Goal: Task Accomplishment & Management: Manage account settings

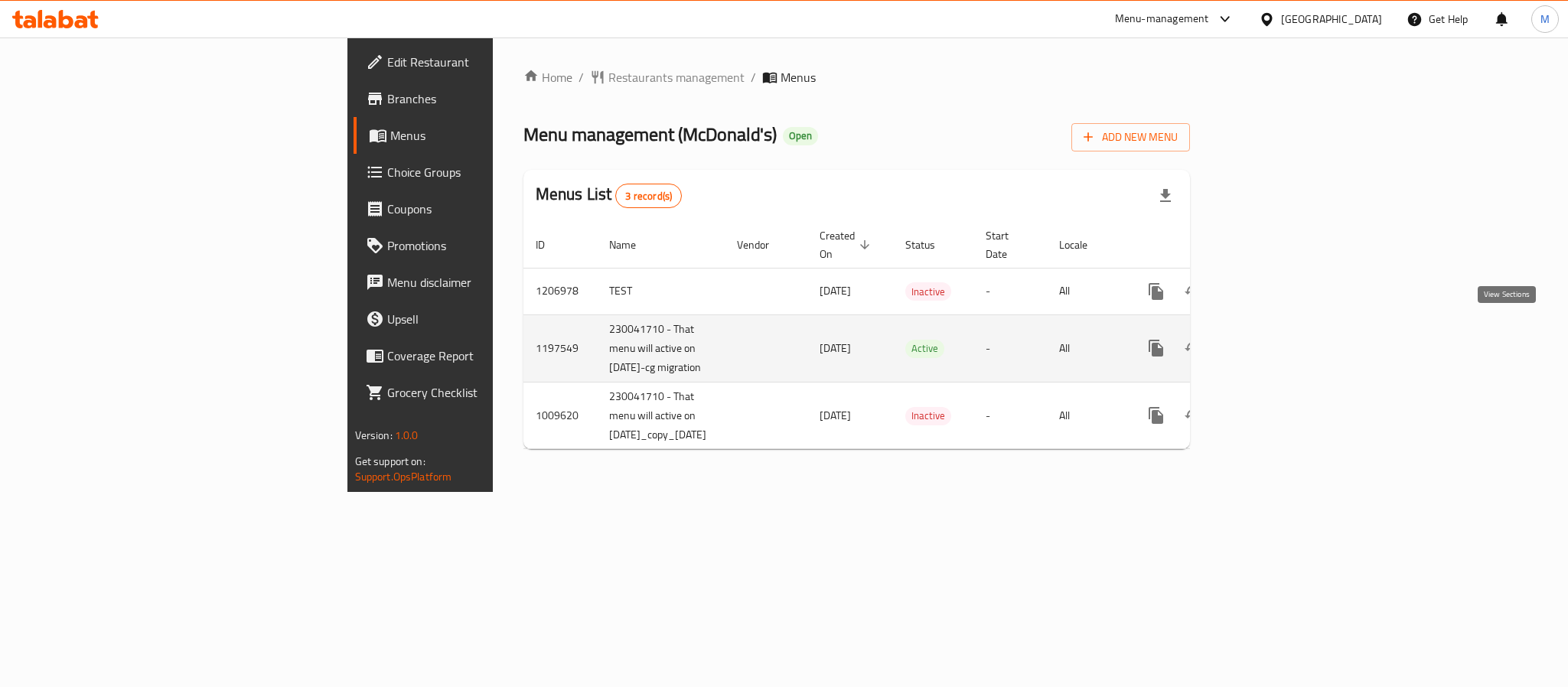
click at [1276, 339] on icon "enhanced table" at bounding box center [1266, 348] width 18 height 18
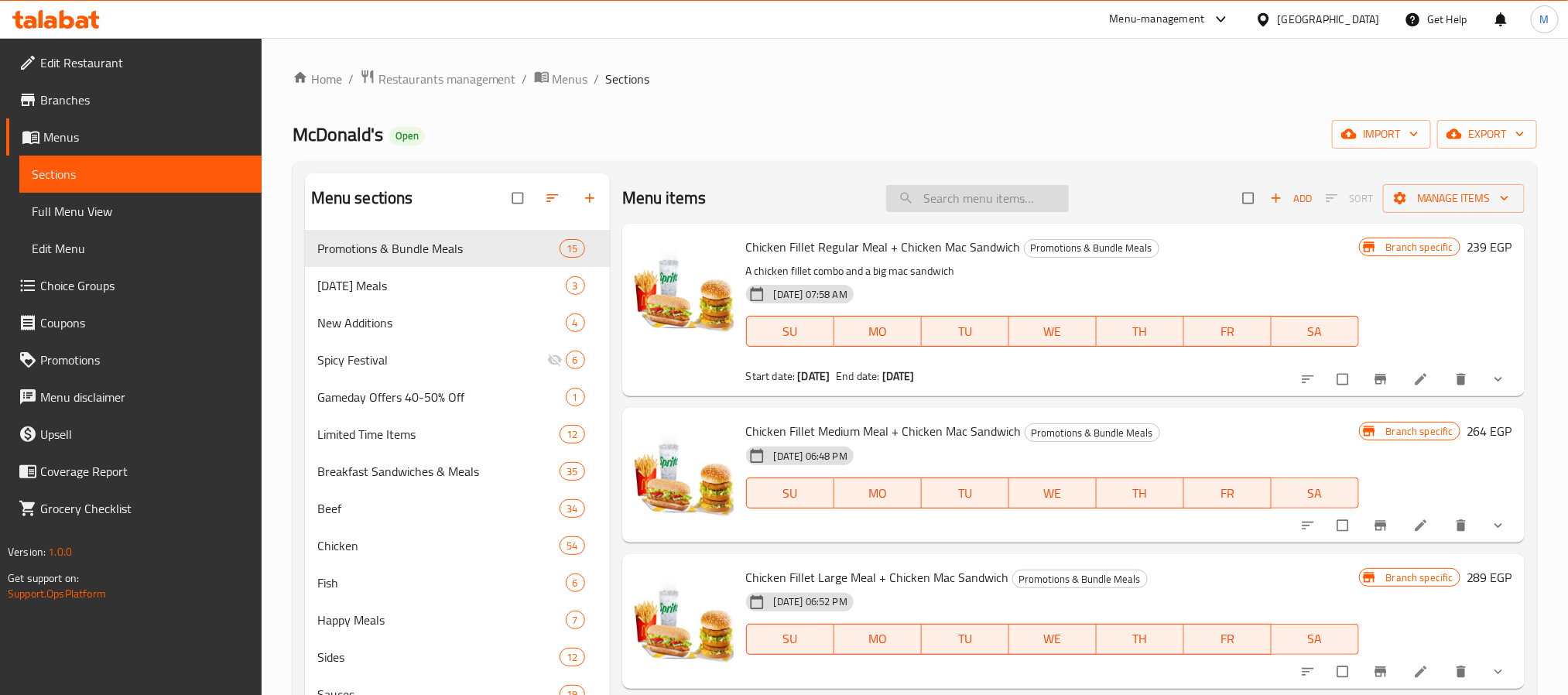
click at [978, 205] on input "search" at bounding box center [977, 199] width 183 height 27
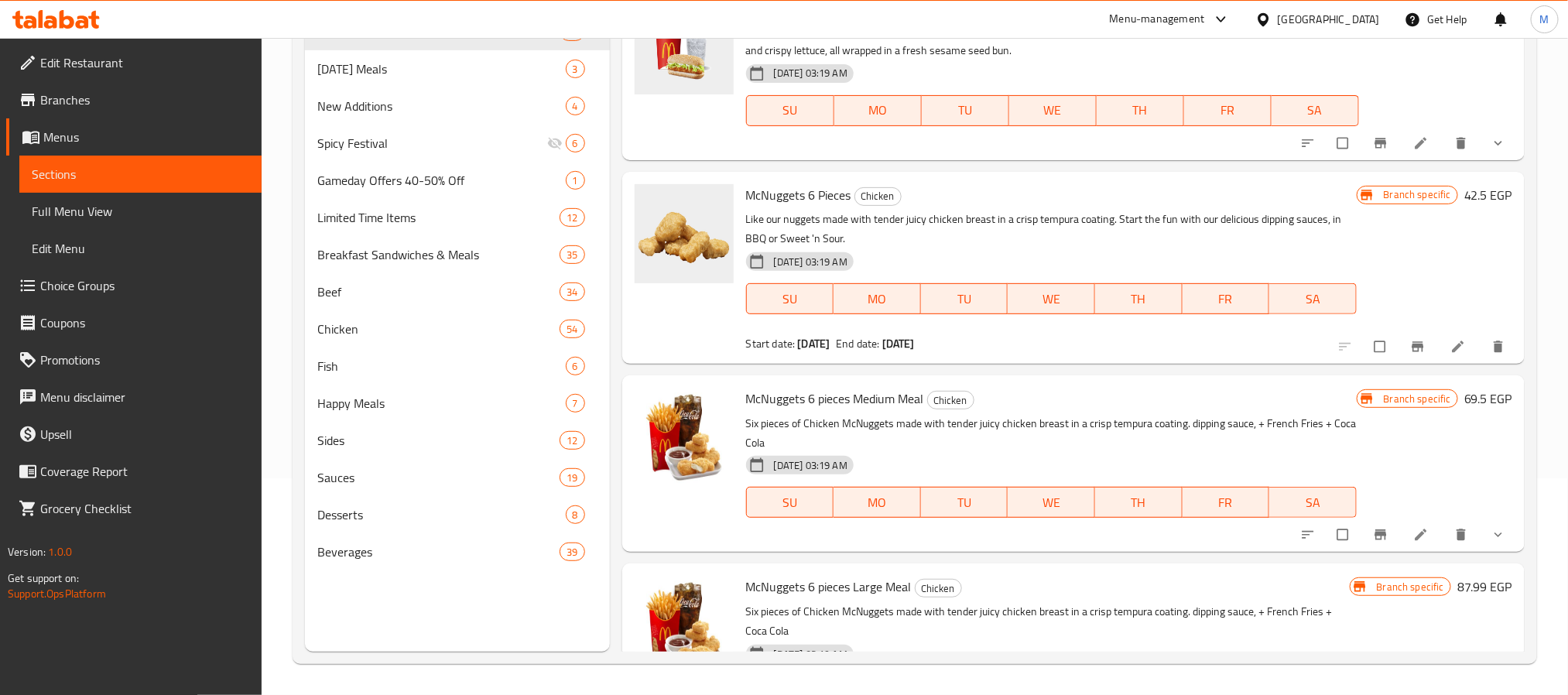
scroll to position [6551, 0]
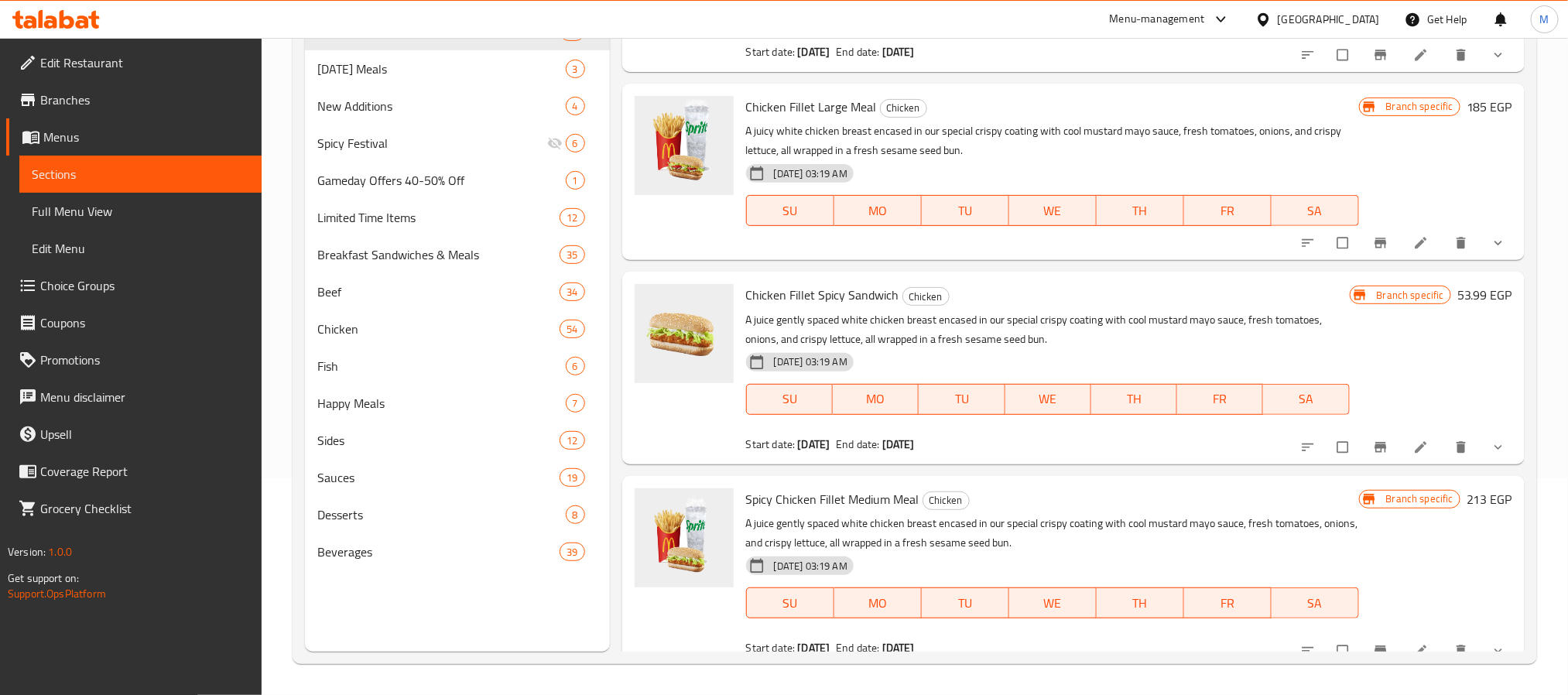
type input "Ju"
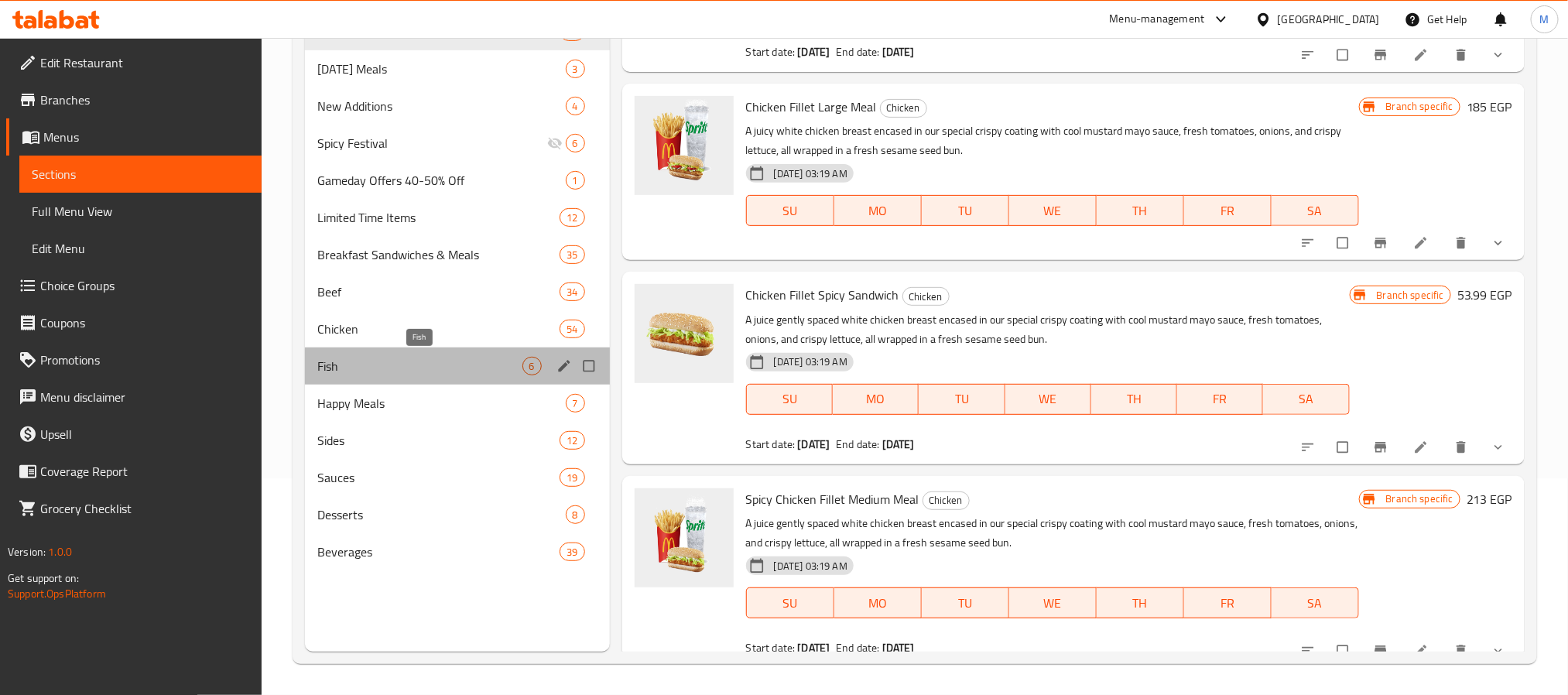
click at [363, 362] on span "Fish" at bounding box center [420, 366] width 205 height 19
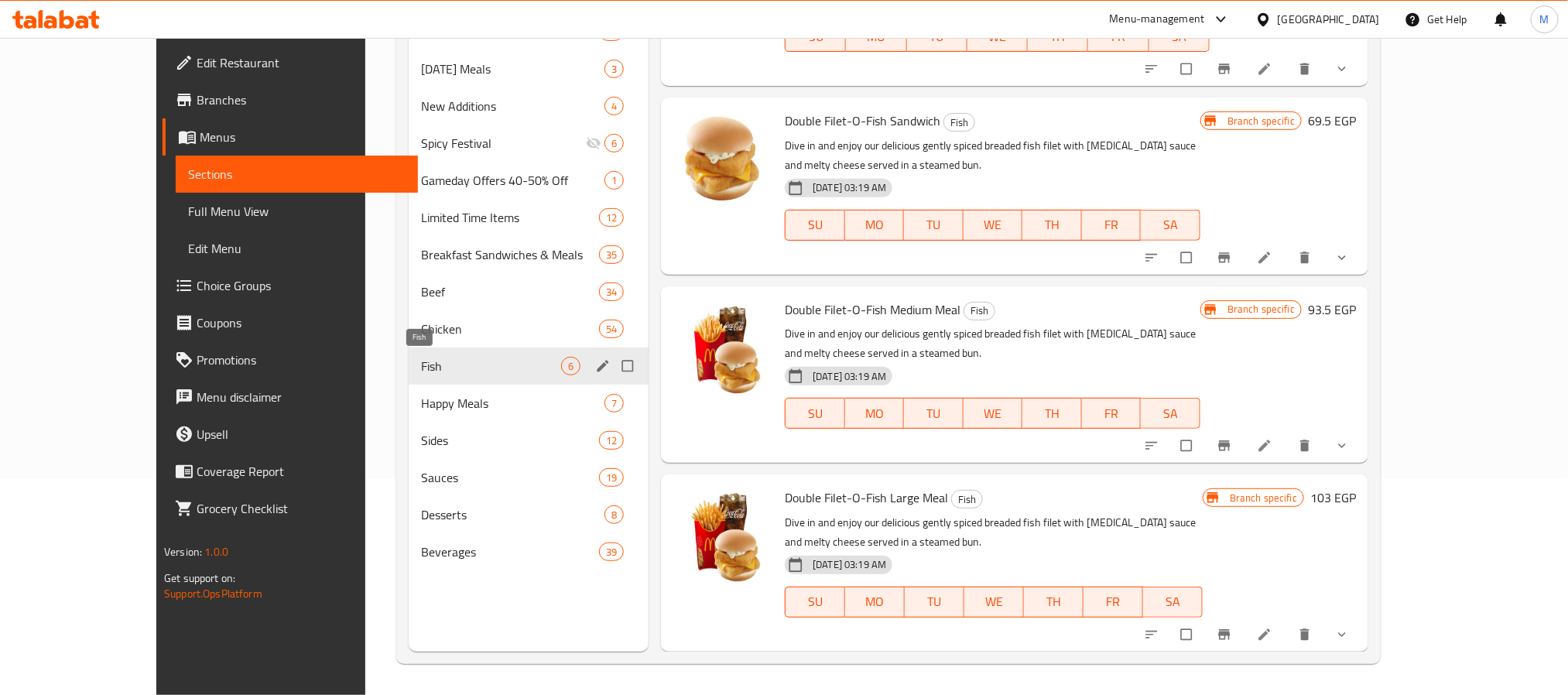
scroll to position [358, 0]
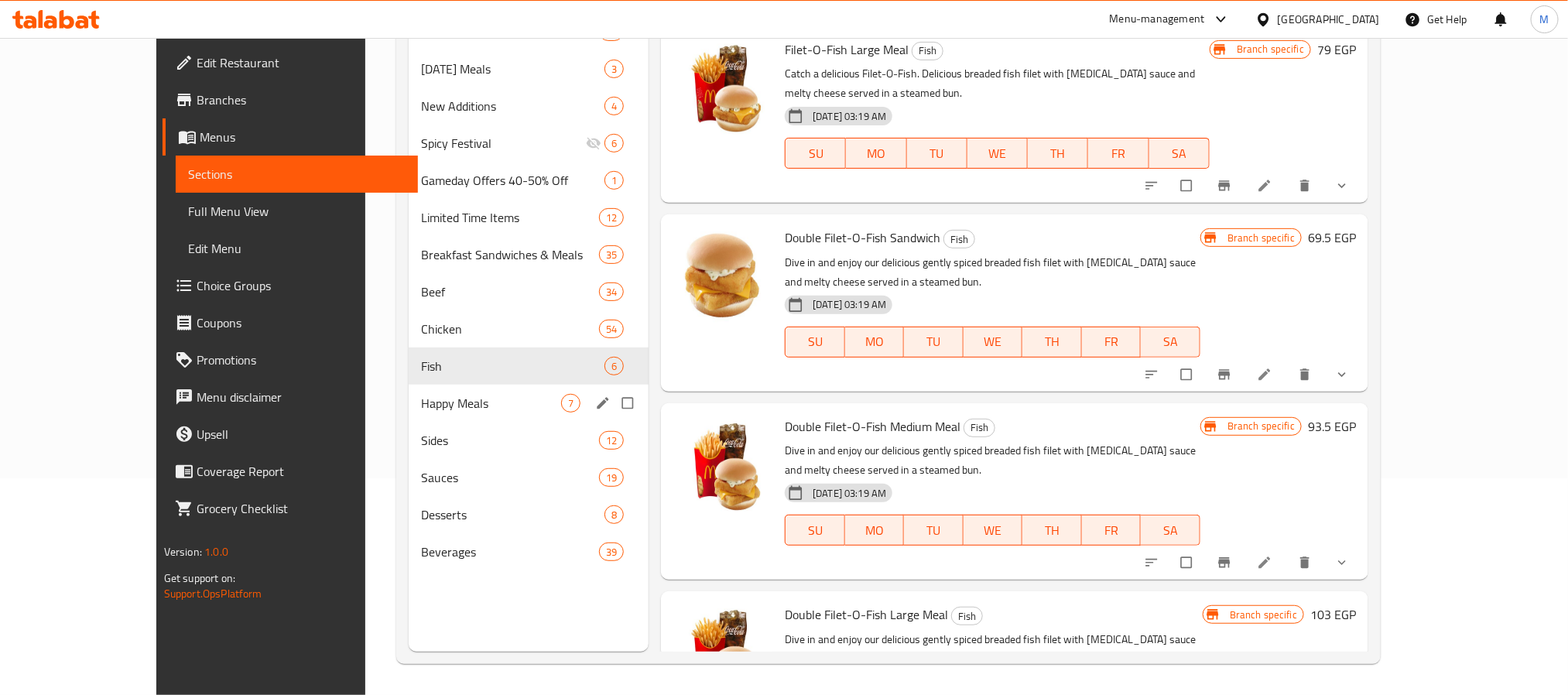
click at [408, 388] on div "Happy Meals 7" at bounding box center [528, 403] width 240 height 37
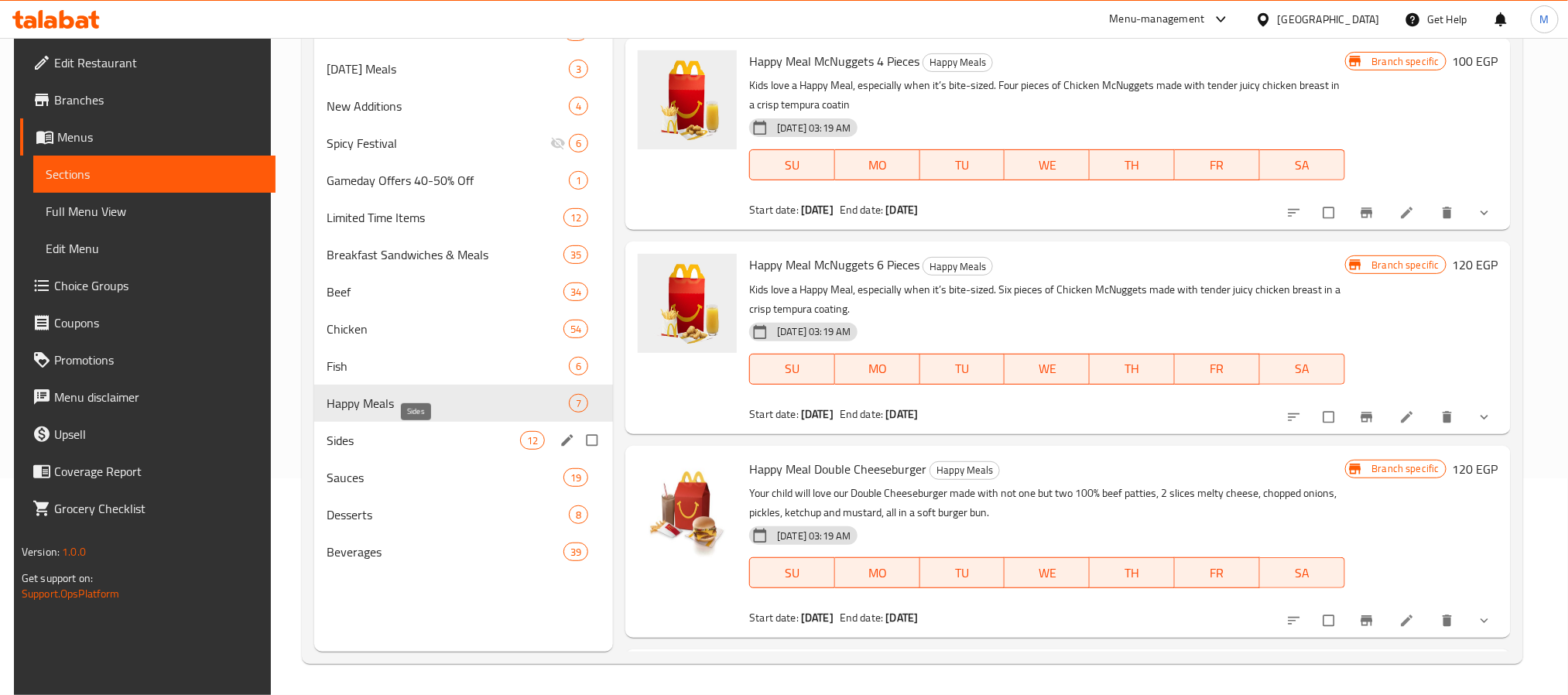
click at [353, 448] on span "Sides" at bounding box center [424, 440] width 193 height 19
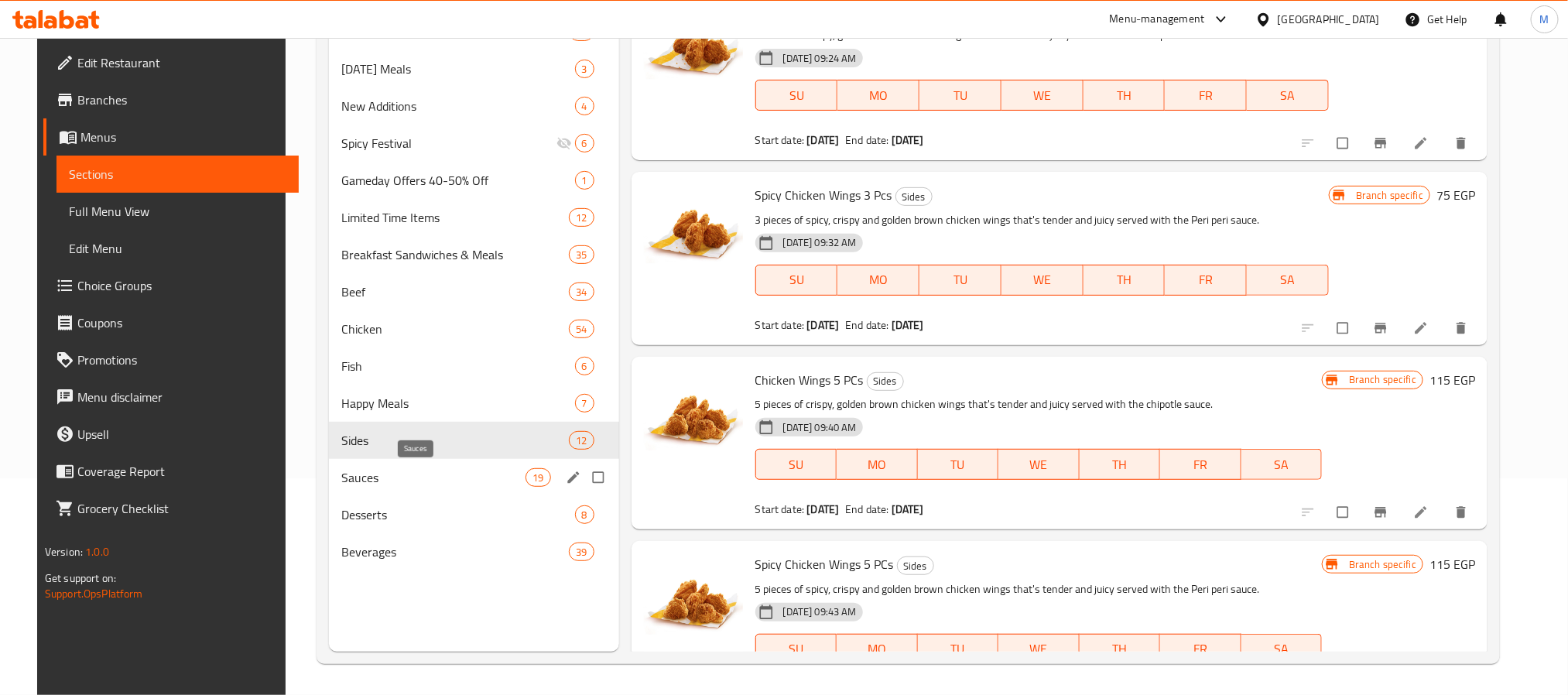
click at [358, 478] on span "Sauces" at bounding box center [433, 477] width 184 height 19
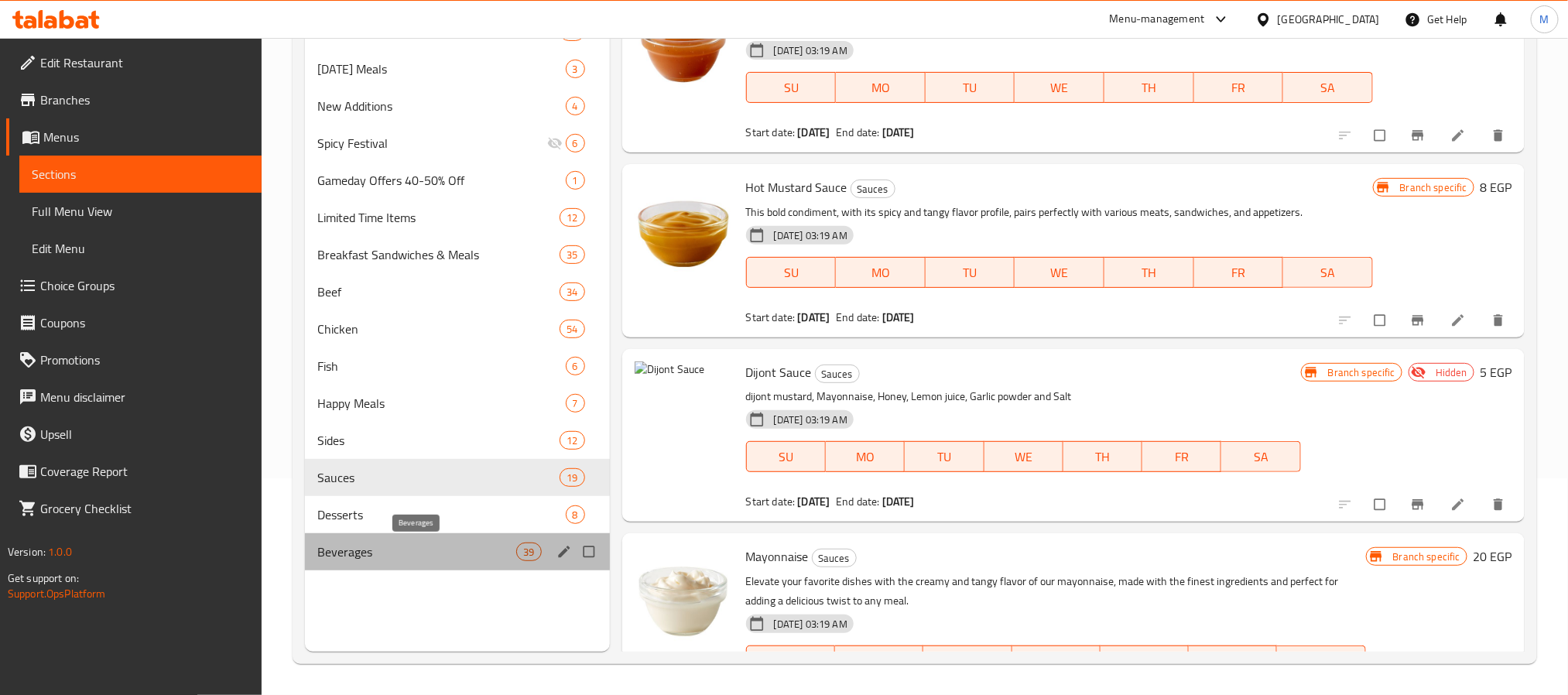
click at [367, 553] on span "Beverages" at bounding box center [417, 552] width 200 height 19
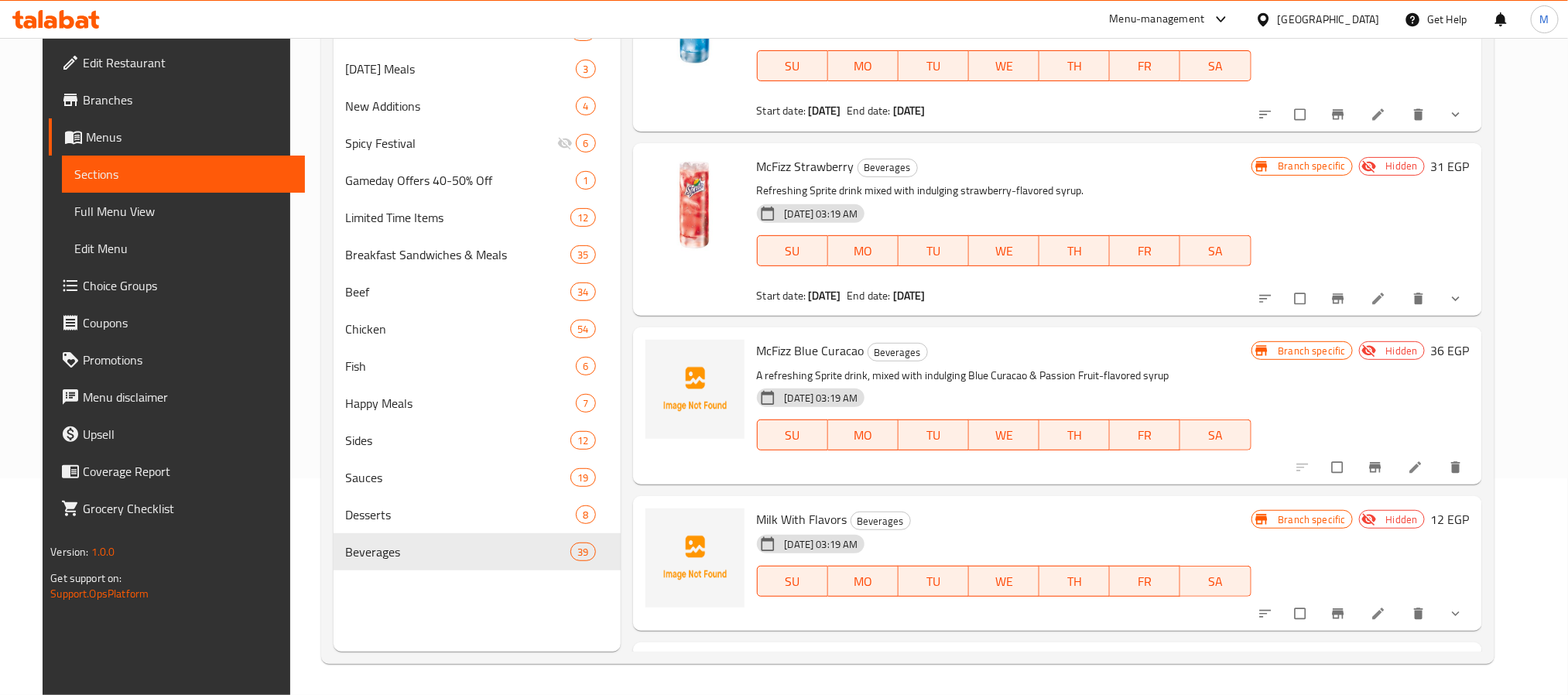
scroll to position [4800, 0]
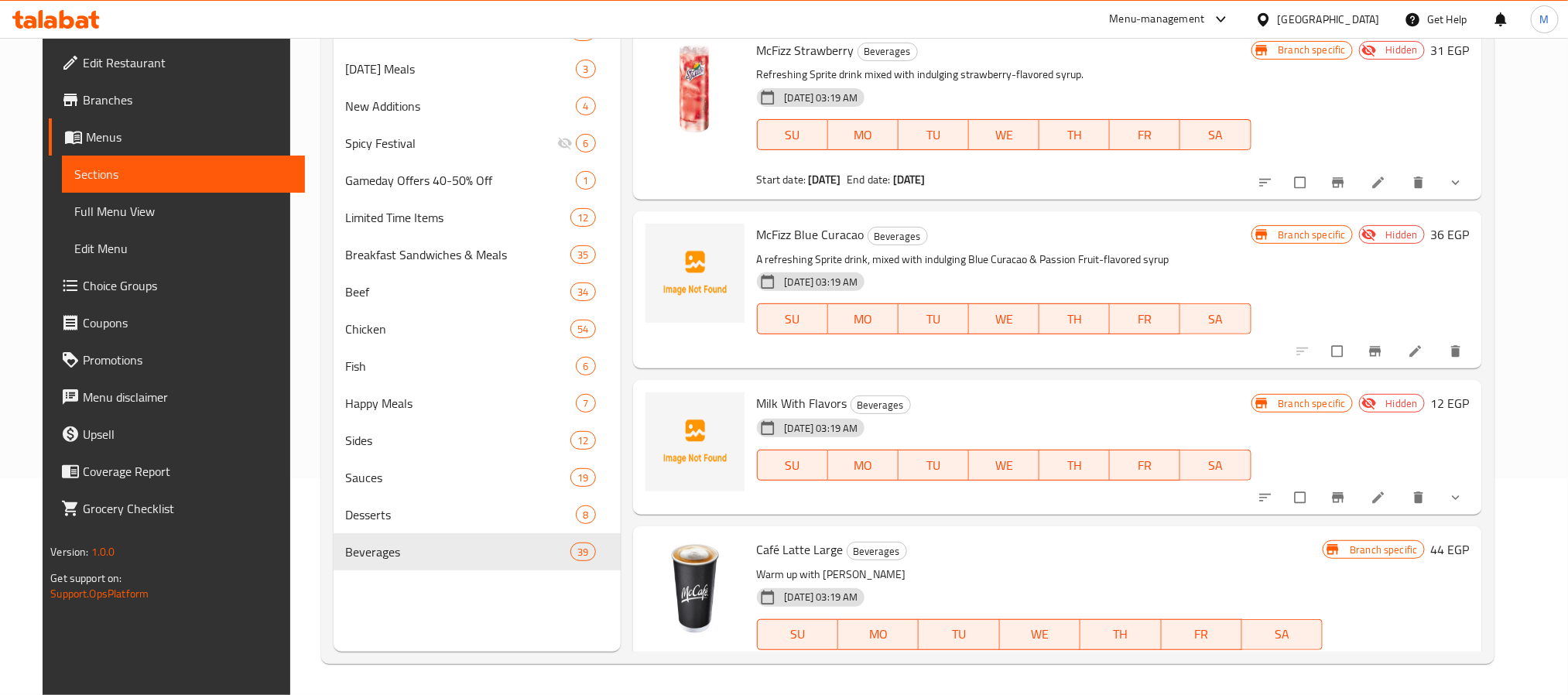
click at [1463, 493] on icon "show more" at bounding box center [1455, 497] width 15 height 15
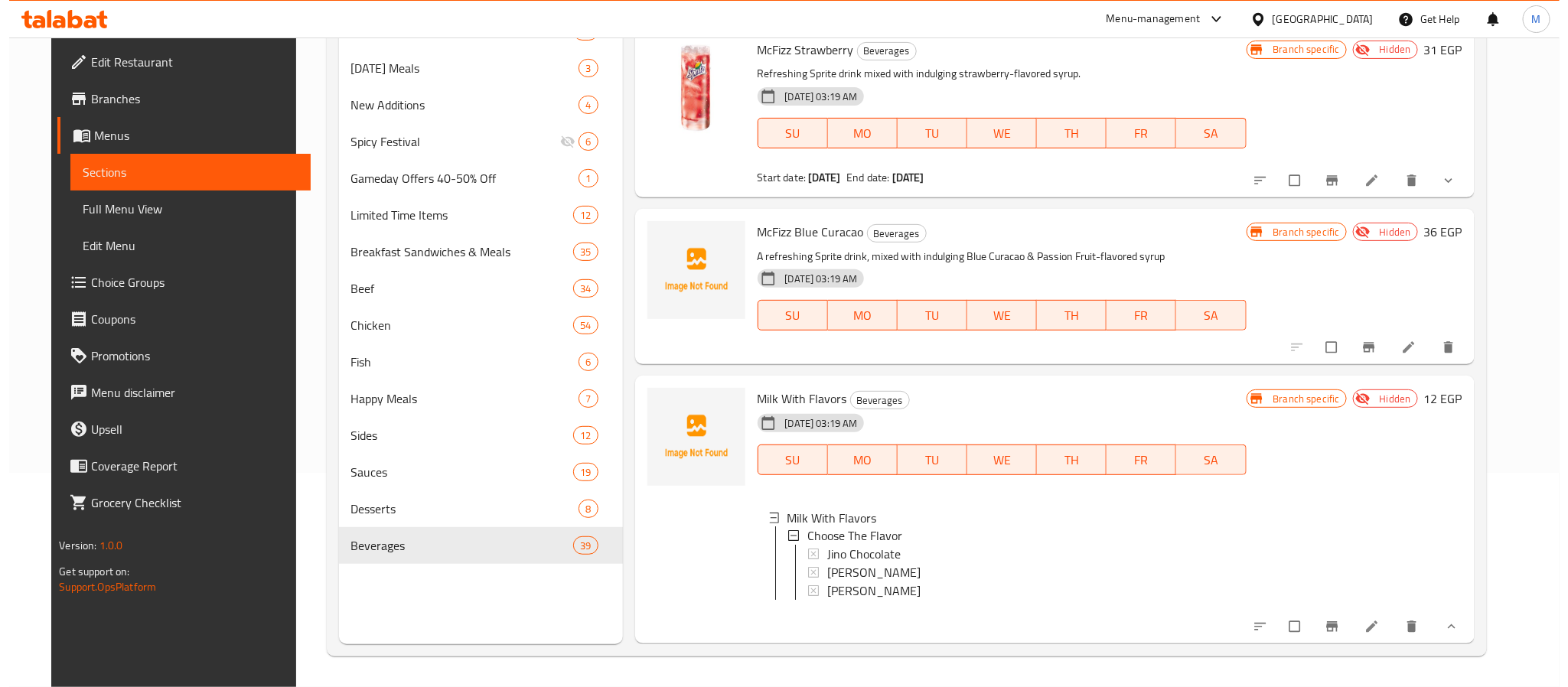
scroll to position [4860, 0]
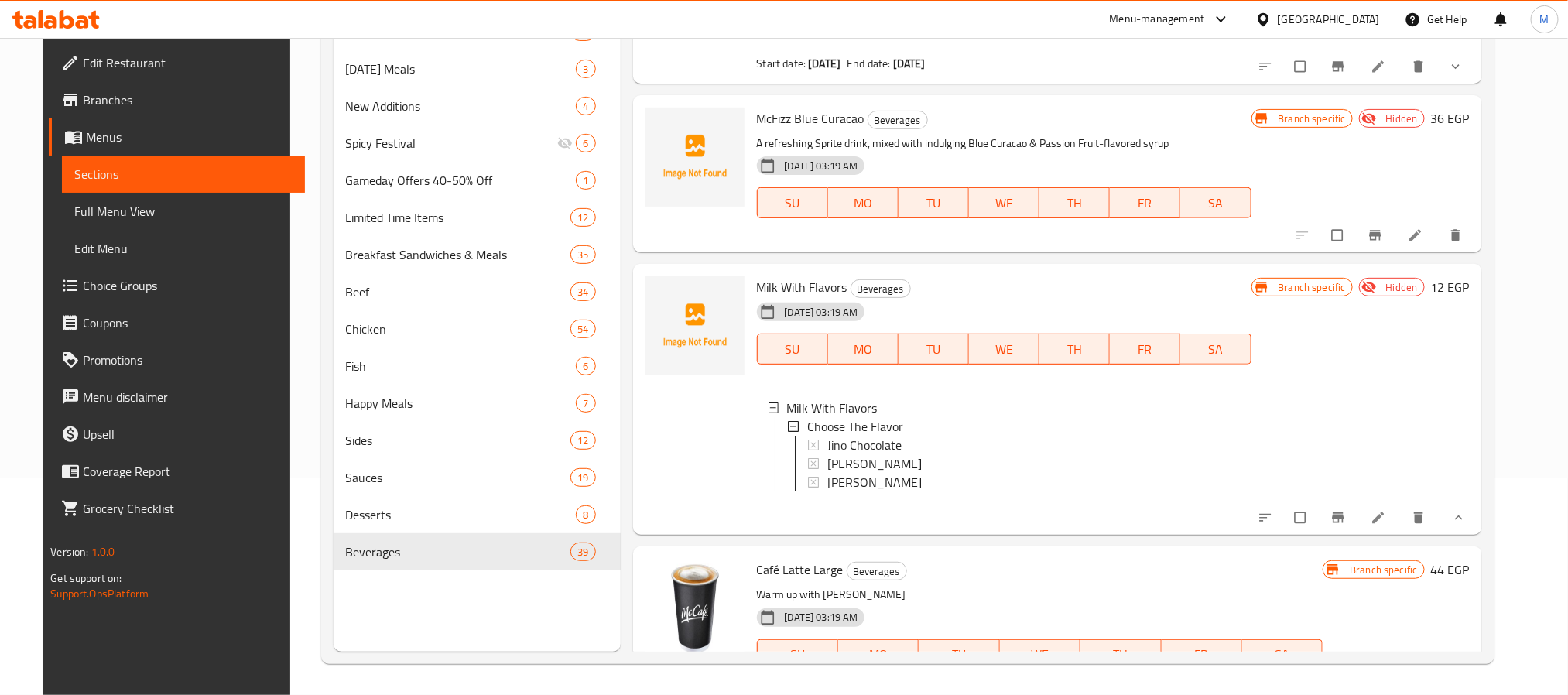
click at [1343, 523] on icon "Branch-specific-item" at bounding box center [1338, 517] width 11 height 10
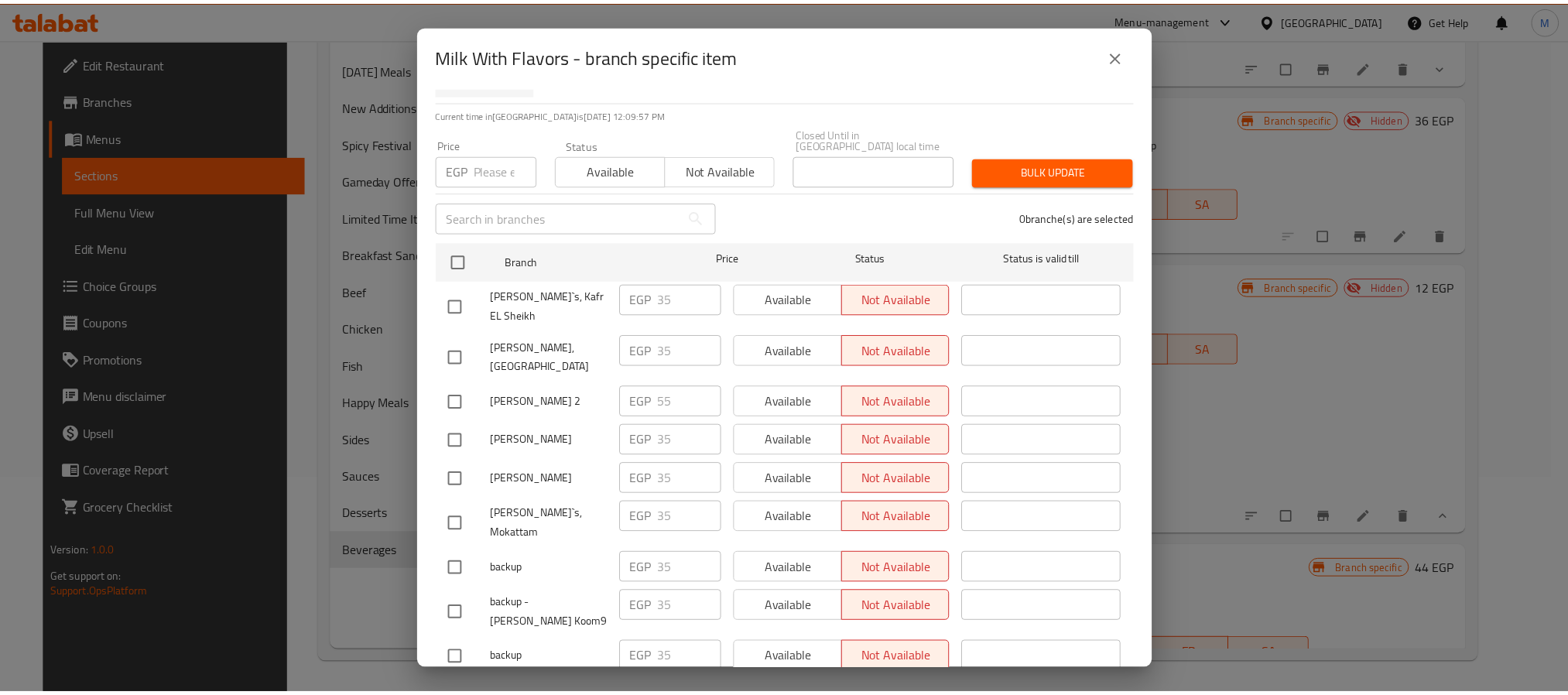
scroll to position [2488, 0]
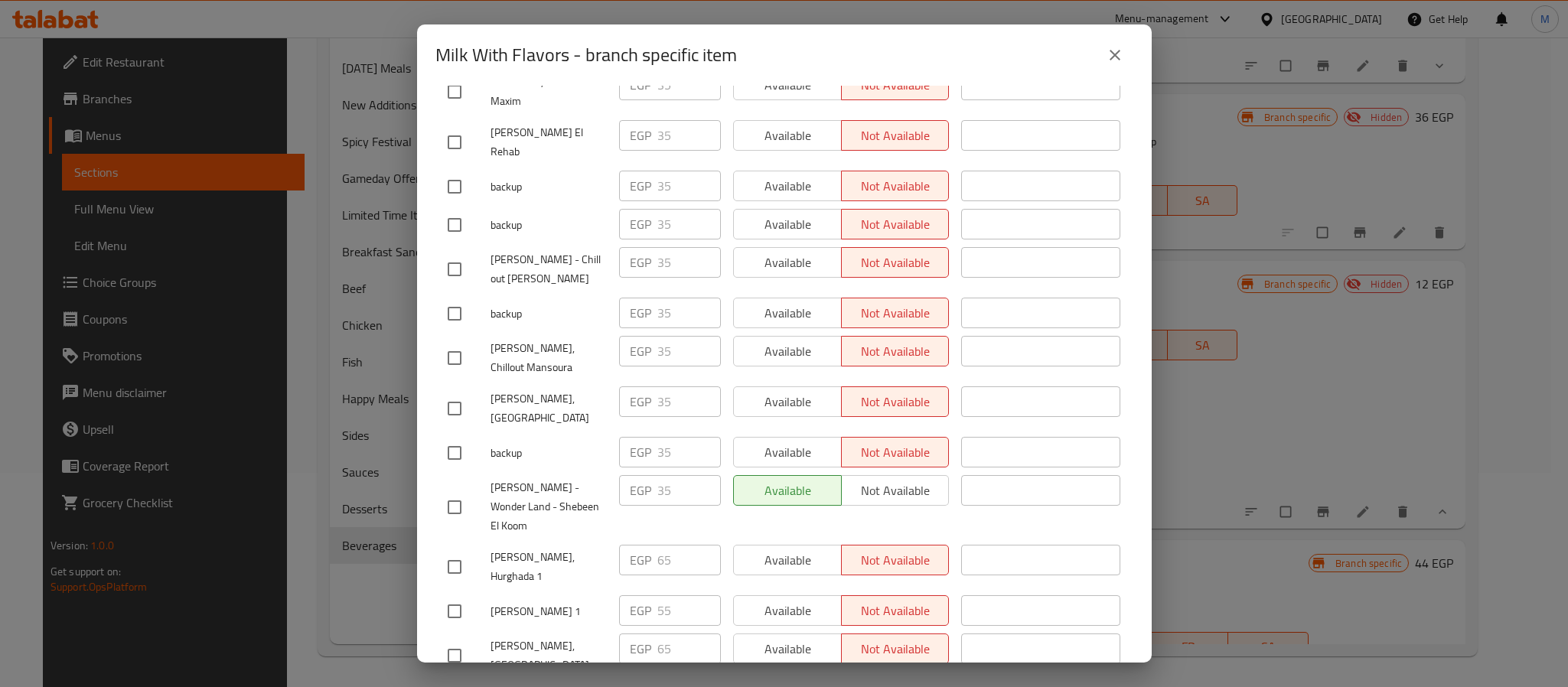
click at [1108, 46] on icon "close" at bounding box center [1115, 55] width 18 height 18
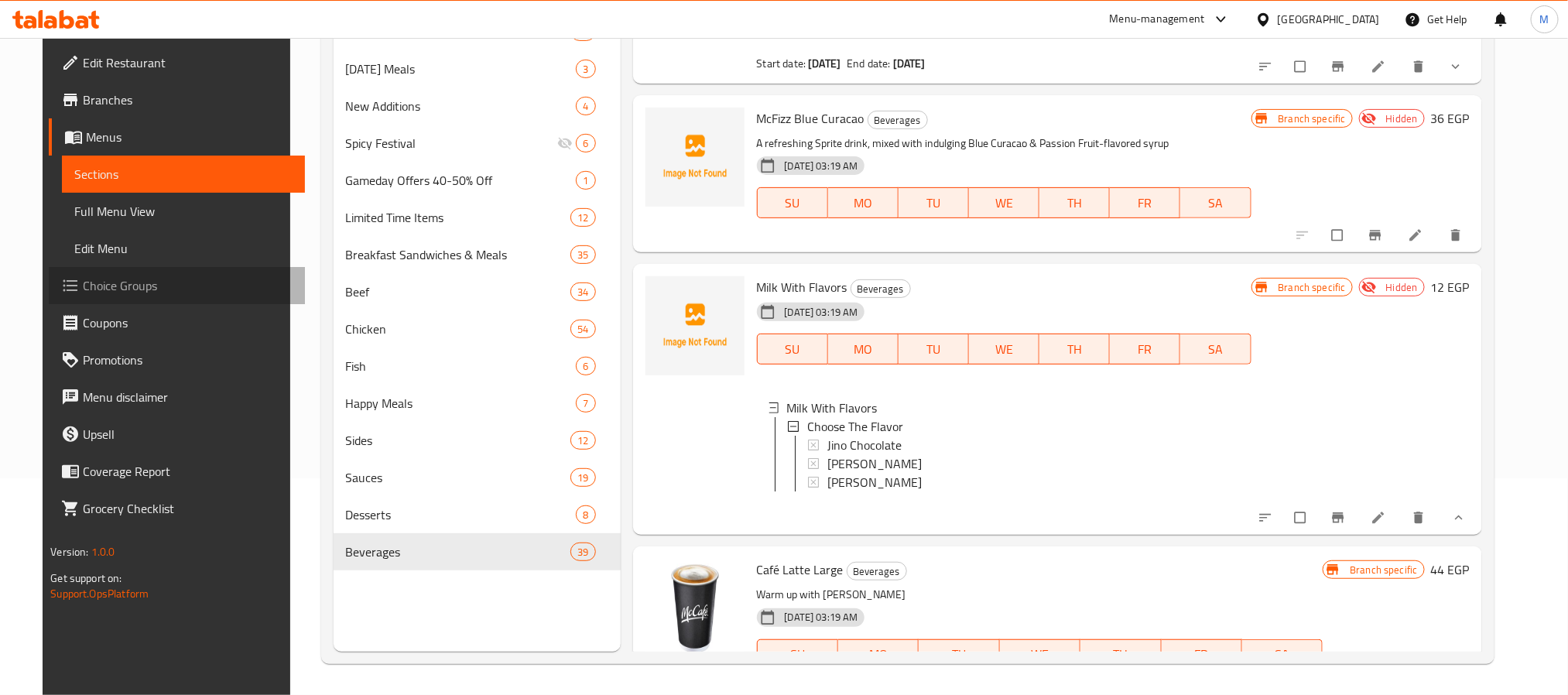
click at [147, 281] on span "Choice Groups" at bounding box center [187, 285] width 209 height 19
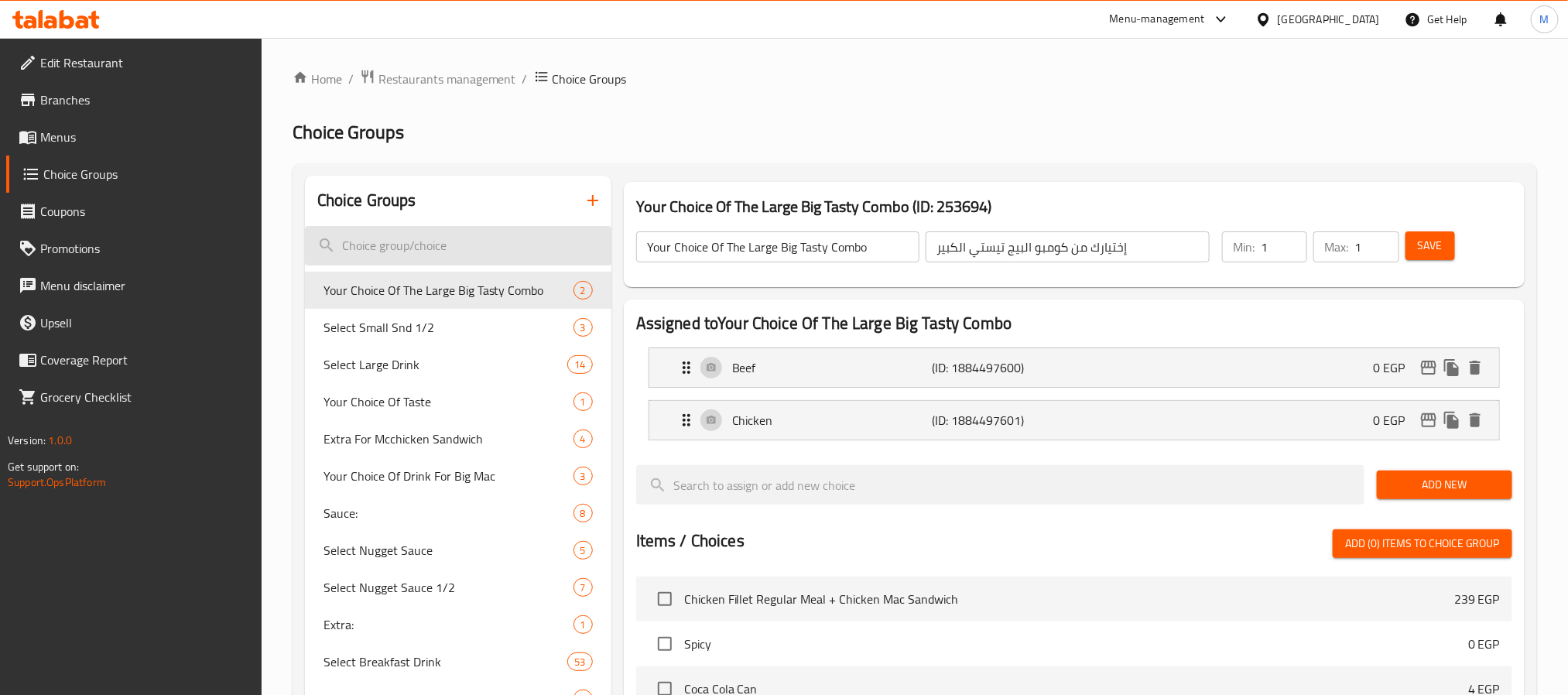
click at [471, 242] on input "search" at bounding box center [458, 246] width 307 height 39
paste input "253850"
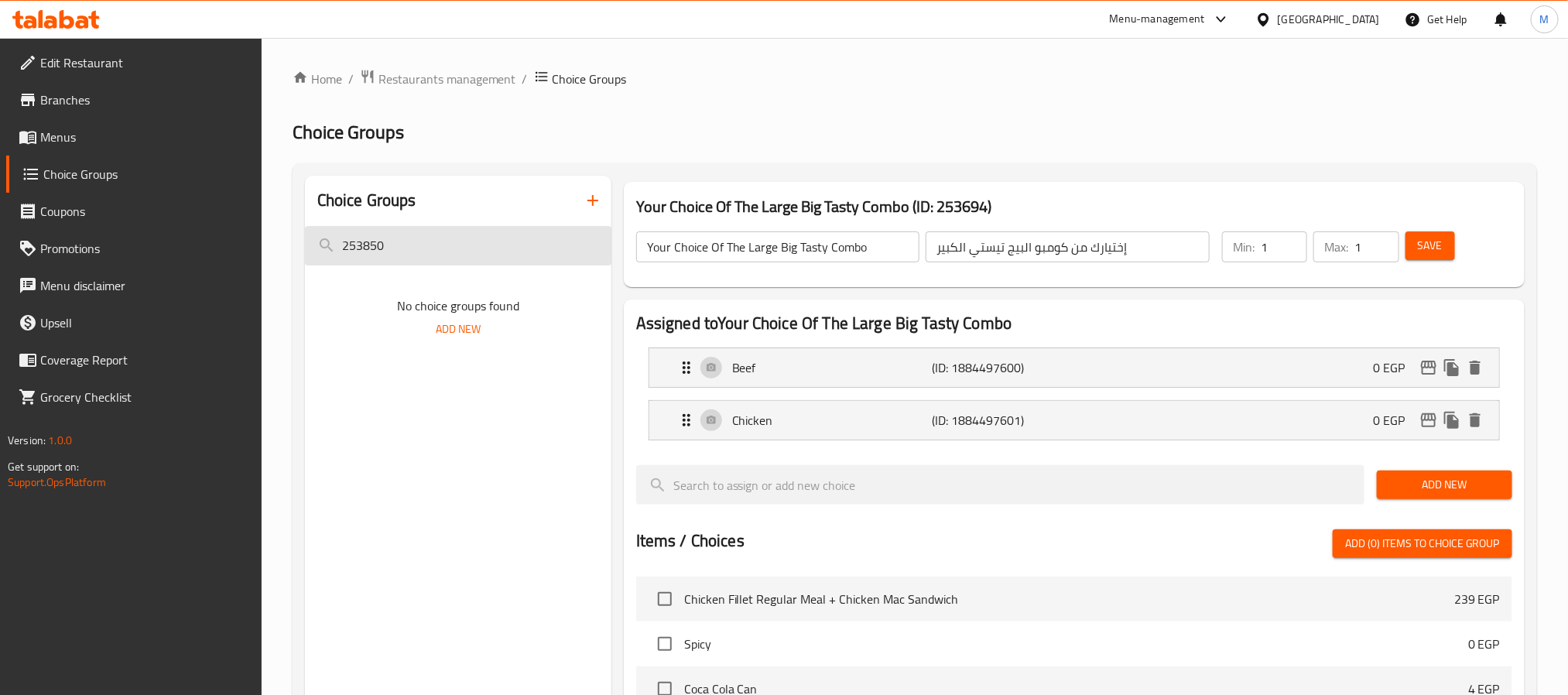
click at [486, 255] on input "253850" at bounding box center [458, 246] width 307 height 39
paste input "Please Select HM Drink"
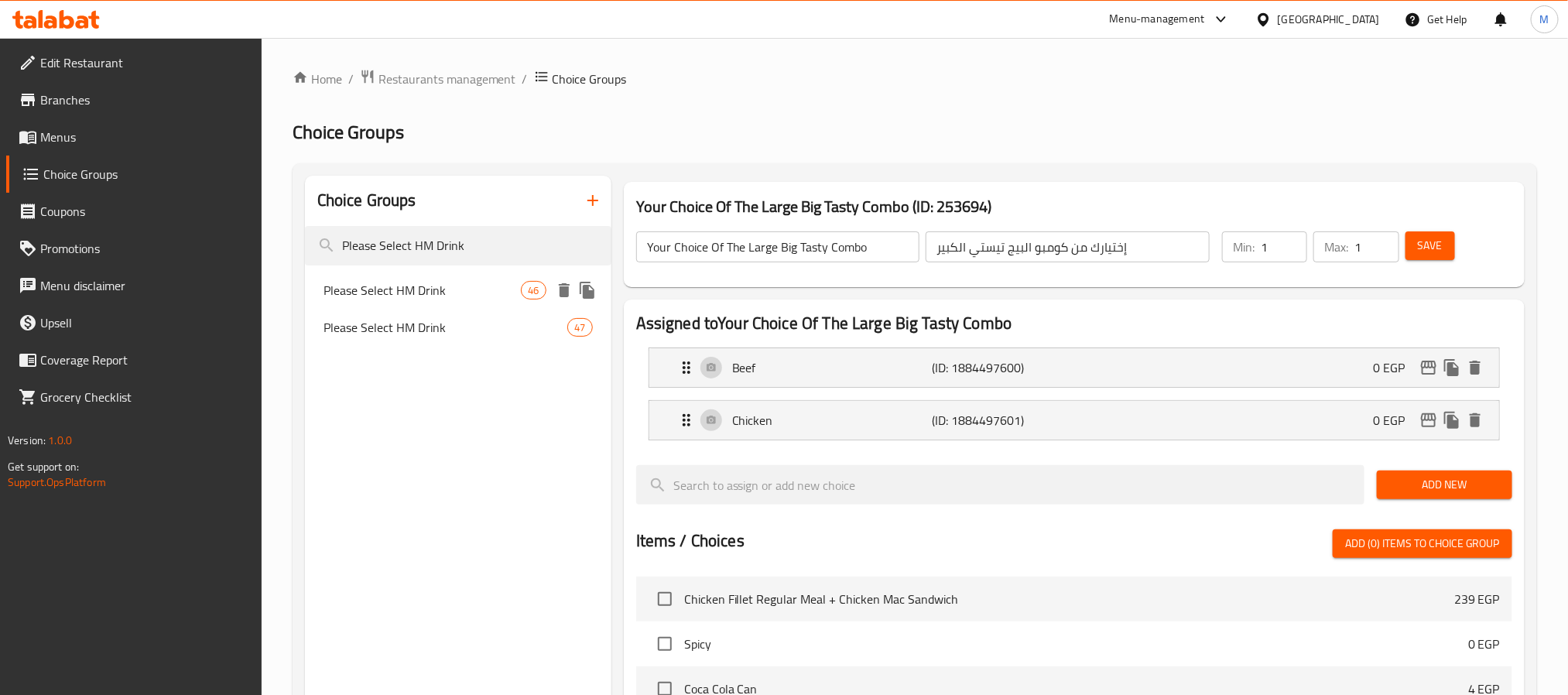
type input "Please Select HM Drink"
click at [428, 288] on span "Please Select HM Drink" at bounding box center [423, 290] width 198 height 19
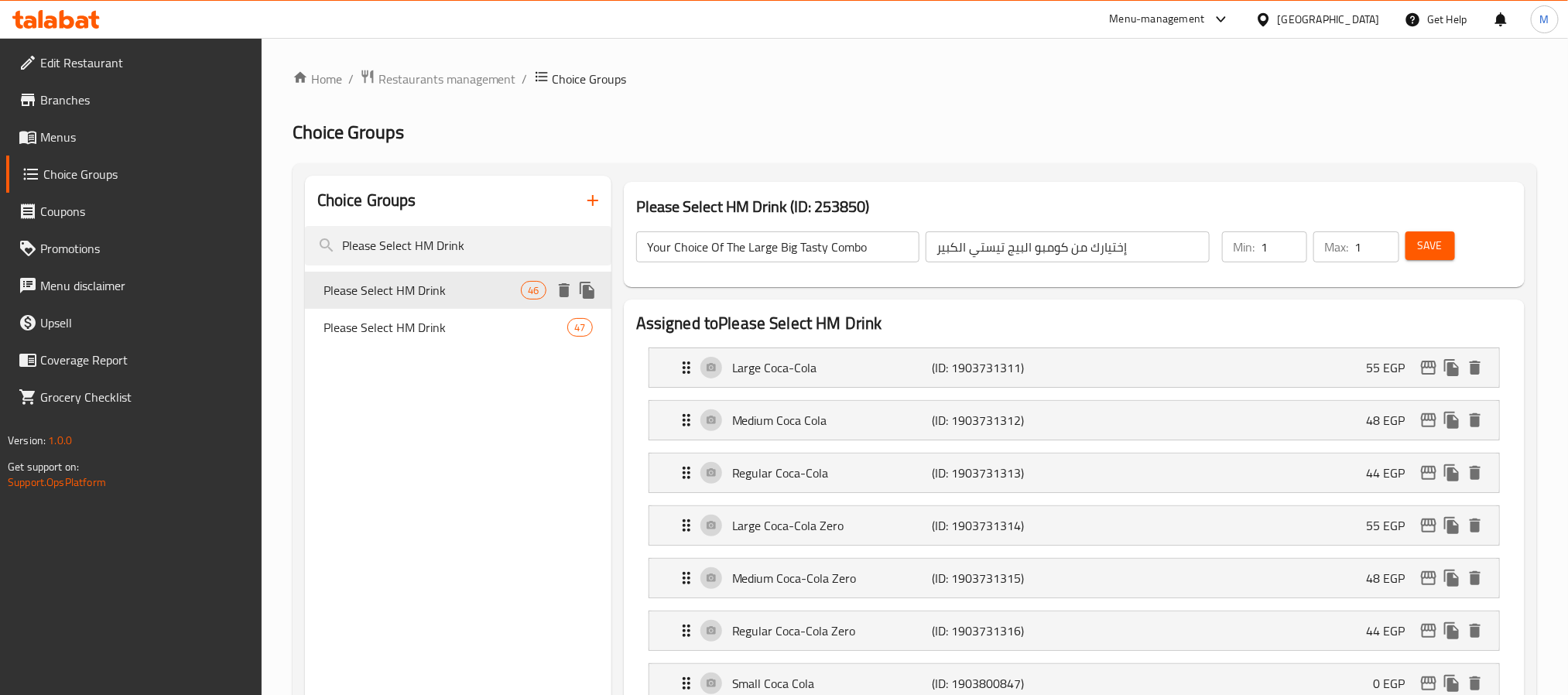
type input "Please Select HM Drink"
type input "فضلا اختار مشروب وجبه الطفل"
click at [1424, 367] on icon "edit" at bounding box center [1428, 367] width 15 height 14
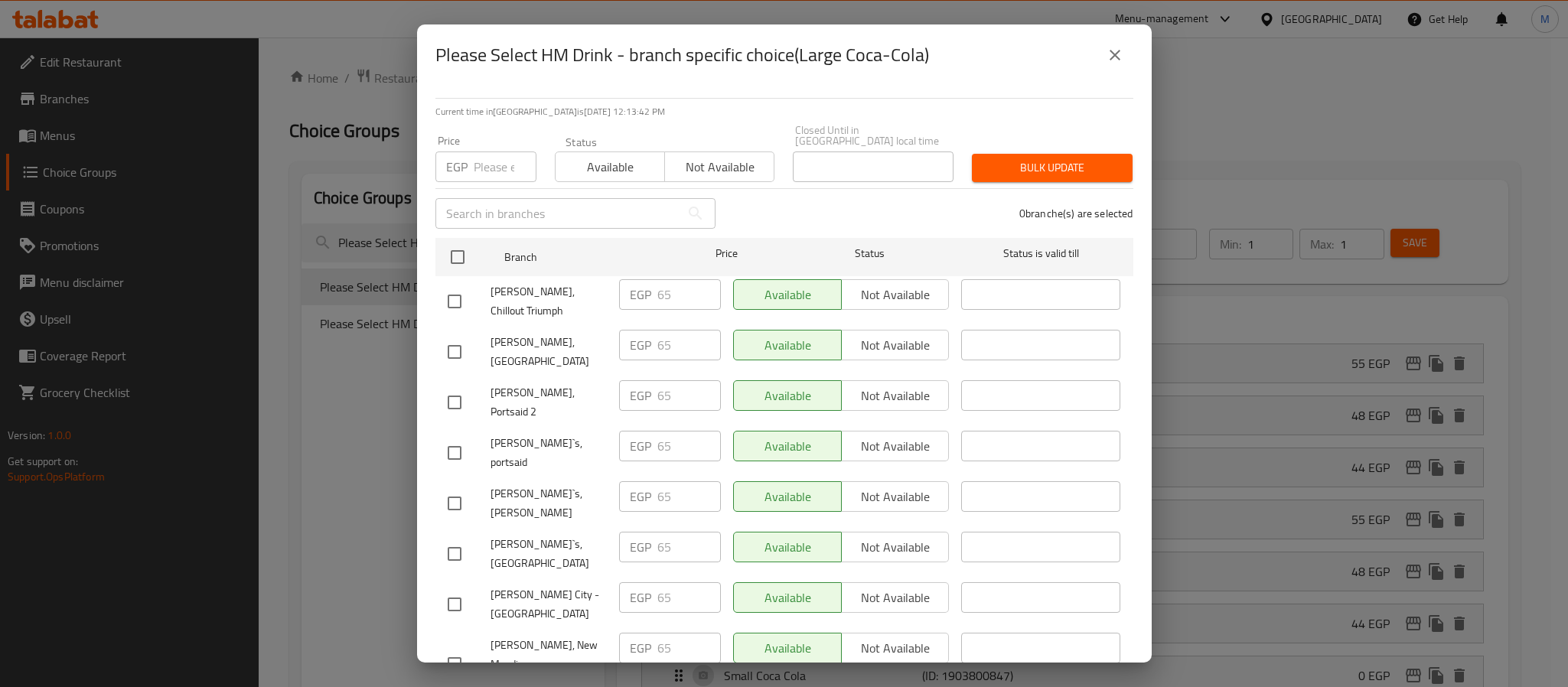
click at [1112, 51] on icon "close" at bounding box center [1115, 55] width 18 height 18
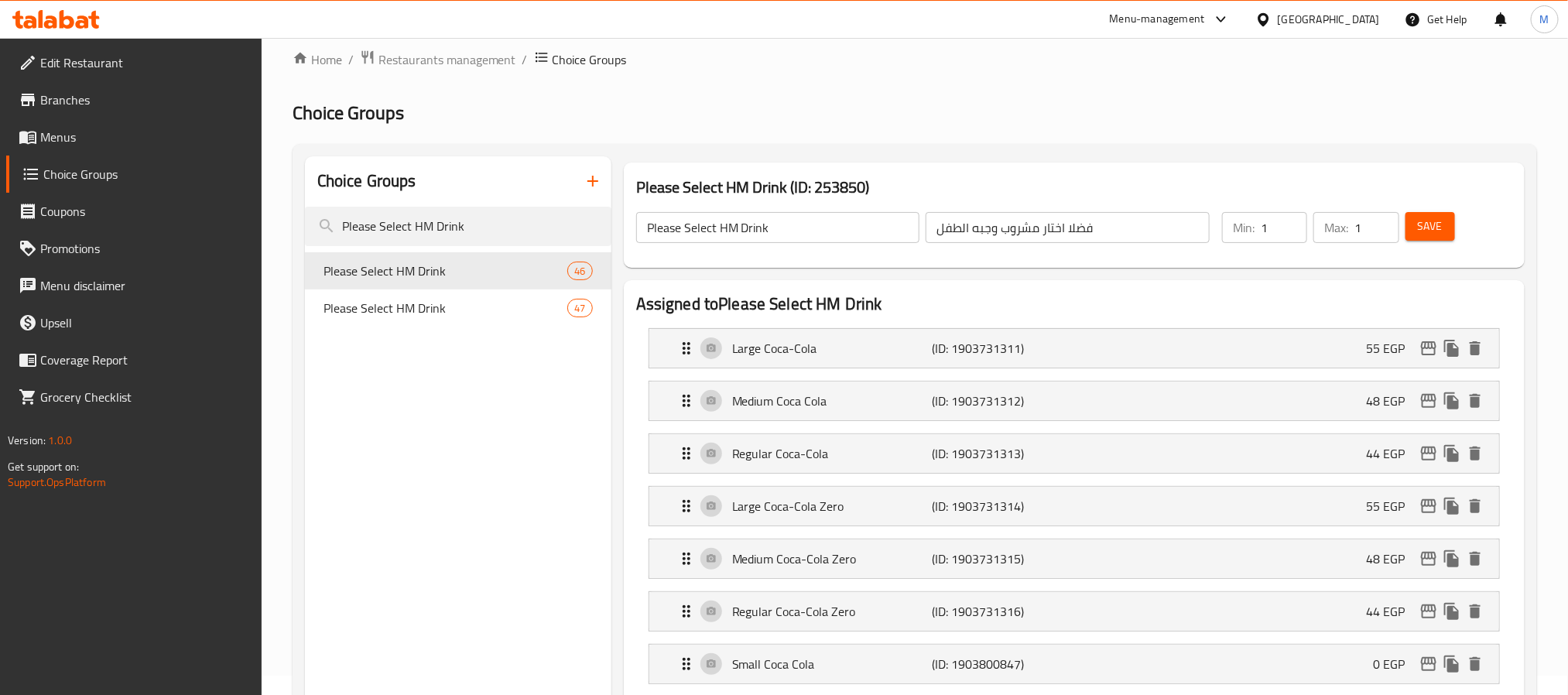
scroll to position [553, 0]
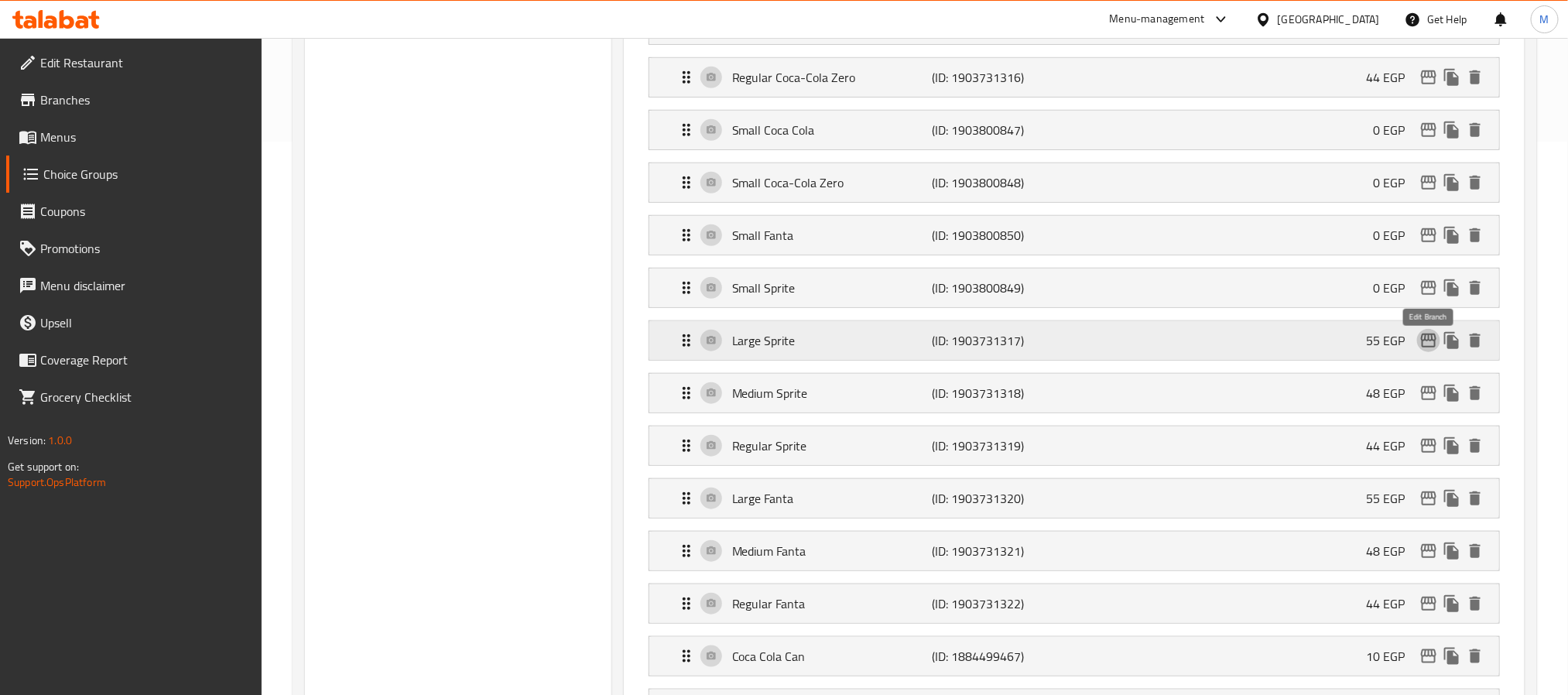
click at [1433, 349] on icon "edit" at bounding box center [1429, 340] width 19 height 19
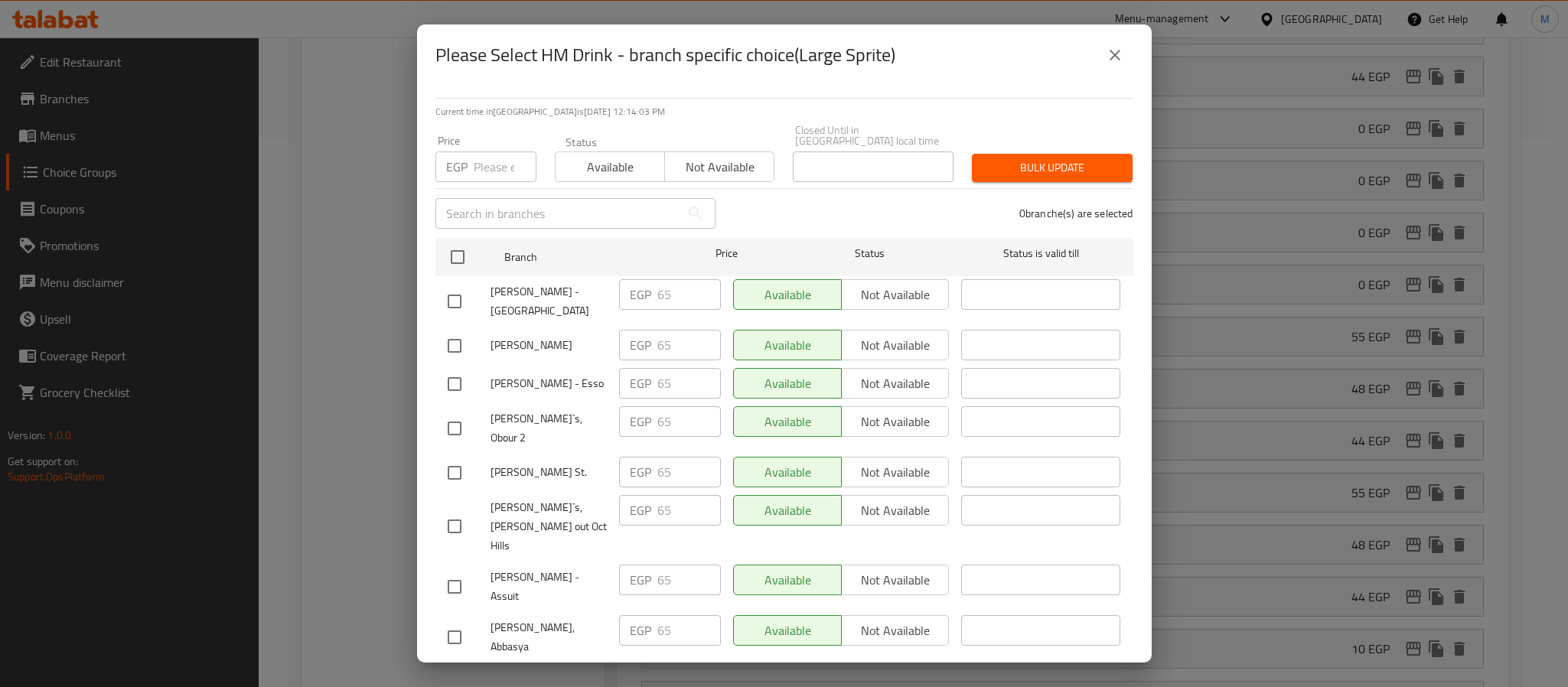
click at [1116, 56] on icon "close" at bounding box center [1115, 55] width 18 height 18
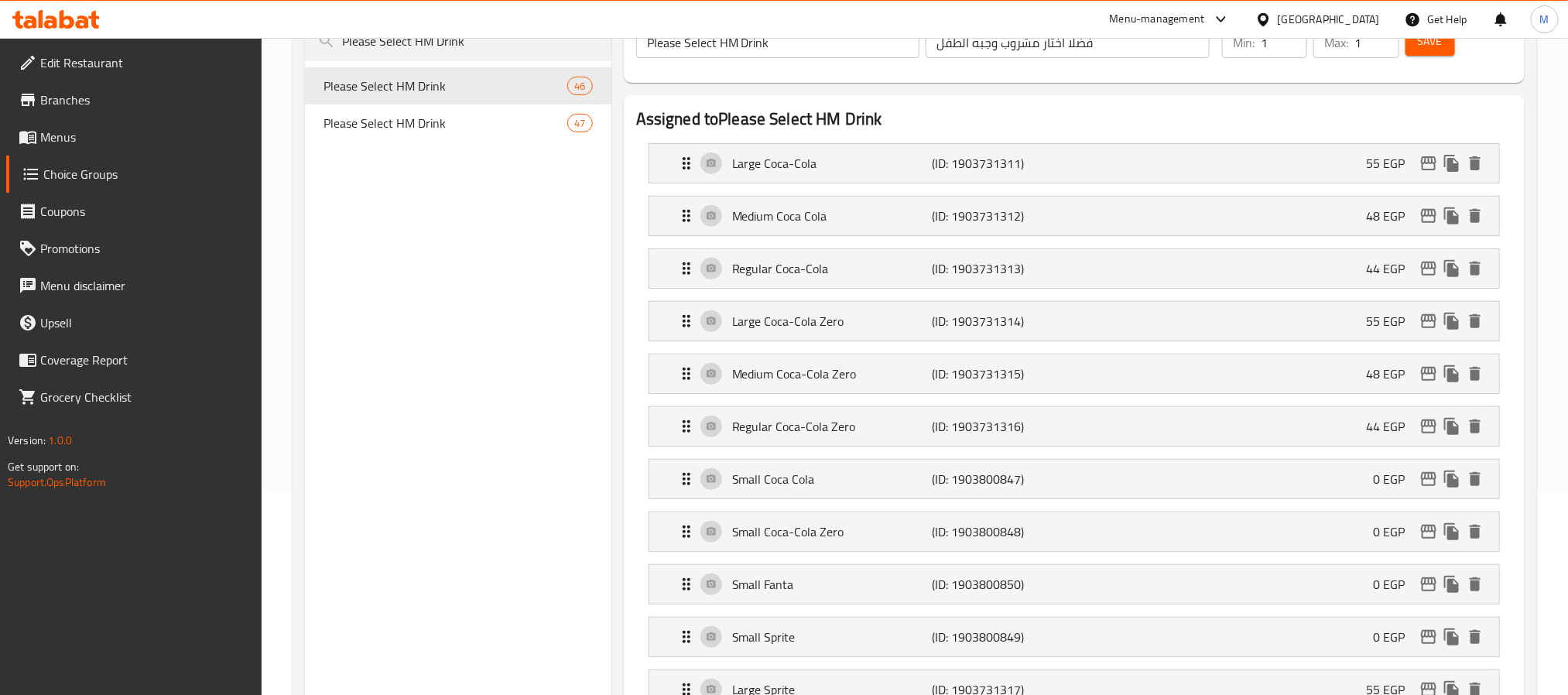
scroll to position [0, 0]
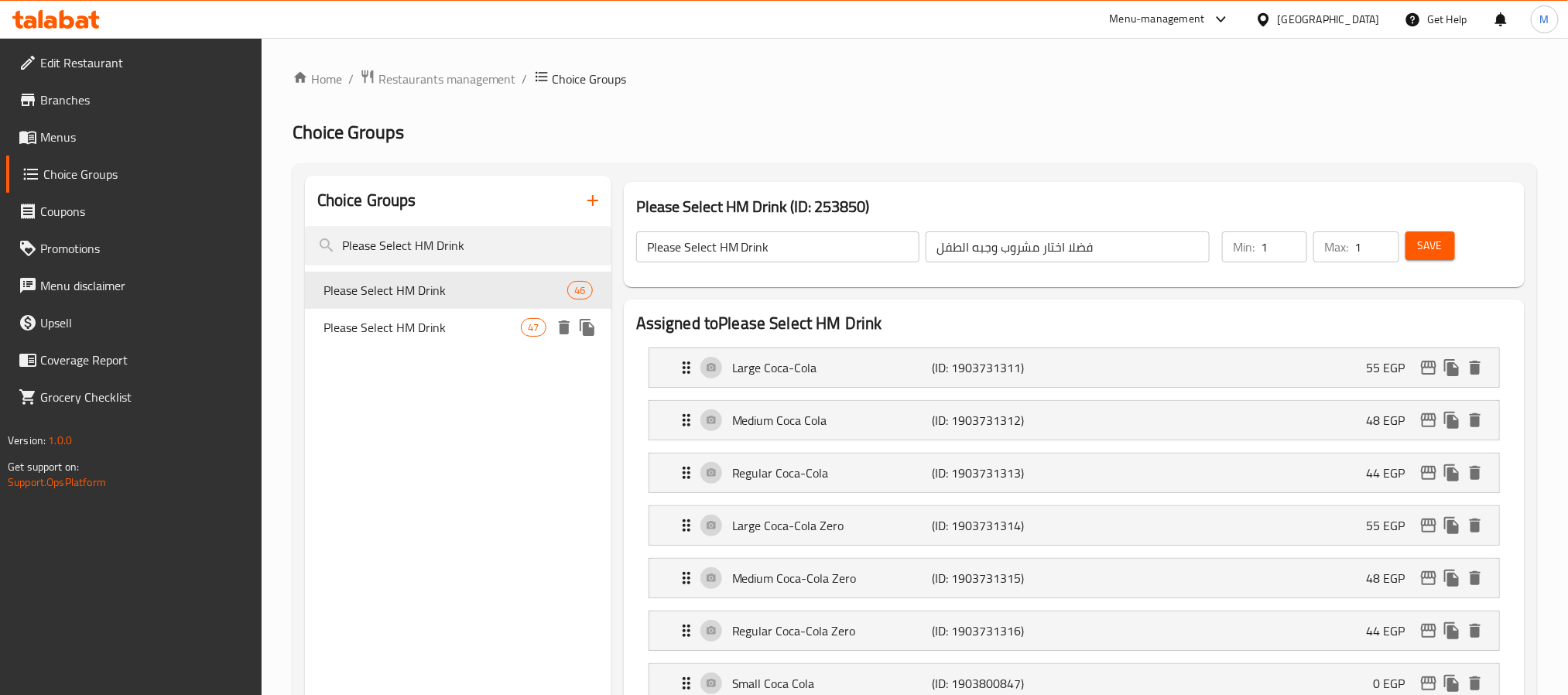
click at [395, 328] on span "Please Select HM Drink" at bounding box center [423, 327] width 198 height 19
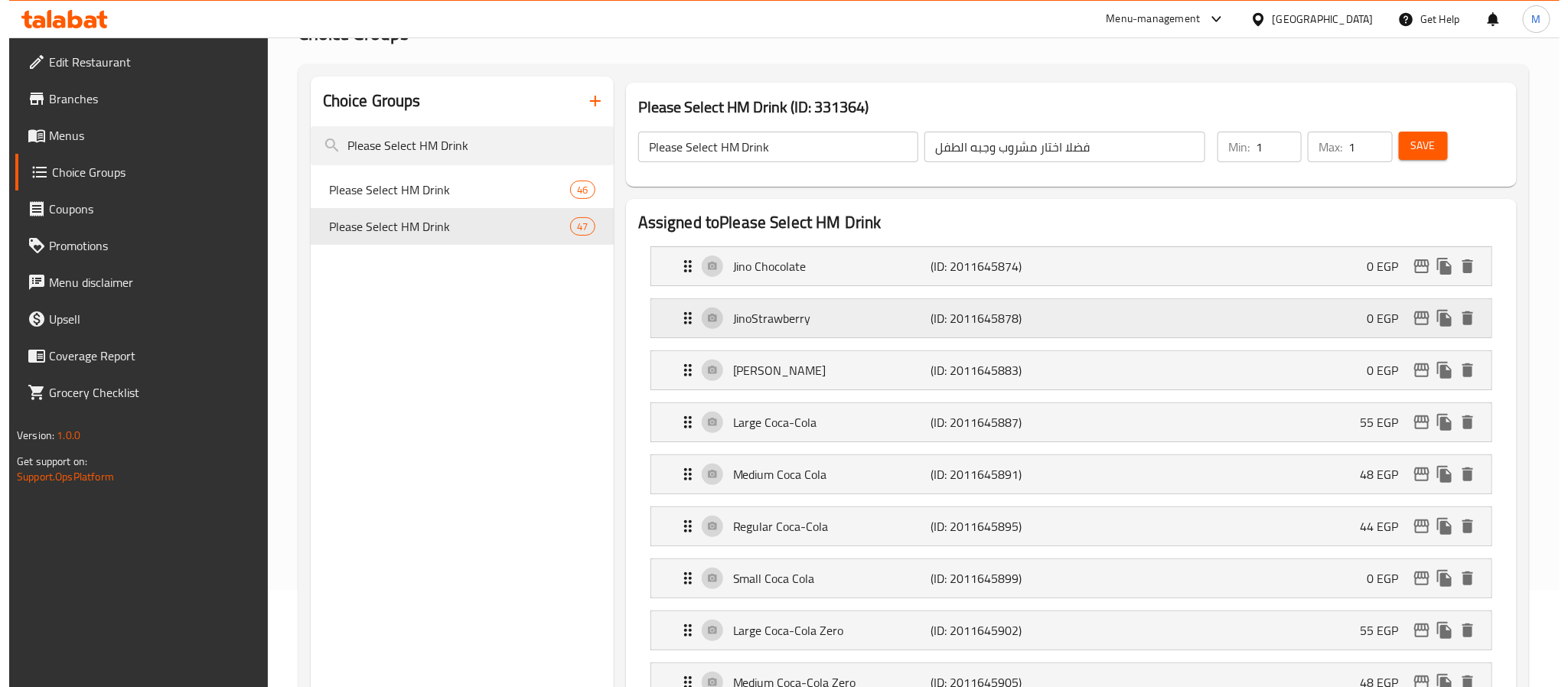
scroll to position [229, 0]
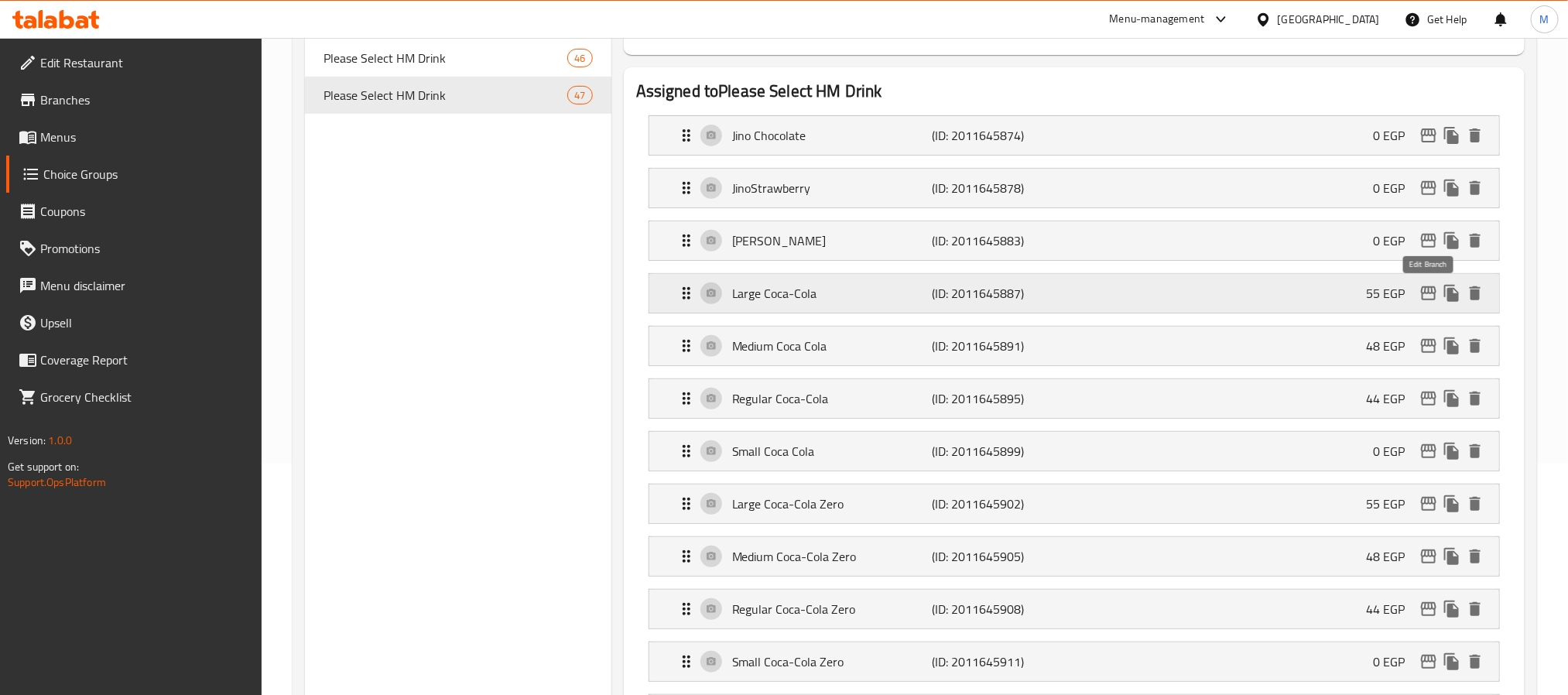
click at [1423, 300] on icon "edit" at bounding box center [1428, 293] width 15 height 14
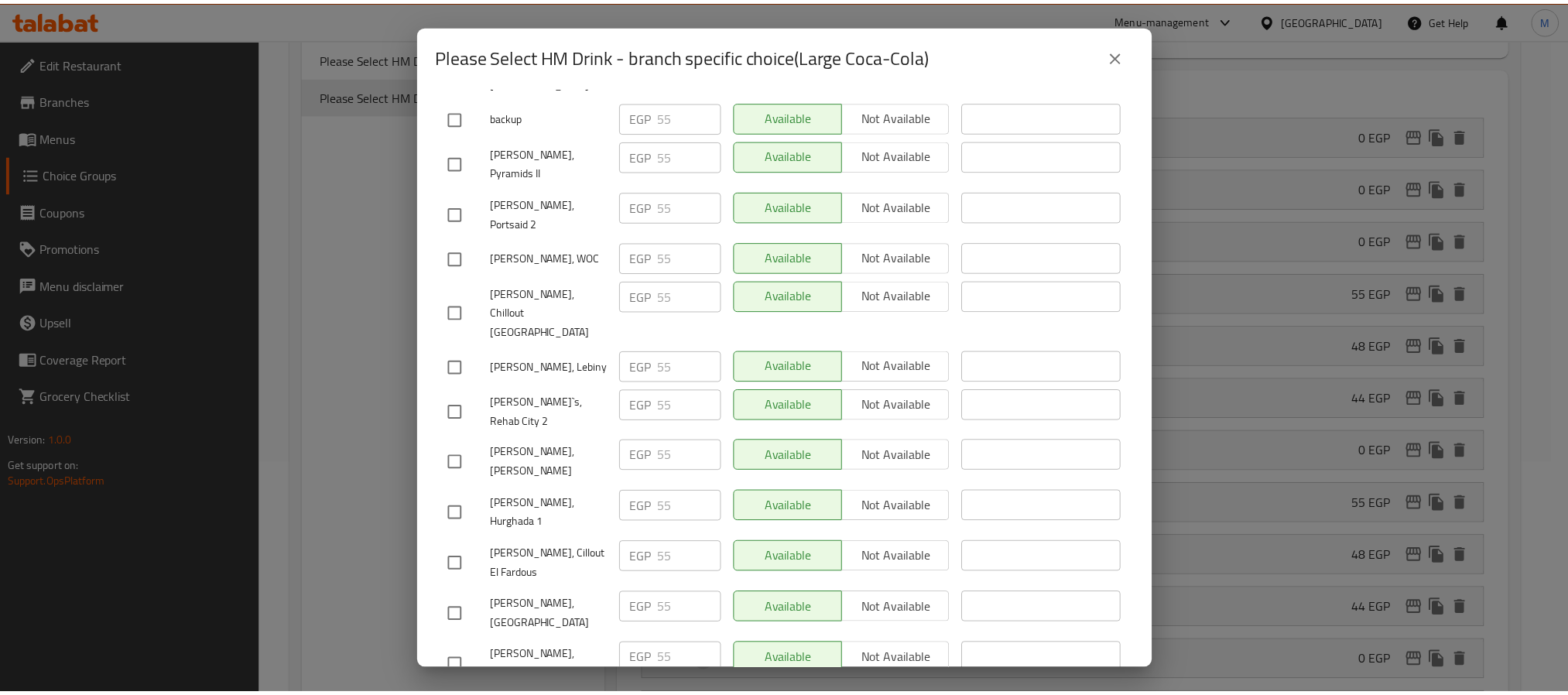
scroll to position [10454, 0]
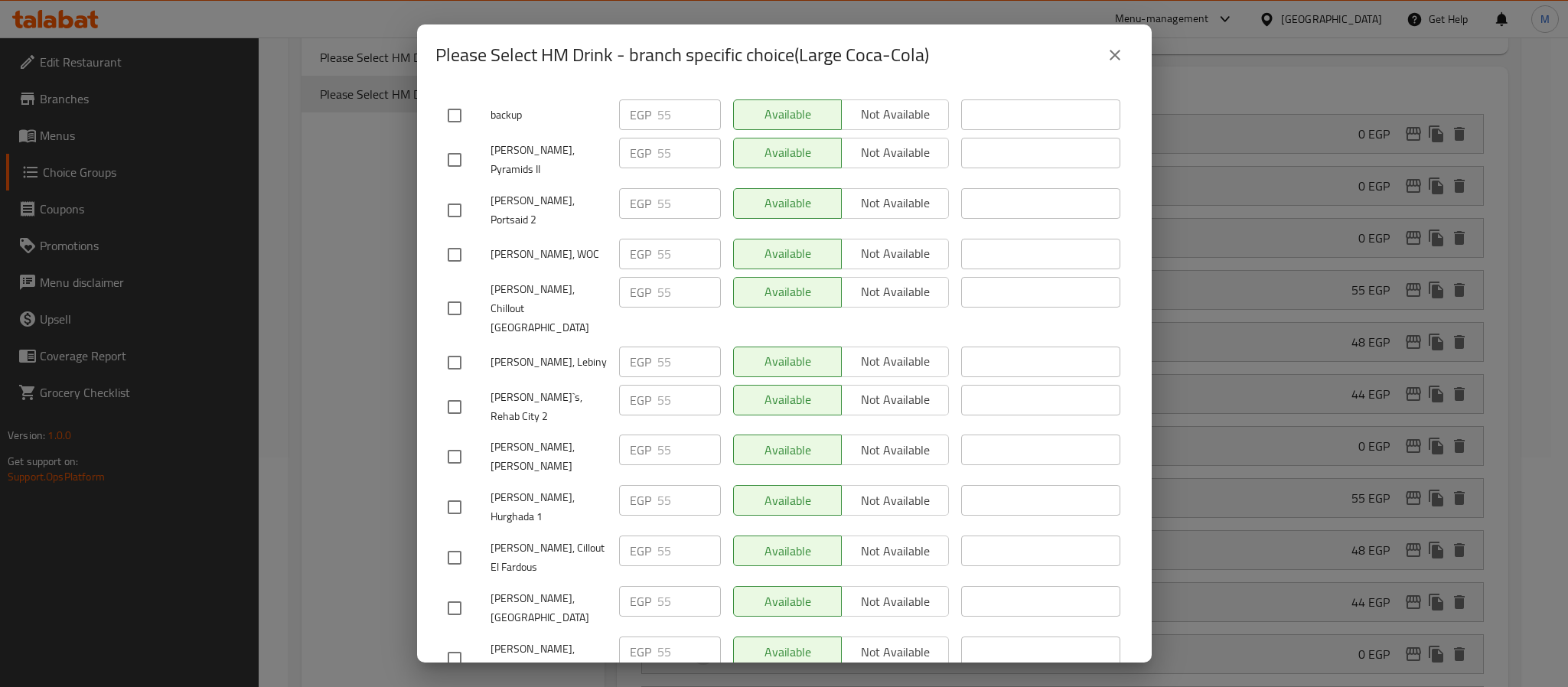
click at [1119, 53] on icon "close" at bounding box center [1115, 55] width 18 height 18
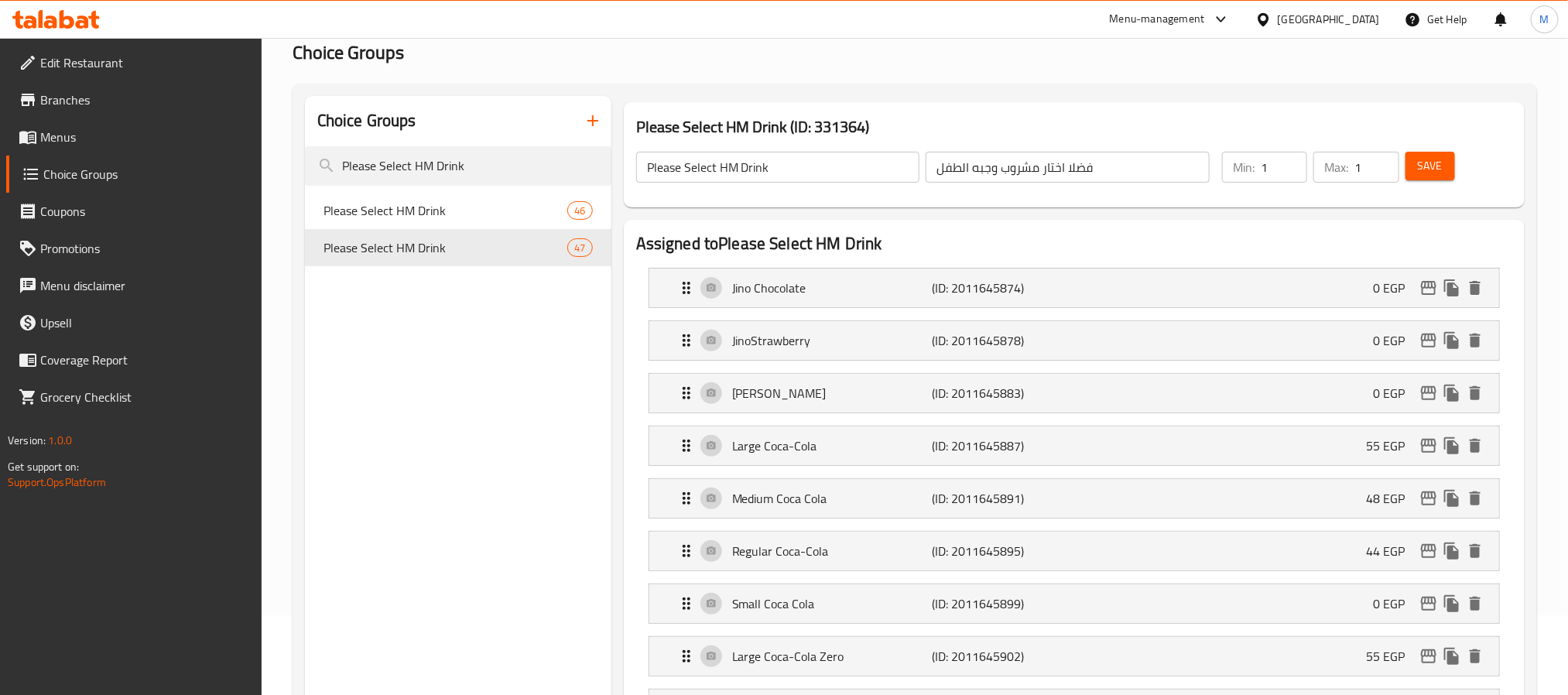
scroll to position [0, 0]
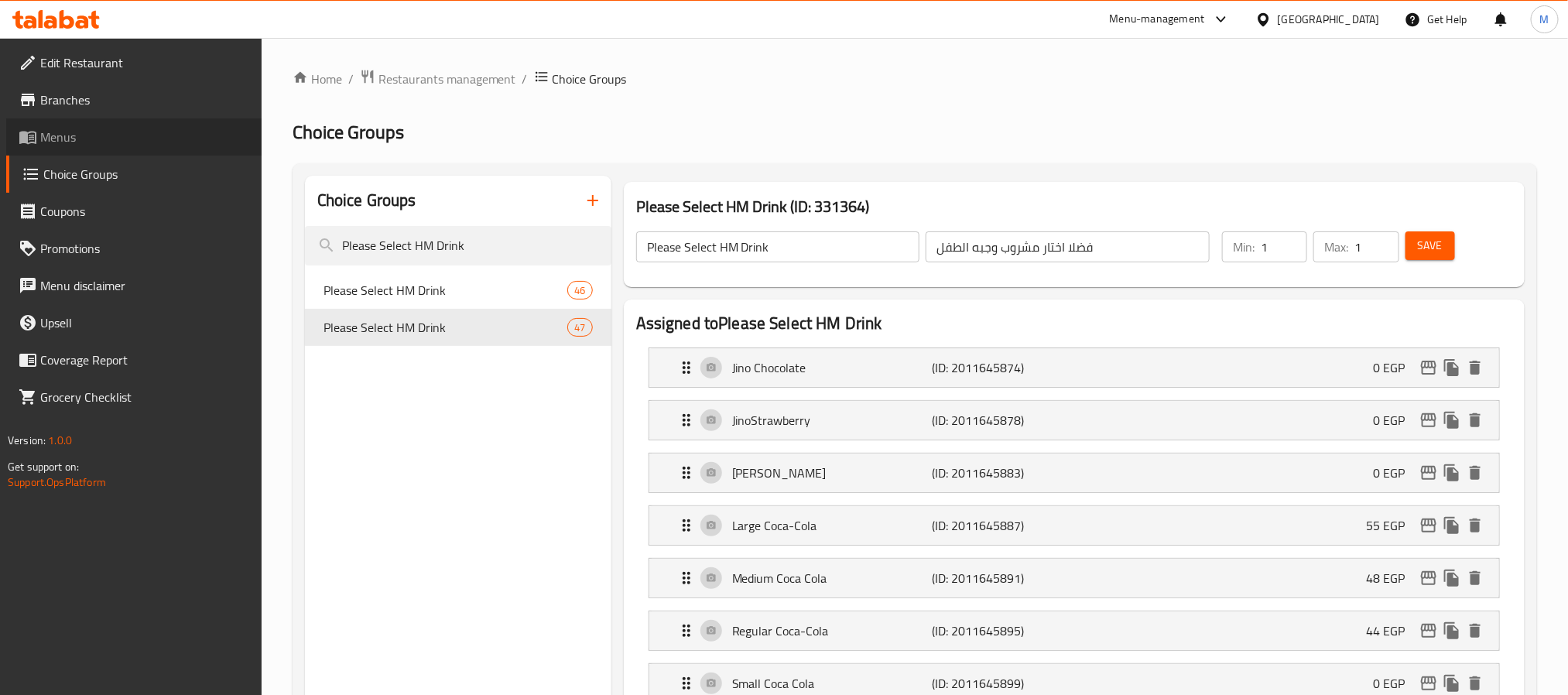
click at [100, 140] on span "Menus" at bounding box center [144, 137] width 209 height 19
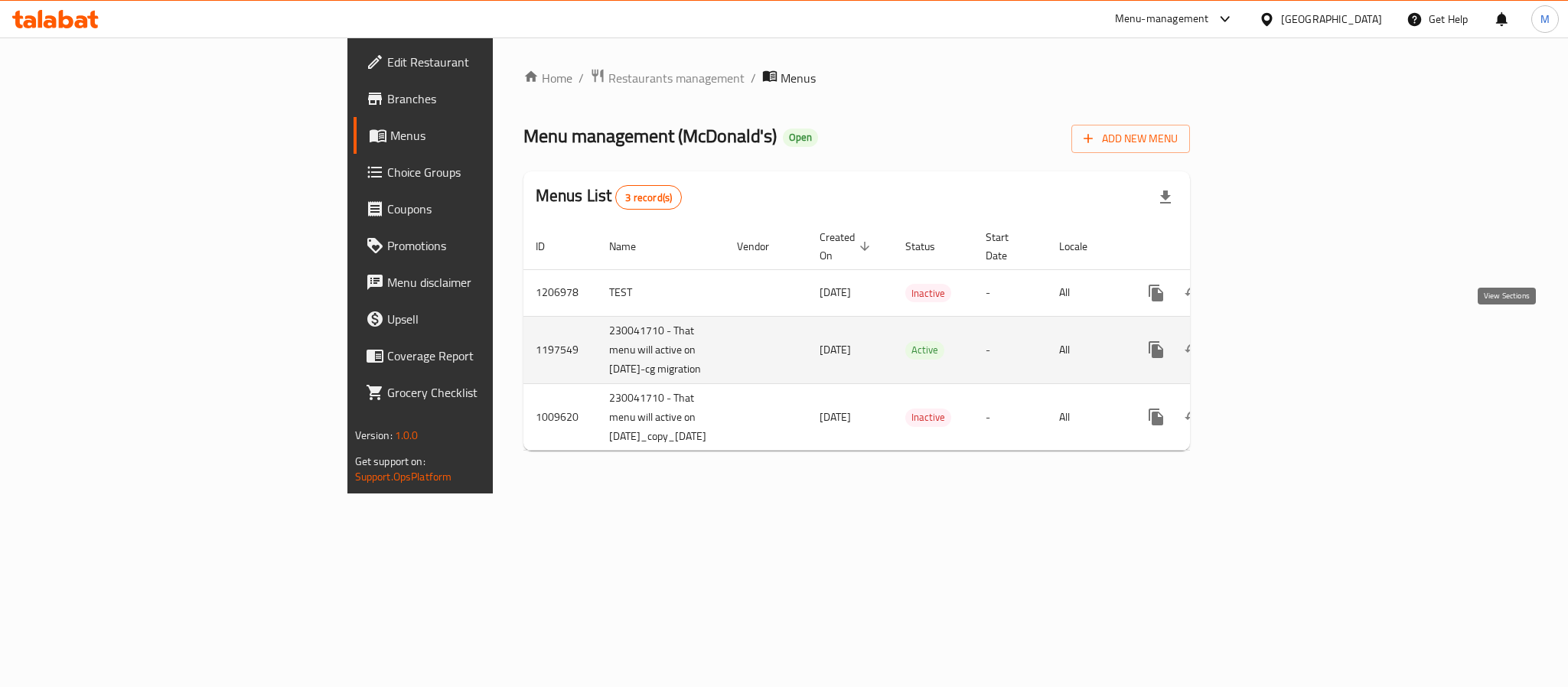
click at [1285, 331] on link "enhanced table" at bounding box center [1266, 349] width 37 height 37
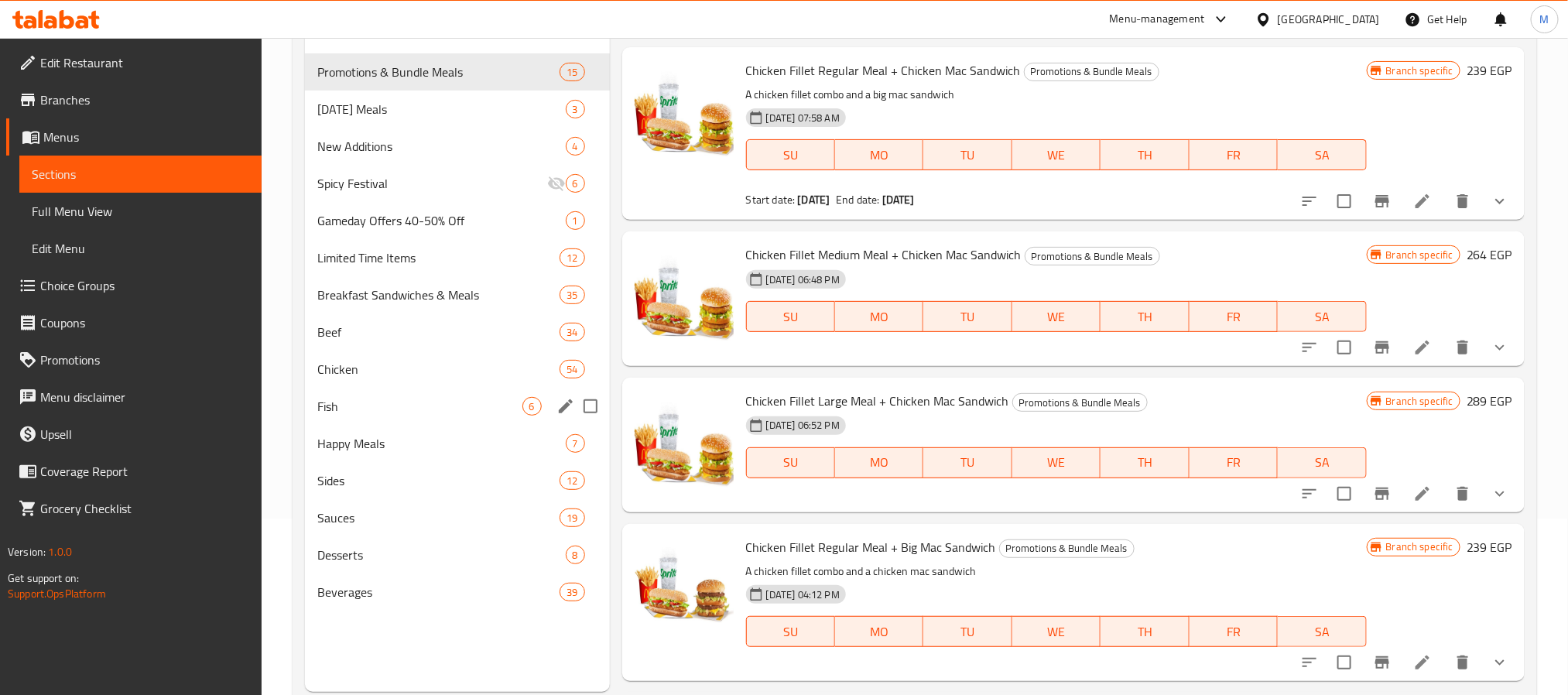
scroll to position [217, 0]
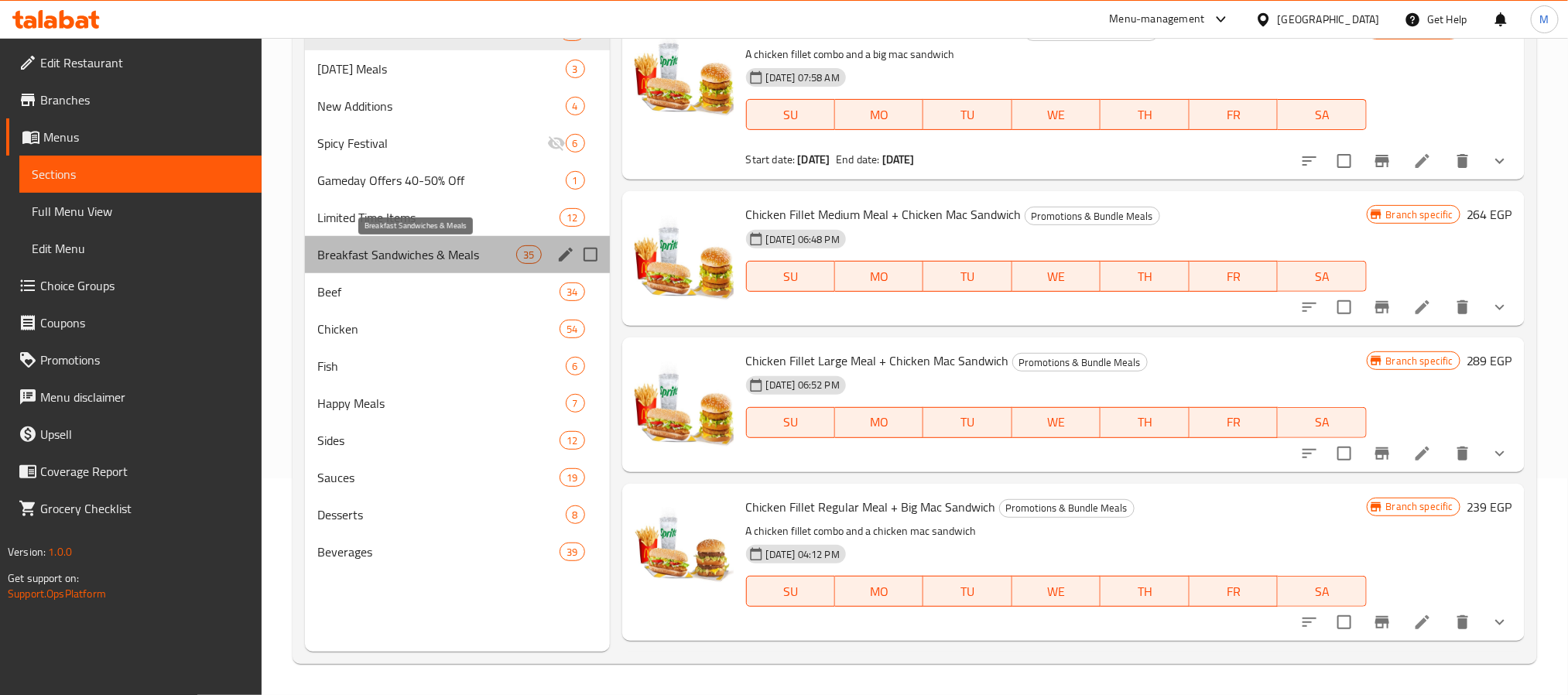
click at [400, 246] on span "Breakfast Sandwiches & Meals" at bounding box center [417, 254] width 200 height 19
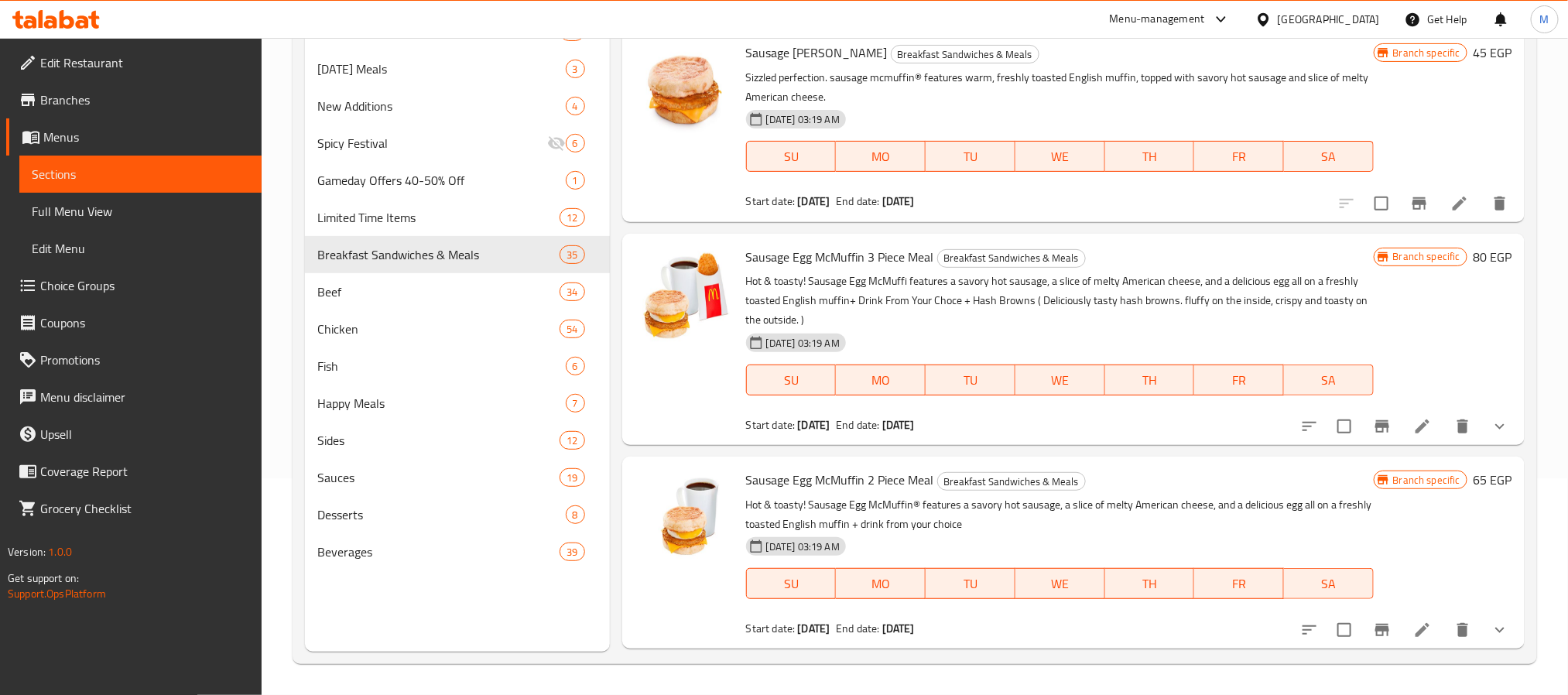
scroll to position [1858, 0]
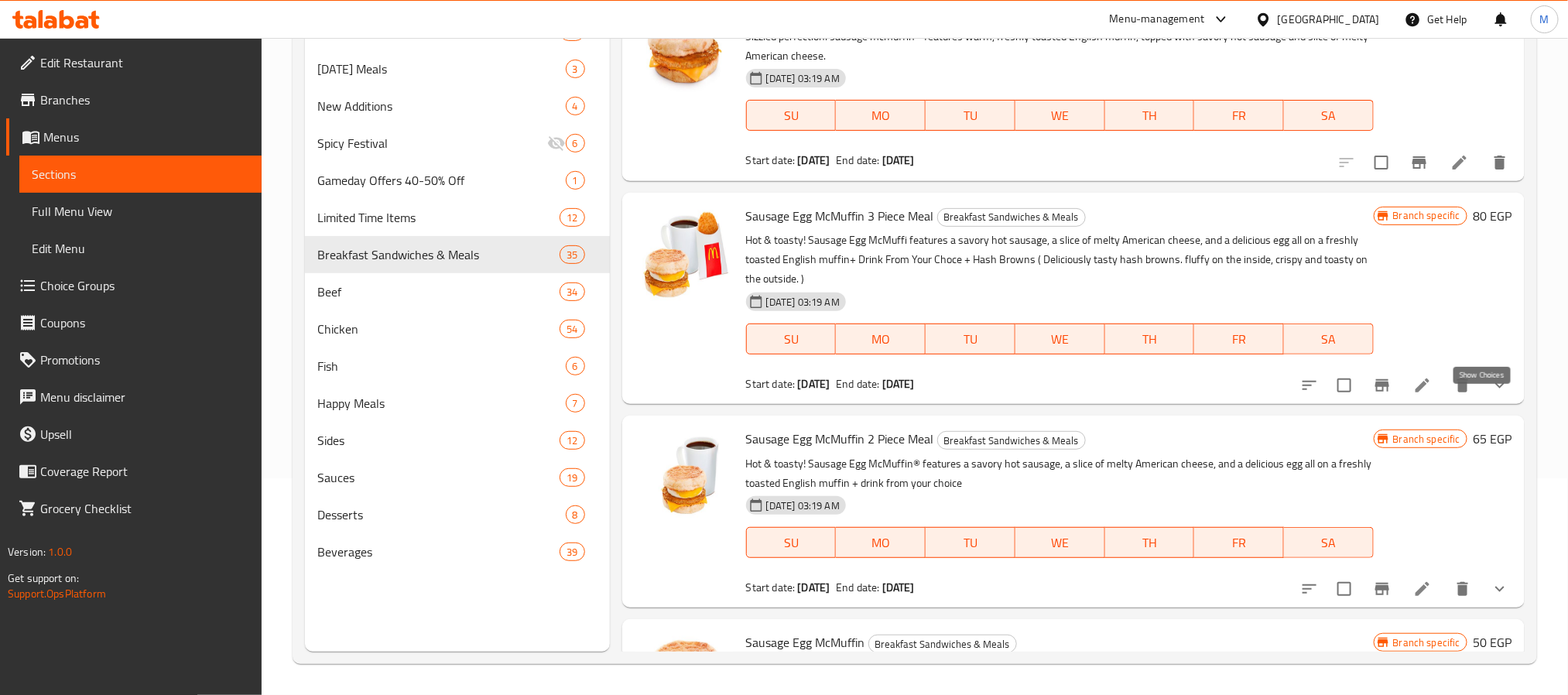
click at [1491, 395] on icon "show more" at bounding box center [1500, 385] width 19 height 19
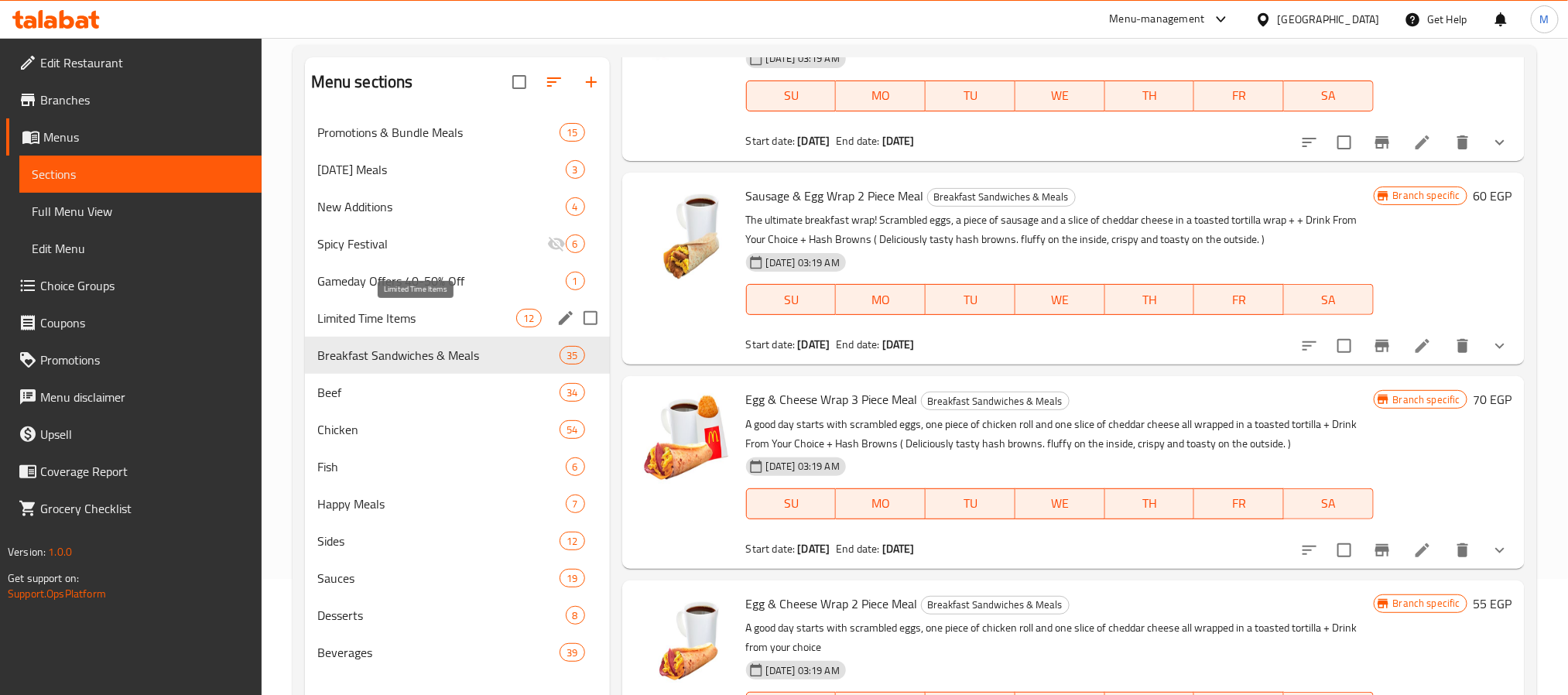
scroll to position [217, 0]
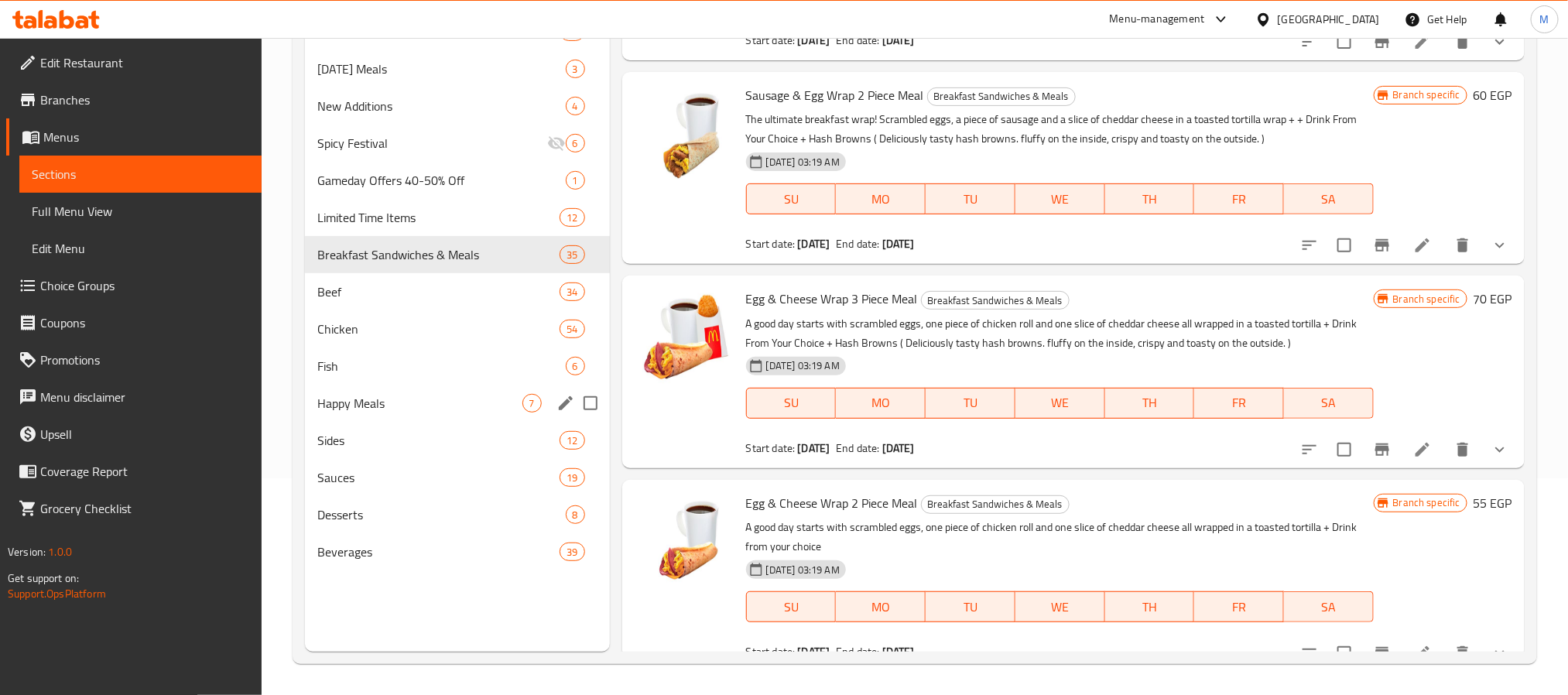
click at [400, 395] on span "Happy Meals" at bounding box center [420, 403] width 205 height 19
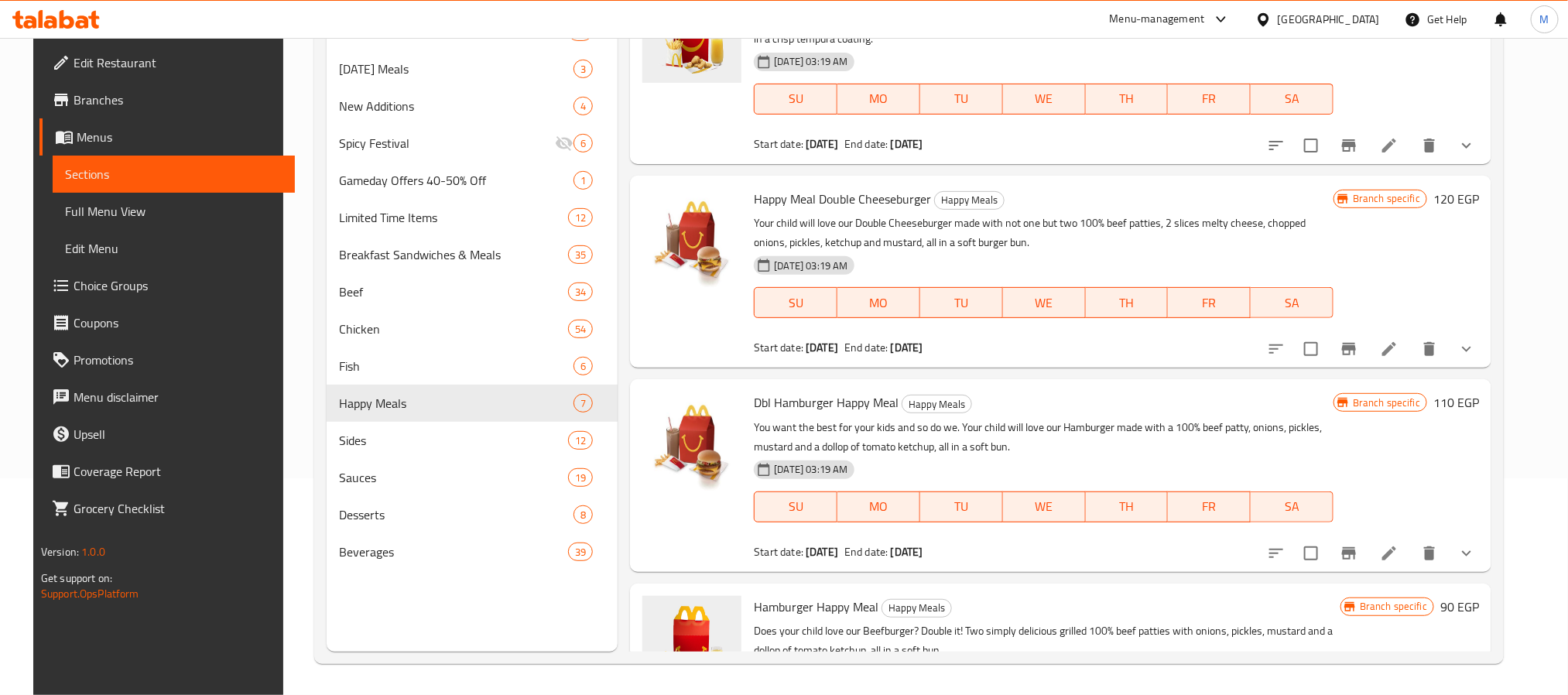
scroll to position [518, 0]
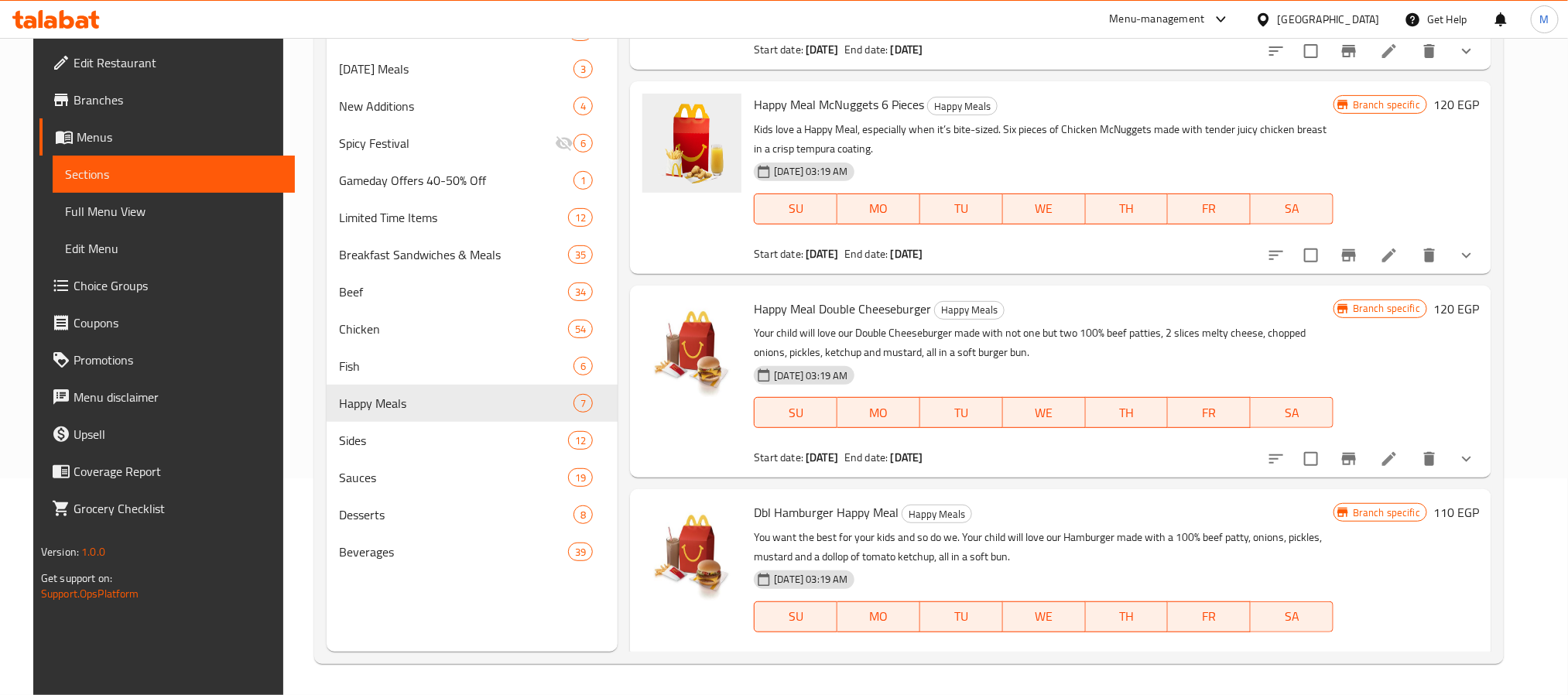
click at [1476, 450] on icon "show more" at bounding box center [1467, 458] width 19 height 19
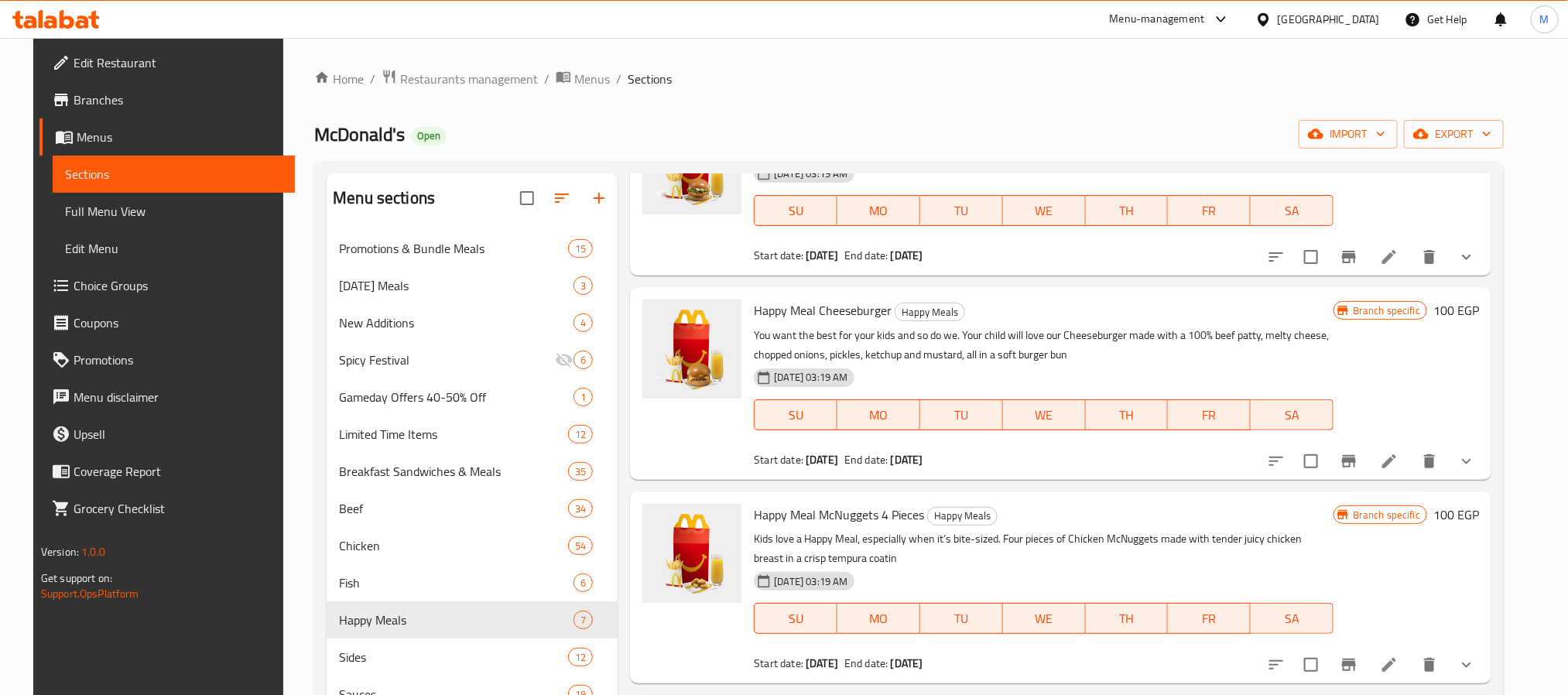
scroll to position [0, 0]
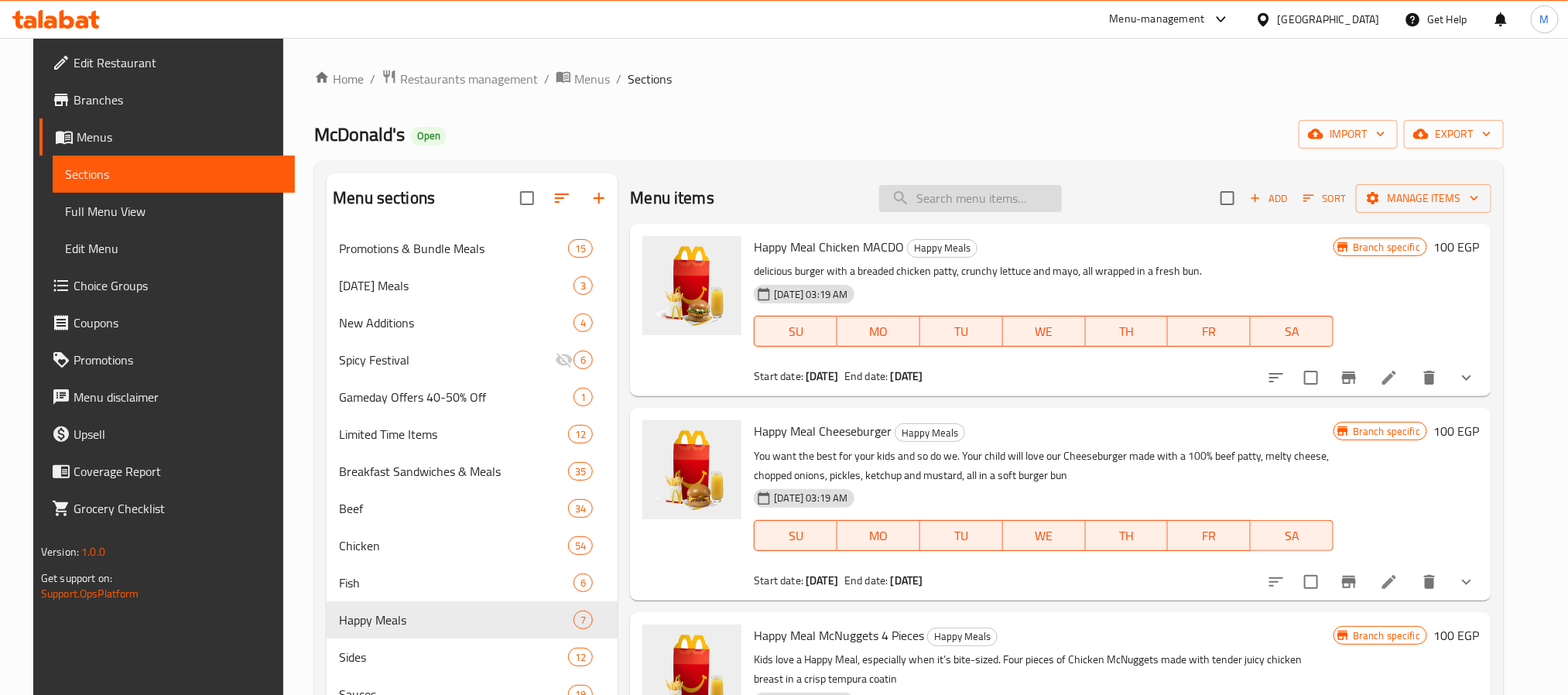
click at [999, 188] on input "search" at bounding box center [970, 199] width 183 height 27
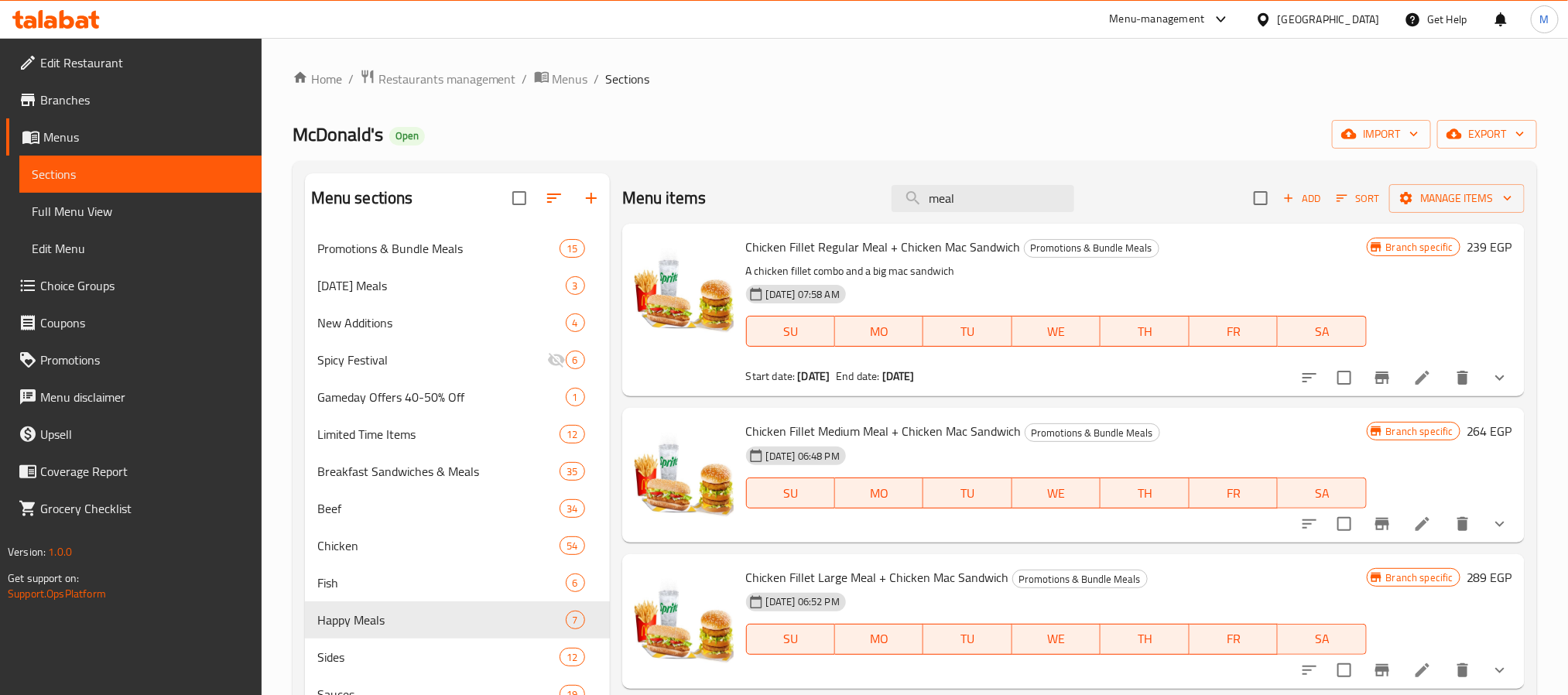
scroll to position [116, 0]
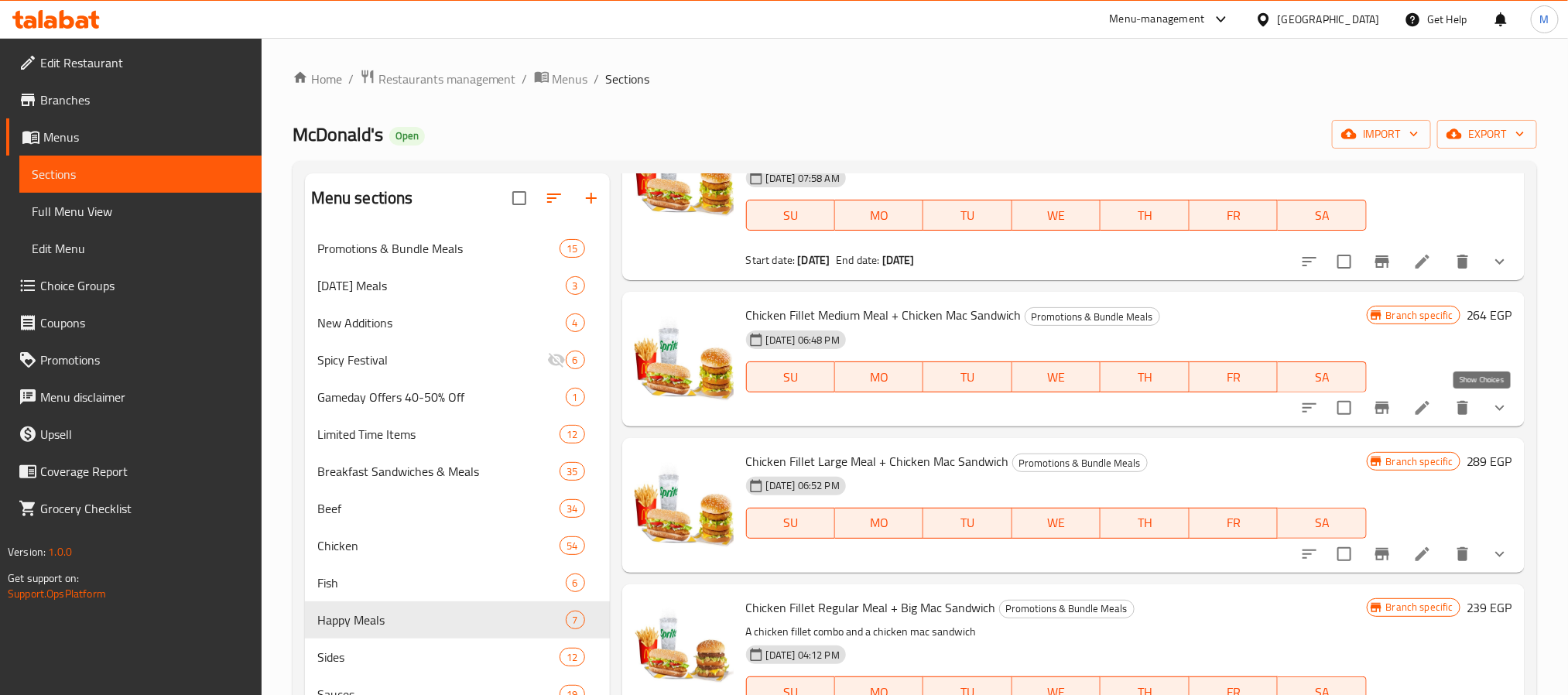
type input "meal"
click at [1491, 413] on icon "show more" at bounding box center [1500, 407] width 19 height 19
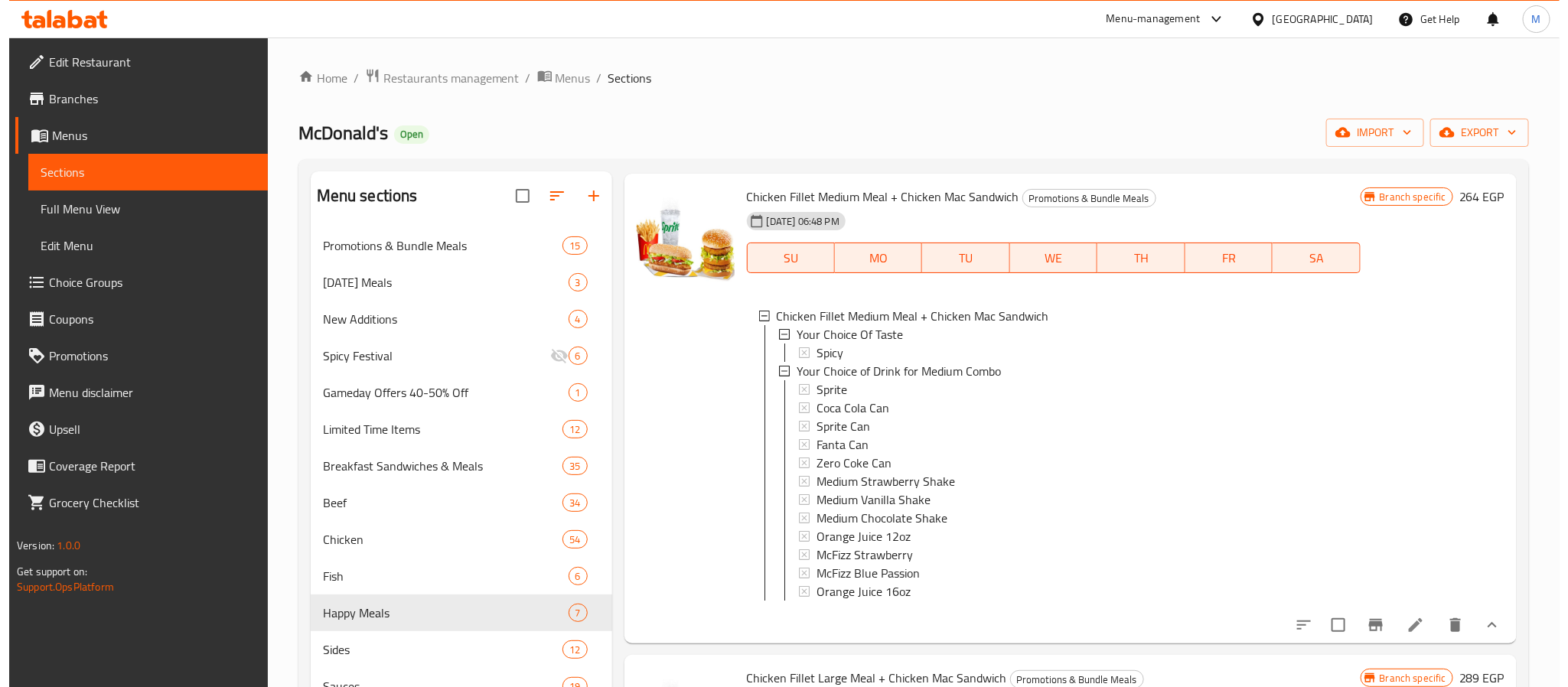
scroll to position [2, 0]
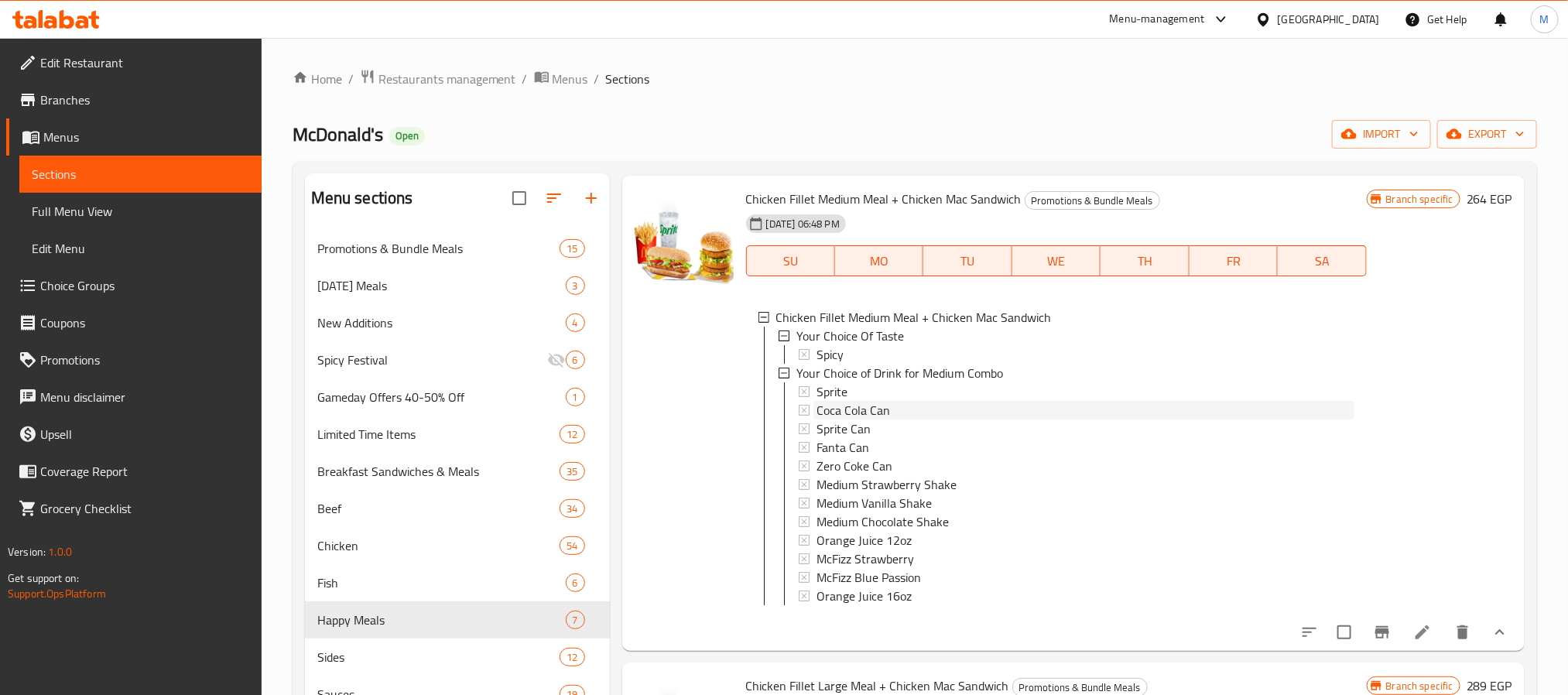
click at [863, 412] on span "Coca Cola Can" at bounding box center [853, 410] width 73 height 19
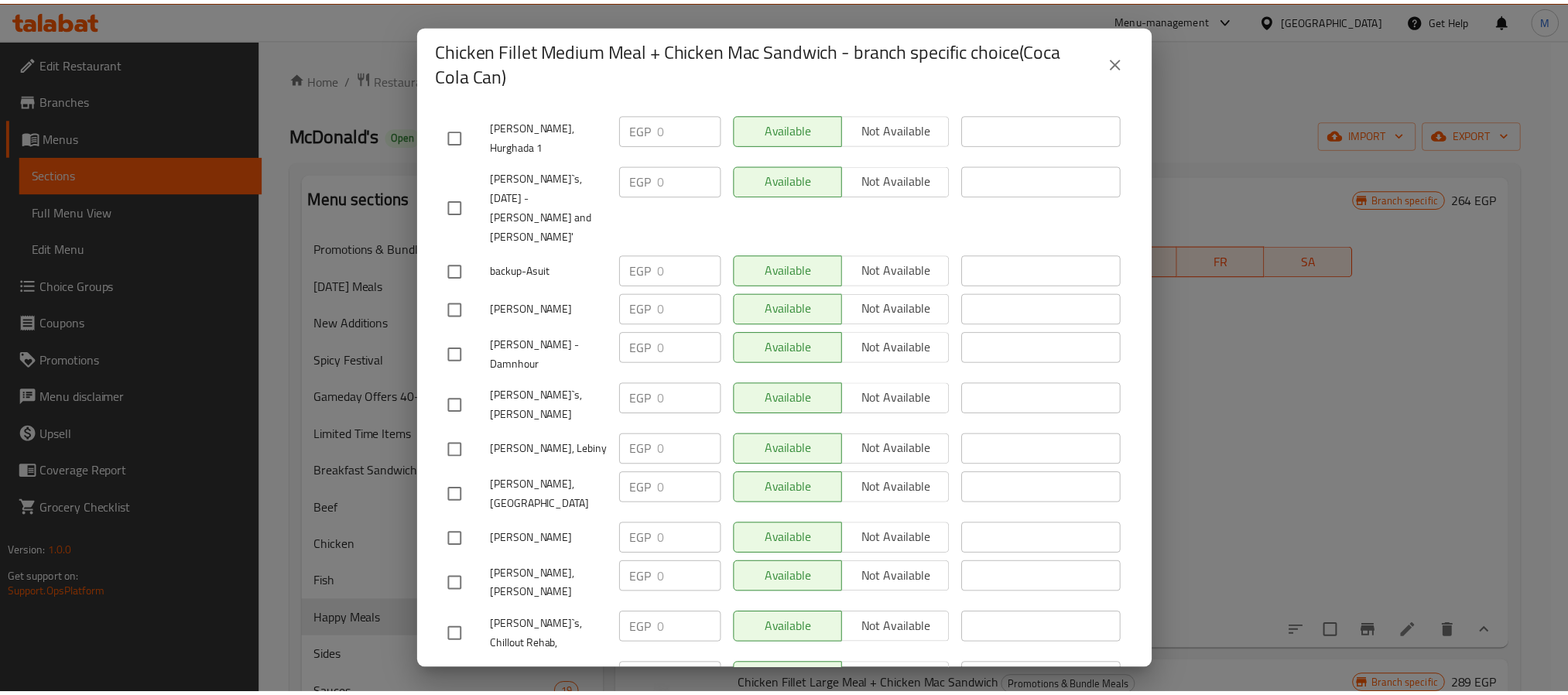
scroll to position [8707, 0]
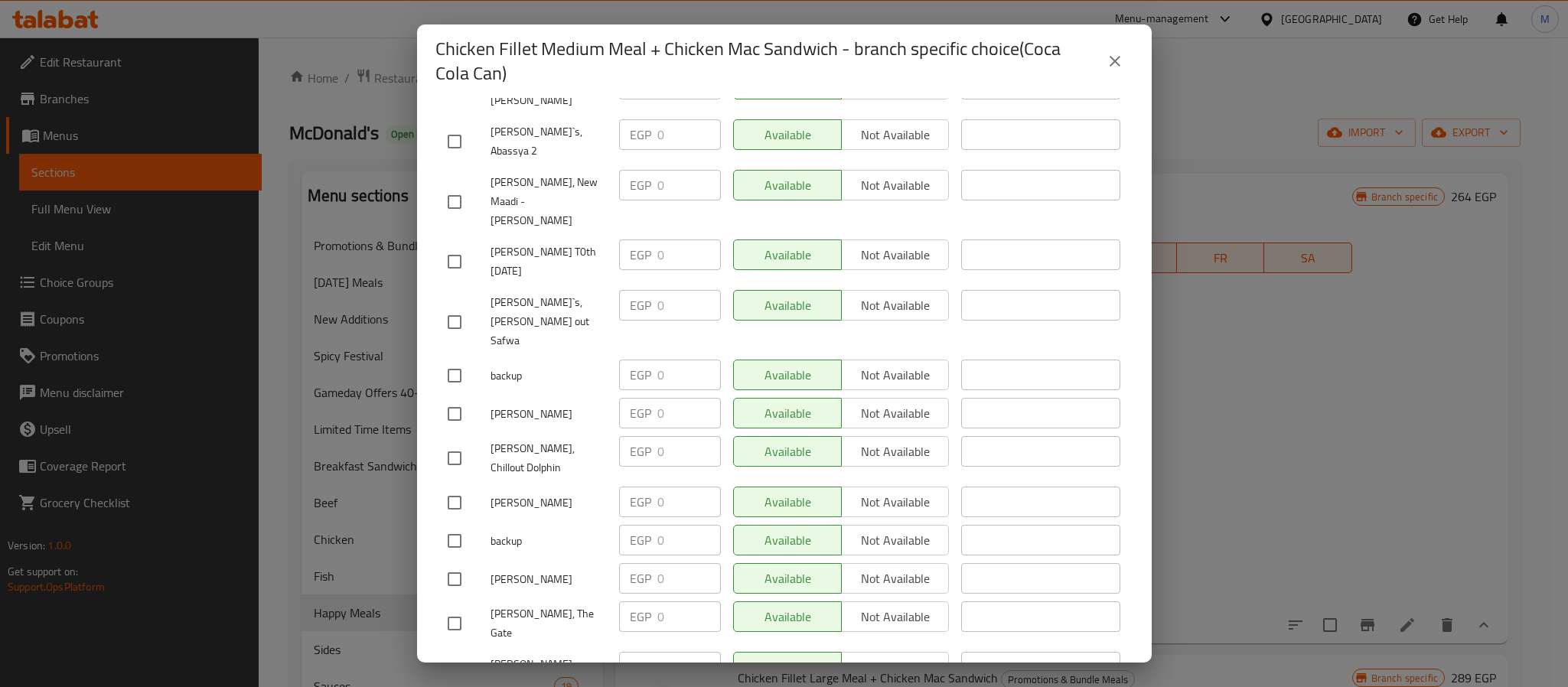
click at [1116, 63] on icon "close" at bounding box center [1115, 61] width 10 height 10
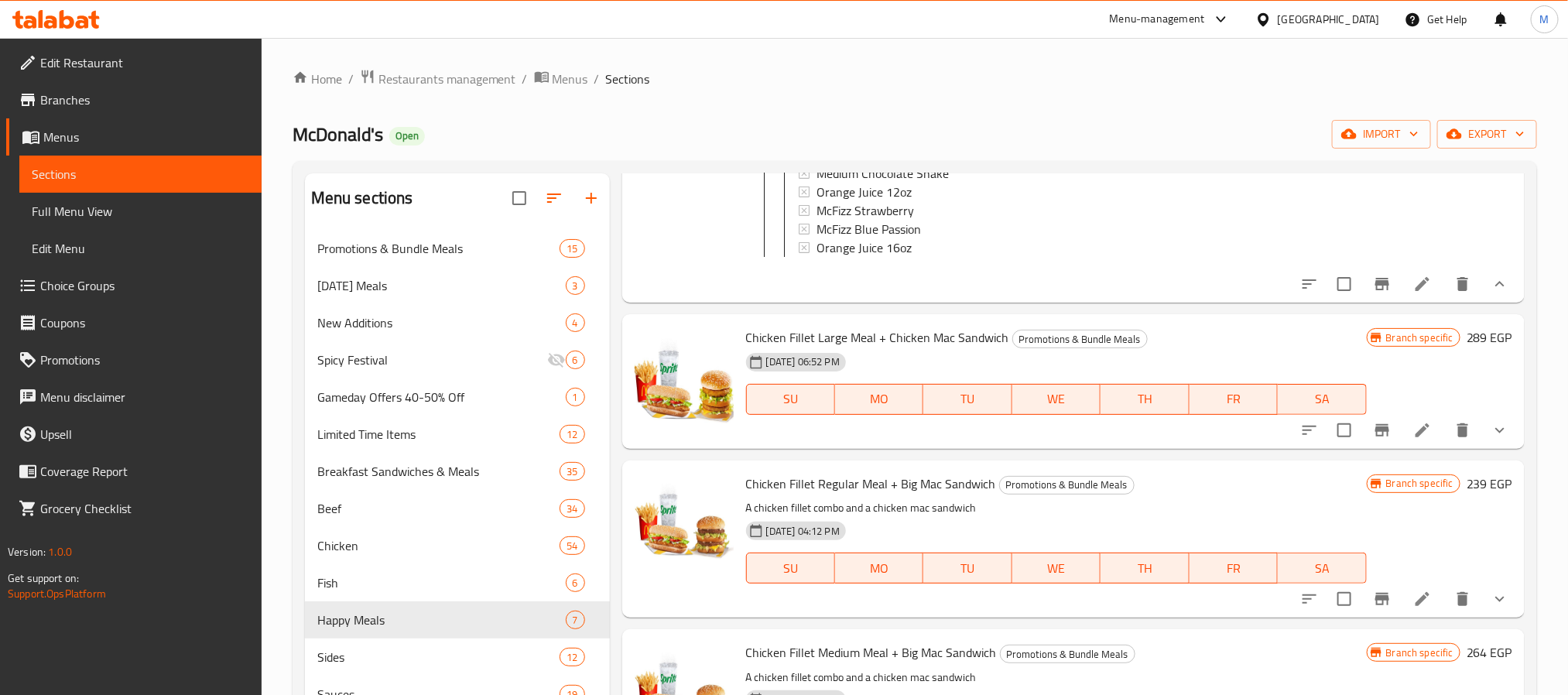
scroll to position [697, 0]
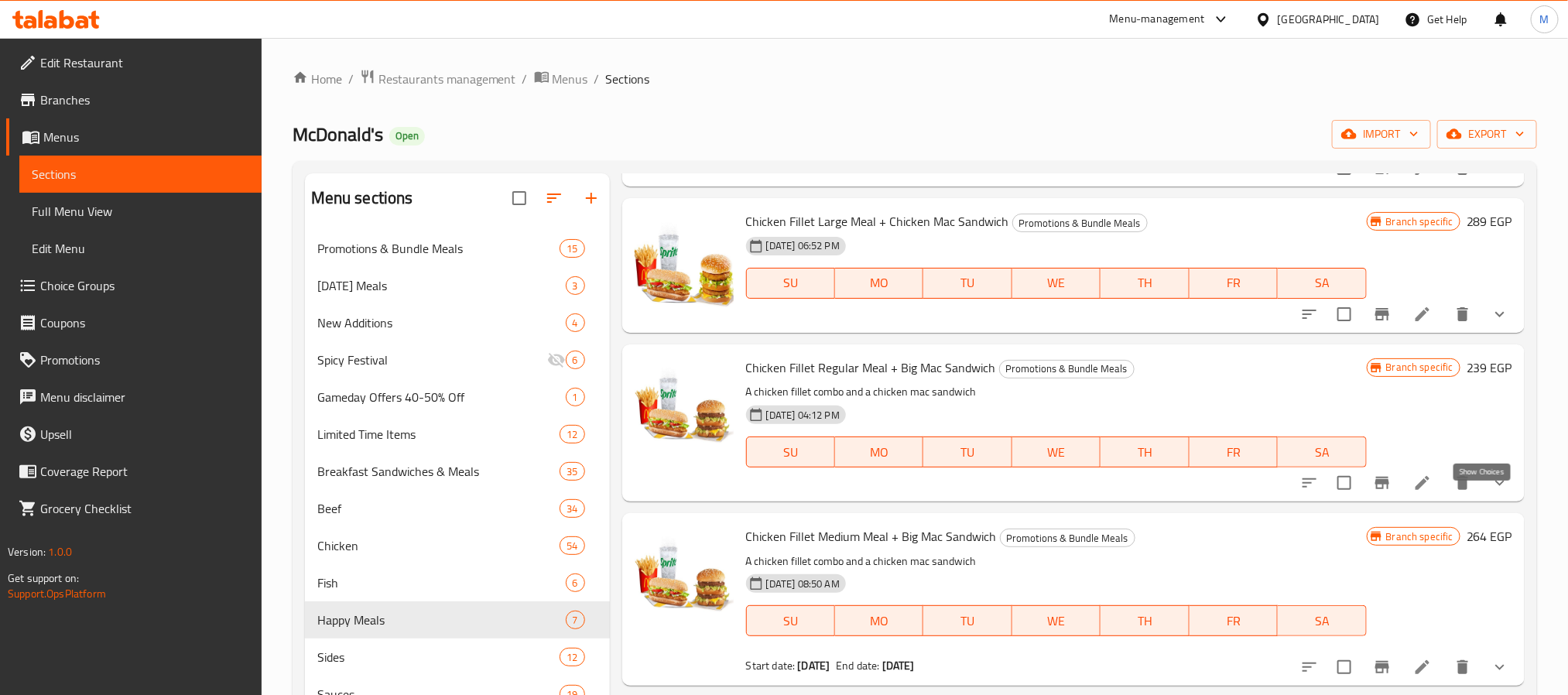
click at [1491, 492] on icon "show more" at bounding box center [1500, 482] width 19 height 19
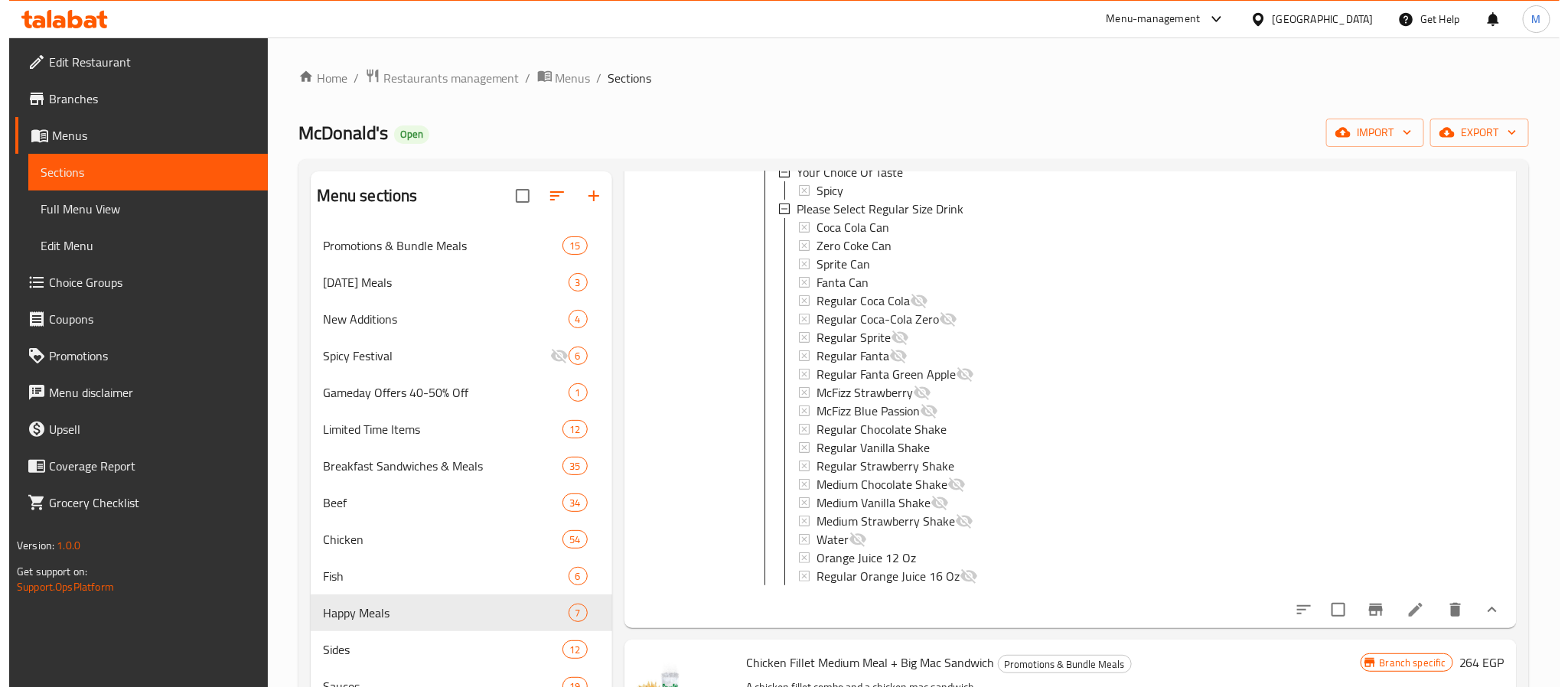
scroll to position [1032, 0]
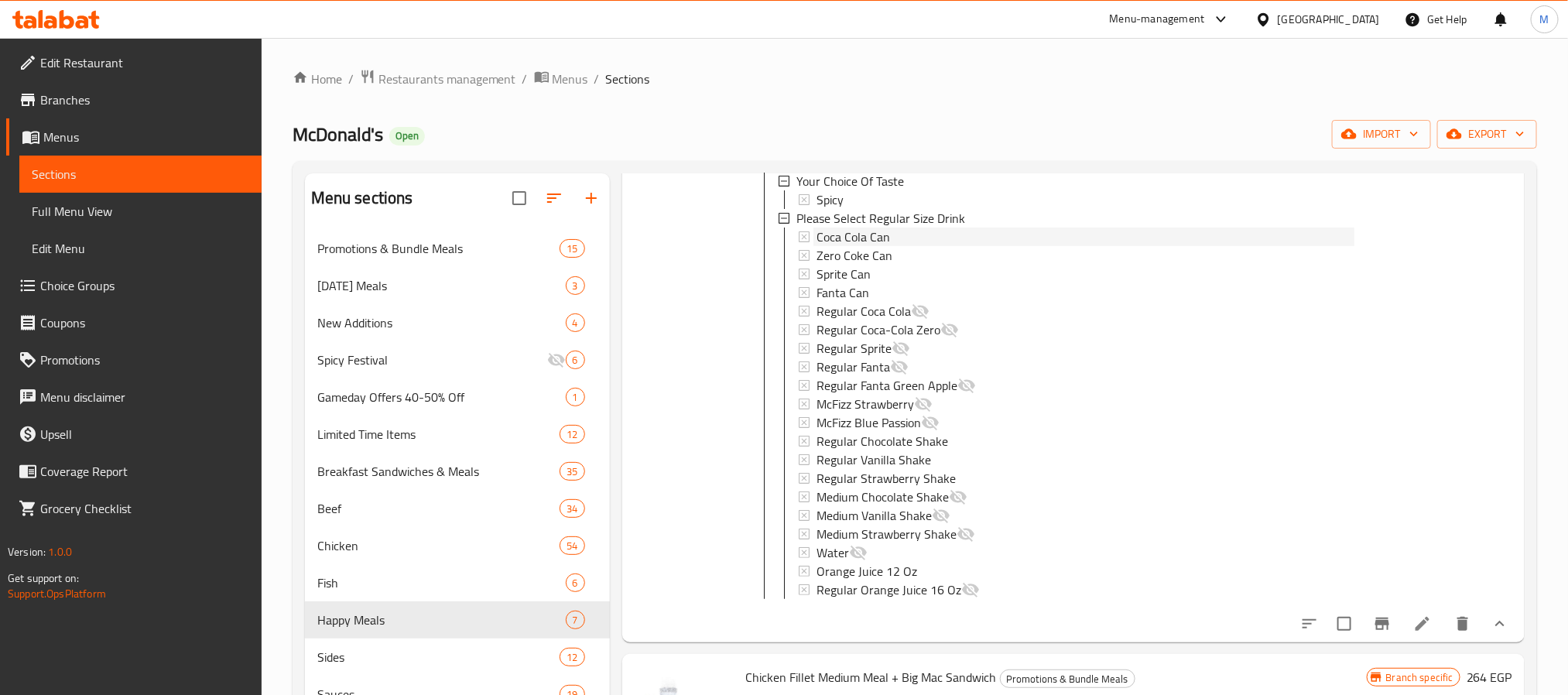
click at [858, 246] on span "Coca Cola Can" at bounding box center [853, 237] width 73 height 19
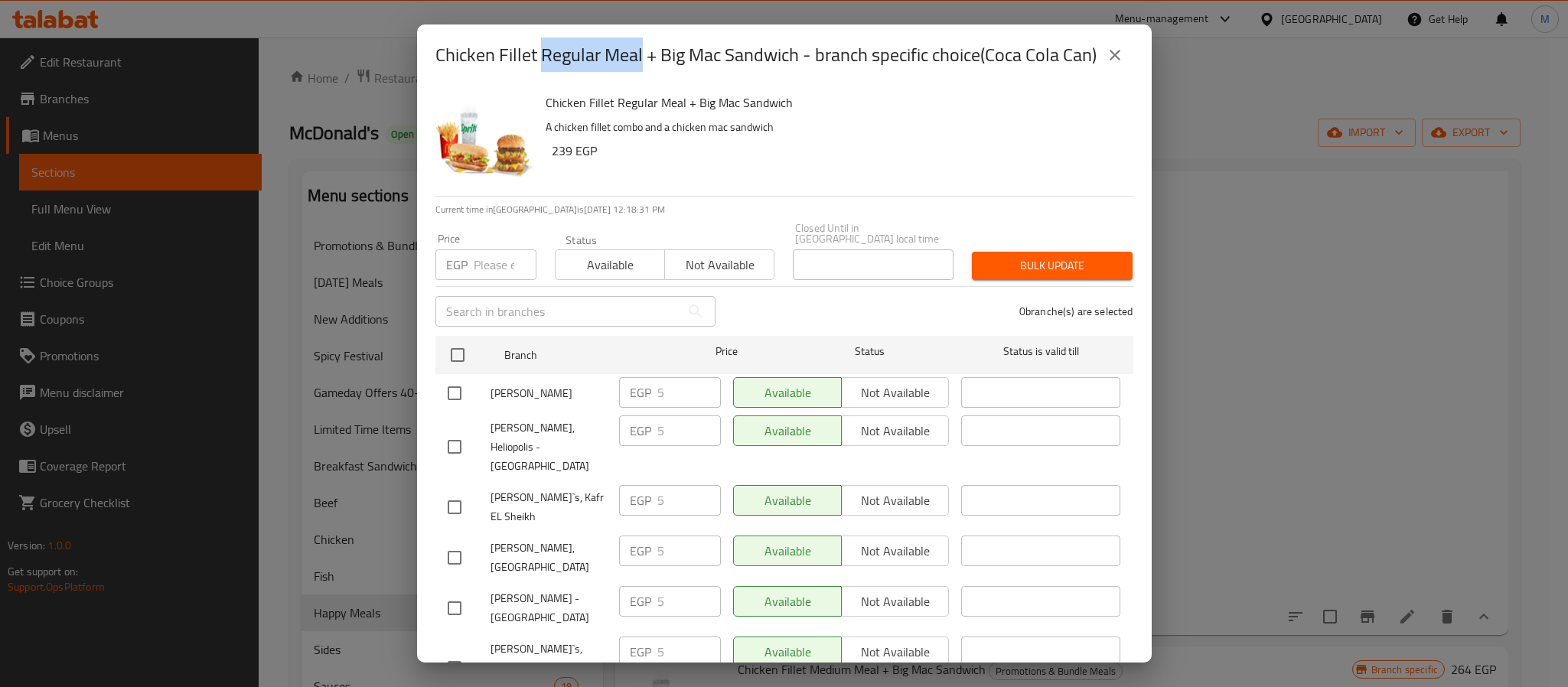
drag, startPoint x: 545, startPoint y: 49, endPoint x: 640, endPoint y: 53, distance: 95.1
click at [640, 53] on h2 "Chicken Fillet Regular Meal + Big Mac Sandwich - branch specific choice(Coca Co…" at bounding box center [766, 55] width 661 height 25
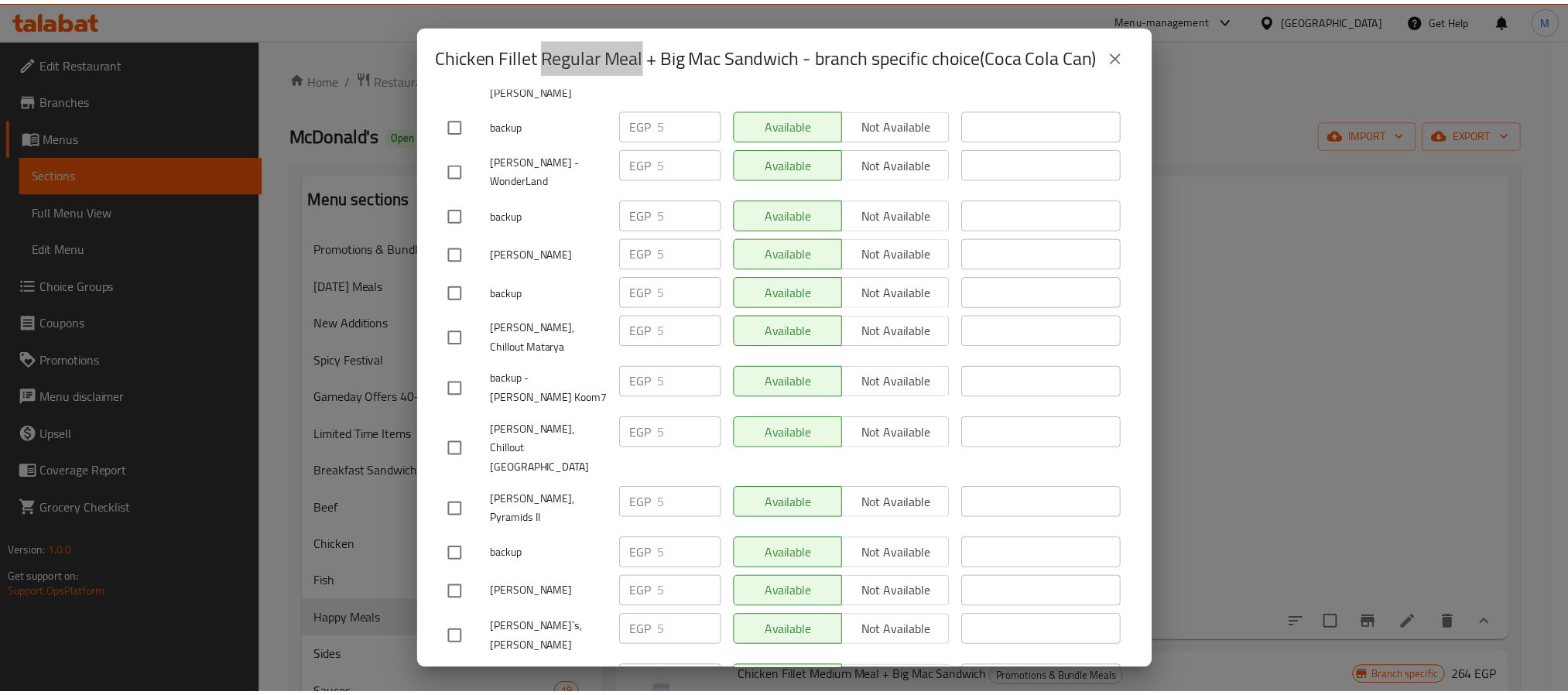
scroll to position [8823, 0]
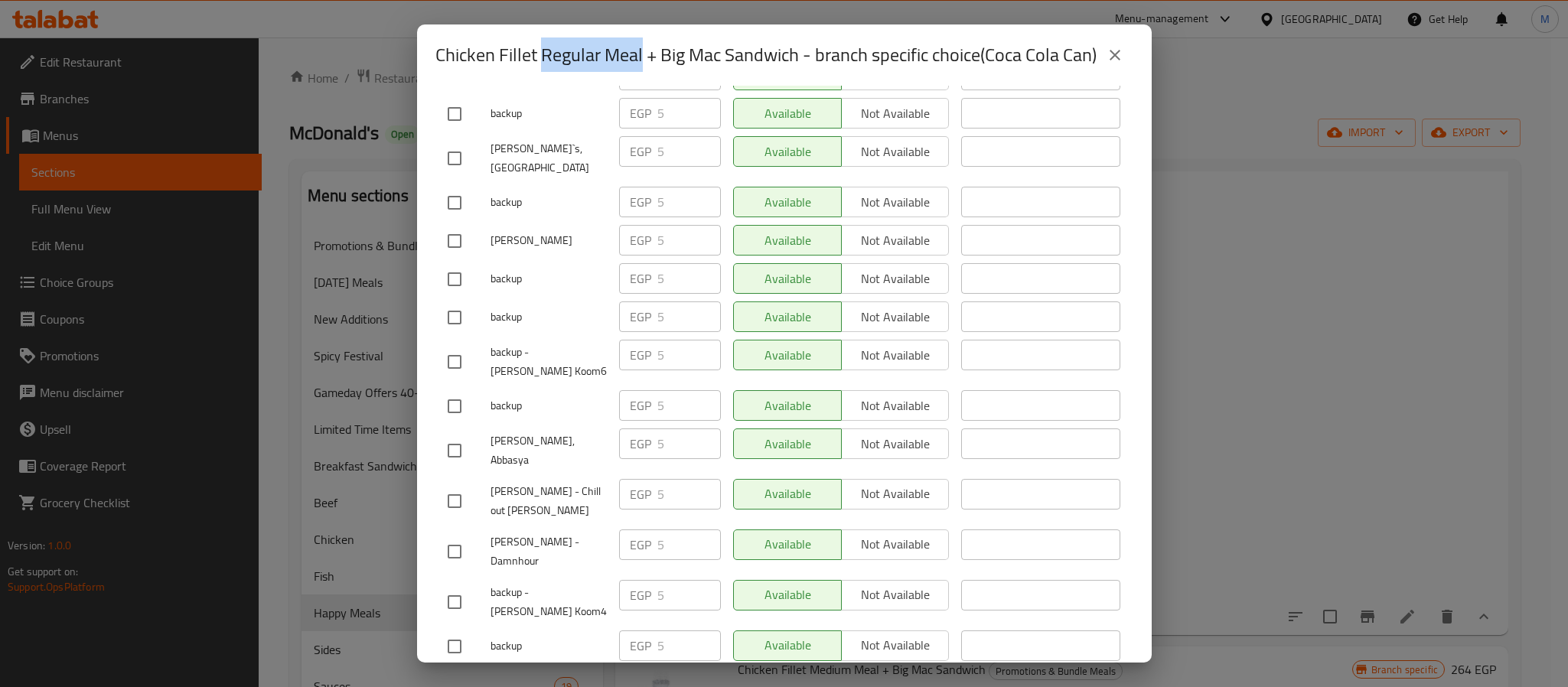
click at [1112, 61] on icon "close" at bounding box center [1115, 54] width 10 height 10
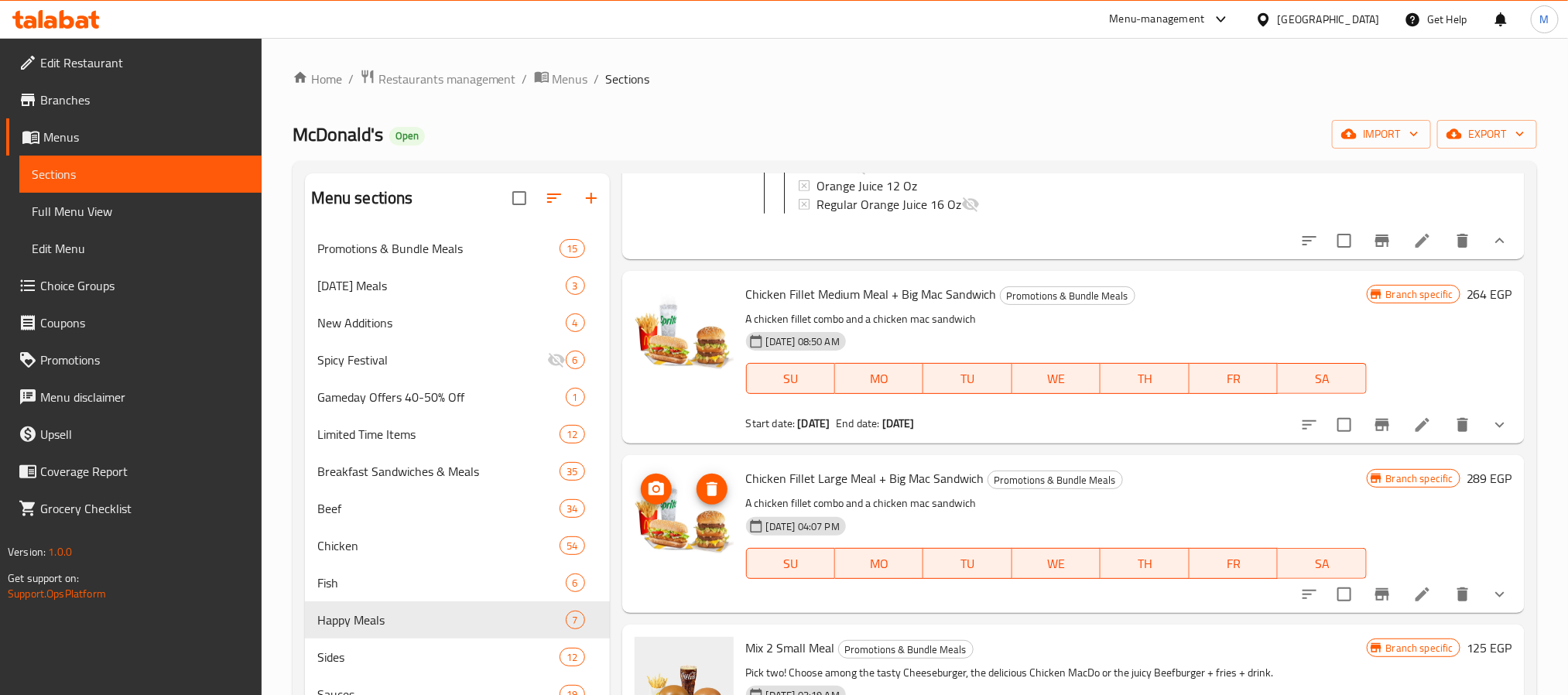
scroll to position [1509, 0]
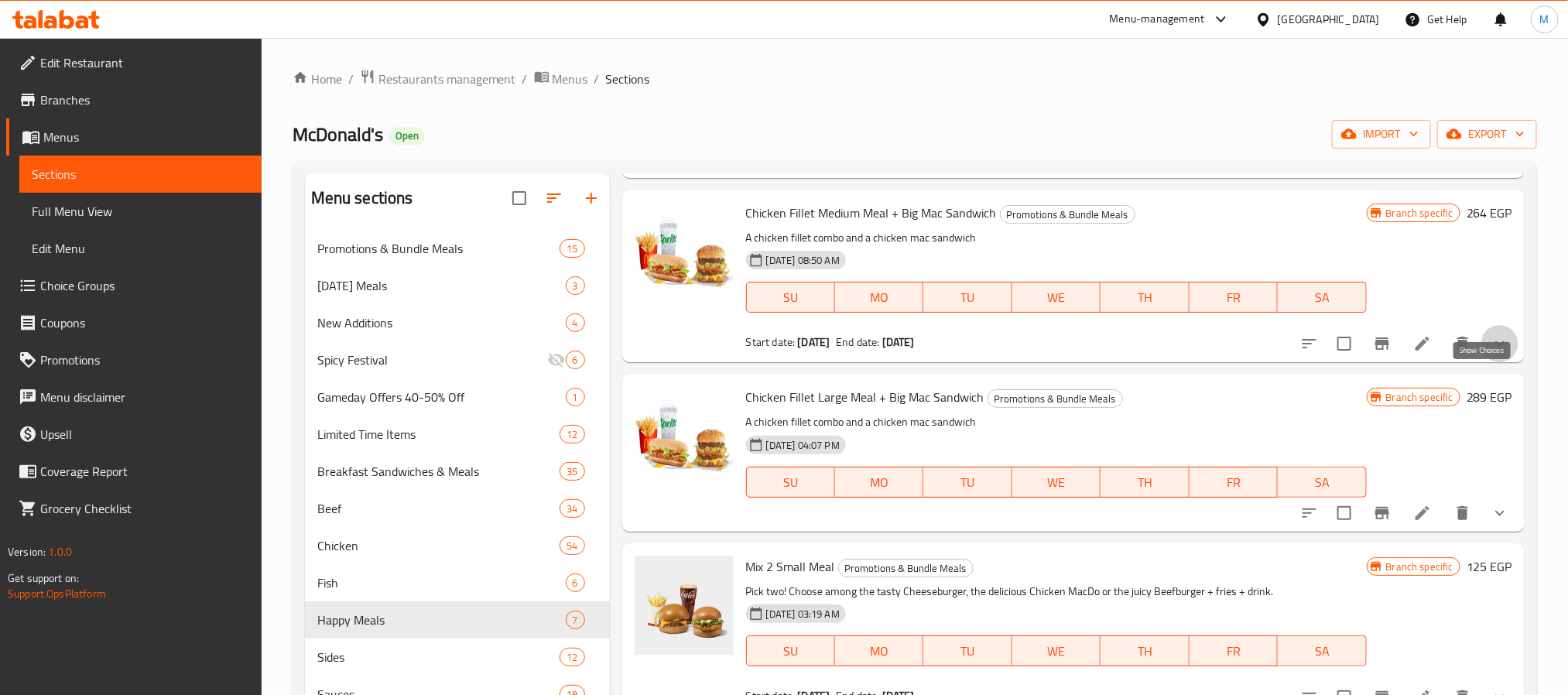
click at [1491, 353] on icon "show more" at bounding box center [1500, 343] width 19 height 19
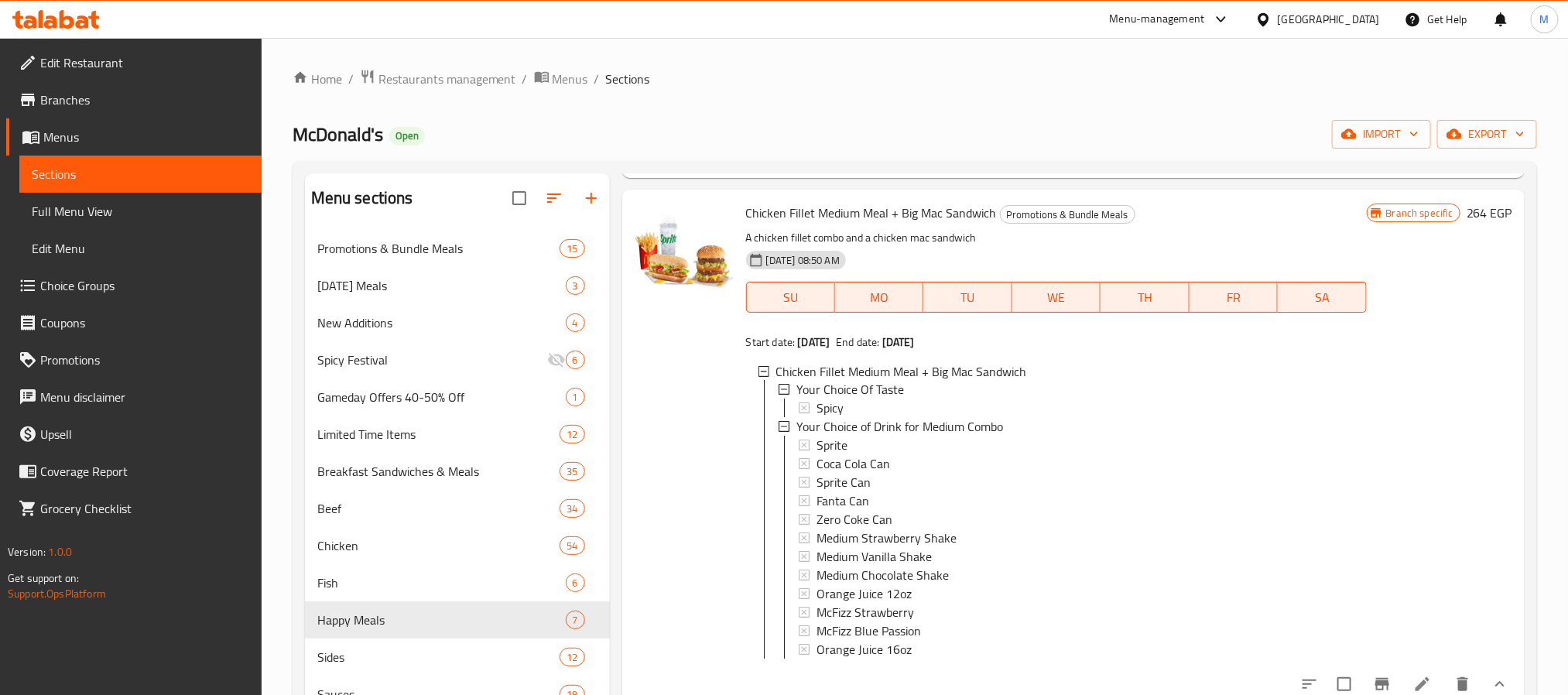
scroll to position [2, 0]
click at [855, 471] on span "Coca Cola Can" at bounding box center [853, 461] width 73 height 19
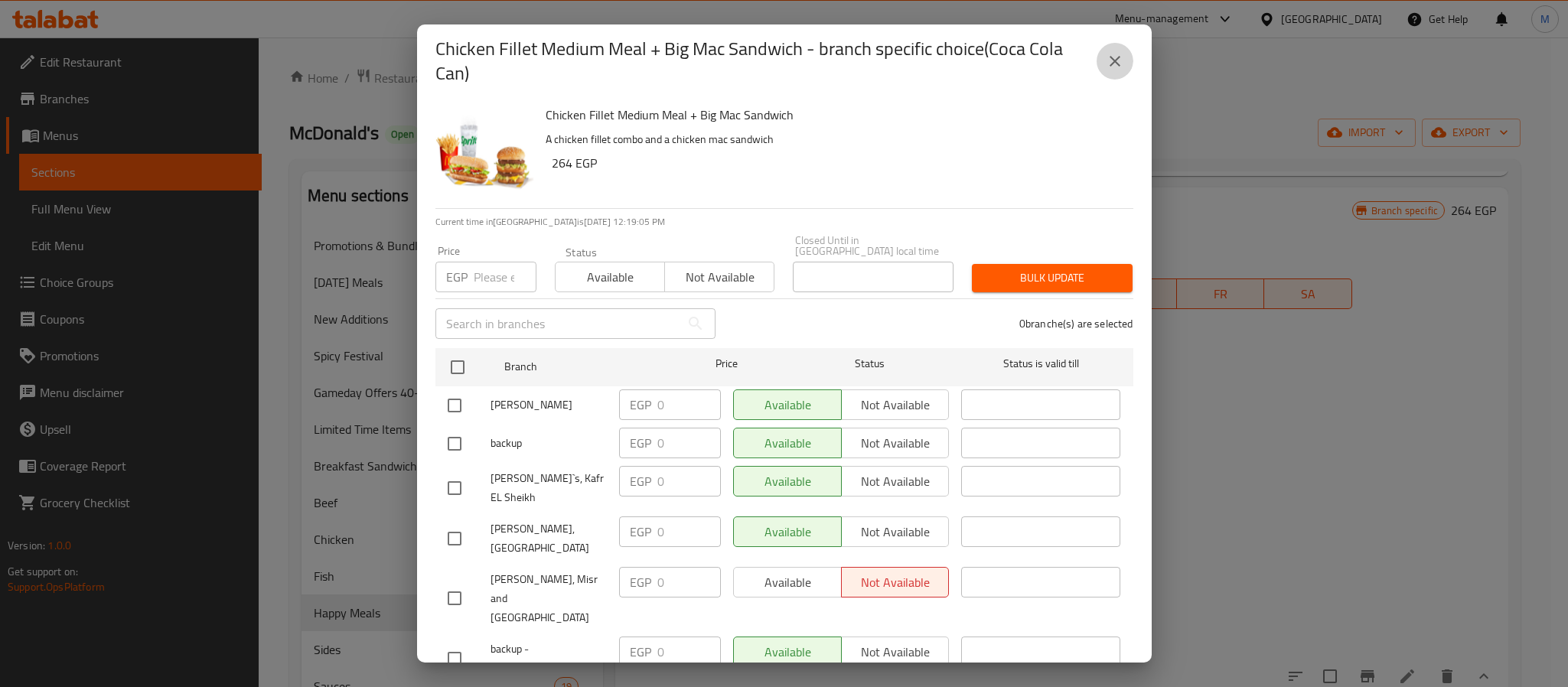
click at [1119, 63] on icon "close" at bounding box center [1115, 61] width 18 height 18
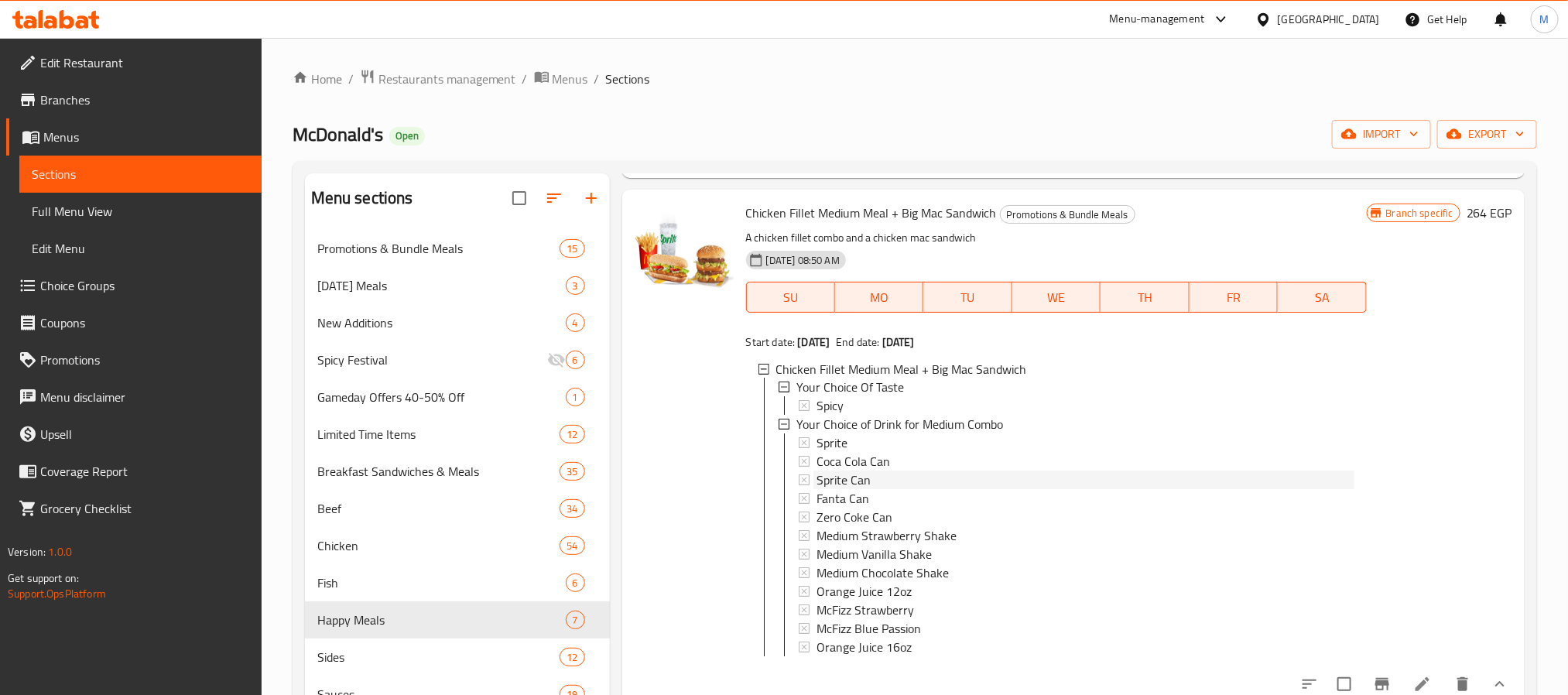
click at [852, 490] on span "Sprite Can" at bounding box center [843, 480] width 54 height 19
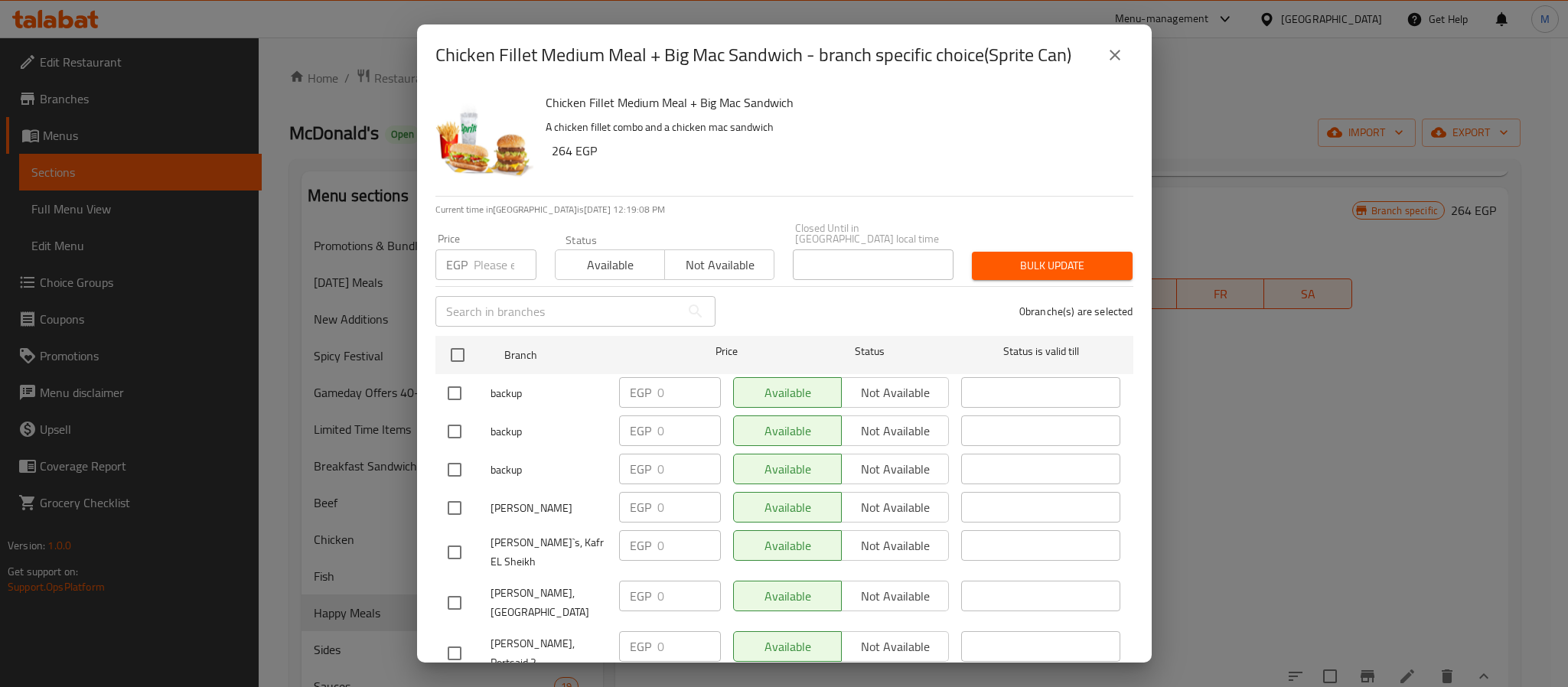
click at [1106, 55] on icon "close" at bounding box center [1115, 55] width 18 height 18
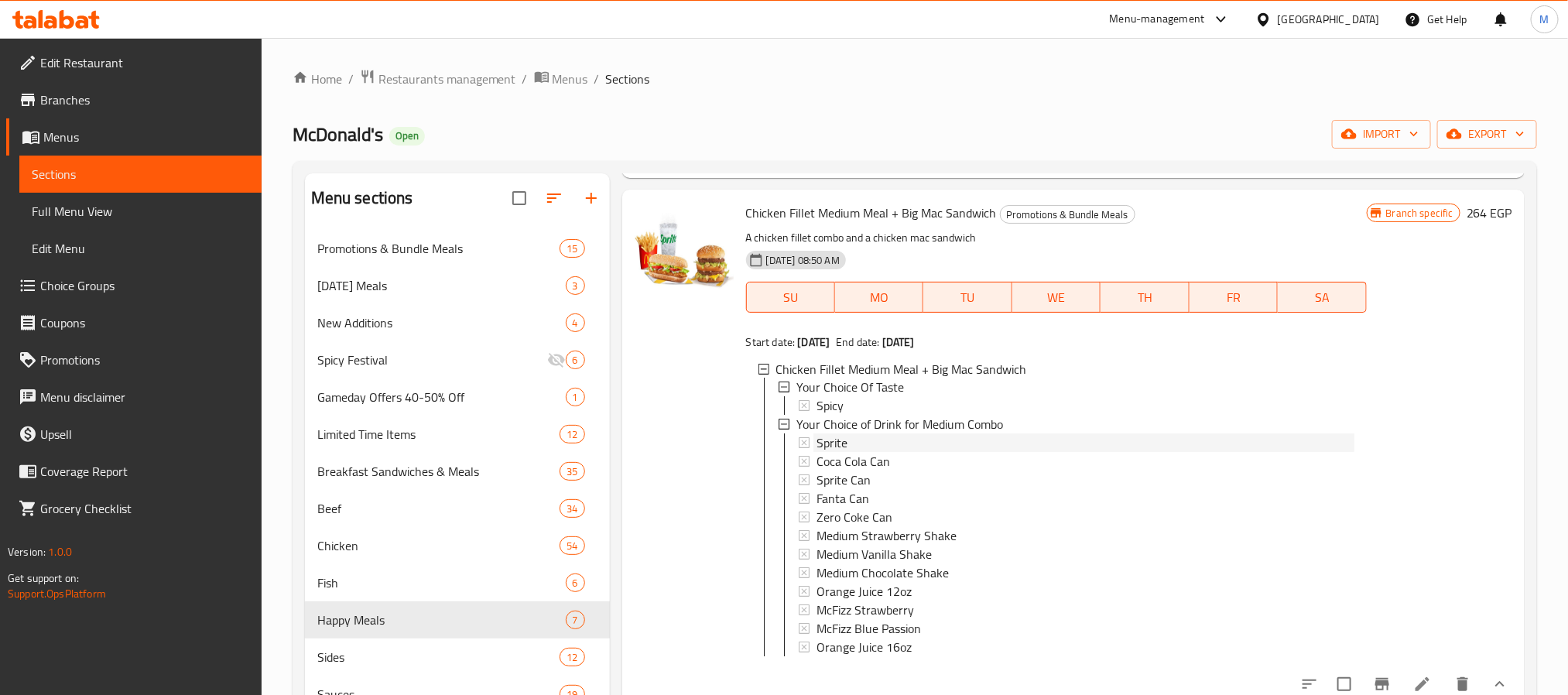
click at [839, 453] on span "Sprite" at bounding box center [832, 443] width 31 height 19
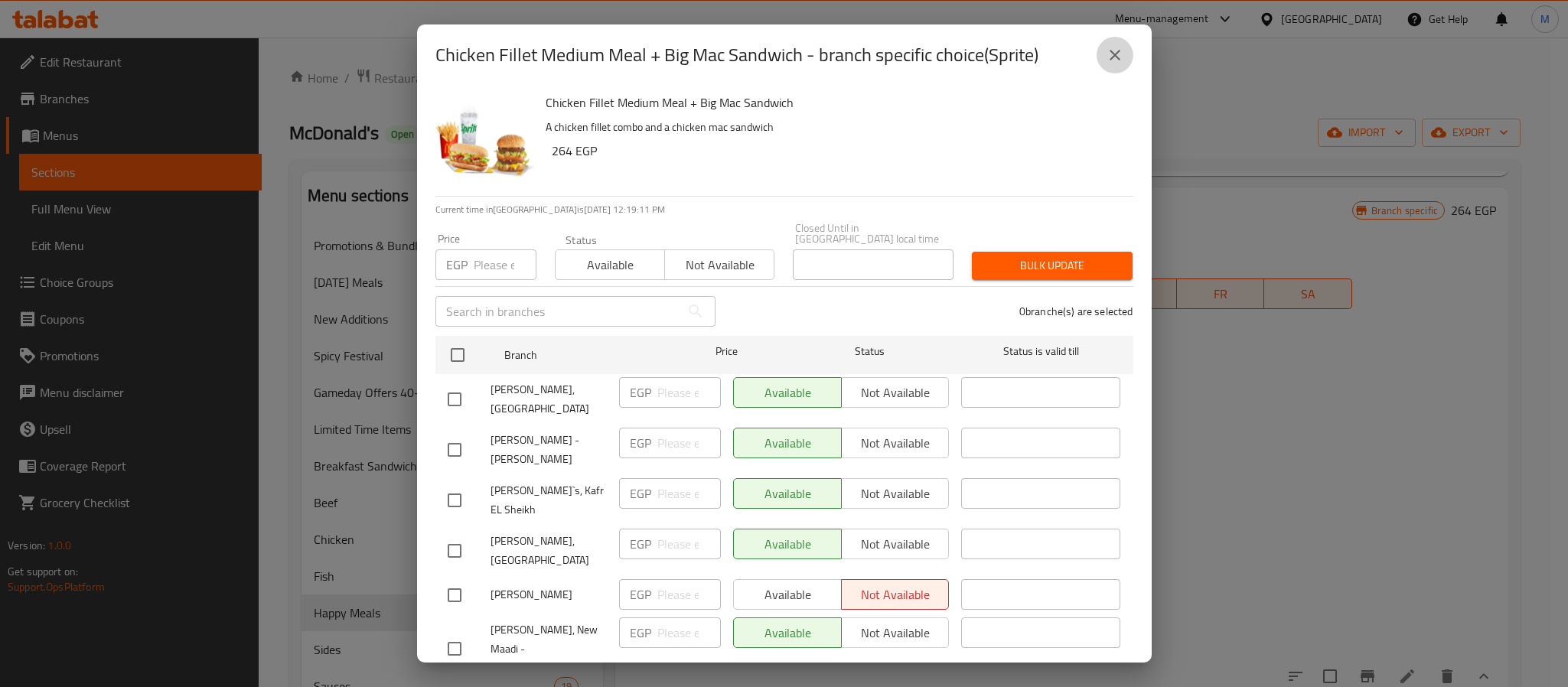
click at [1105, 58] on button "close" at bounding box center [1115, 55] width 37 height 37
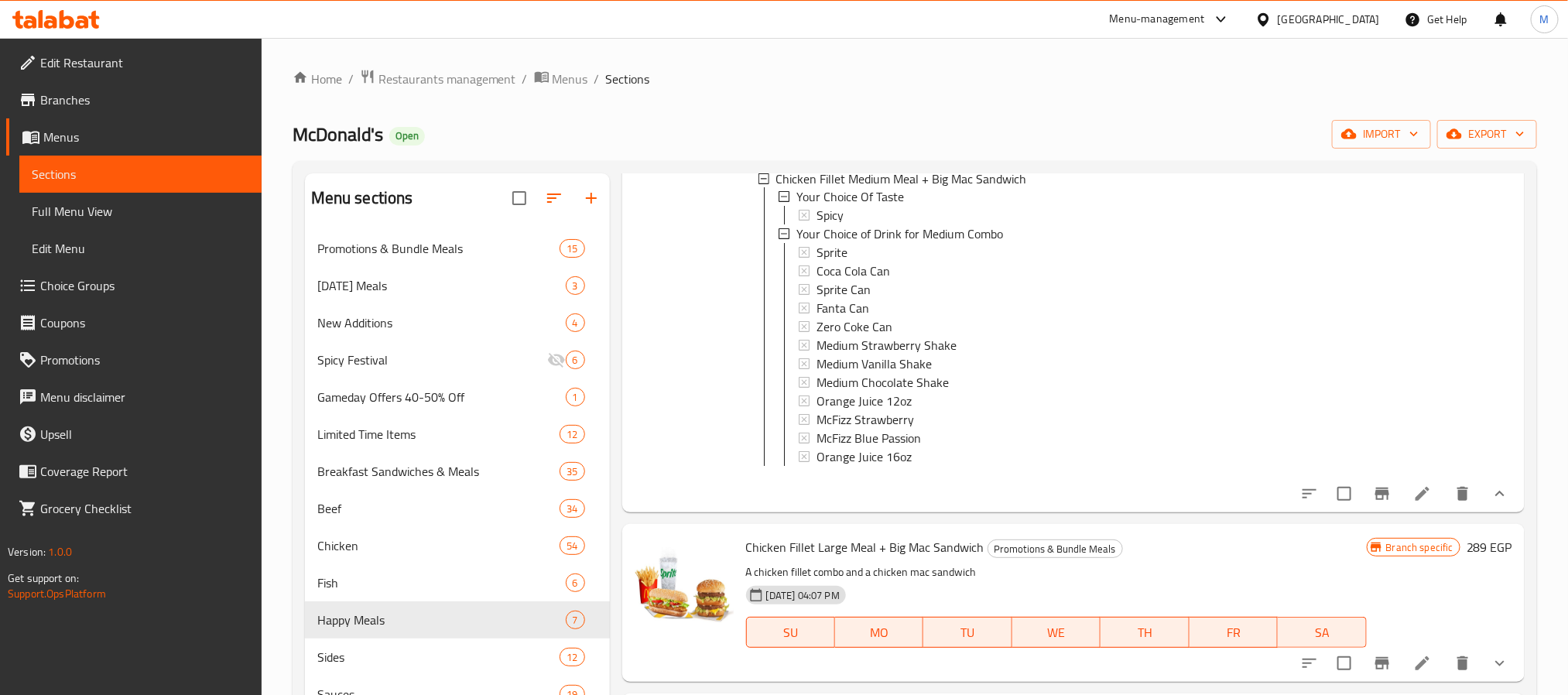
scroll to position [1858, 0]
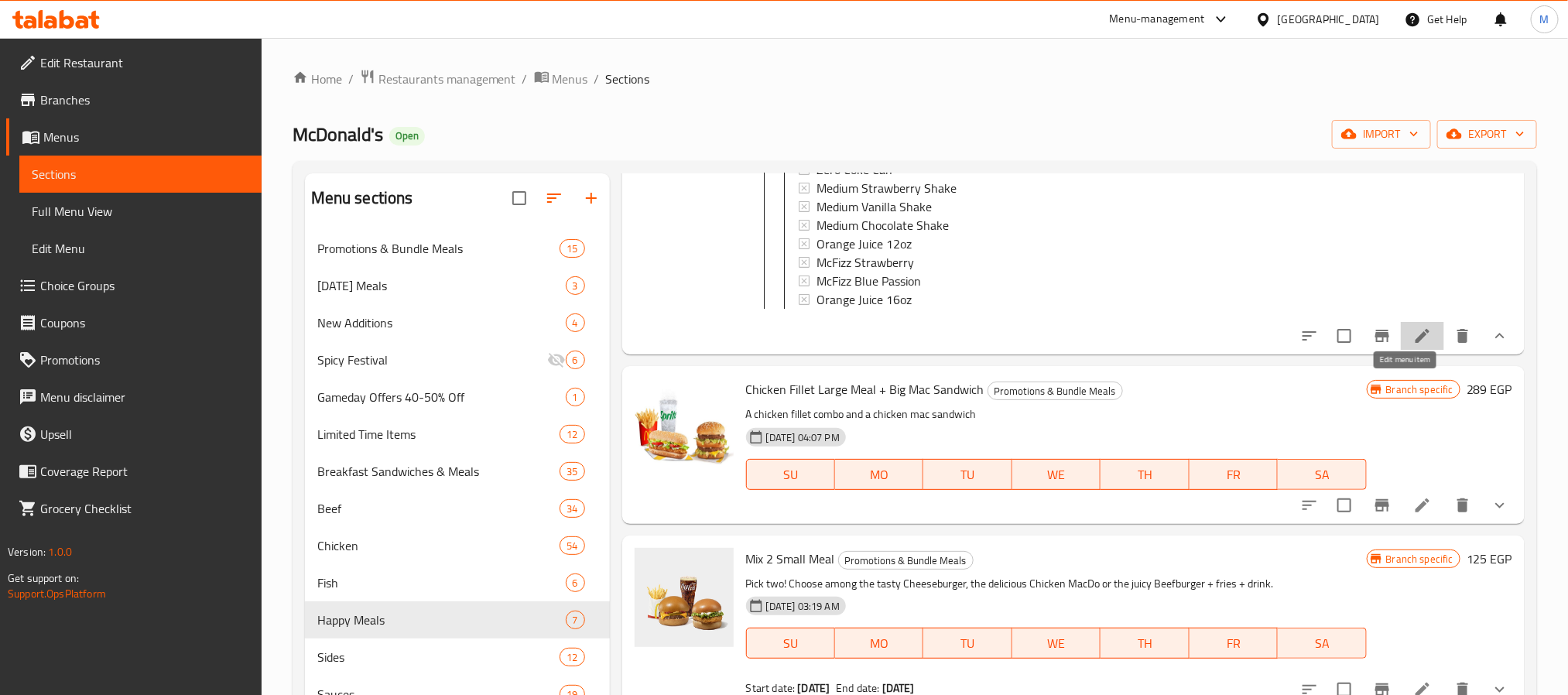
click at [1413, 345] on icon at bounding box center [1422, 336] width 19 height 19
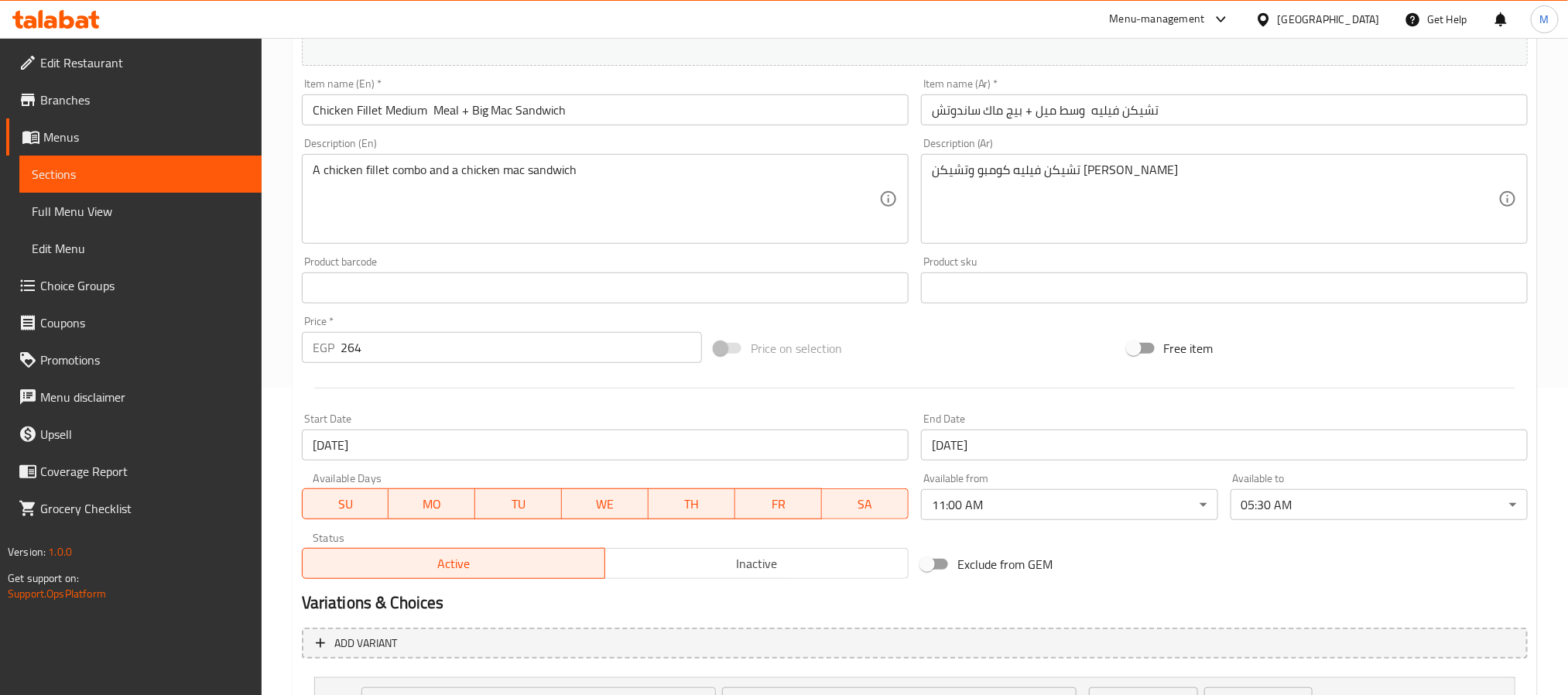
scroll to position [511, 0]
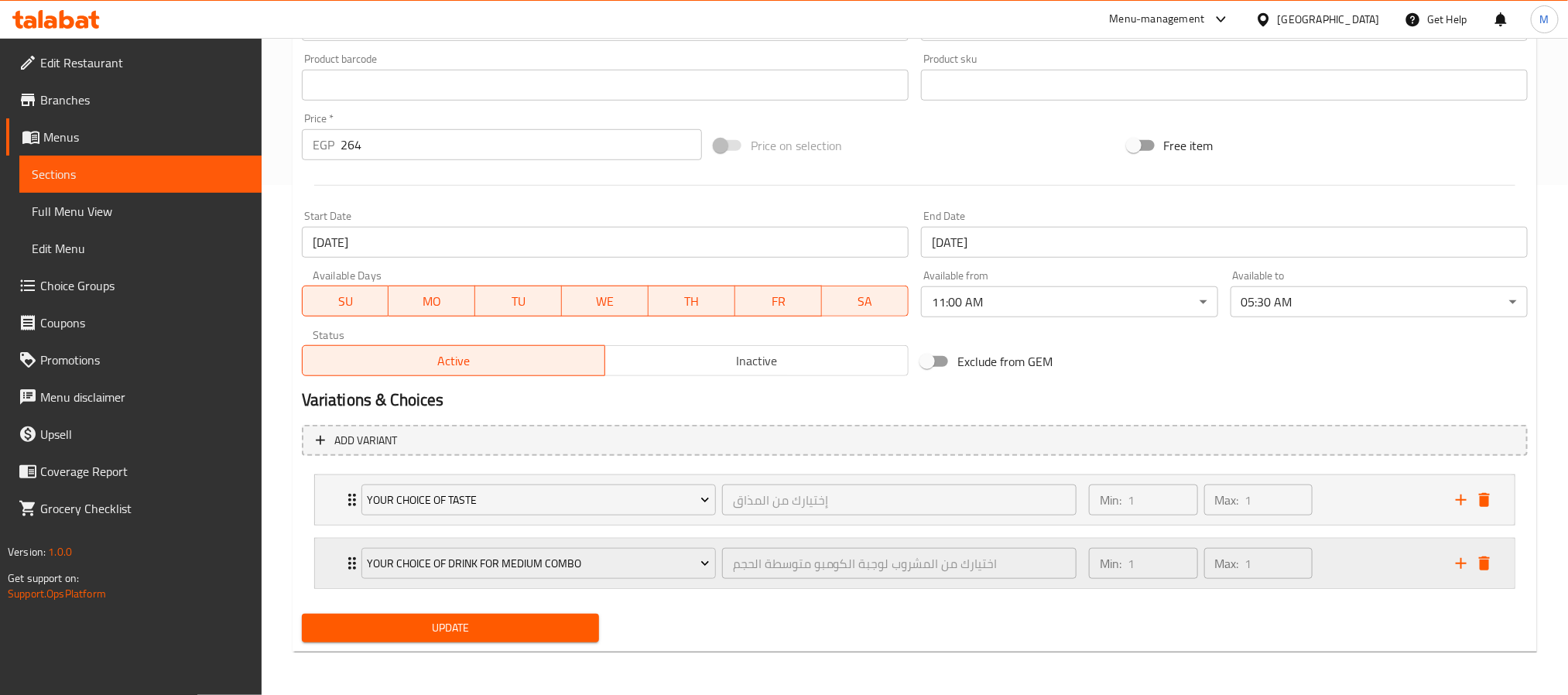
click at [316, 525] on div "Your Choice of Drink for Medium Combo اختيارك من المشروب لوجبة الكومبو متوسطة ا…" at bounding box center [915, 500] width 1200 height 50
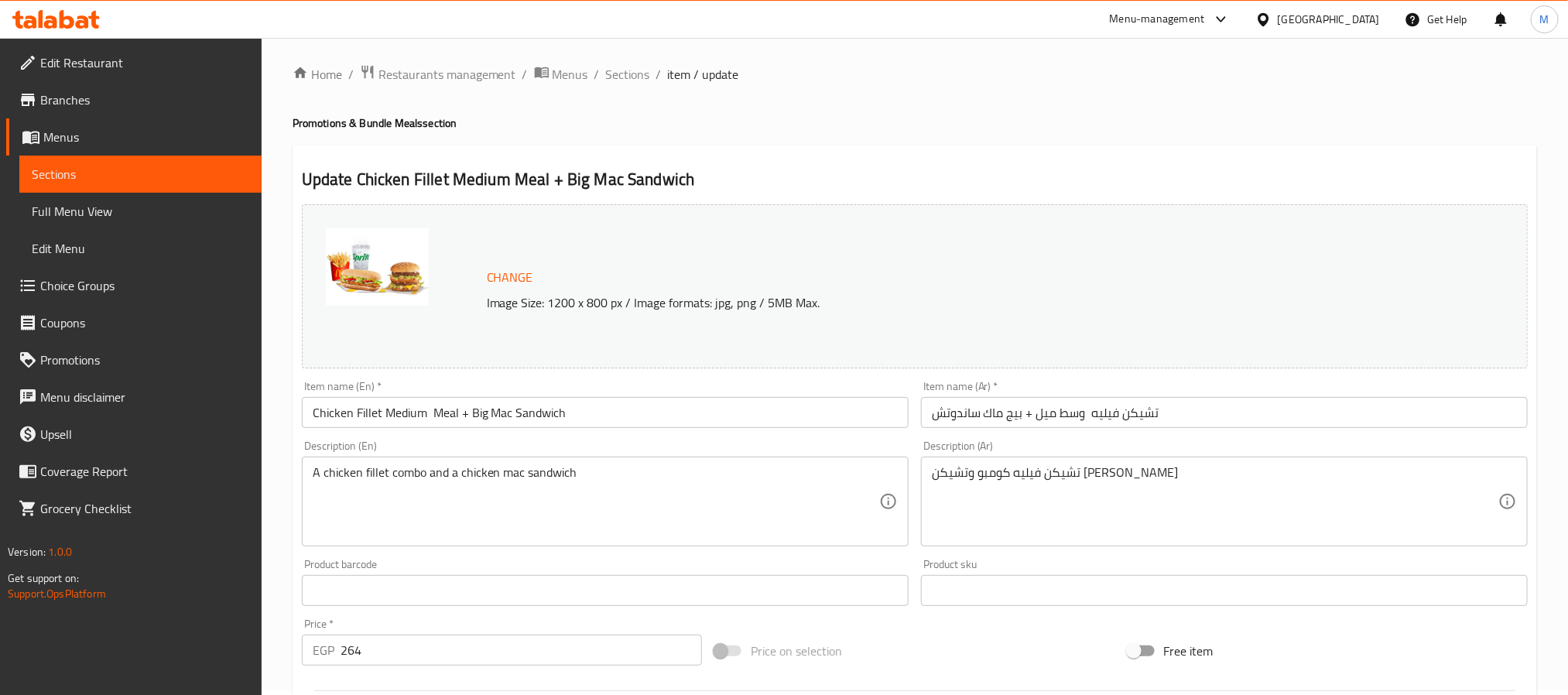
scroll to position [0, 0]
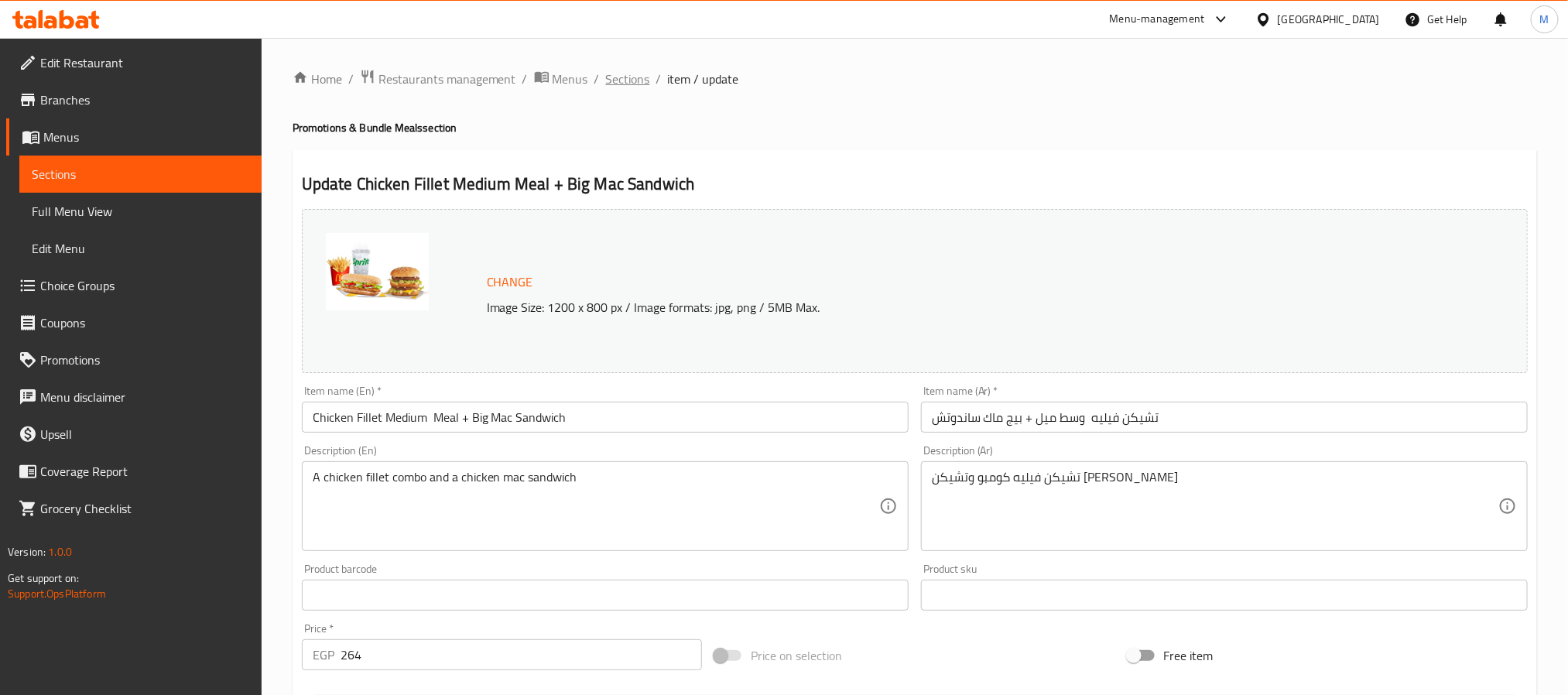
click at [621, 86] on span "Sections" at bounding box center [628, 78] width 44 height 19
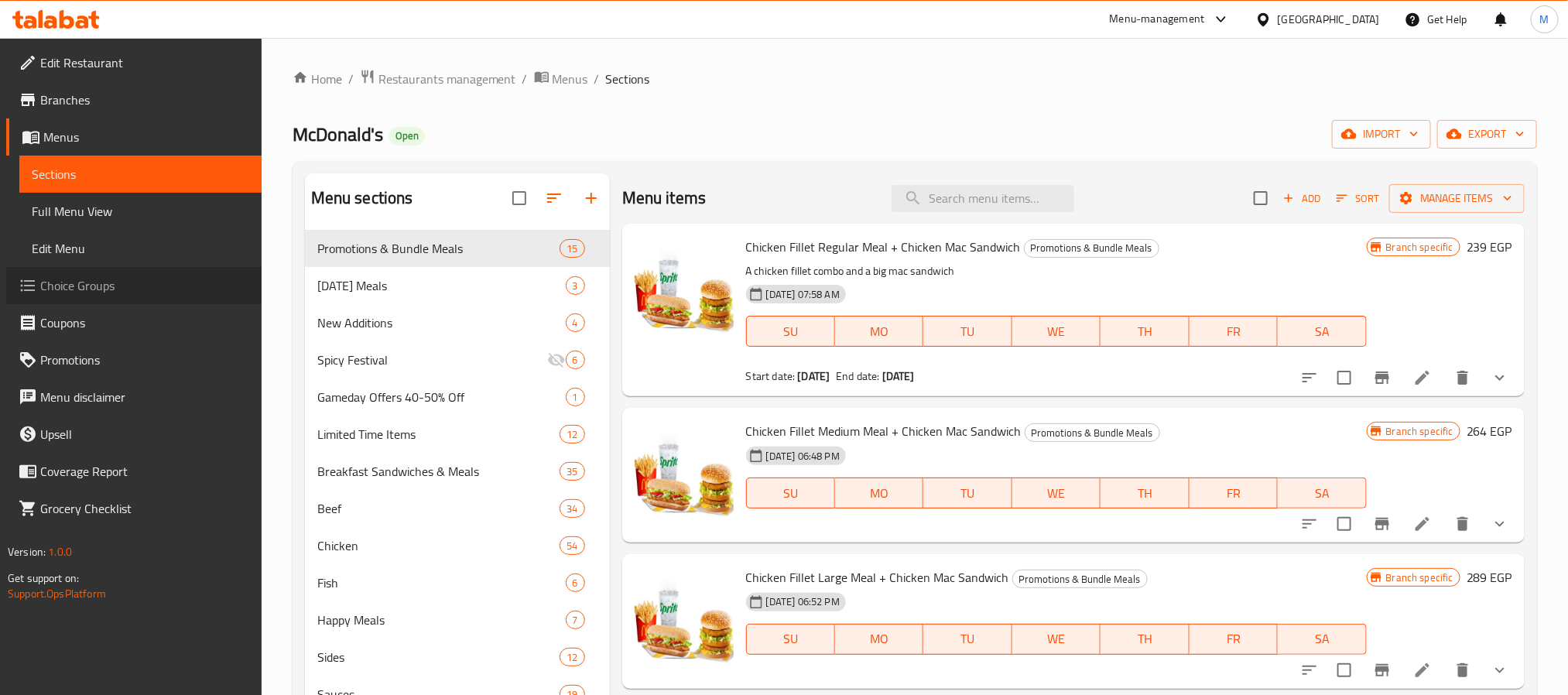
click at [98, 287] on span "Choice Groups" at bounding box center [144, 285] width 209 height 19
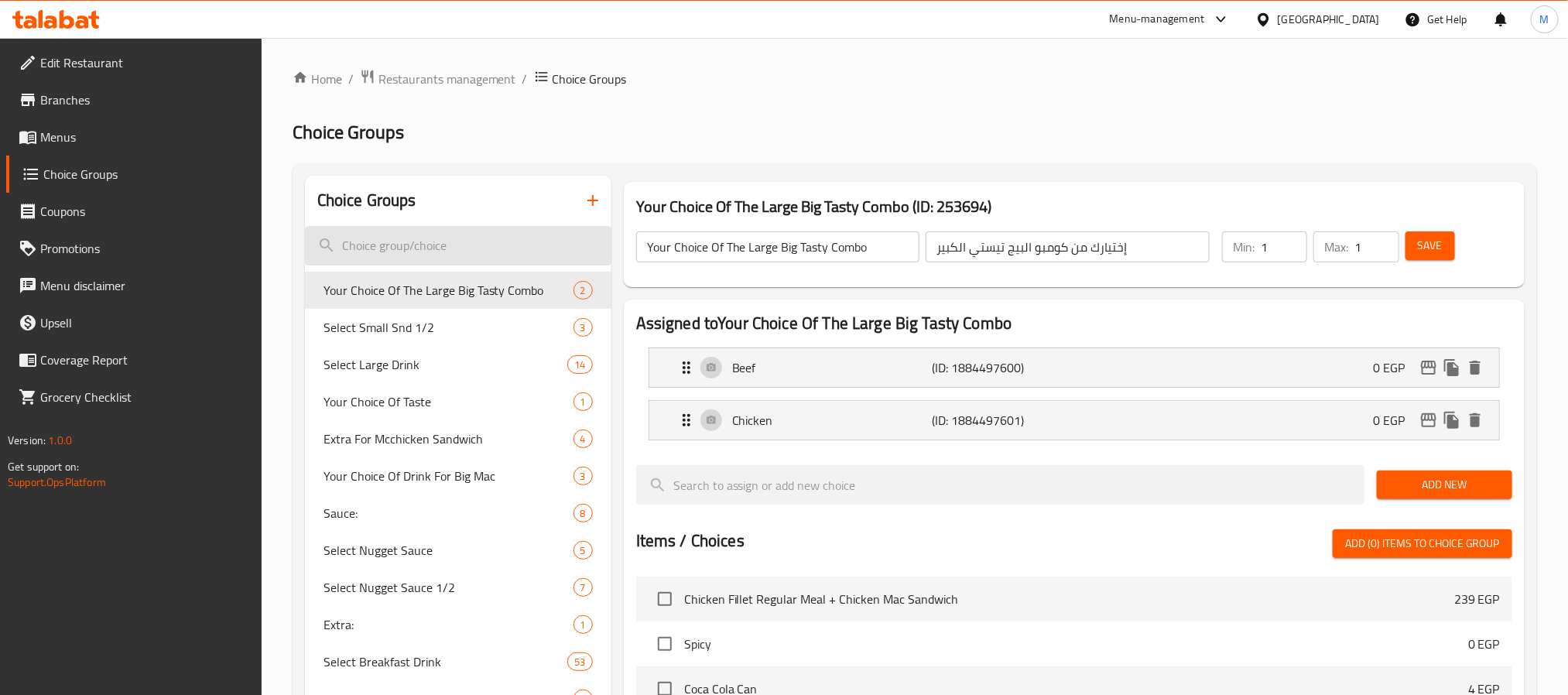
click at [418, 248] on input "search" at bounding box center [458, 246] width 307 height 39
paste input "Please Select HM Drink"
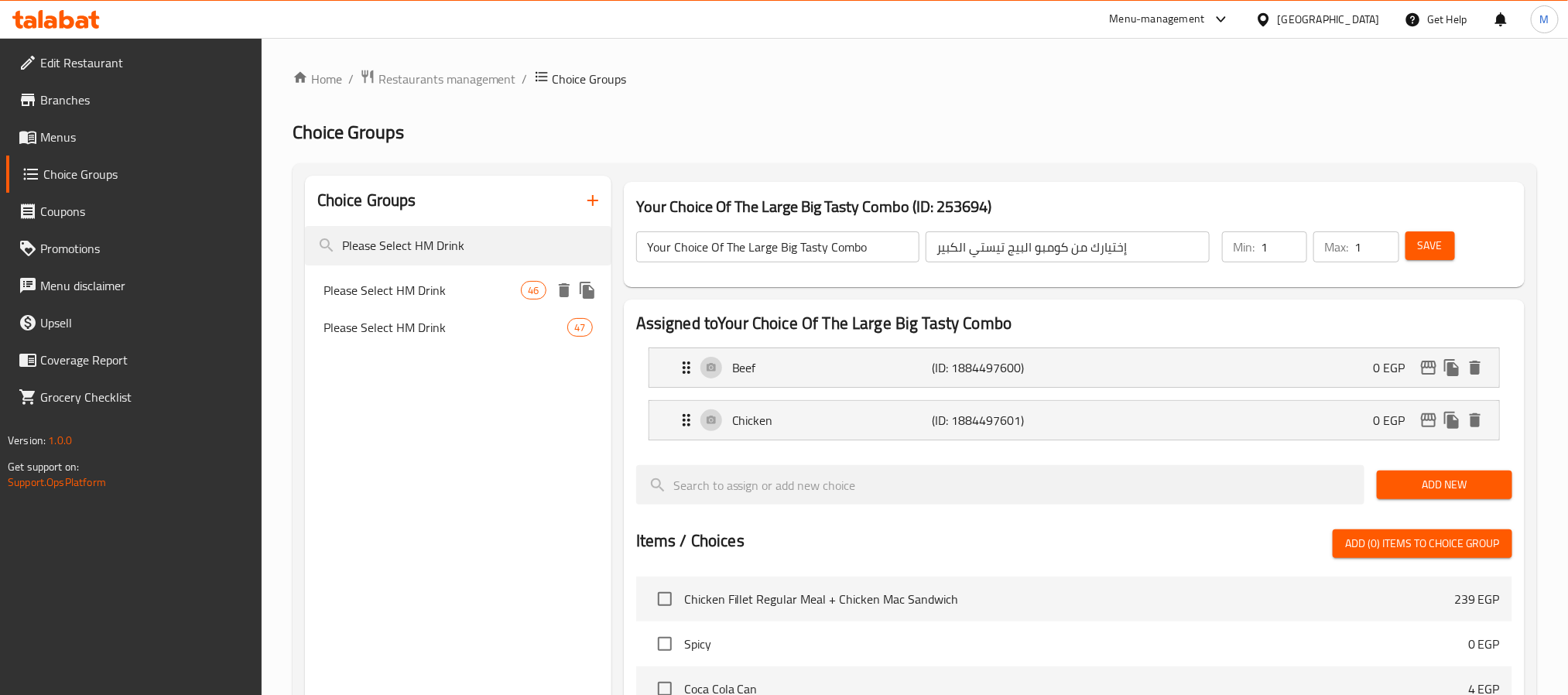
type input "Please Select HM Drink"
click at [463, 300] on div "Please Select HM Drink 46" at bounding box center [458, 290] width 307 height 37
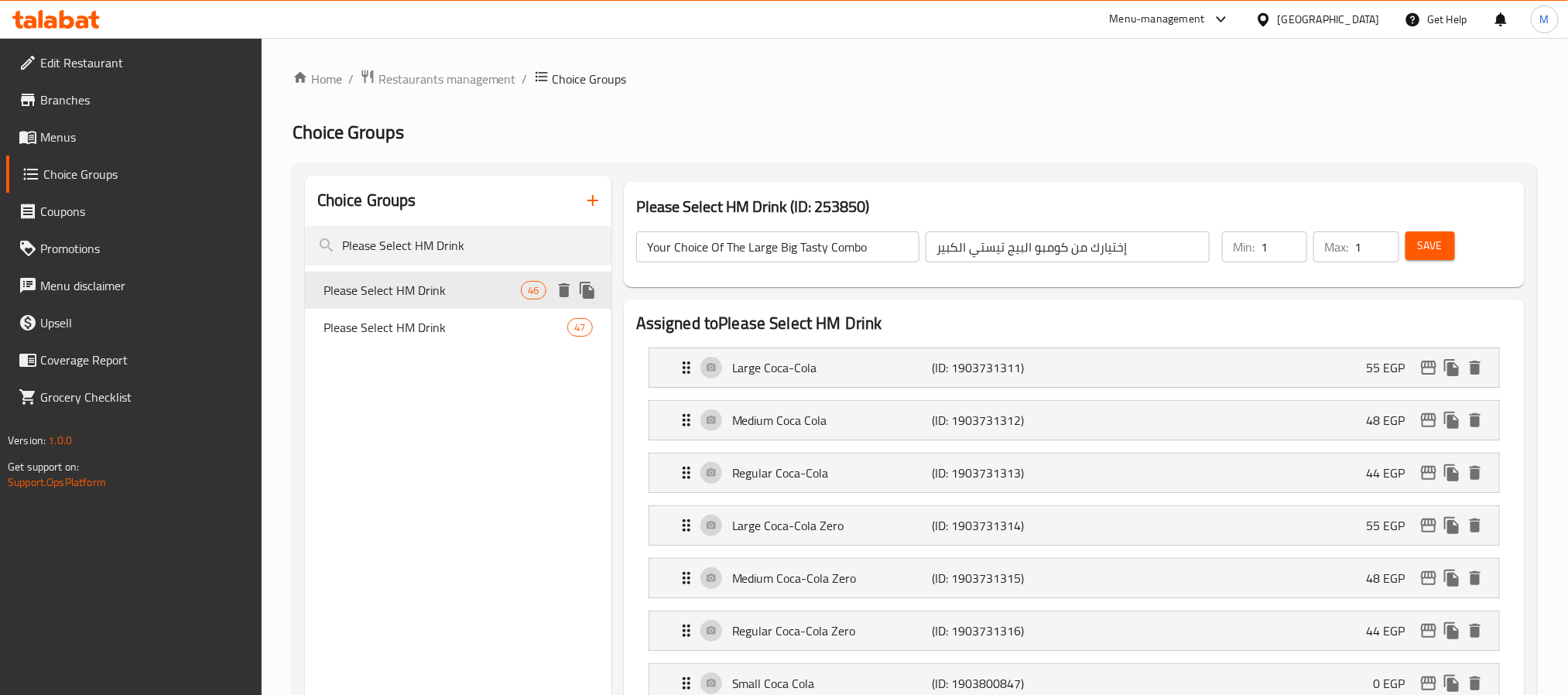
type input "Please Select HM Drink"
type input "فضلا اختار مشروب وجبه الطفل"
click at [1425, 474] on icon "edit" at bounding box center [1428, 473] width 15 height 14
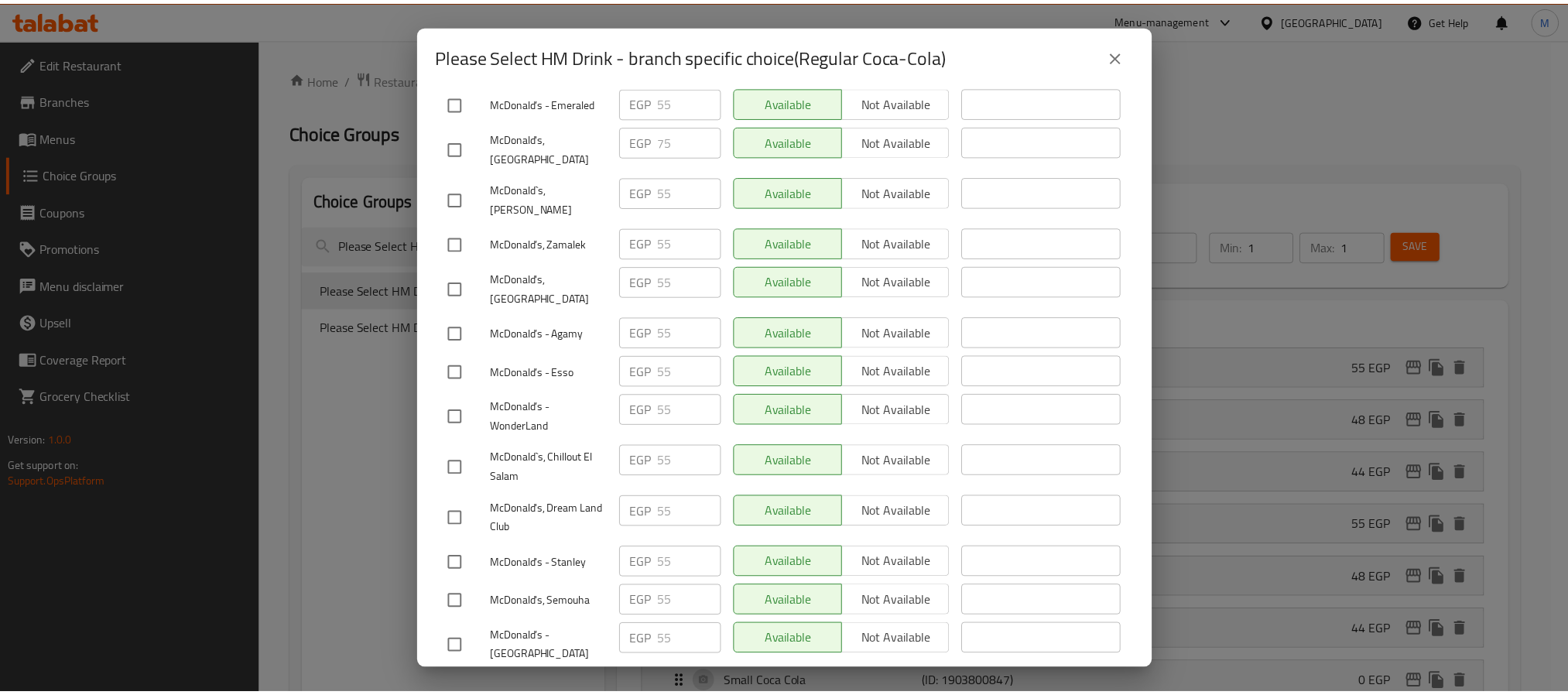
scroll to position [43711, 0]
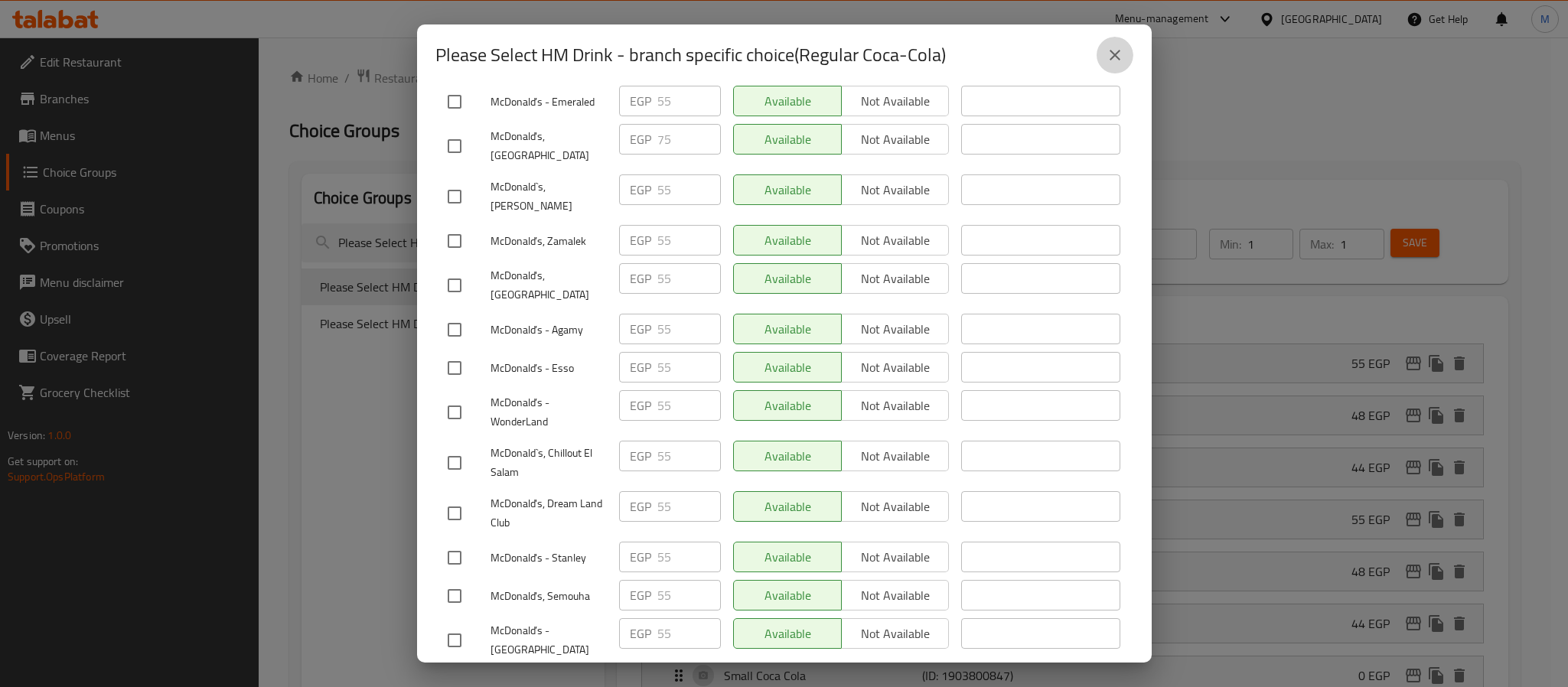
click at [1118, 49] on icon "close" at bounding box center [1115, 55] width 18 height 18
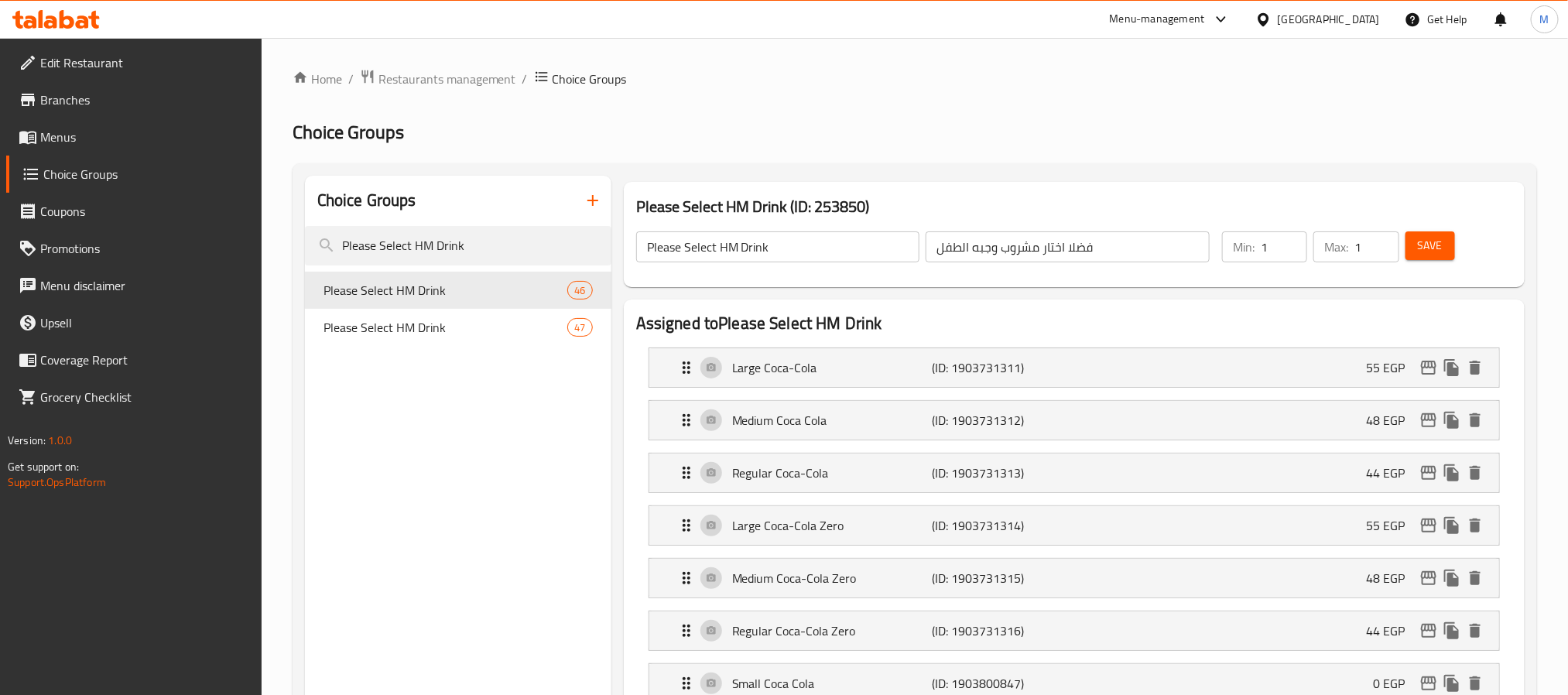
click at [72, 147] on span "Menus" at bounding box center [144, 137] width 209 height 19
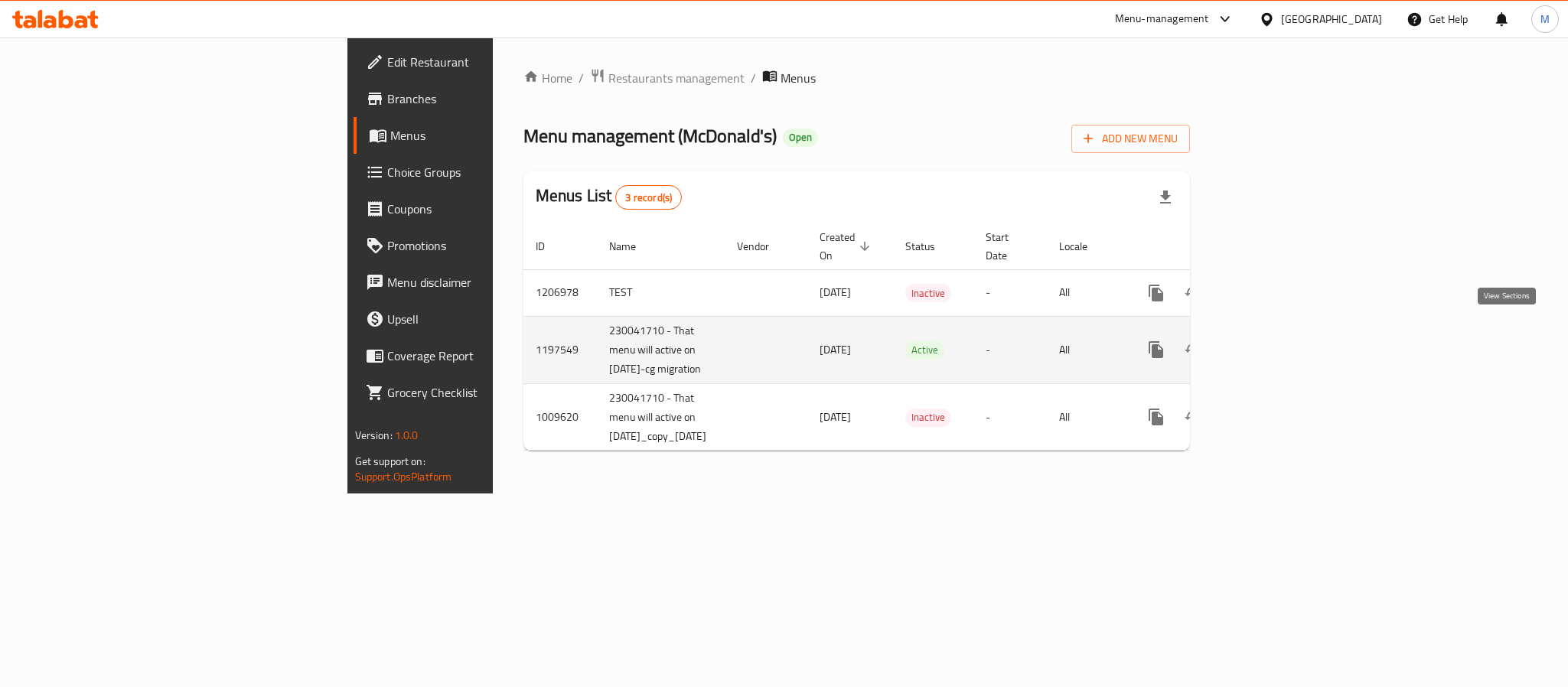
click at [1276, 341] on icon "enhanced table" at bounding box center [1266, 349] width 18 height 18
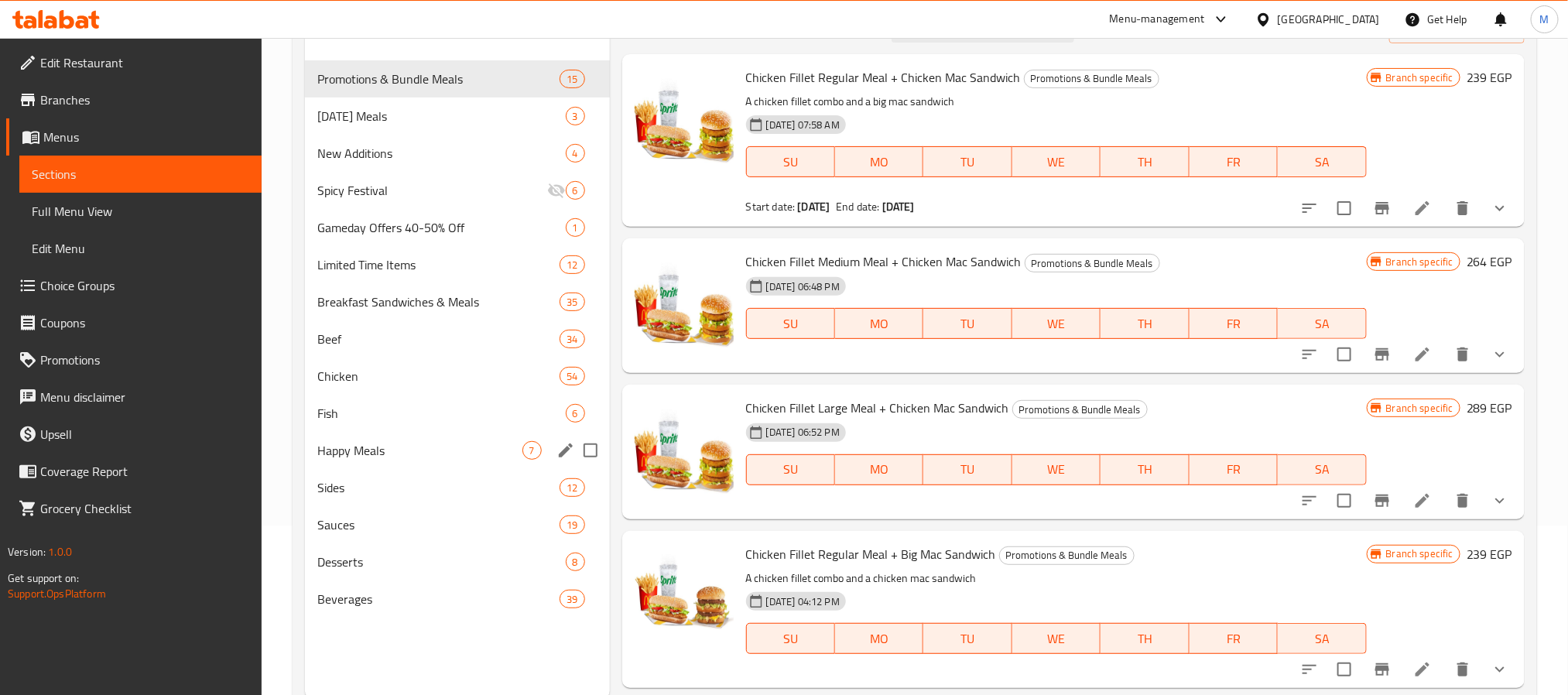
scroll to position [217, 0]
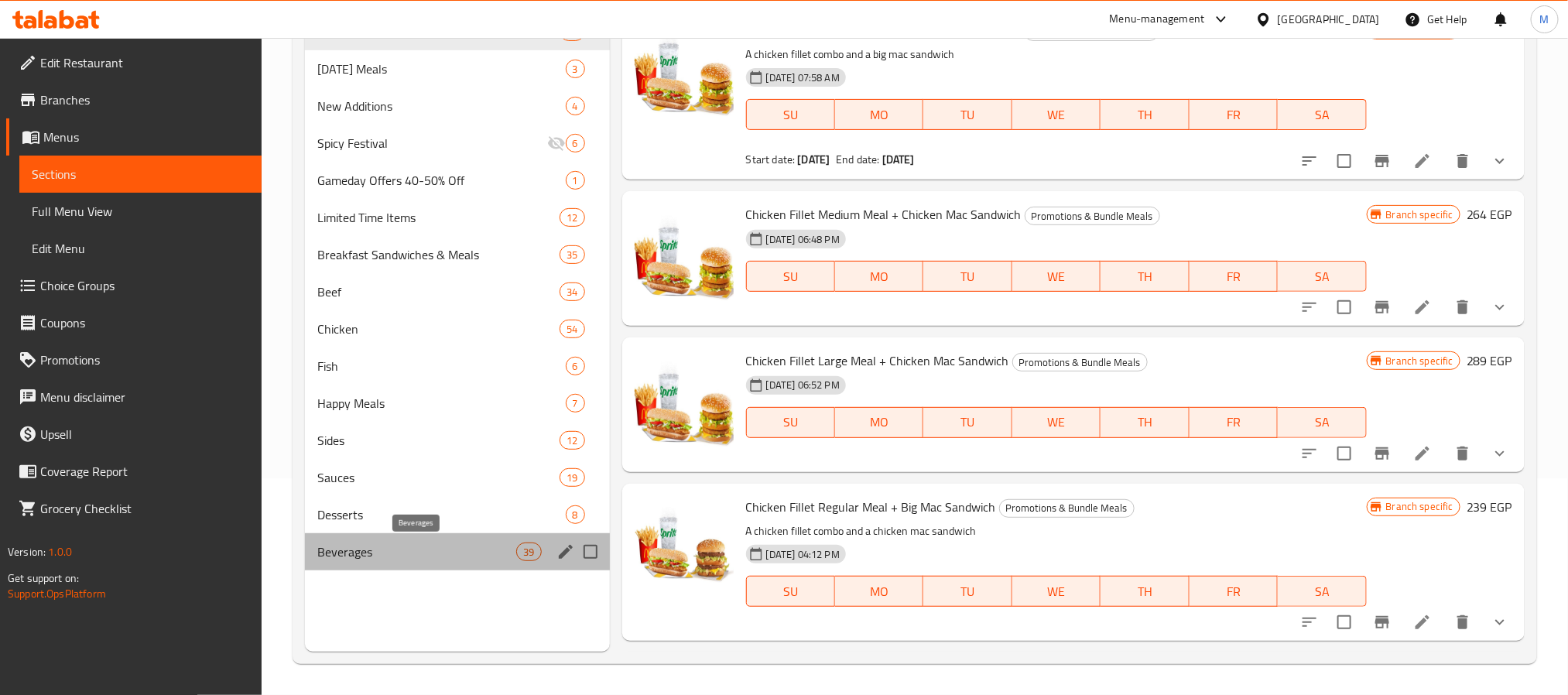
click at [379, 555] on span "Beverages" at bounding box center [417, 552] width 200 height 19
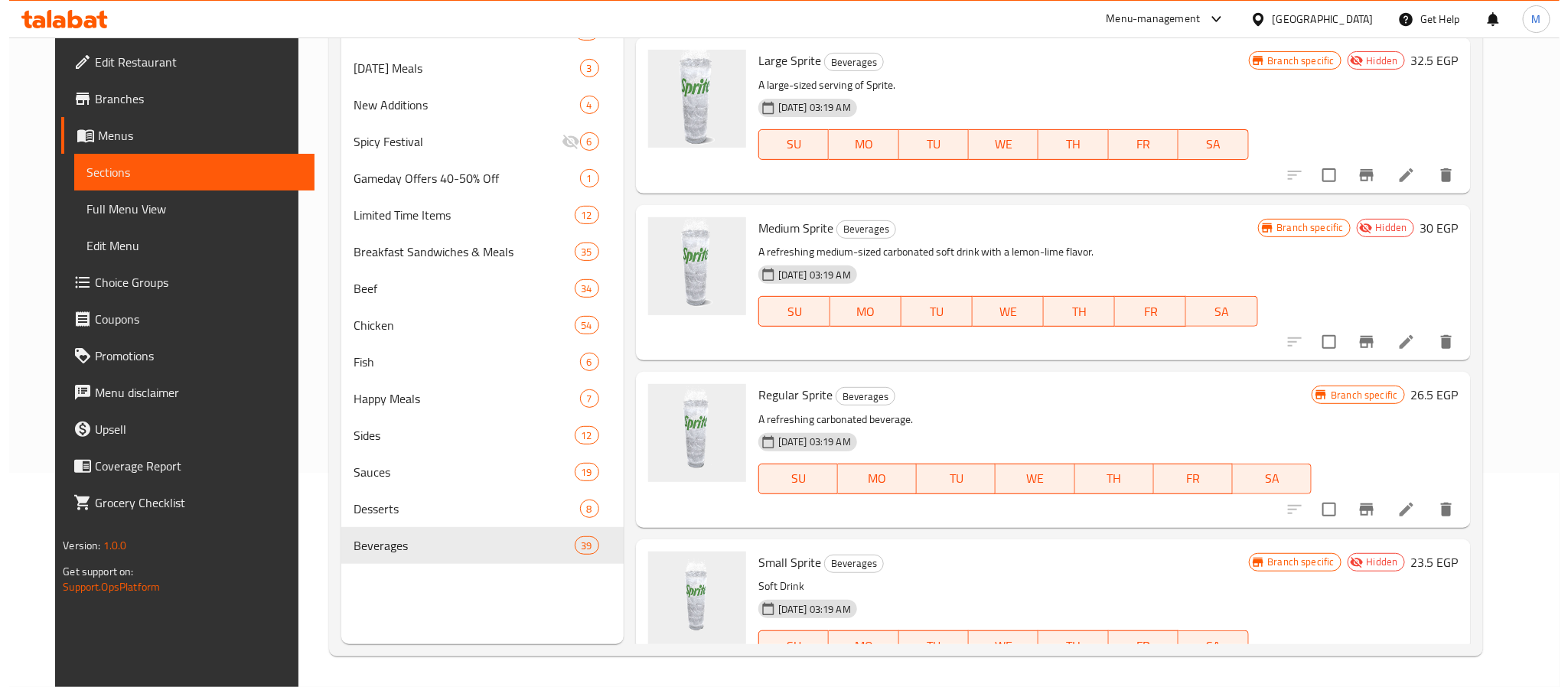
scroll to position [3213, 0]
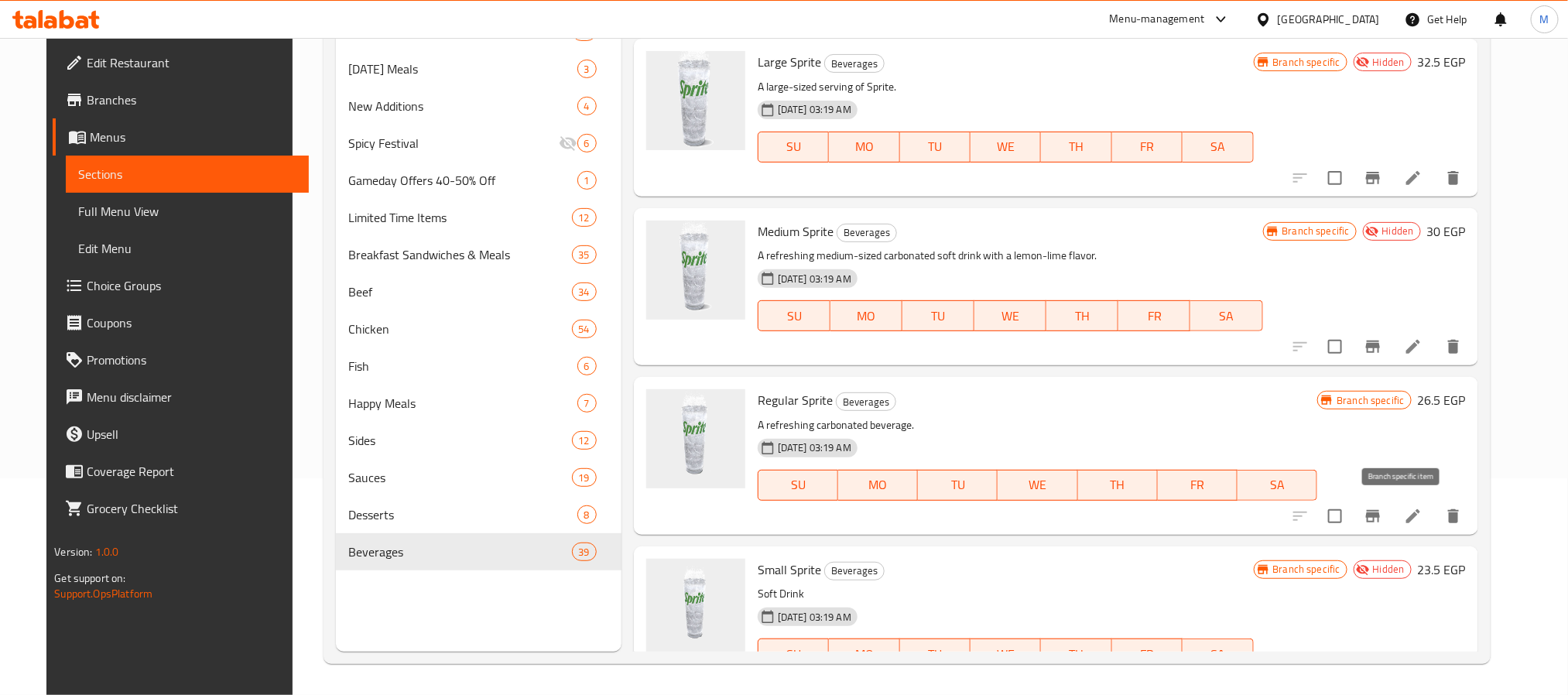
click at [1380, 513] on icon "Branch-specific-item" at bounding box center [1372, 515] width 14 height 12
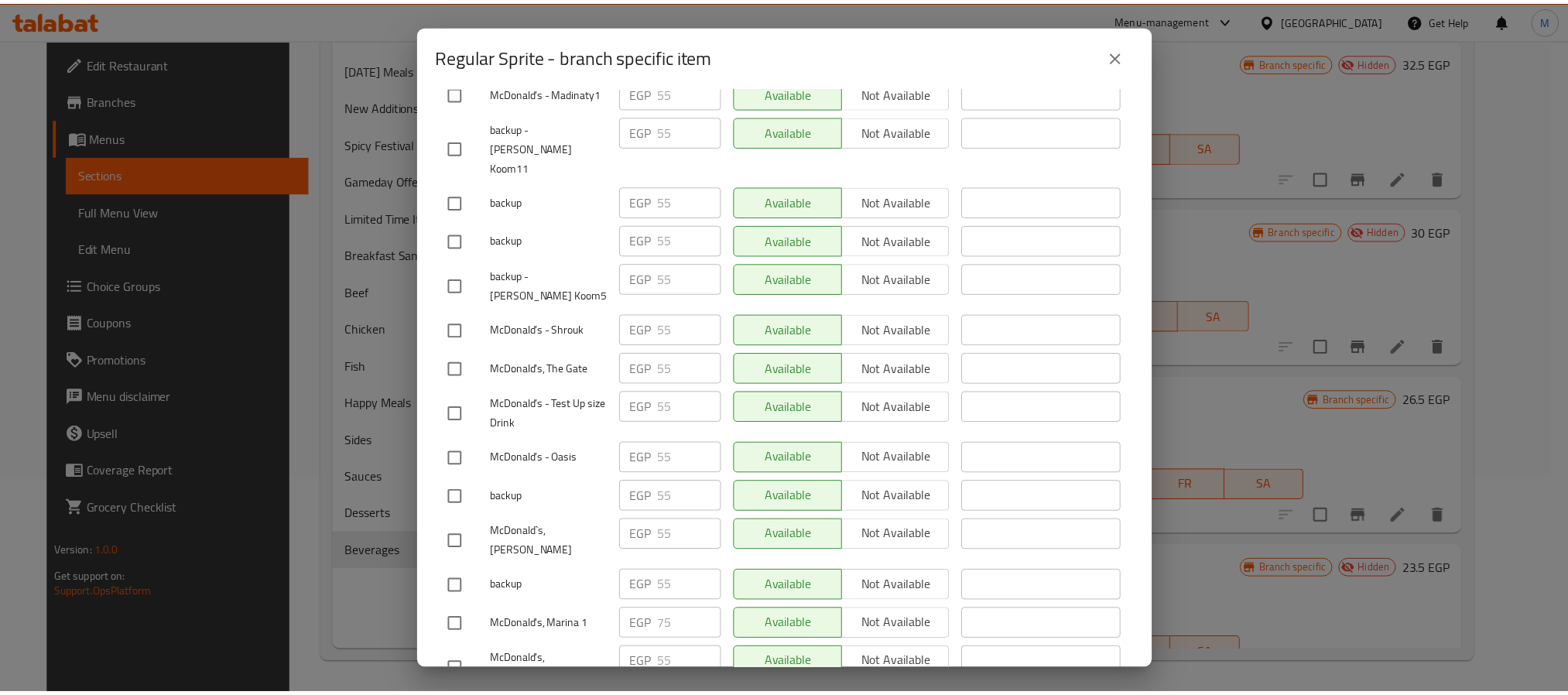
scroll to position [7357, 0]
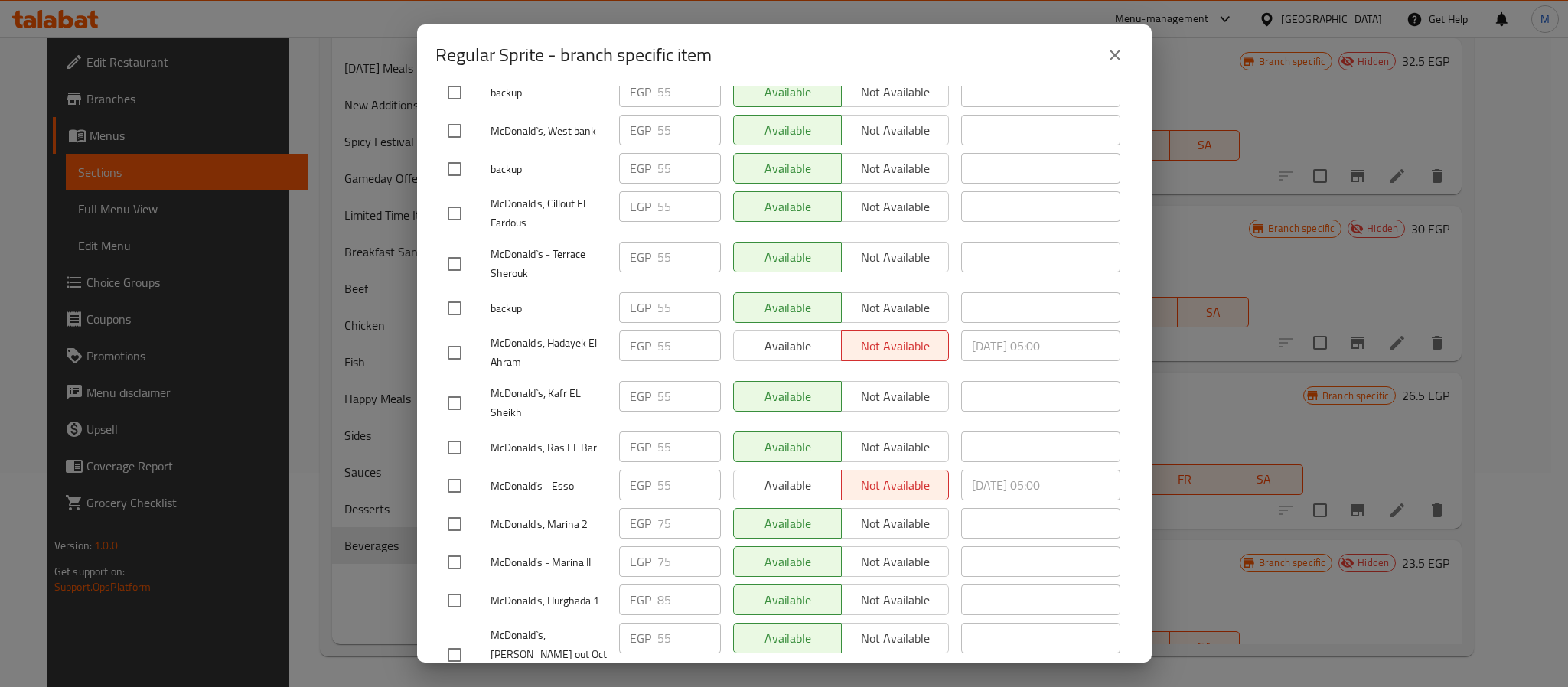
click at [1109, 56] on icon "close" at bounding box center [1115, 55] width 18 height 18
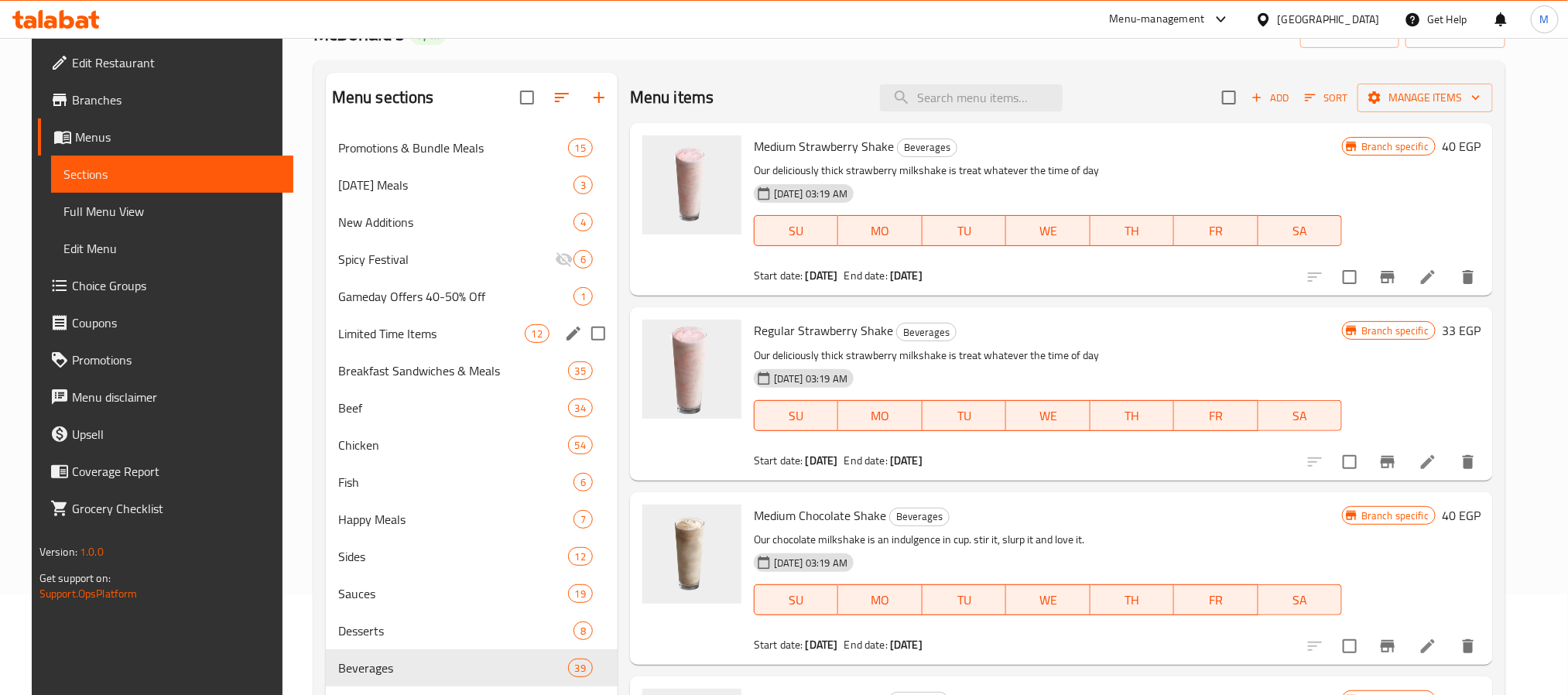
scroll to position [0, 0]
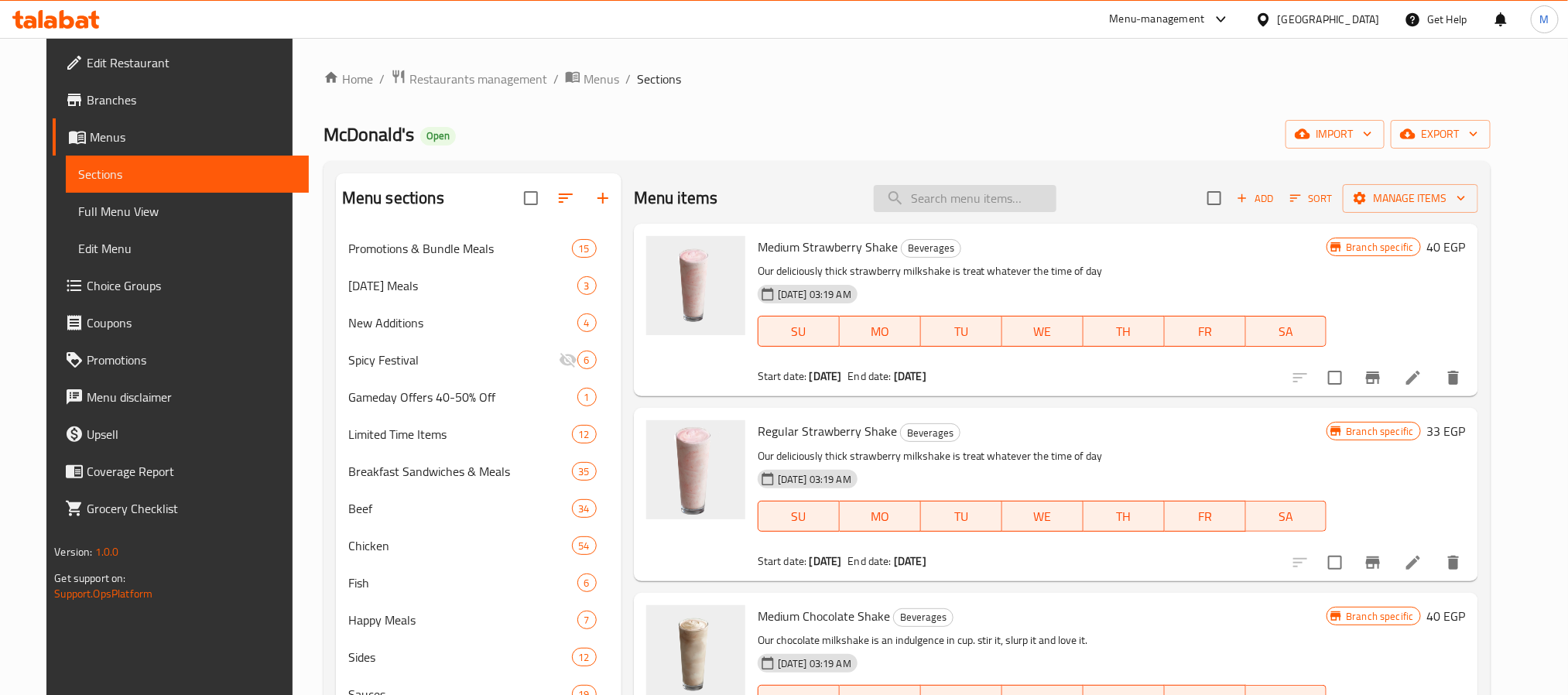
click at [941, 205] on input "search" at bounding box center [965, 199] width 183 height 27
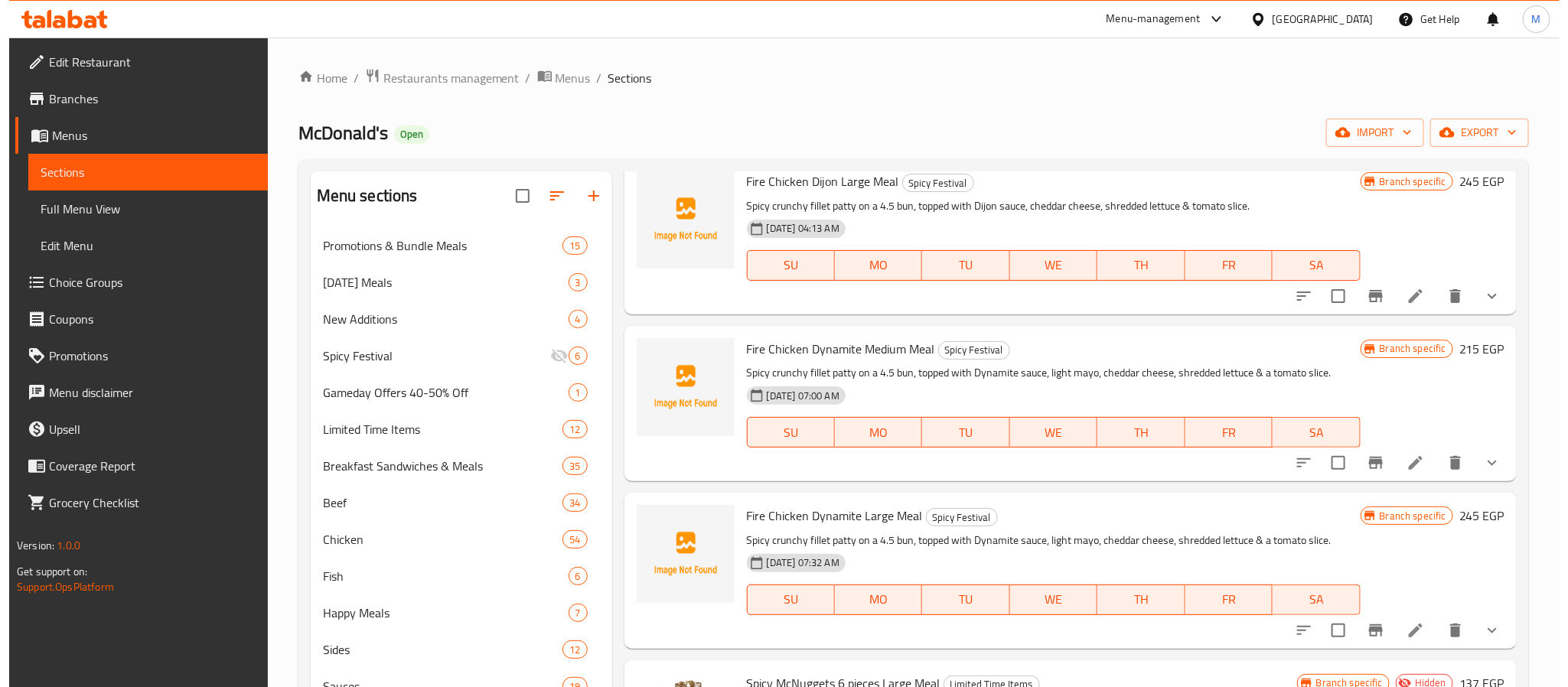
scroll to position [3098, 0]
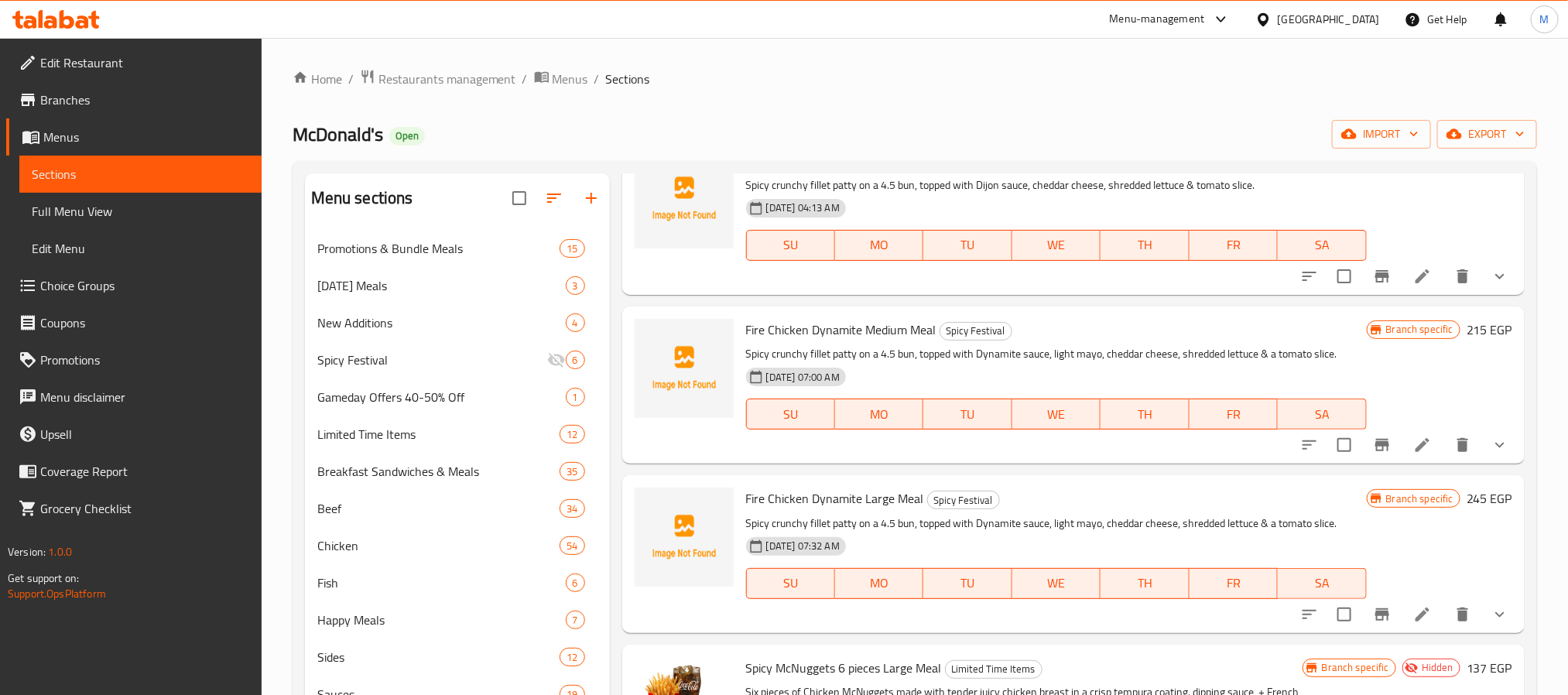
type input "meal"
click at [1491, 446] on icon "show more" at bounding box center [1500, 445] width 19 height 19
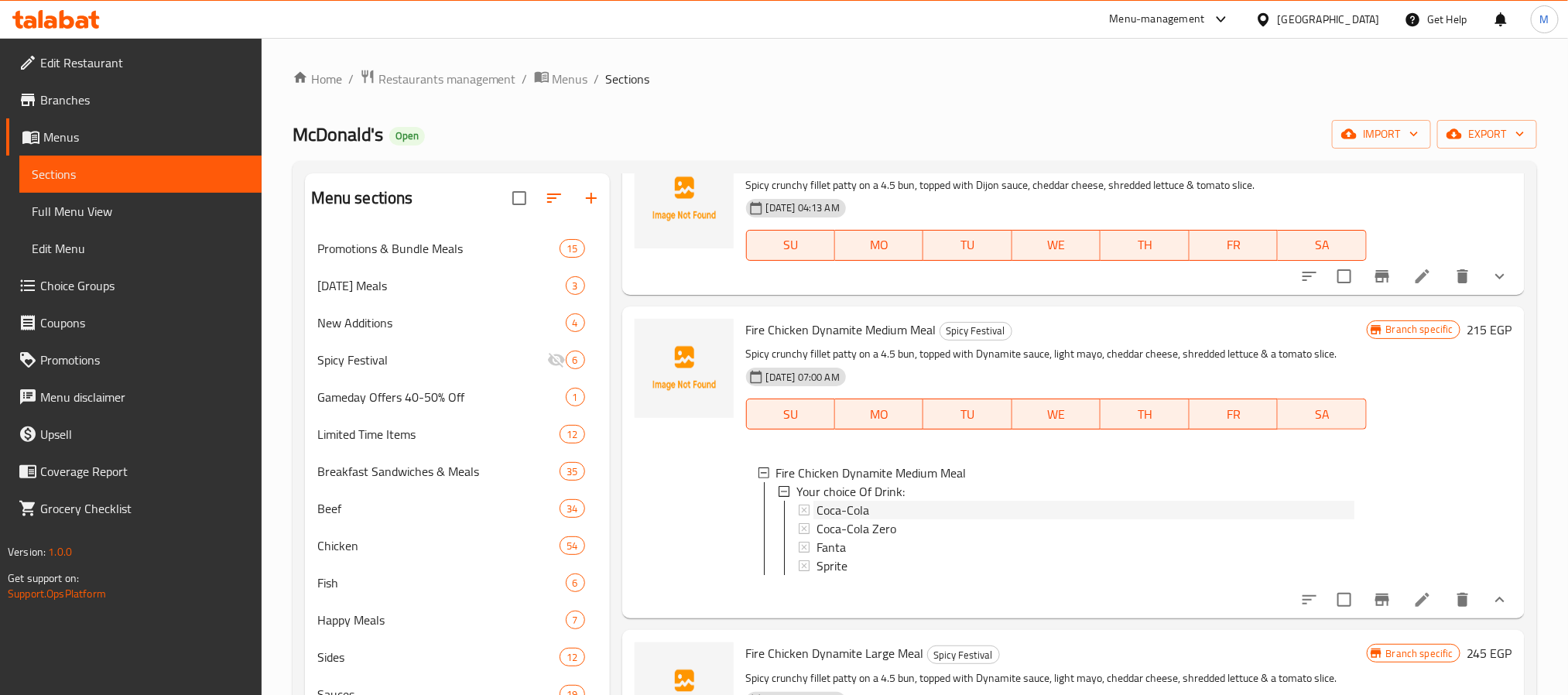
click at [843, 507] on span "Coca-Cola" at bounding box center [842, 510] width 52 height 19
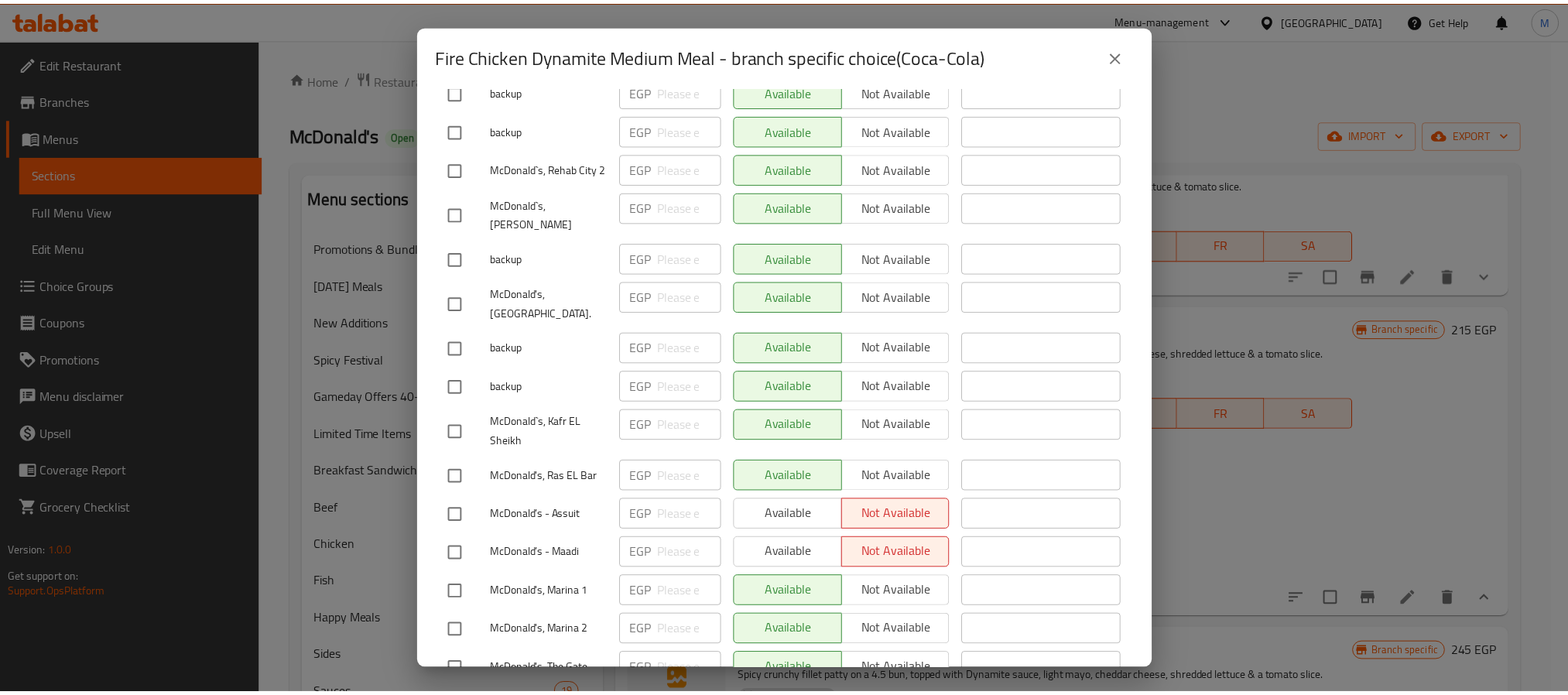
scroll to position [813, 0]
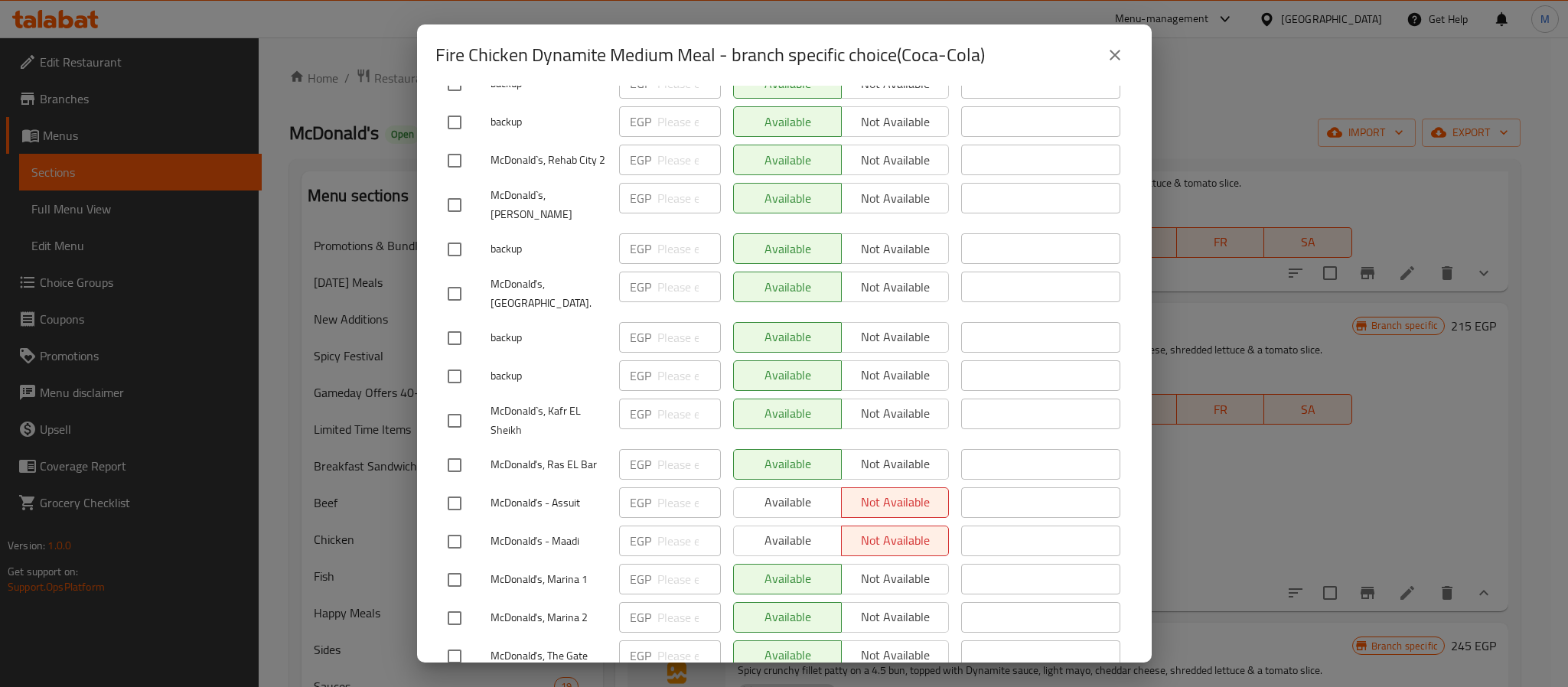
click at [1113, 51] on icon "close" at bounding box center [1115, 55] width 18 height 18
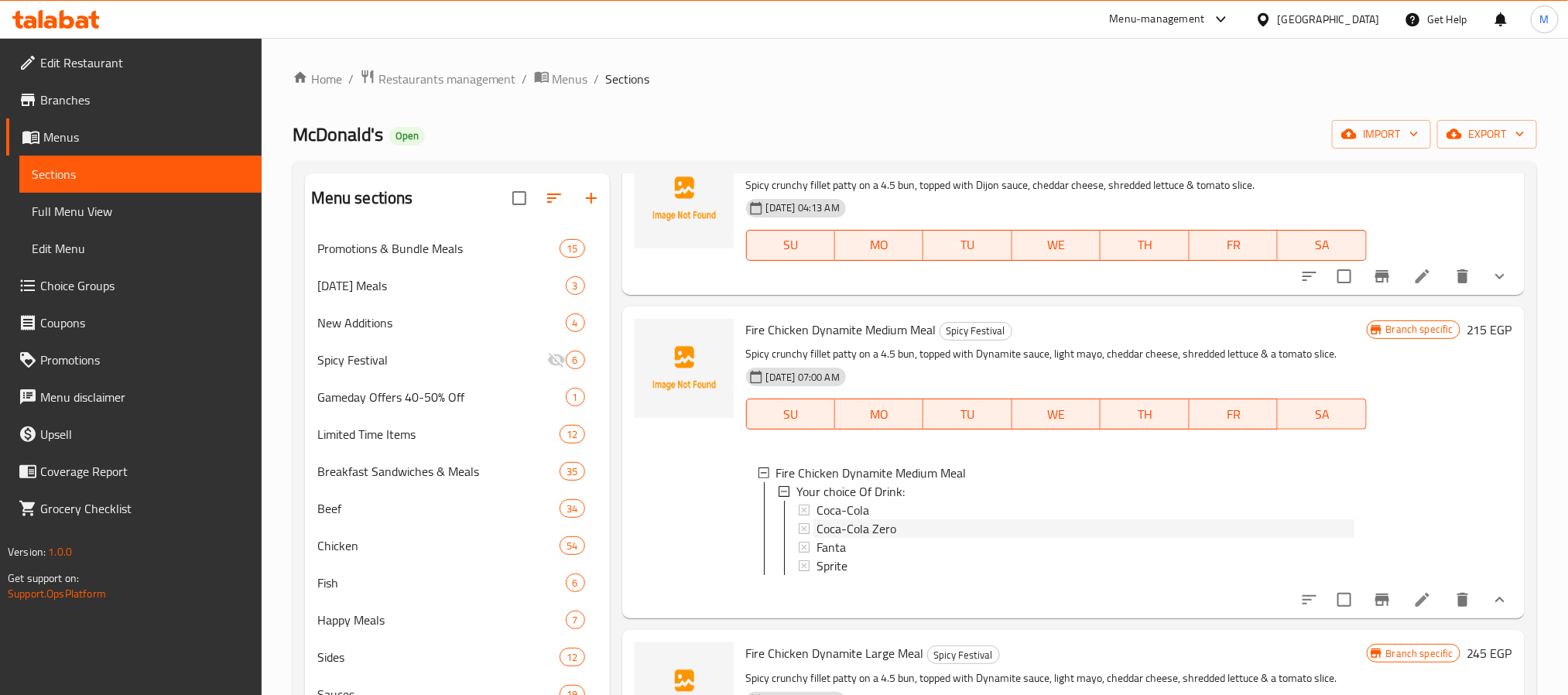
click at [845, 526] on span "Coca-Cola Zero" at bounding box center [856, 528] width 80 height 19
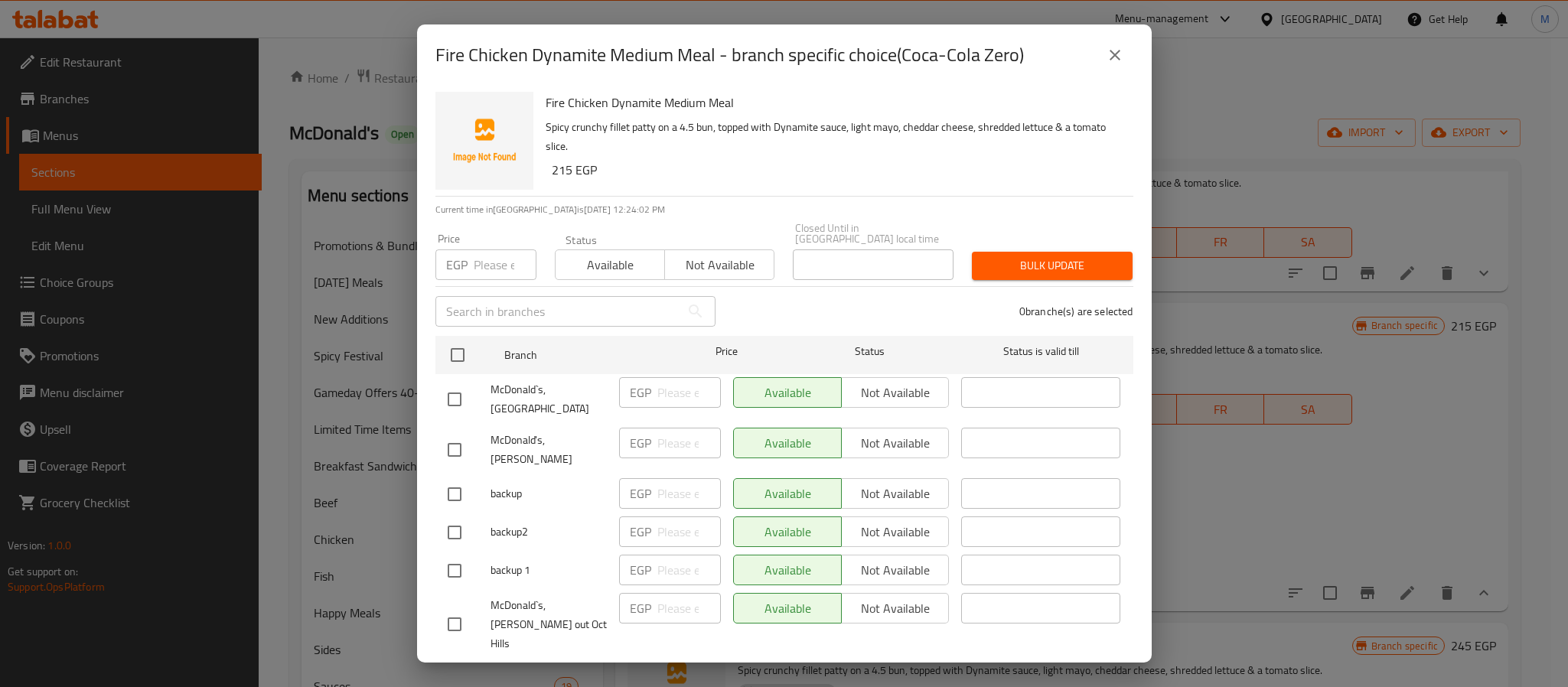
click at [1103, 51] on button "close" at bounding box center [1115, 55] width 37 height 37
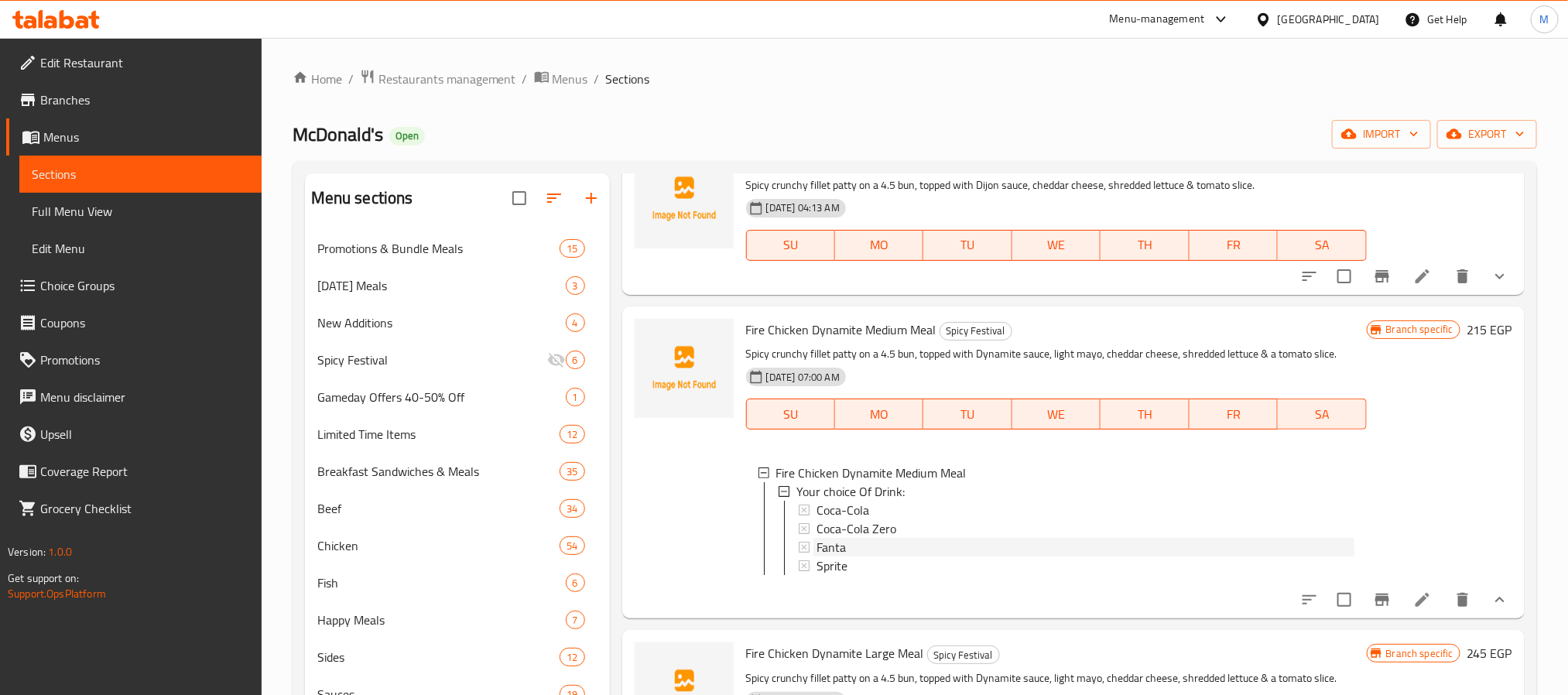
click at [834, 548] on span "Fanta" at bounding box center [831, 547] width 30 height 19
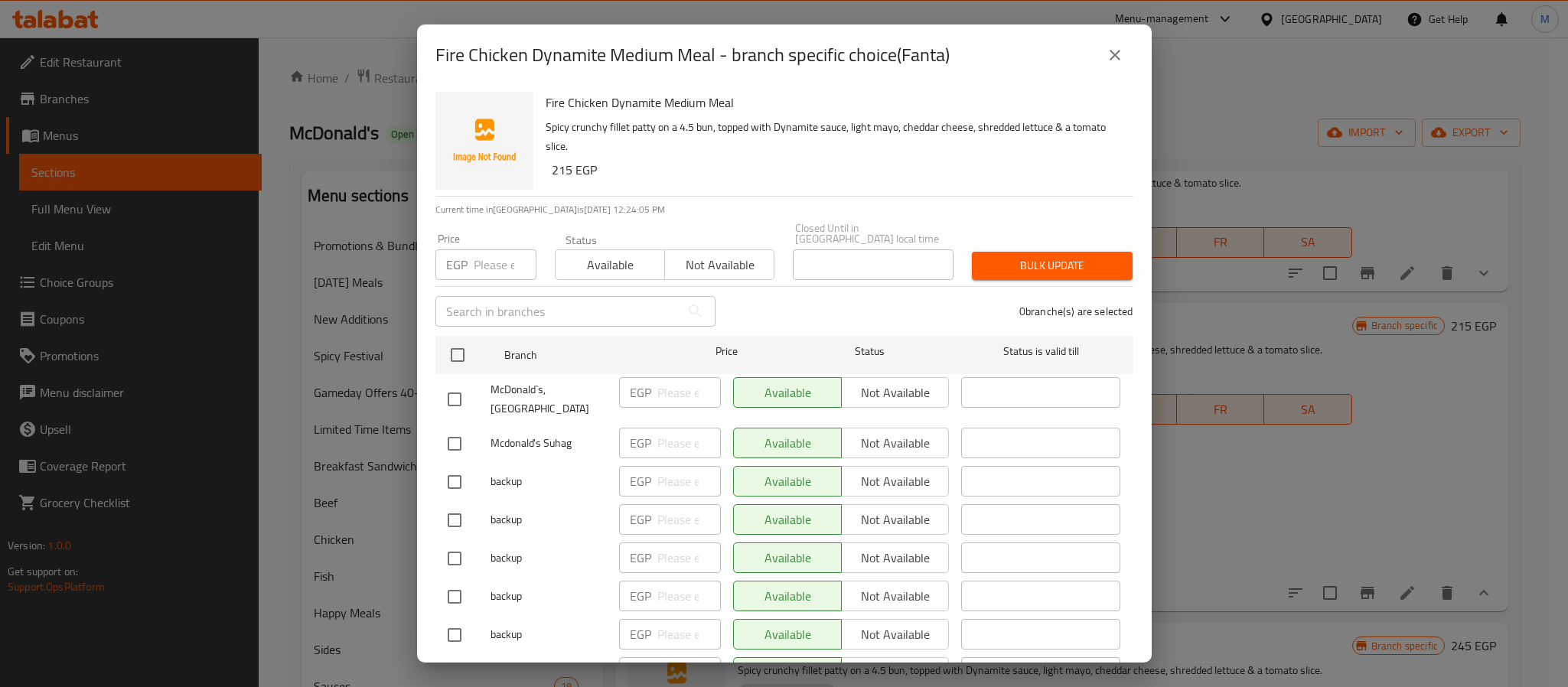
click at [1124, 58] on button "close" at bounding box center [1115, 55] width 37 height 37
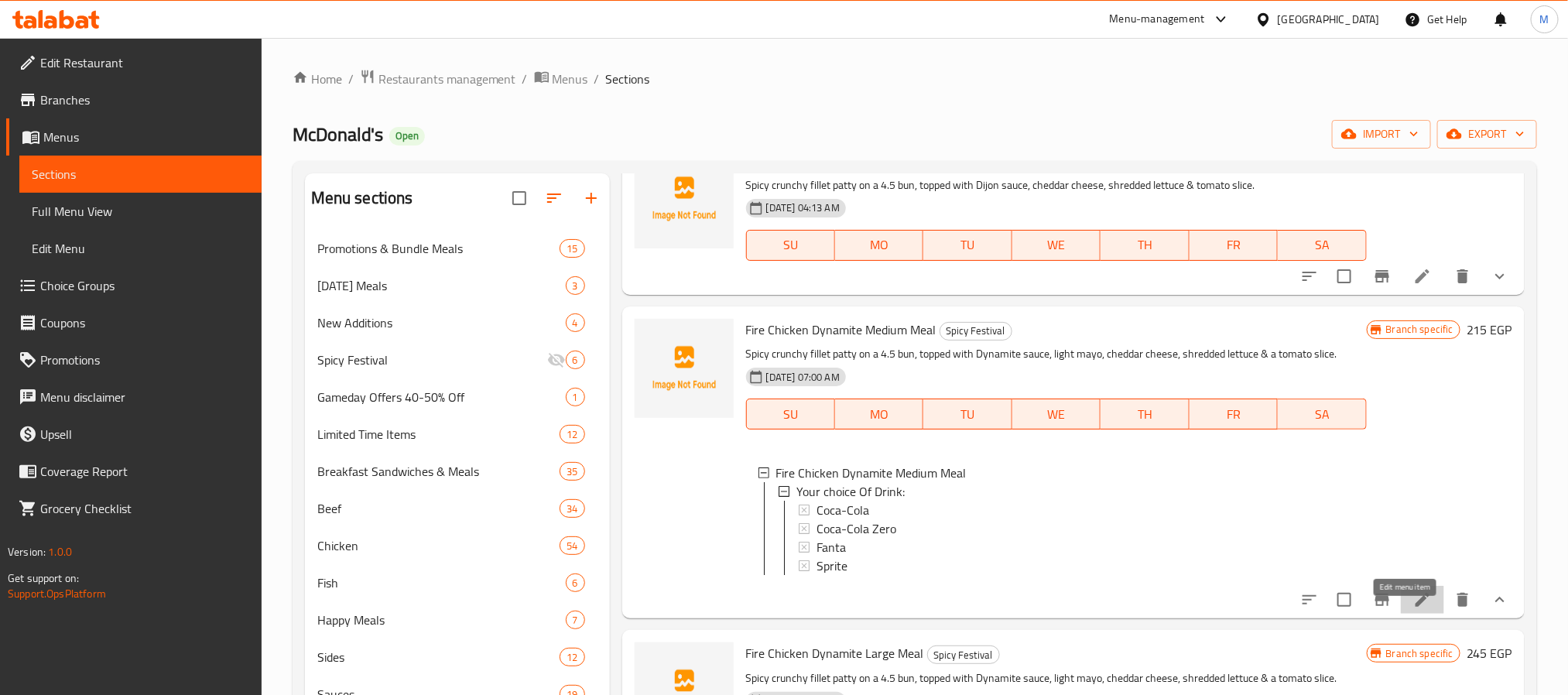
click at [1413, 606] on icon at bounding box center [1422, 599] width 19 height 19
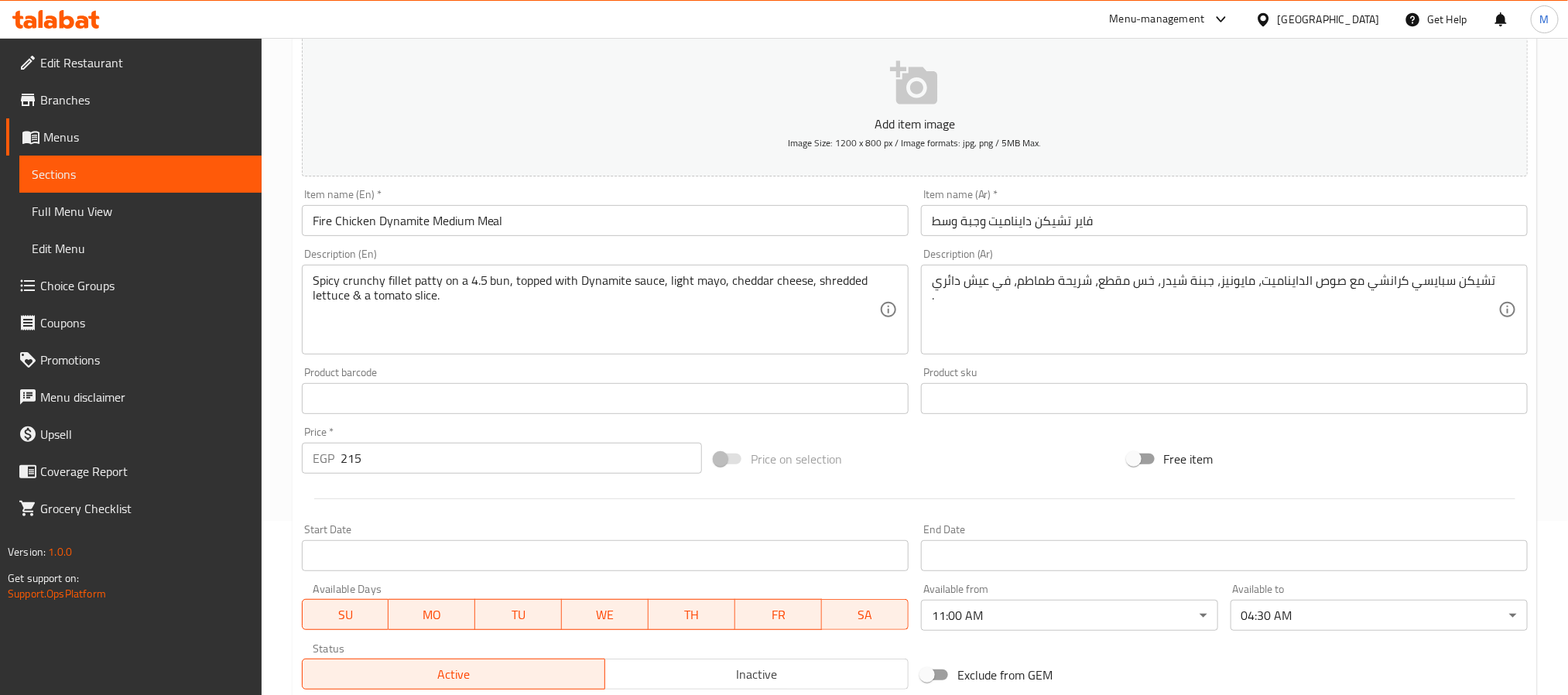
scroll to position [425, 0]
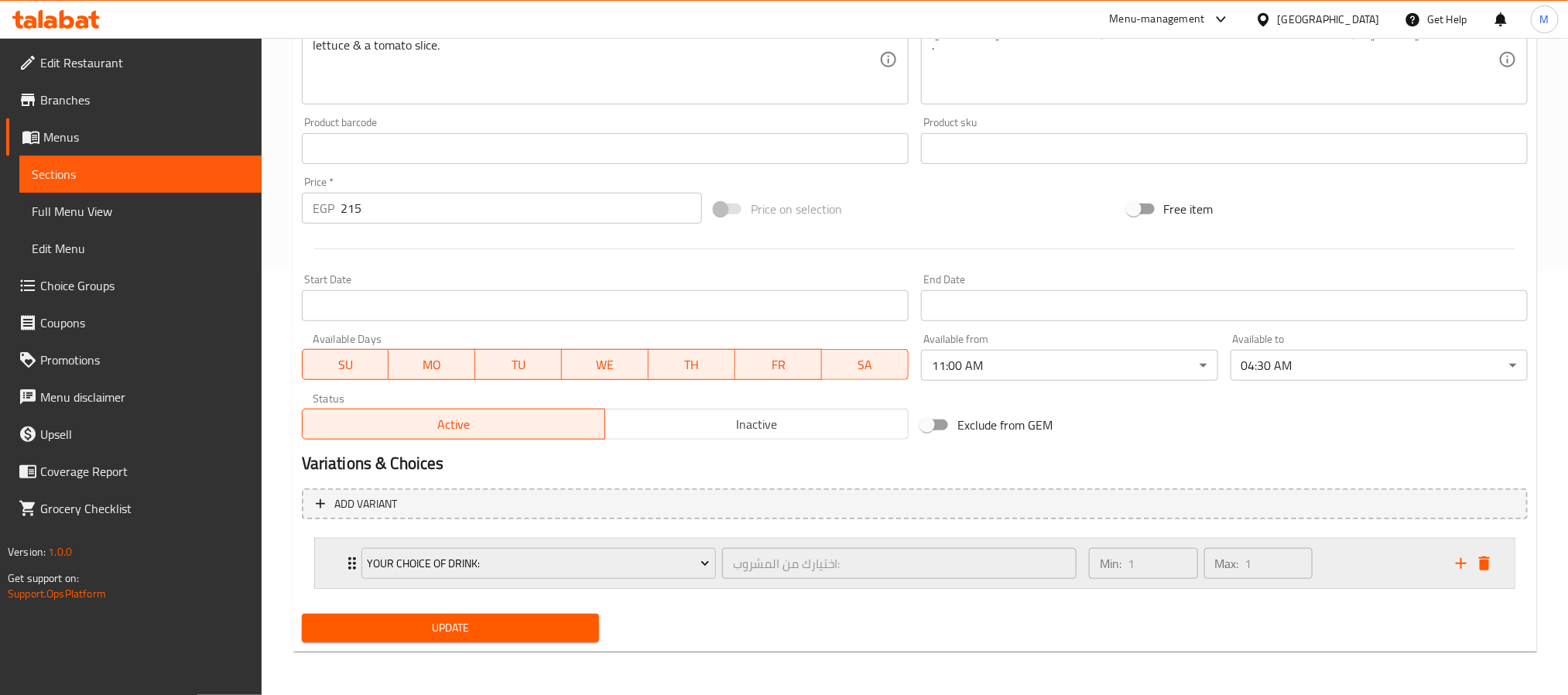
click at [321, 555] on div "Your choice Of Drink: اختيارك من المشروب: ​ Min: 1 ​ Max: 1 ​" at bounding box center [915, 564] width 1200 height 50
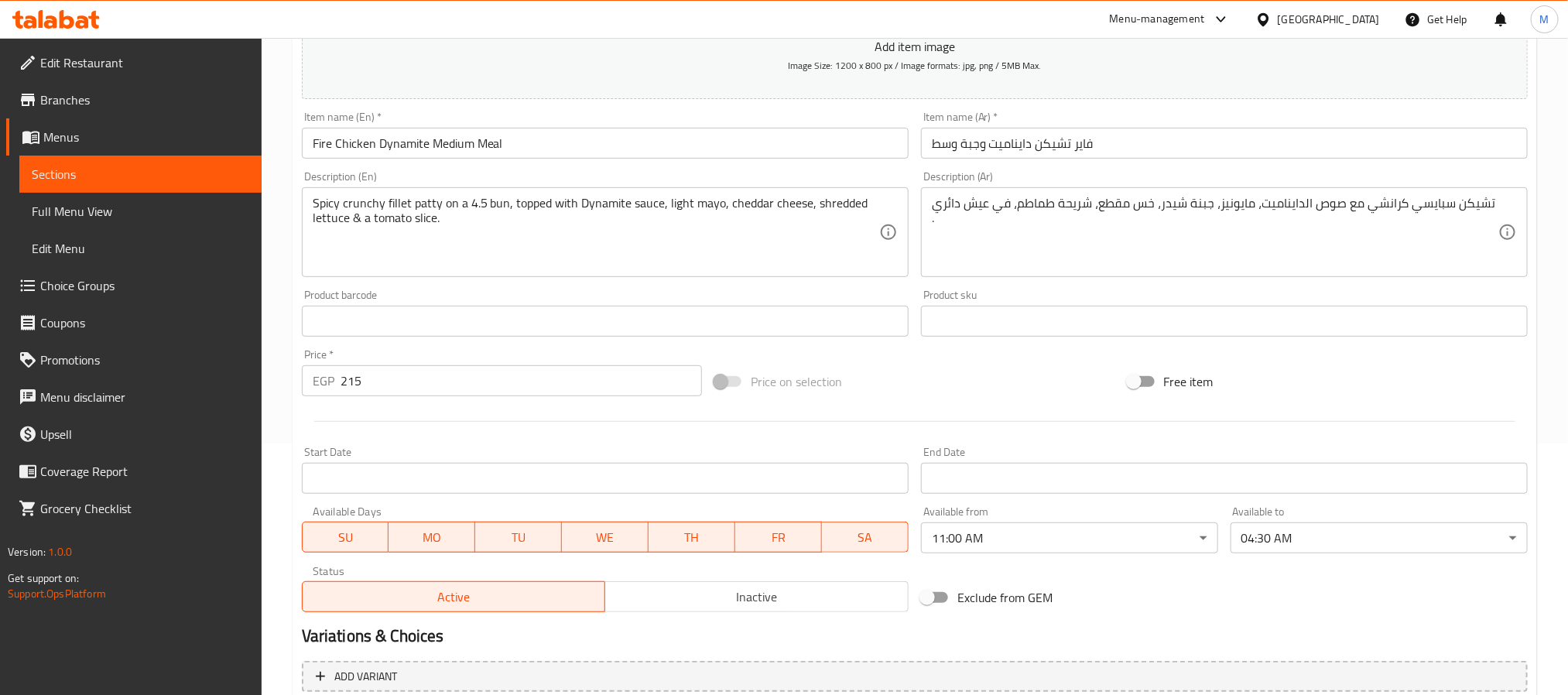
scroll to position [0, 0]
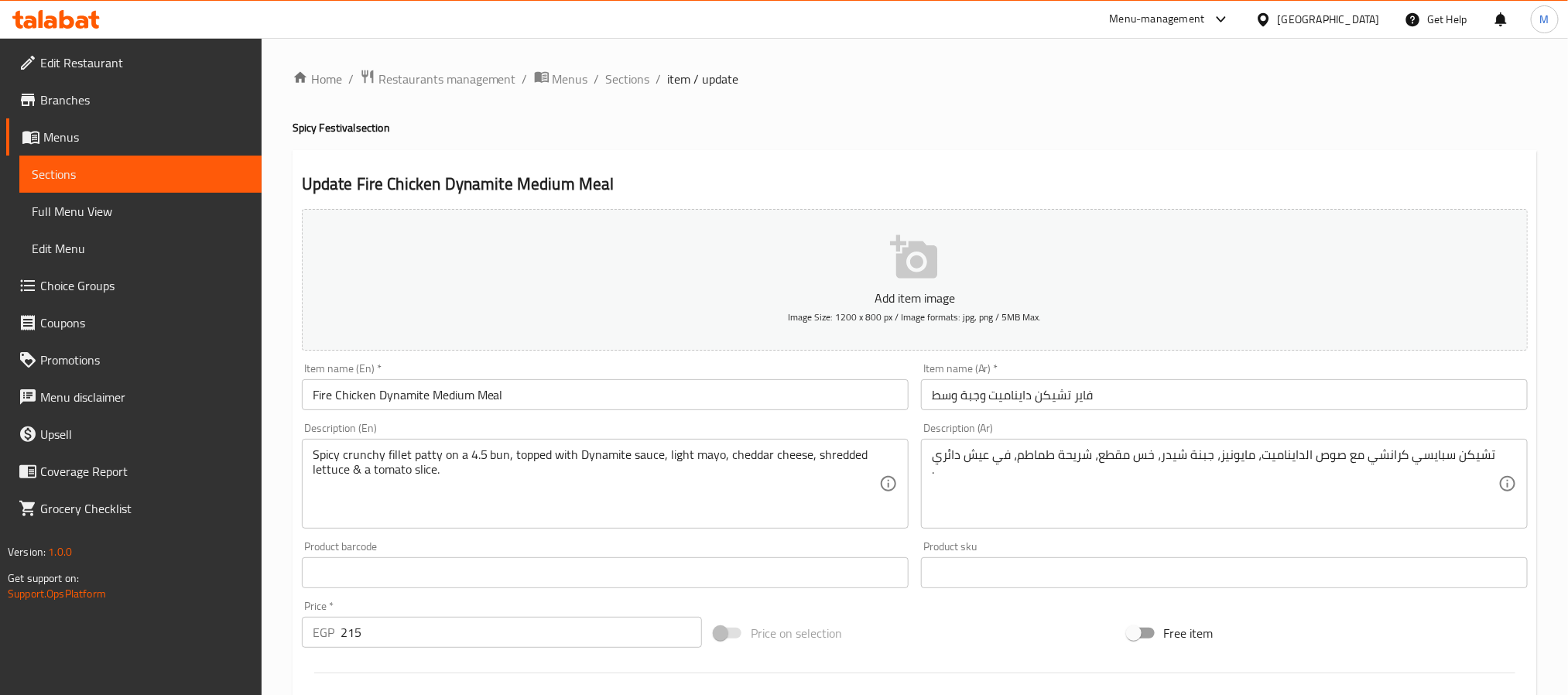
click at [651, 70] on ol "Home / Restaurants management / Menus / Sections / item / update" at bounding box center [914, 79] width 1244 height 20
click at [644, 74] on span "Sections" at bounding box center [628, 78] width 44 height 19
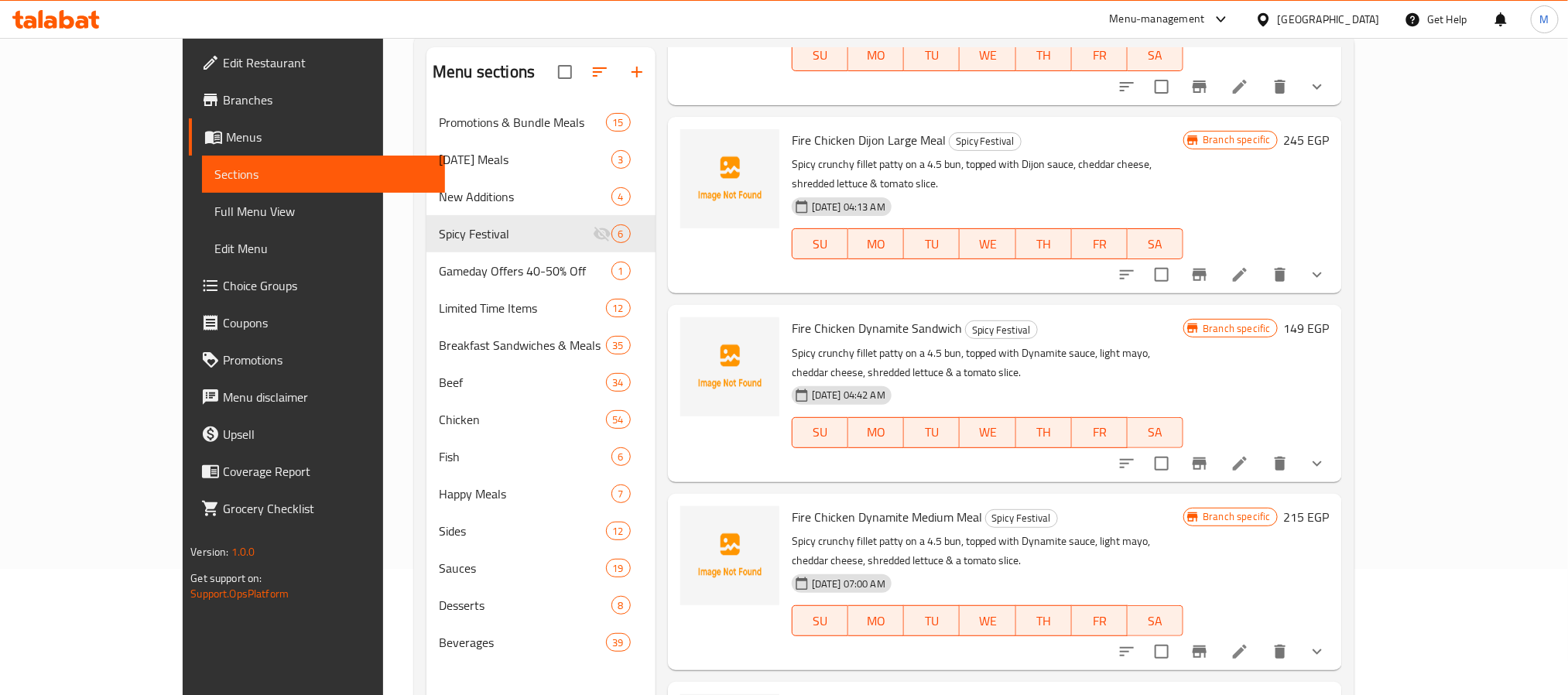
scroll to position [217, 0]
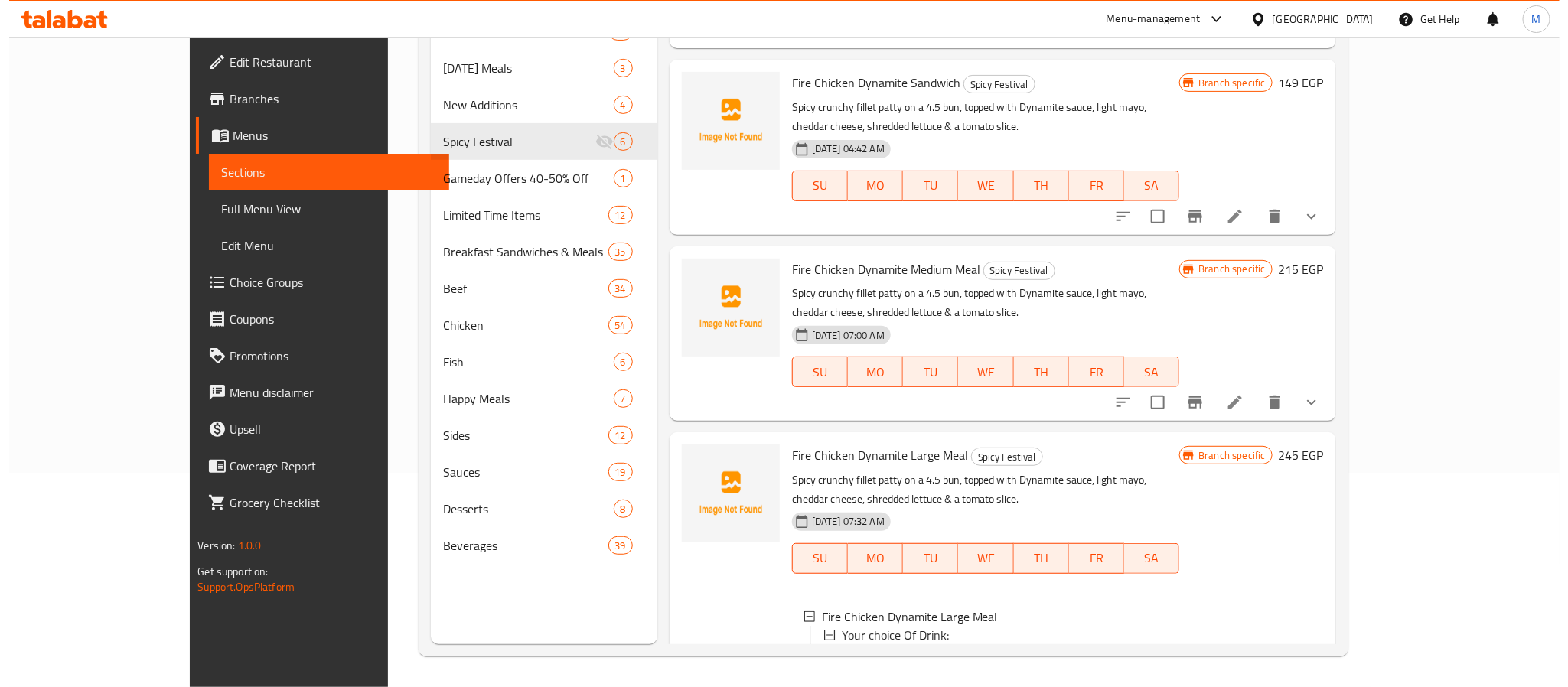
scroll to position [523, 0]
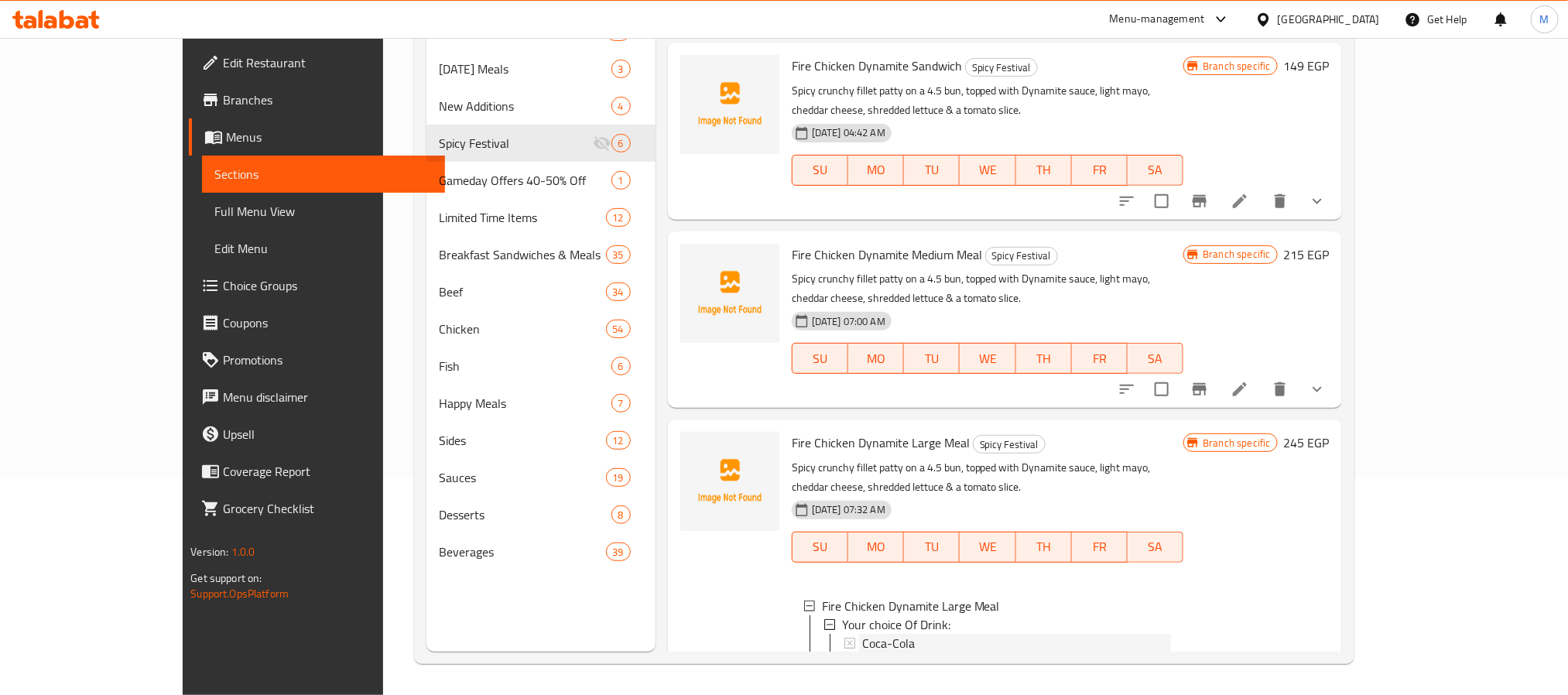
click at [863, 634] on span "Coca-Cola" at bounding box center [888, 643] width 52 height 19
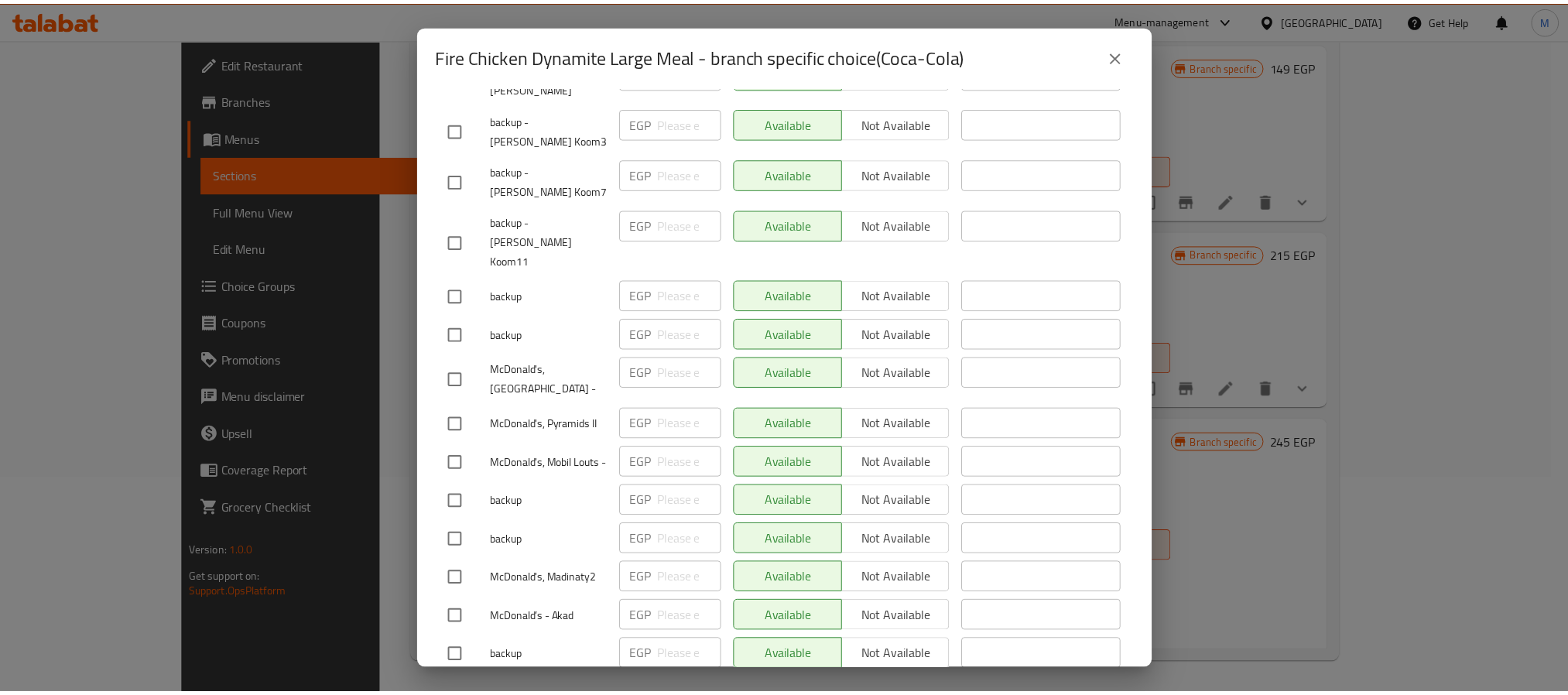
scroll to position [3018, 0]
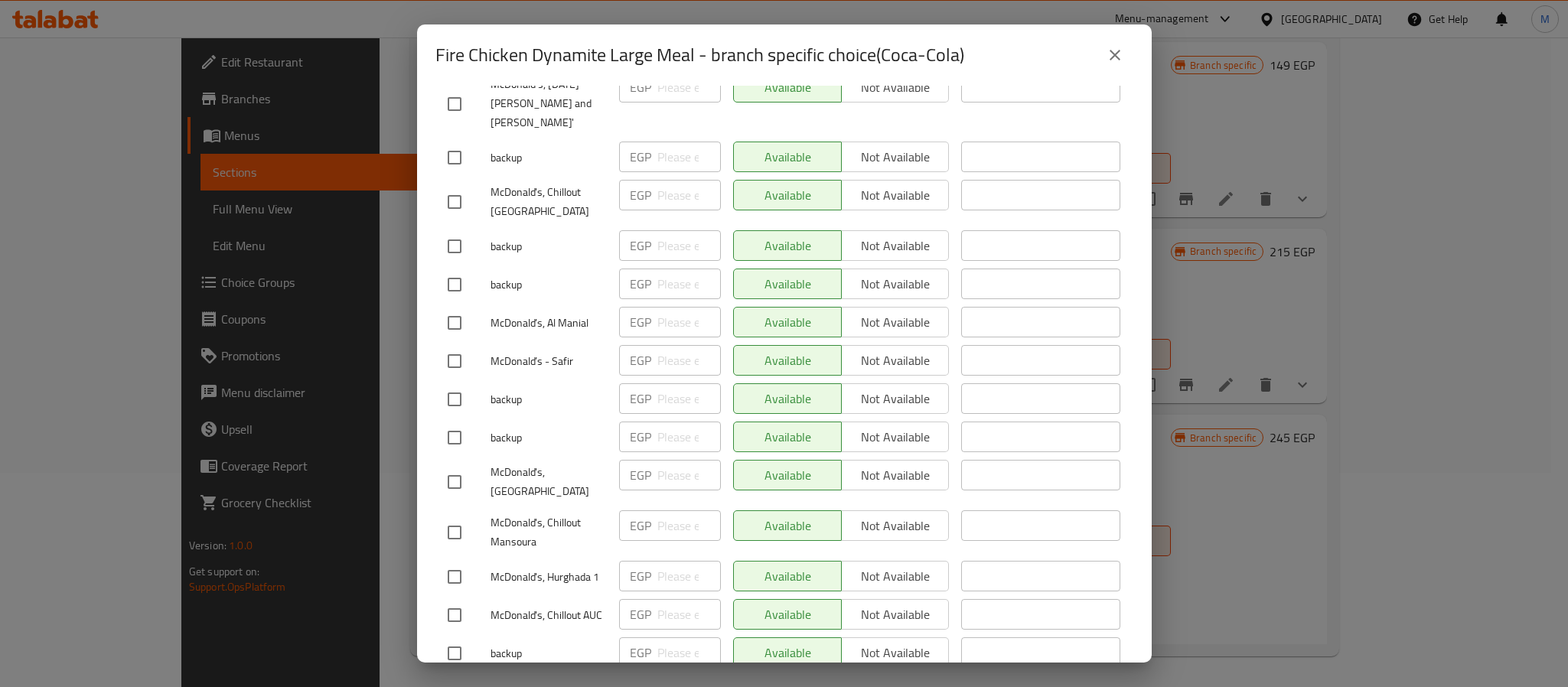
click at [1108, 58] on icon "close" at bounding box center [1115, 55] width 18 height 18
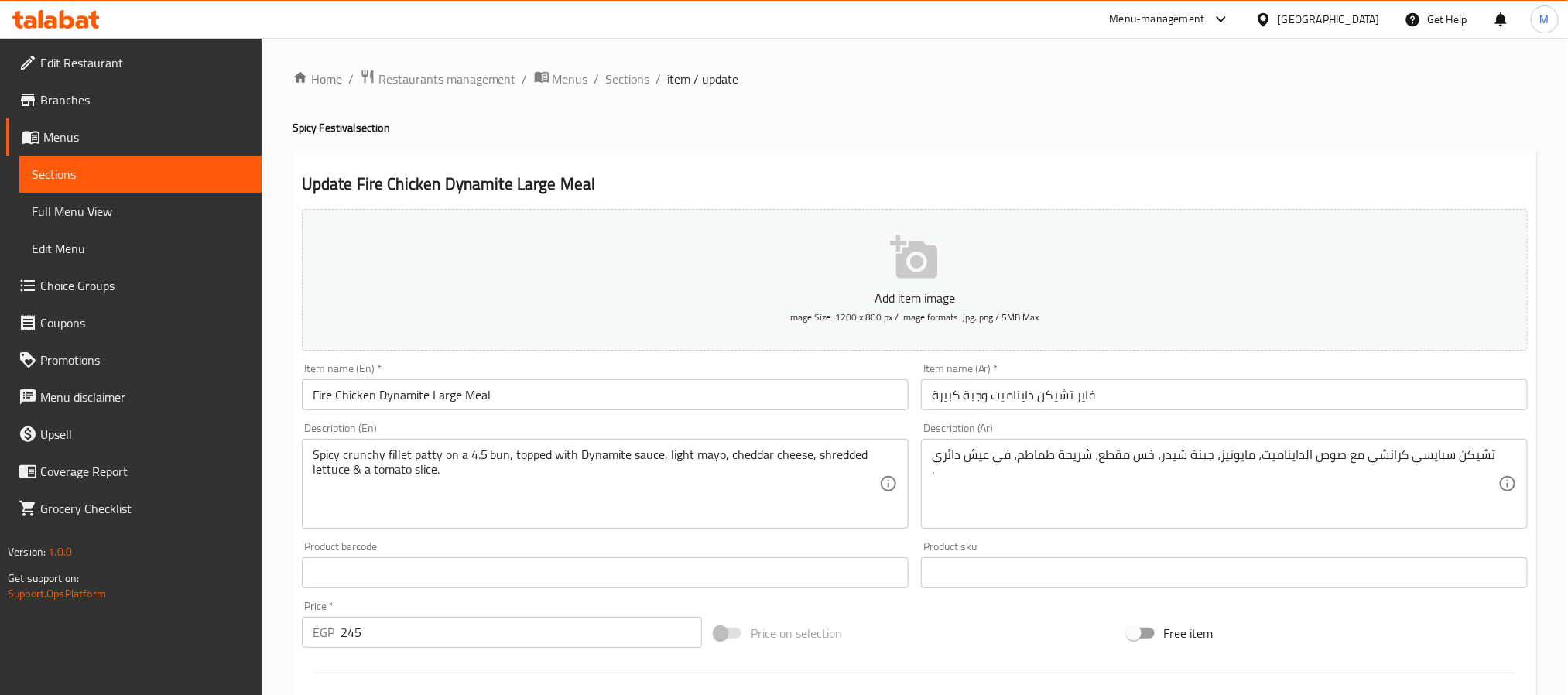
scroll to position [425, 0]
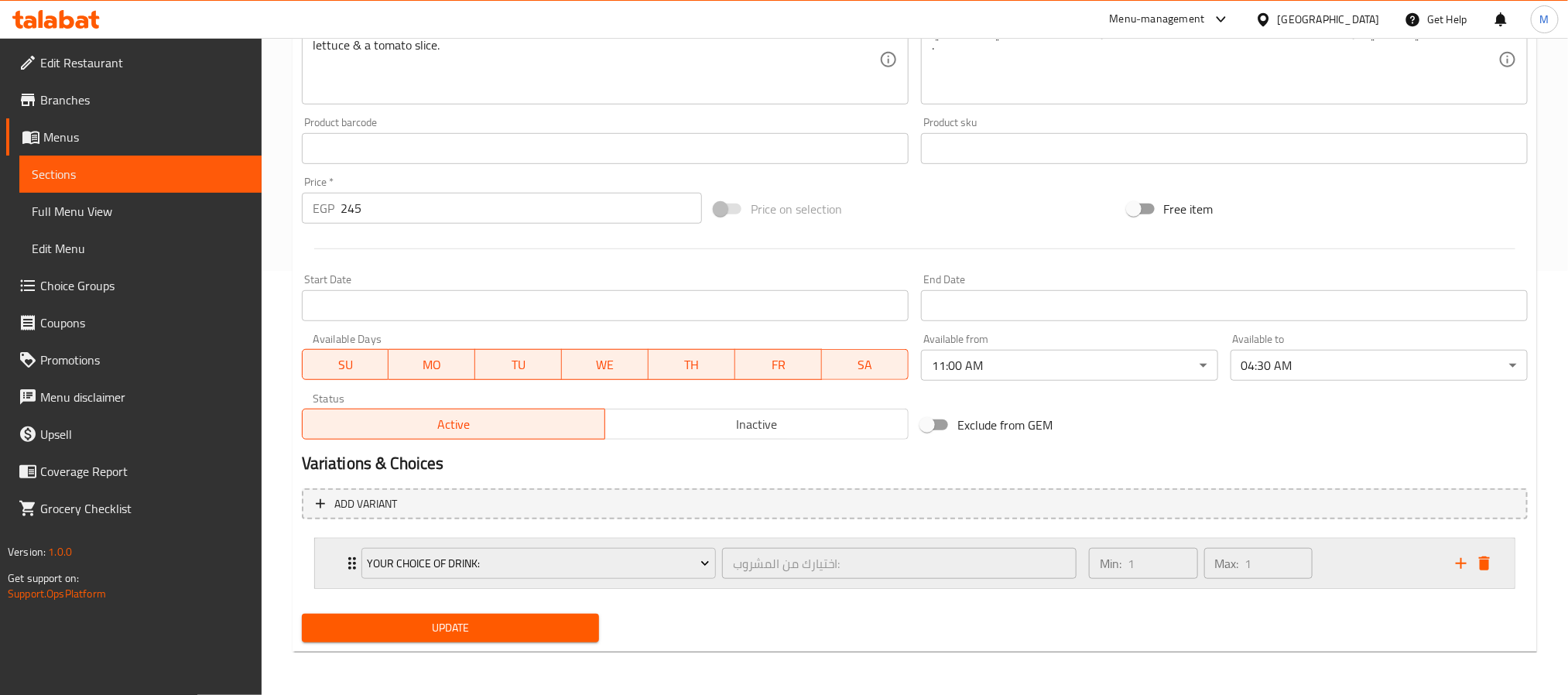
click at [321, 566] on div "Your choice Of Drink: اختيارك من المشروب: ​ Min: 1 ​ Max: 1 ​" at bounding box center [915, 564] width 1200 height 50
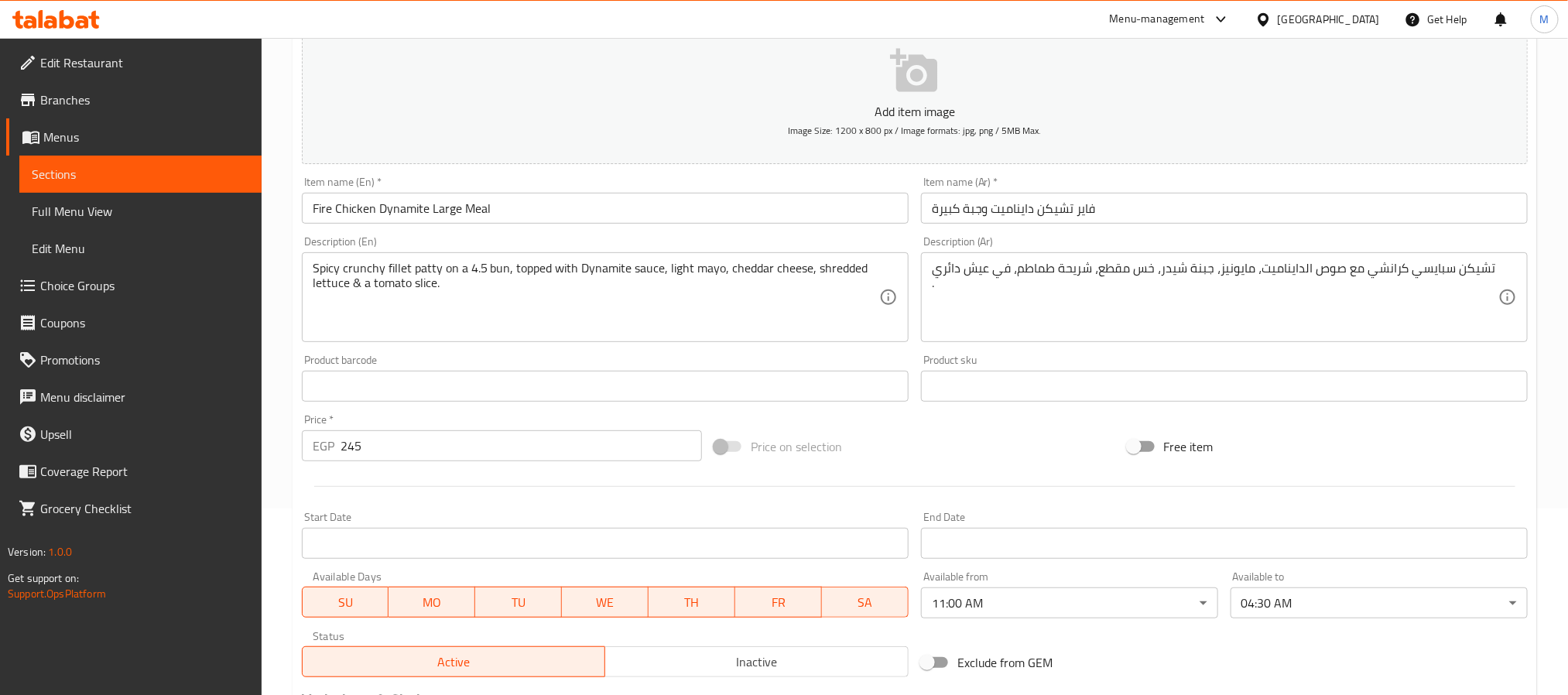
scroll to position [0, 0]
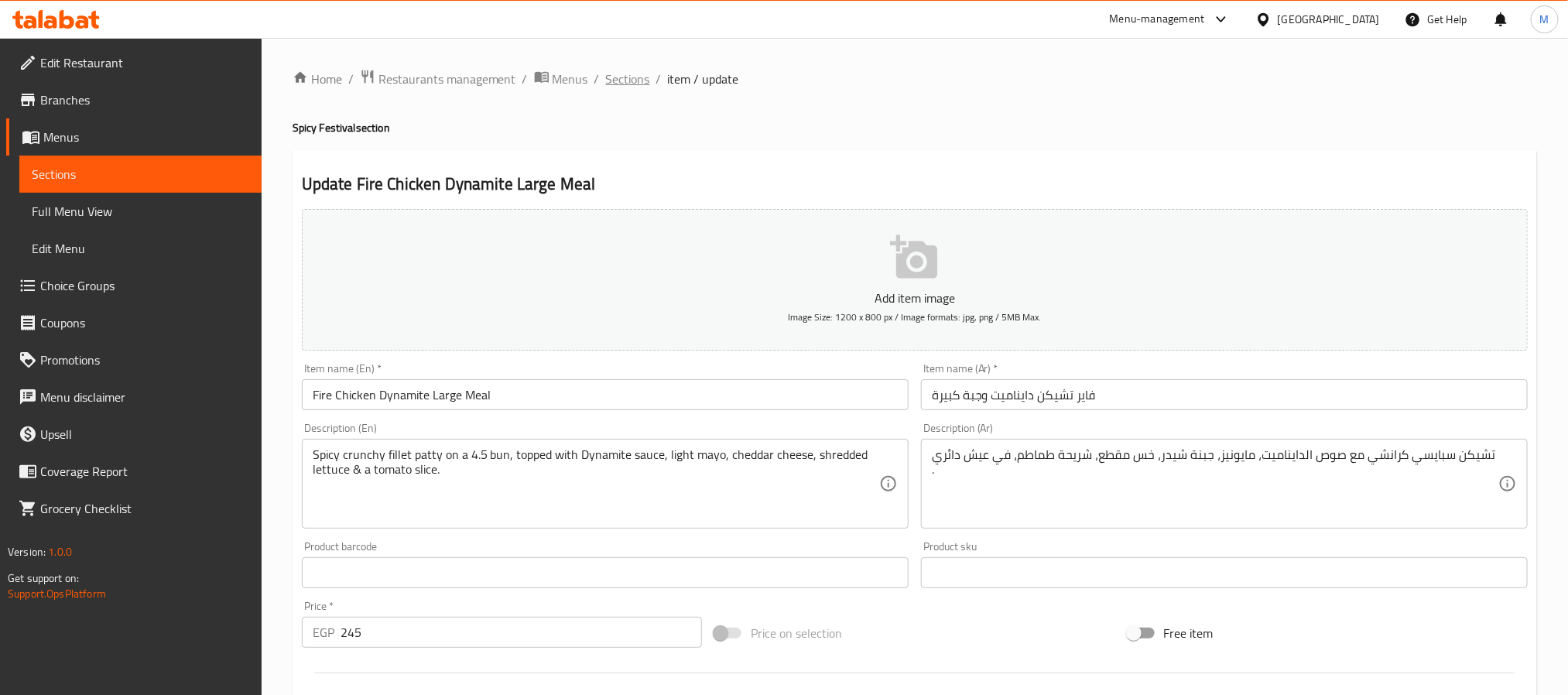
click at [636, 82] on span "Sections" at bounding box center [628, 78] width 44 height 19
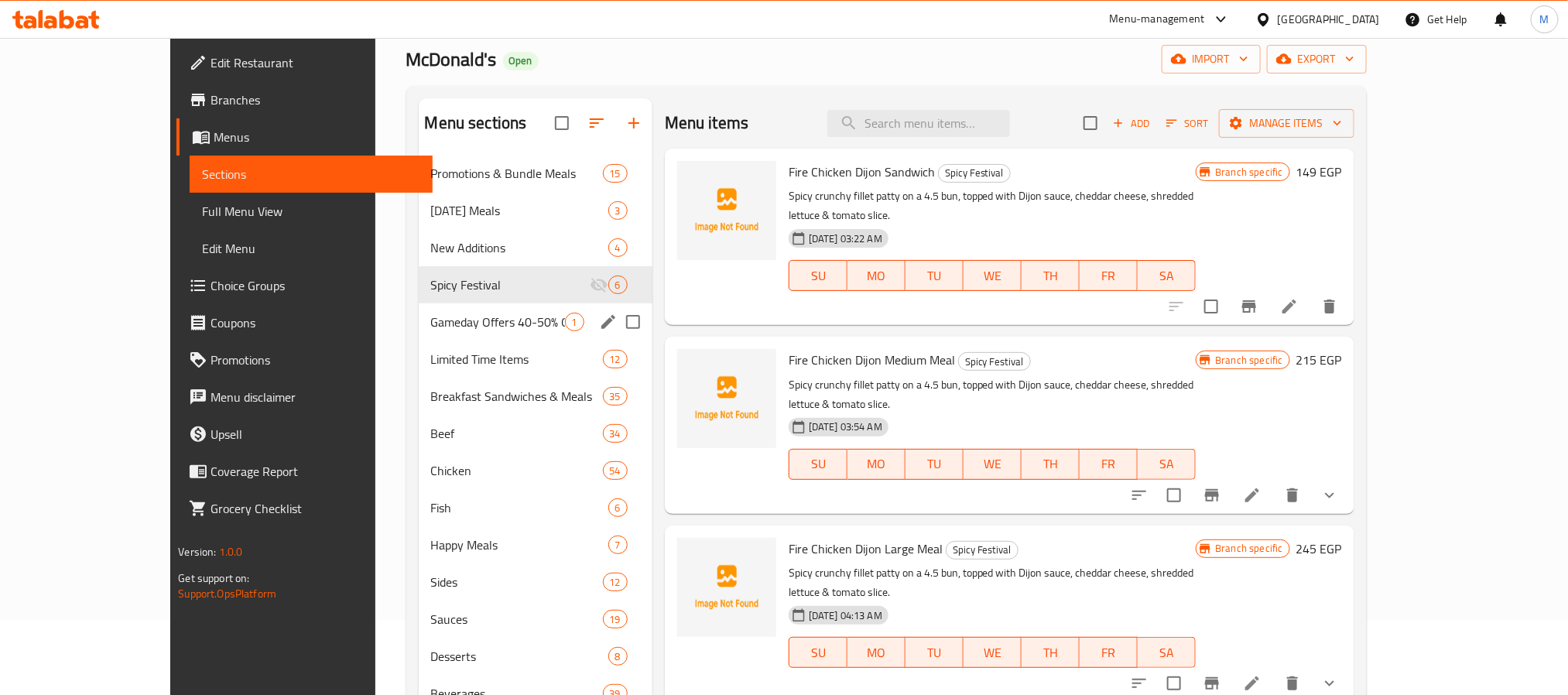
scroll to position [116, 0]
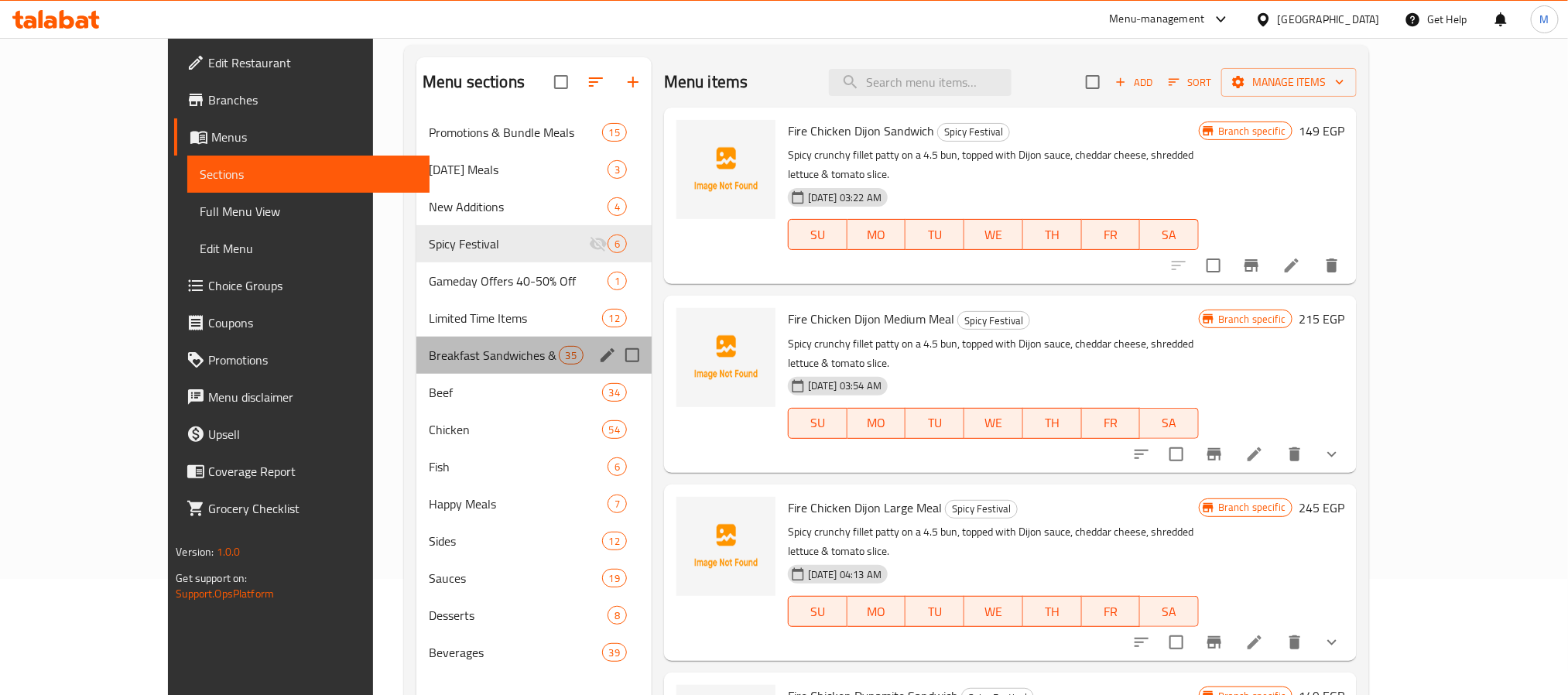
click at [416, 367] on div "Breakfast Sandwiches & Meals 35" at bounding box center [534, 355] width 235 height 37
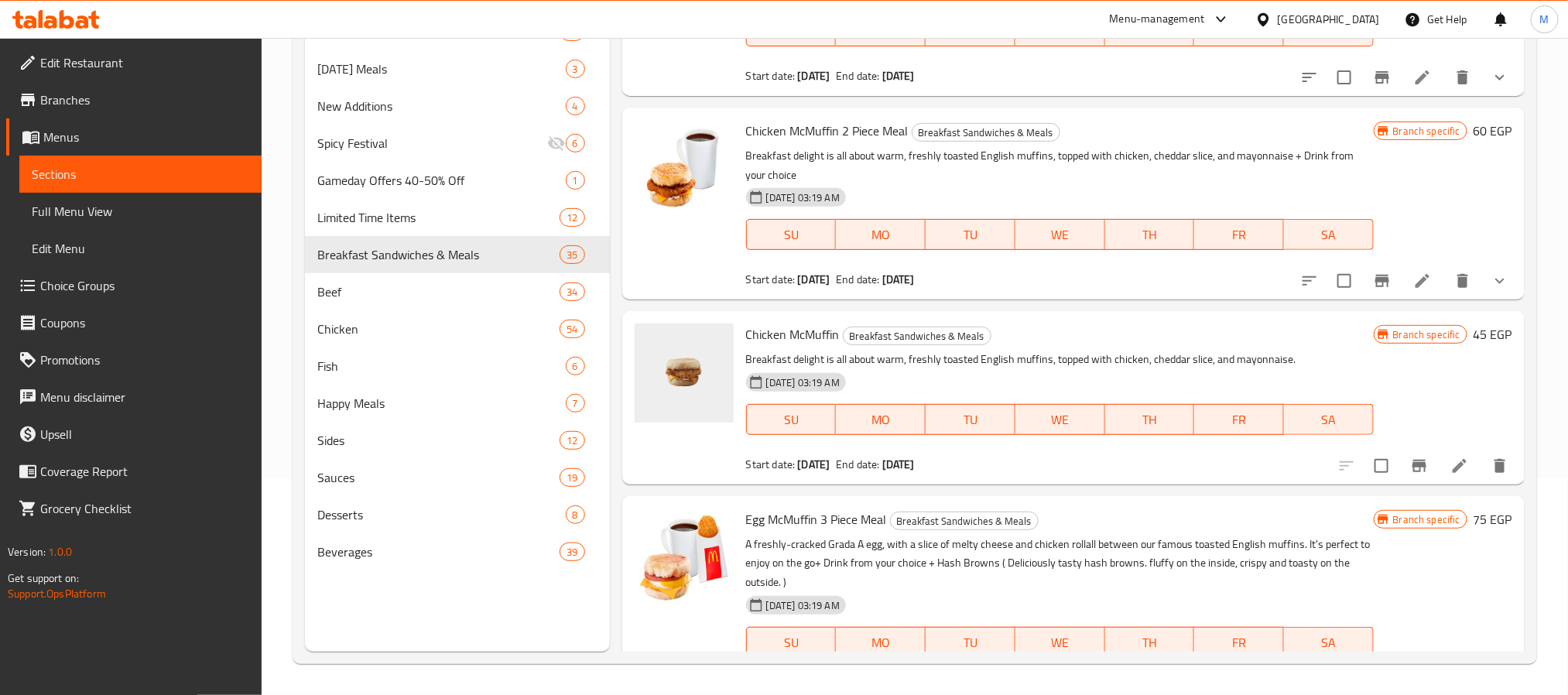
scroll to position [5013, 0]
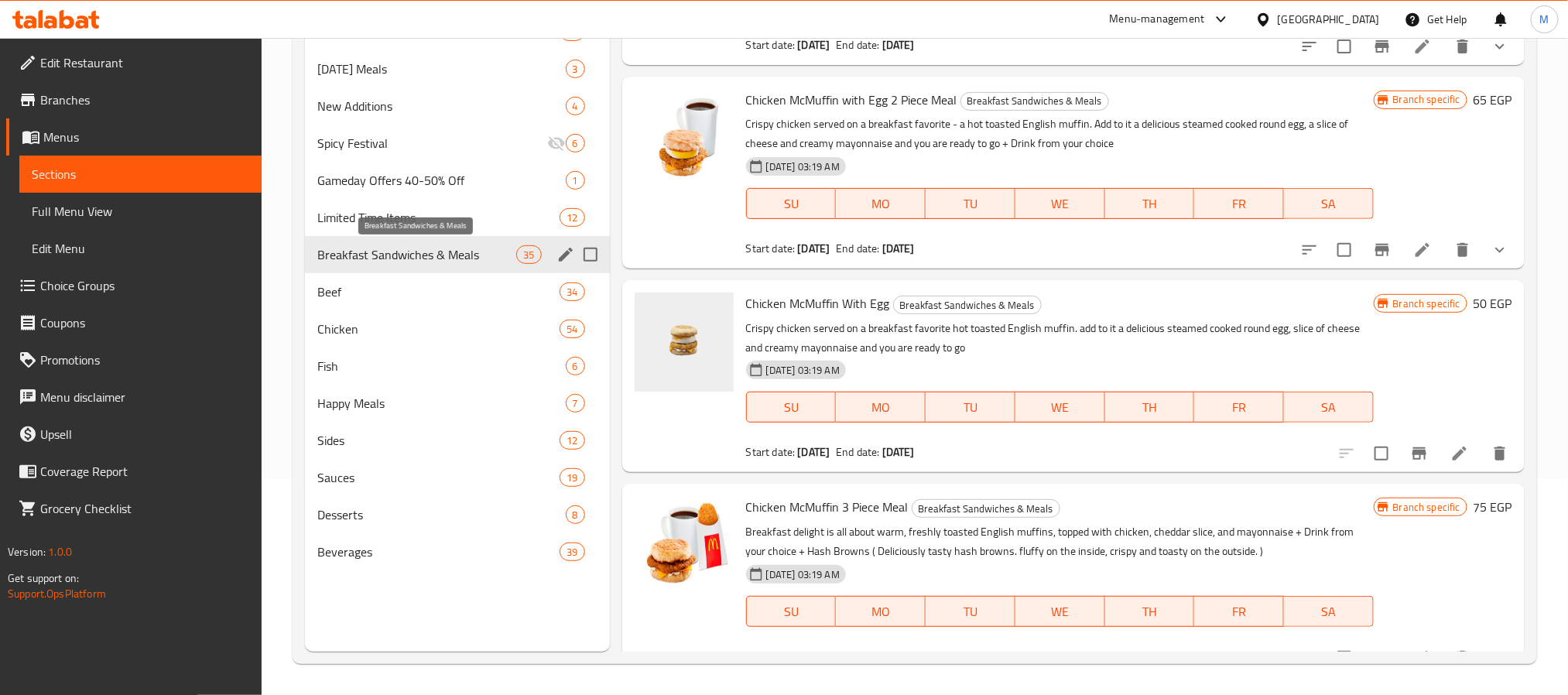
click at [430, 246] on span "Breakfast Sandwiches & Meals" at bounding box center [417, 254] width 200 height 19
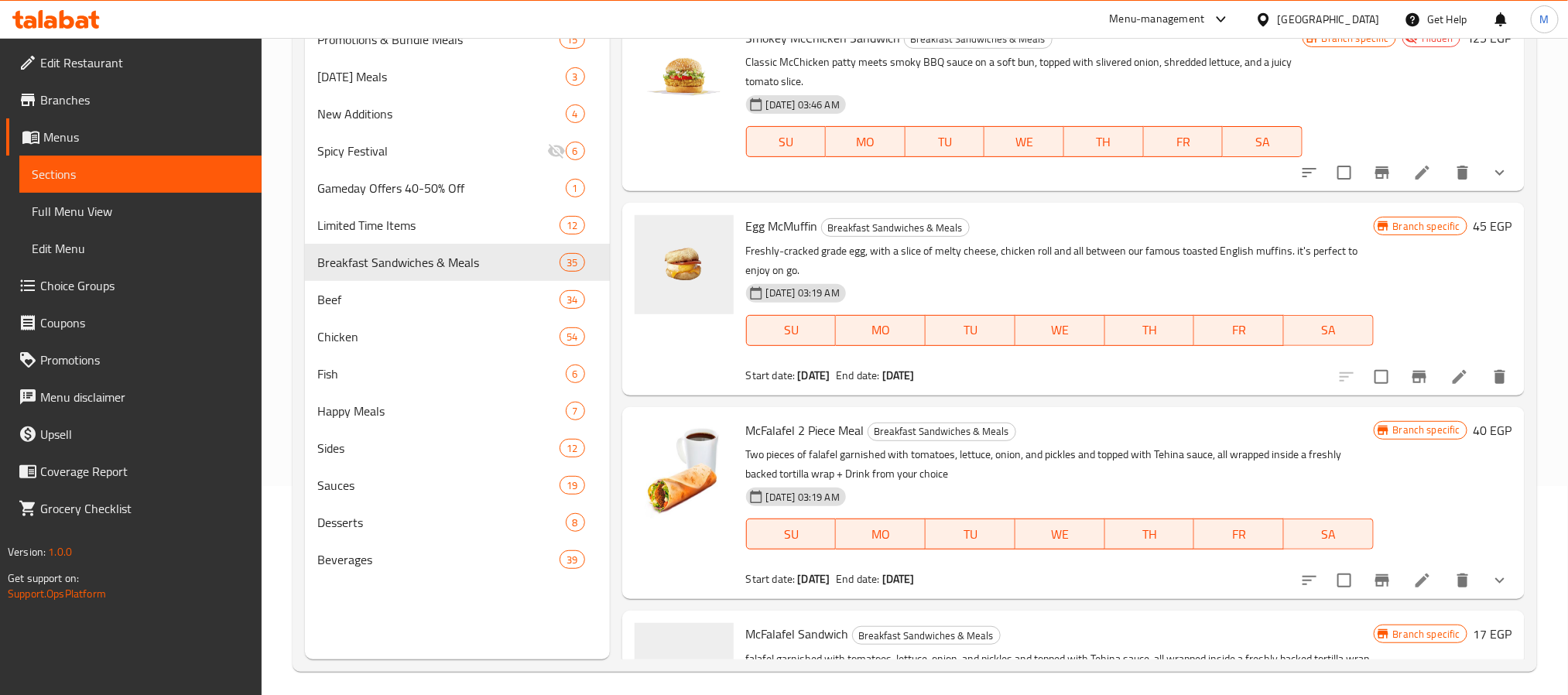
scroll to position [0, 0]
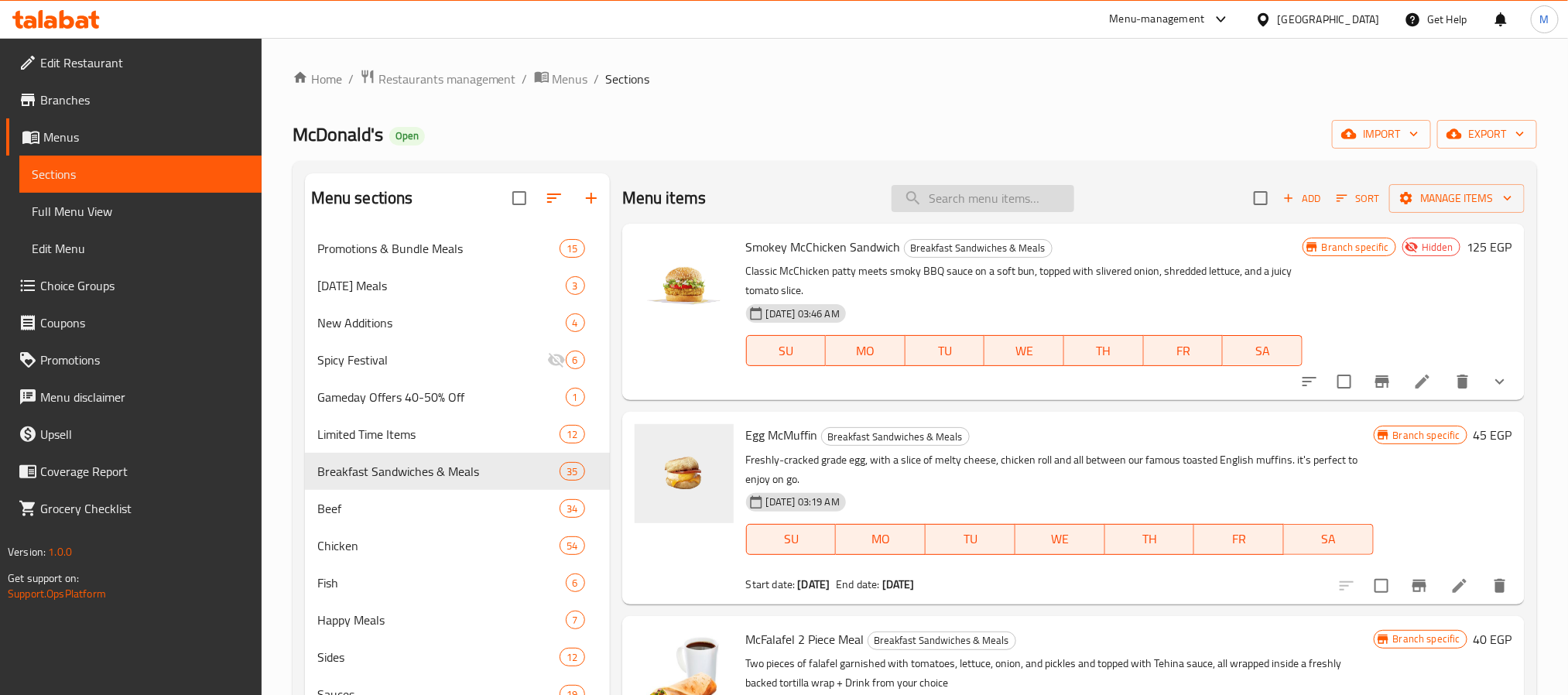
click at [1020, 203] on input "search" at bounding box center [983, 199] width 183 height 27
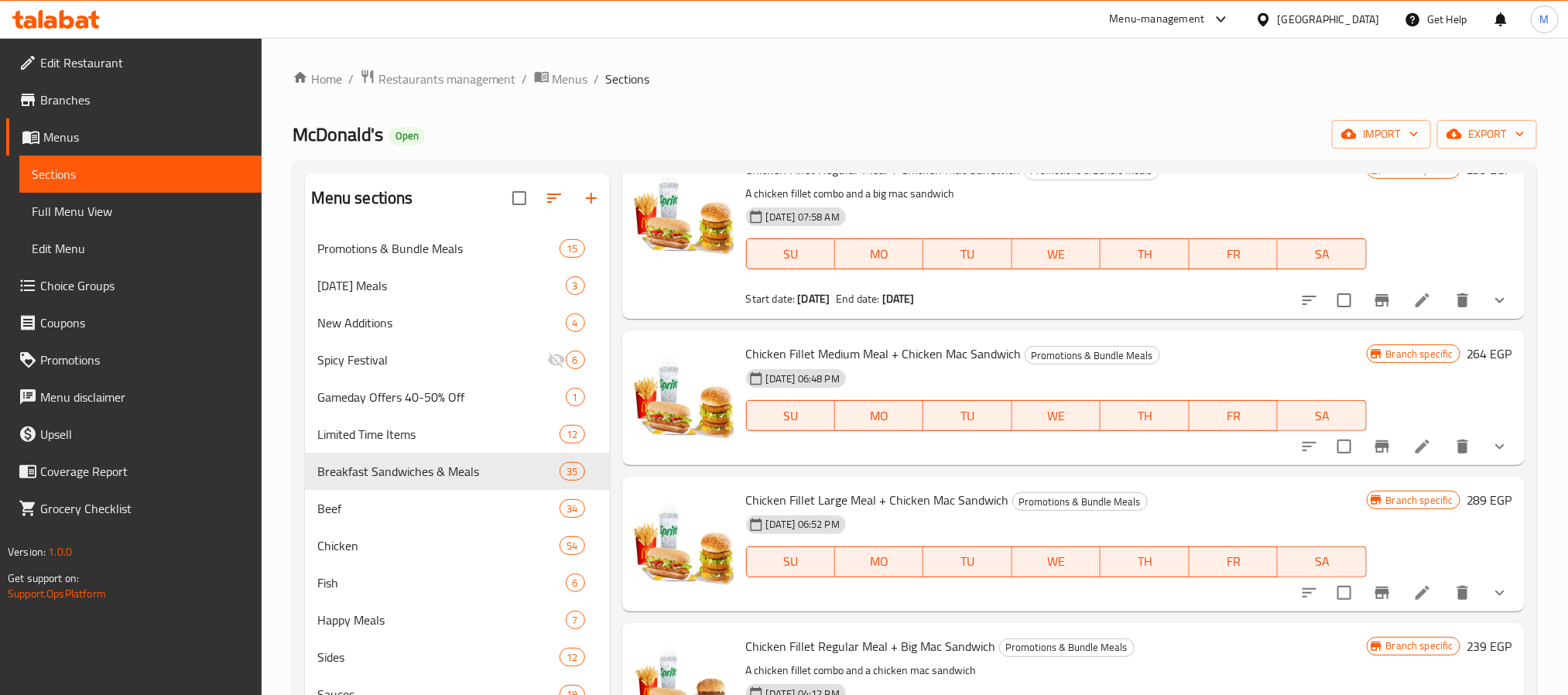
scroll to position [116, 0]
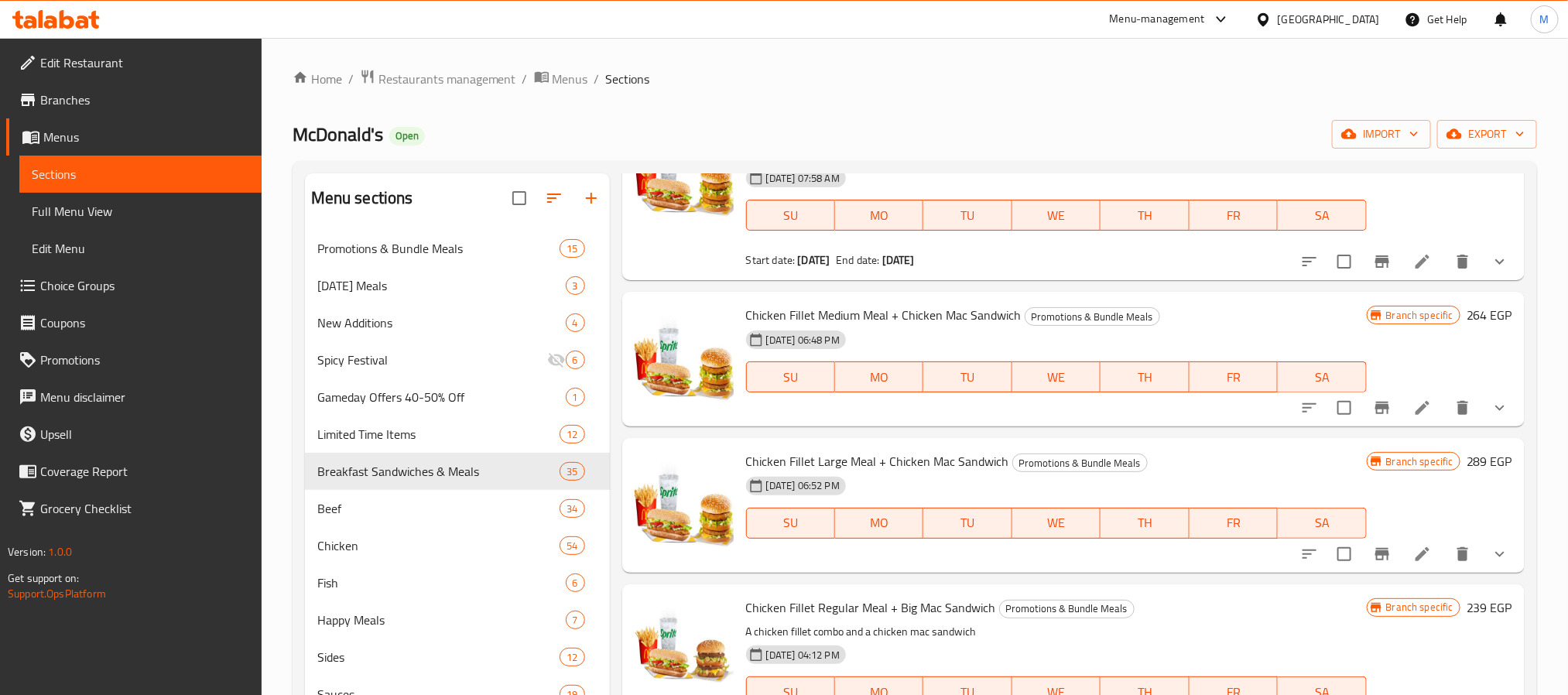
type input "meal"
click at [1491, 555] on icon "show more" at bounding box center [1500, 554] width 19 height 19
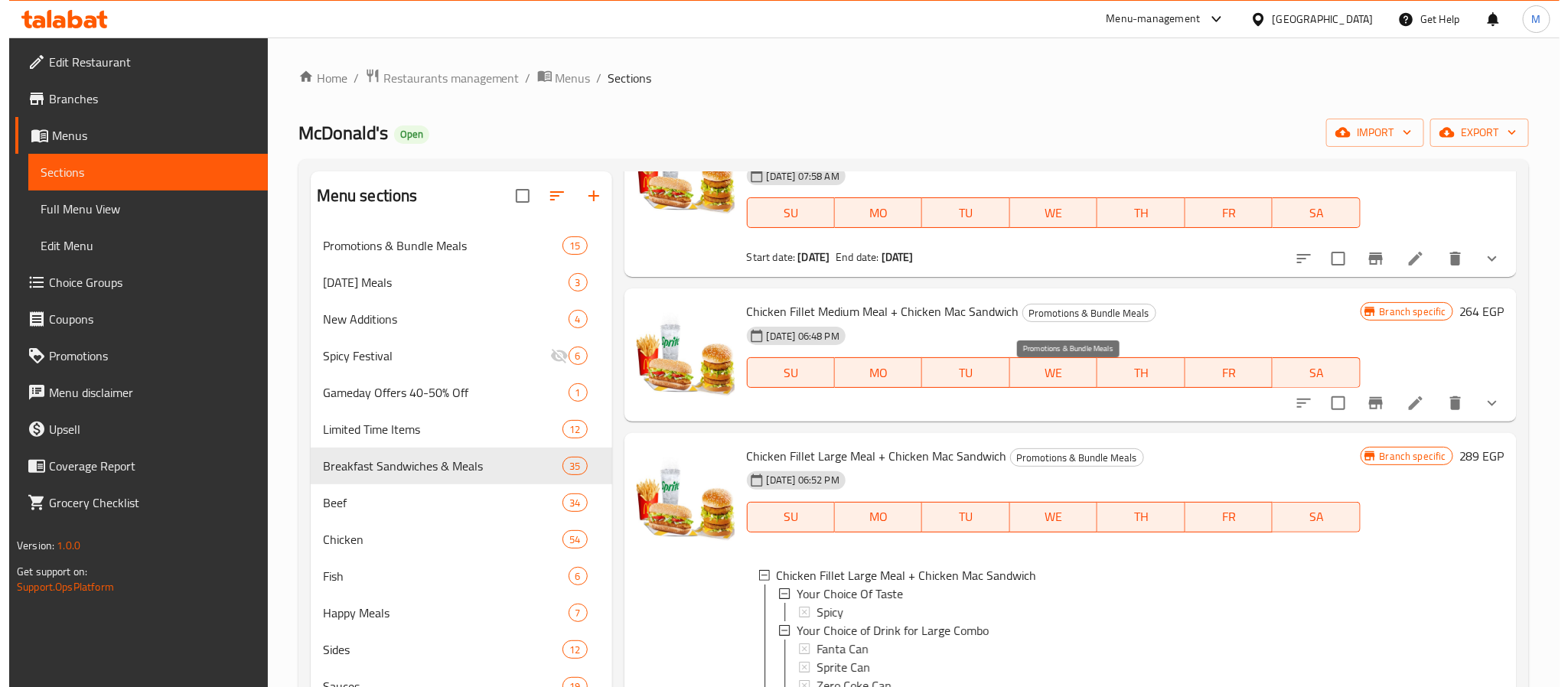
scroll to position [344, 0]
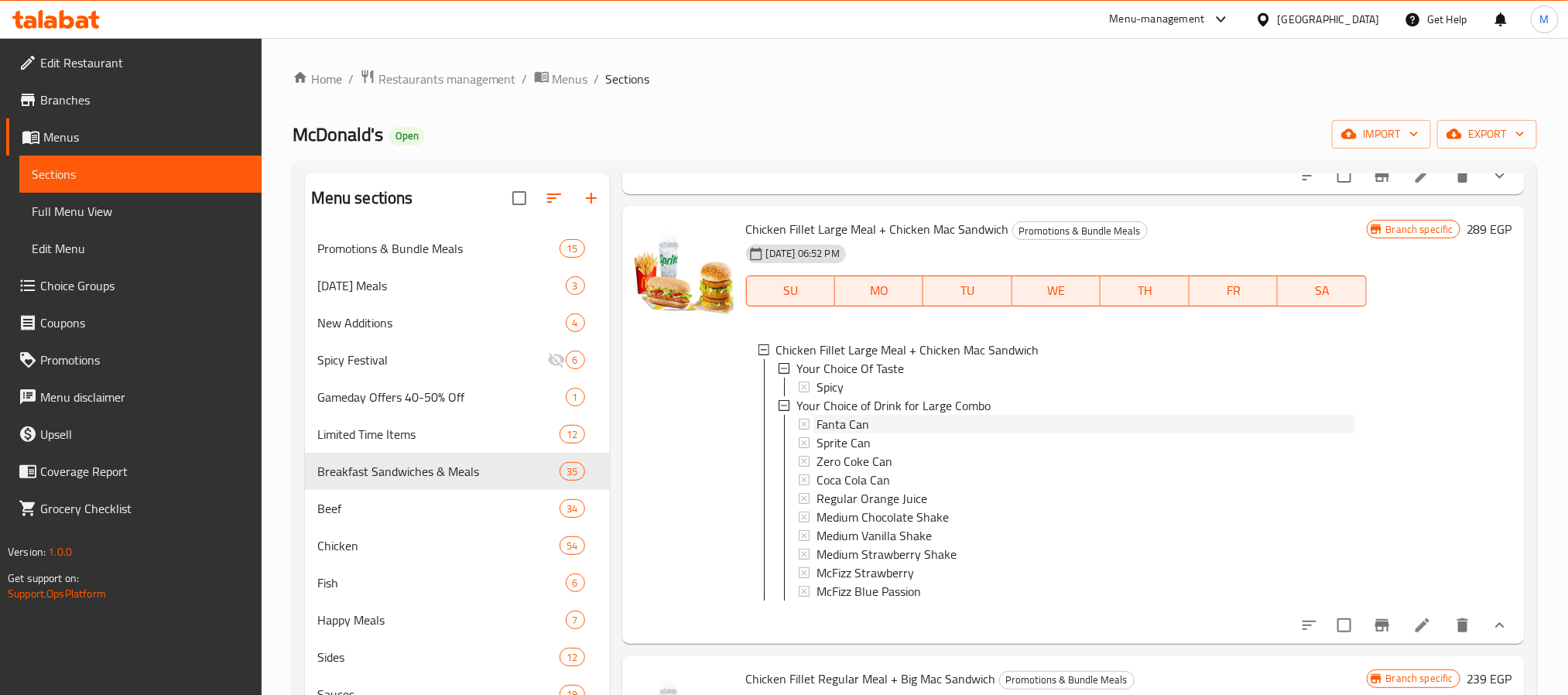
click at [842, 423] on span "Fanta Can" at bounding box center [842, 424] width 52 height 19
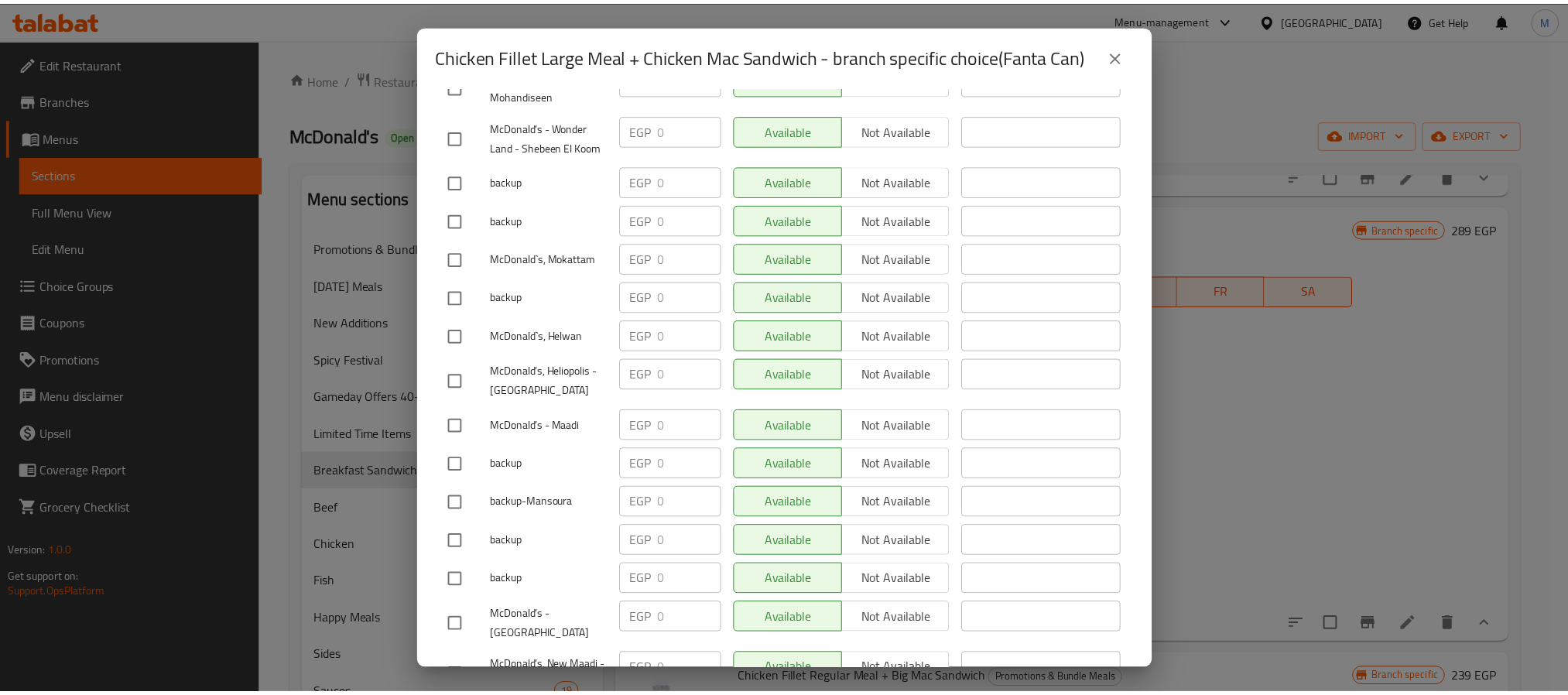
scroll to position [1858, 0]
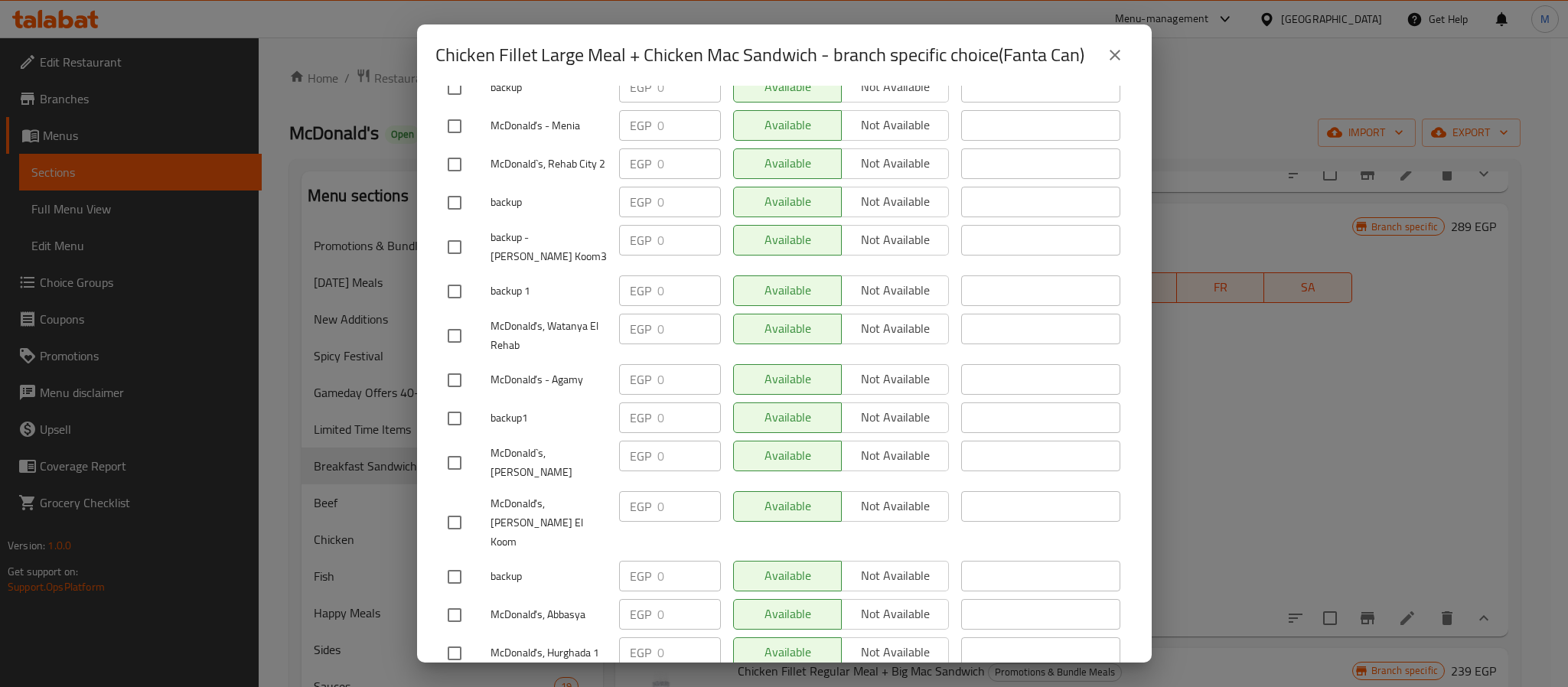
click at [1113, 60] on icon "close" at bounding box center [1115, 55] width 18 height 18
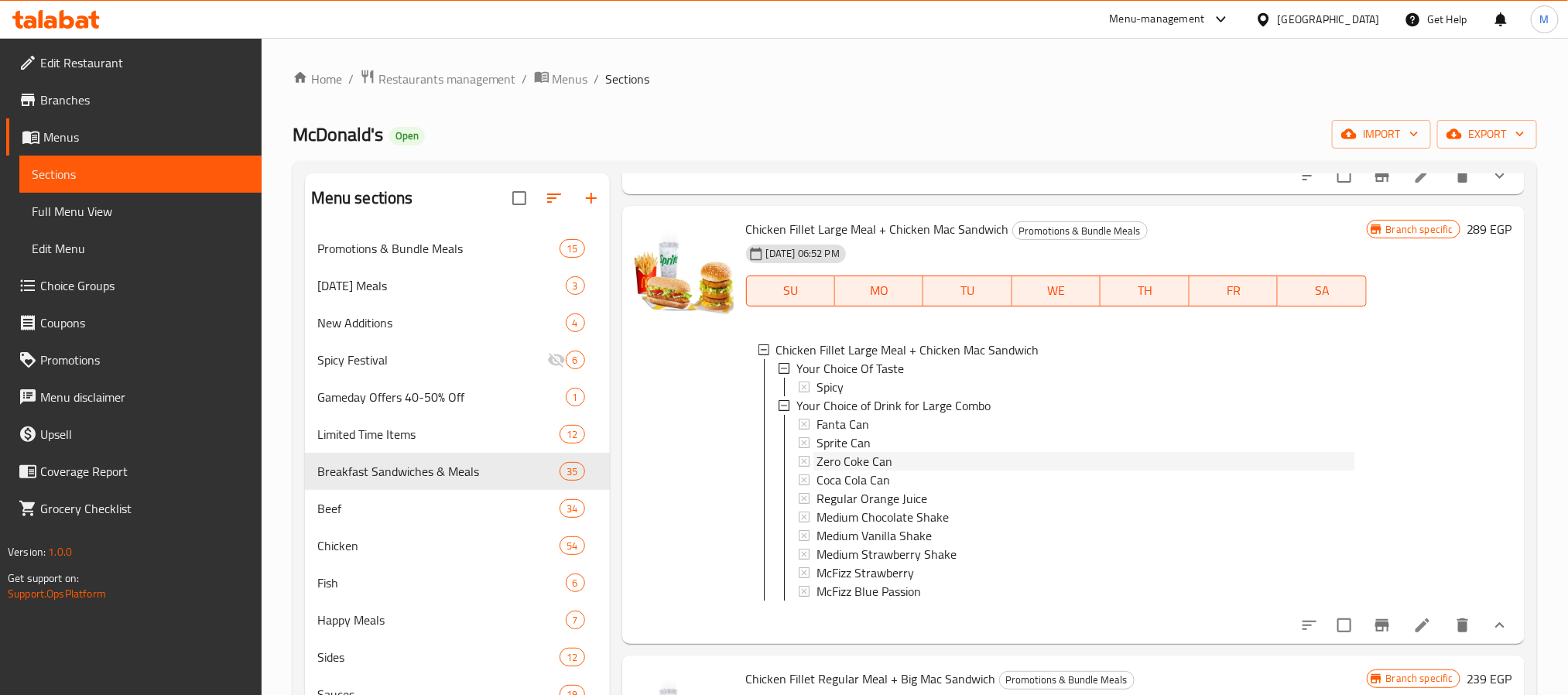
click at [874, 452] on span "Zero Coke Can" at bounding box center [854, 461] width 76 height 19
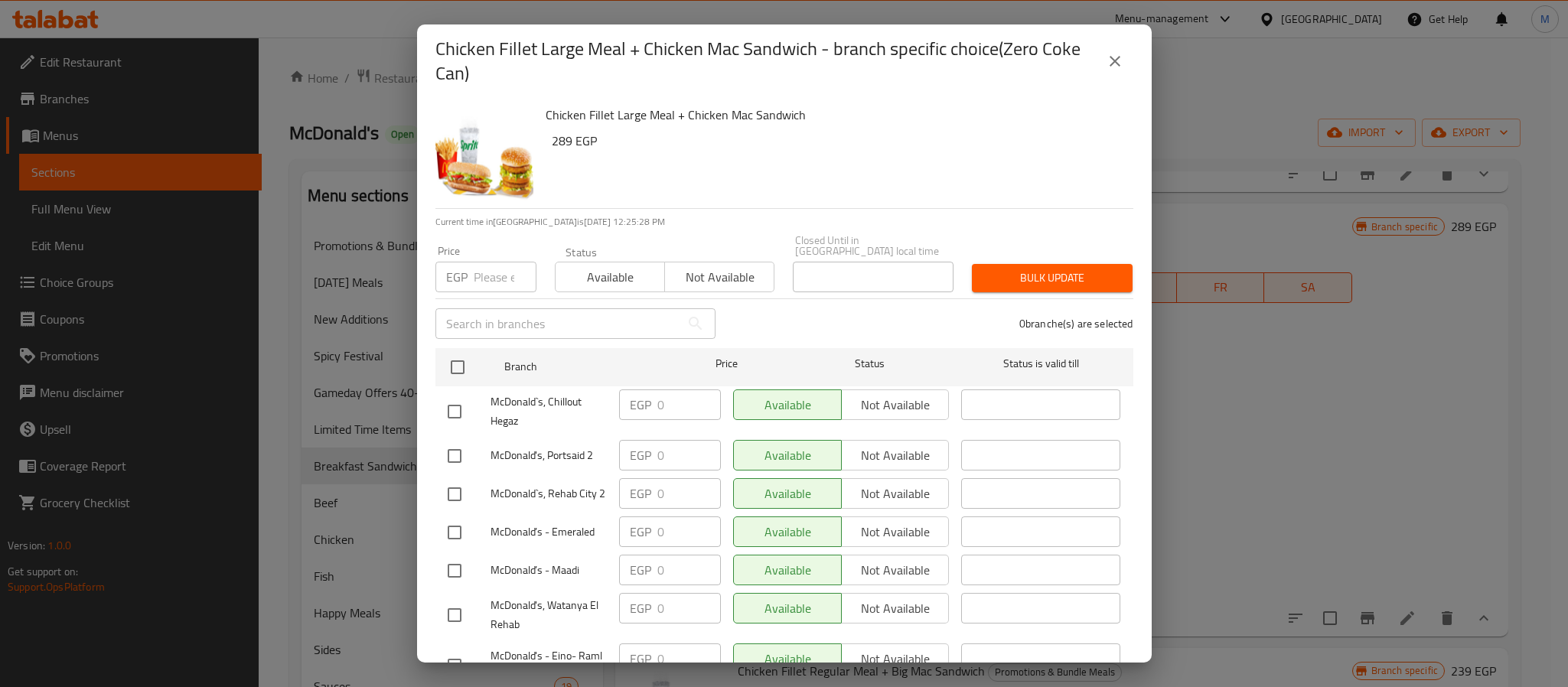
click at [1111, 65] on icon "close" at bounding box center [1115, 61] width 10 height 10
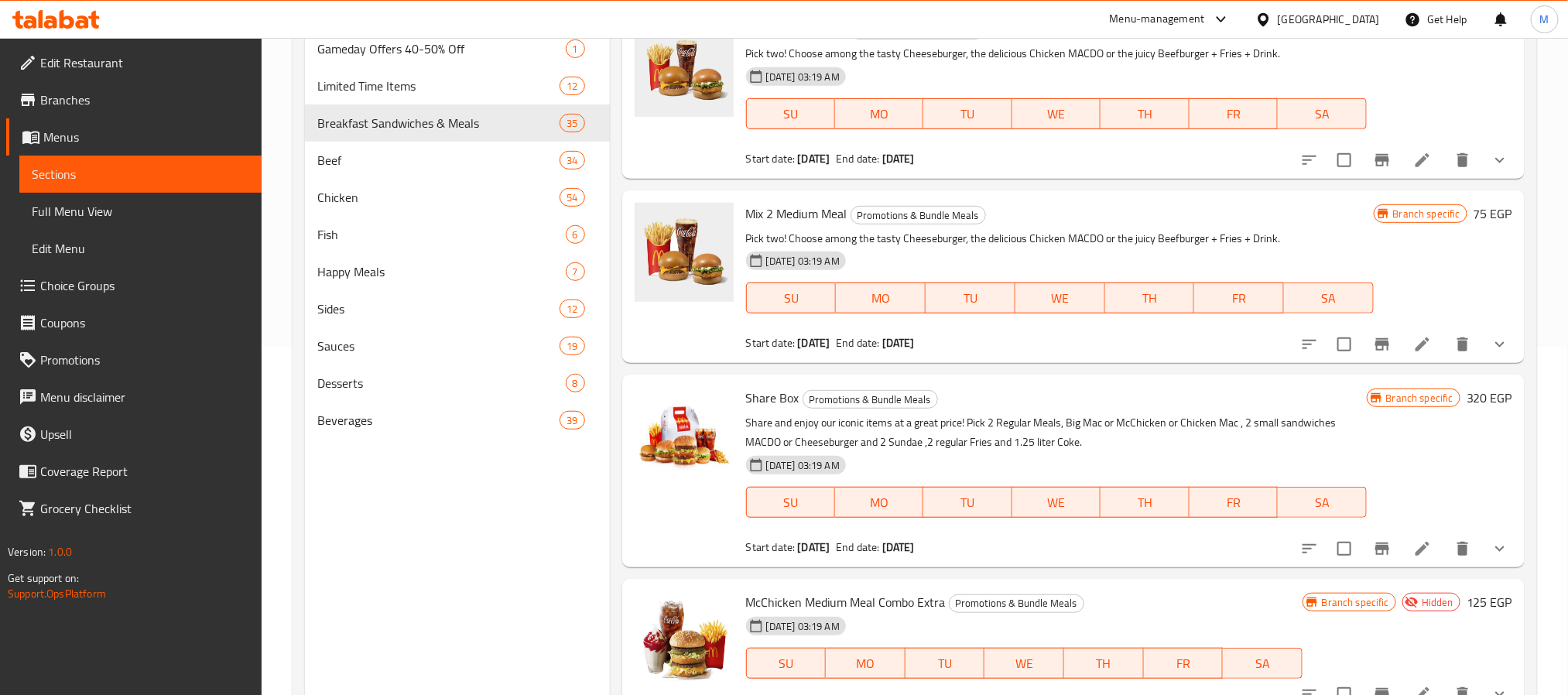
scroll to position [1393, 0]
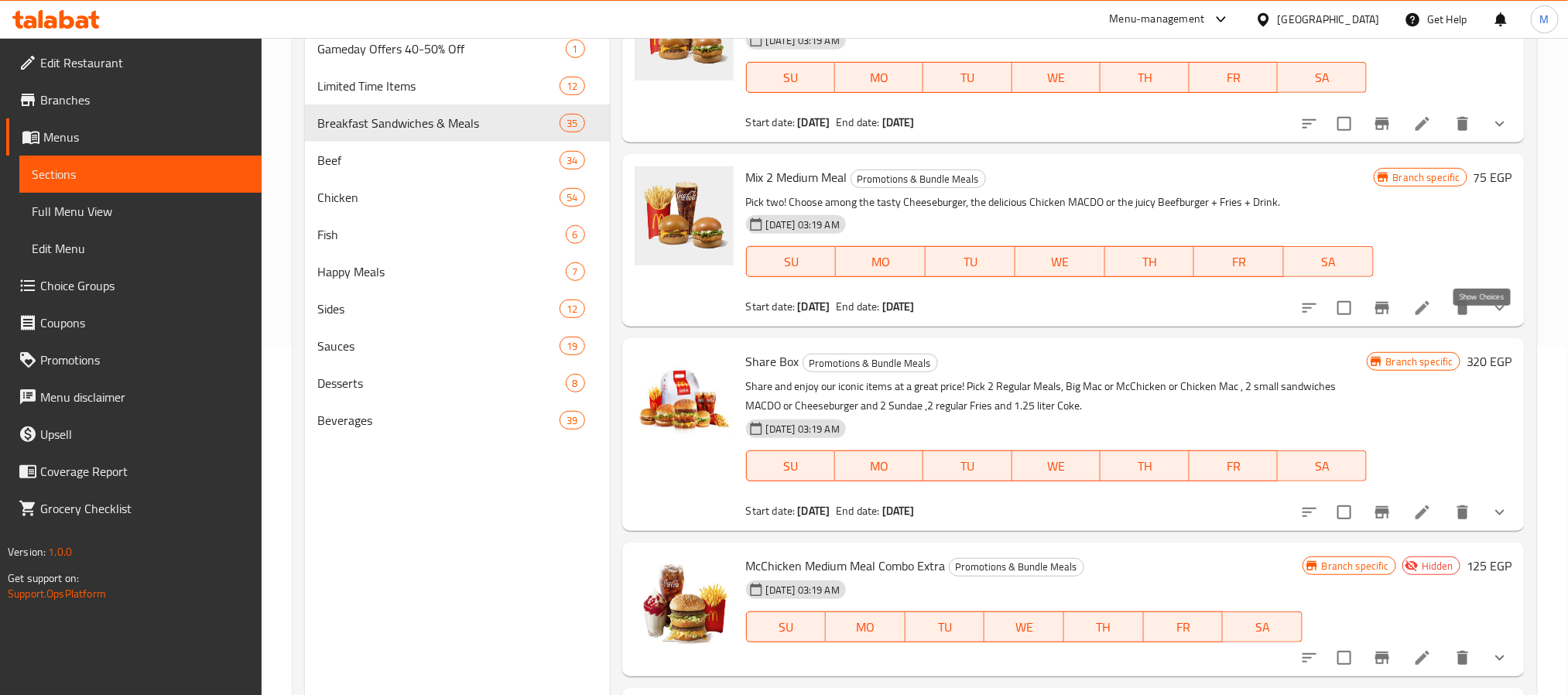
click at [1491, 317] on icon "show more" at bounding box center [1500, 308] width 19 height 19
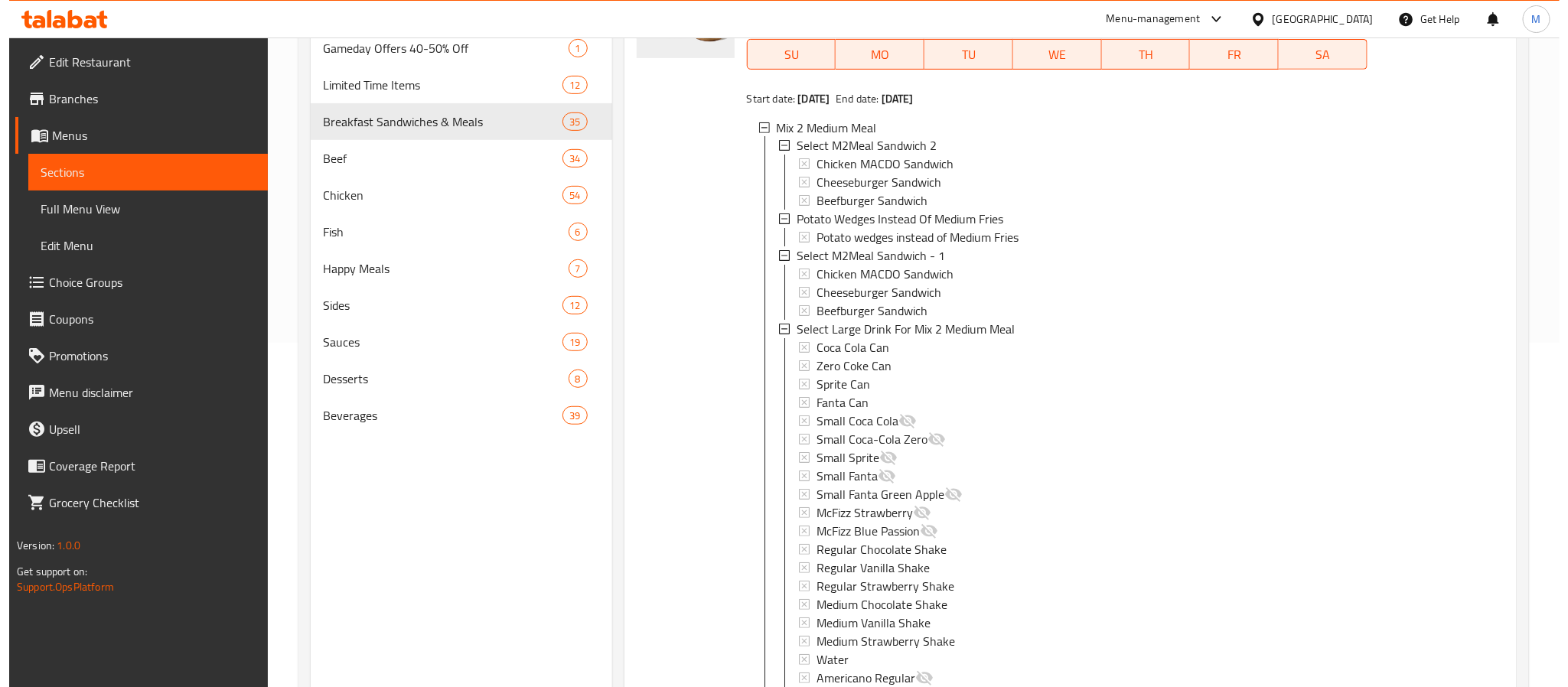
scroll to position [1606, 0]
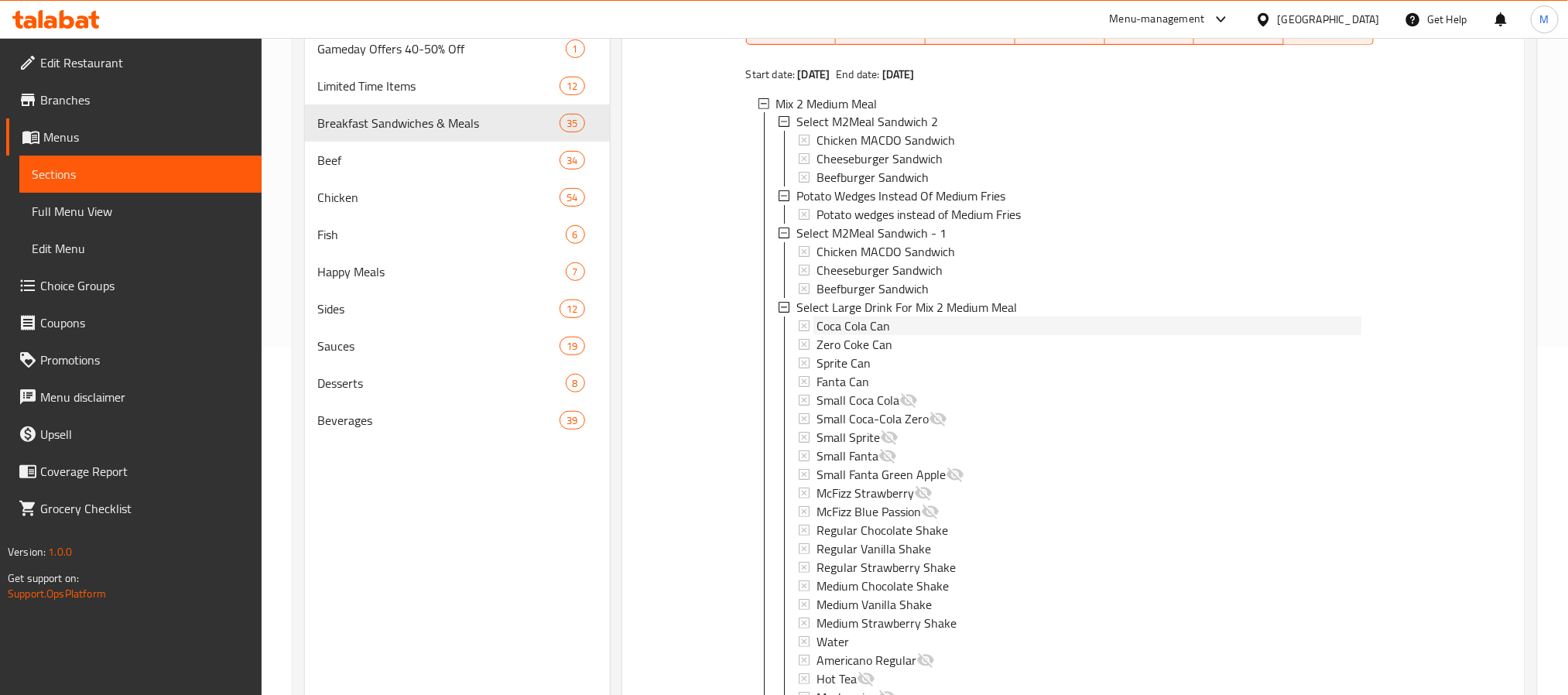
click at [899, 336] on div "Coca Cola Can" at bounding box center [1089, 326] width 545 height 19
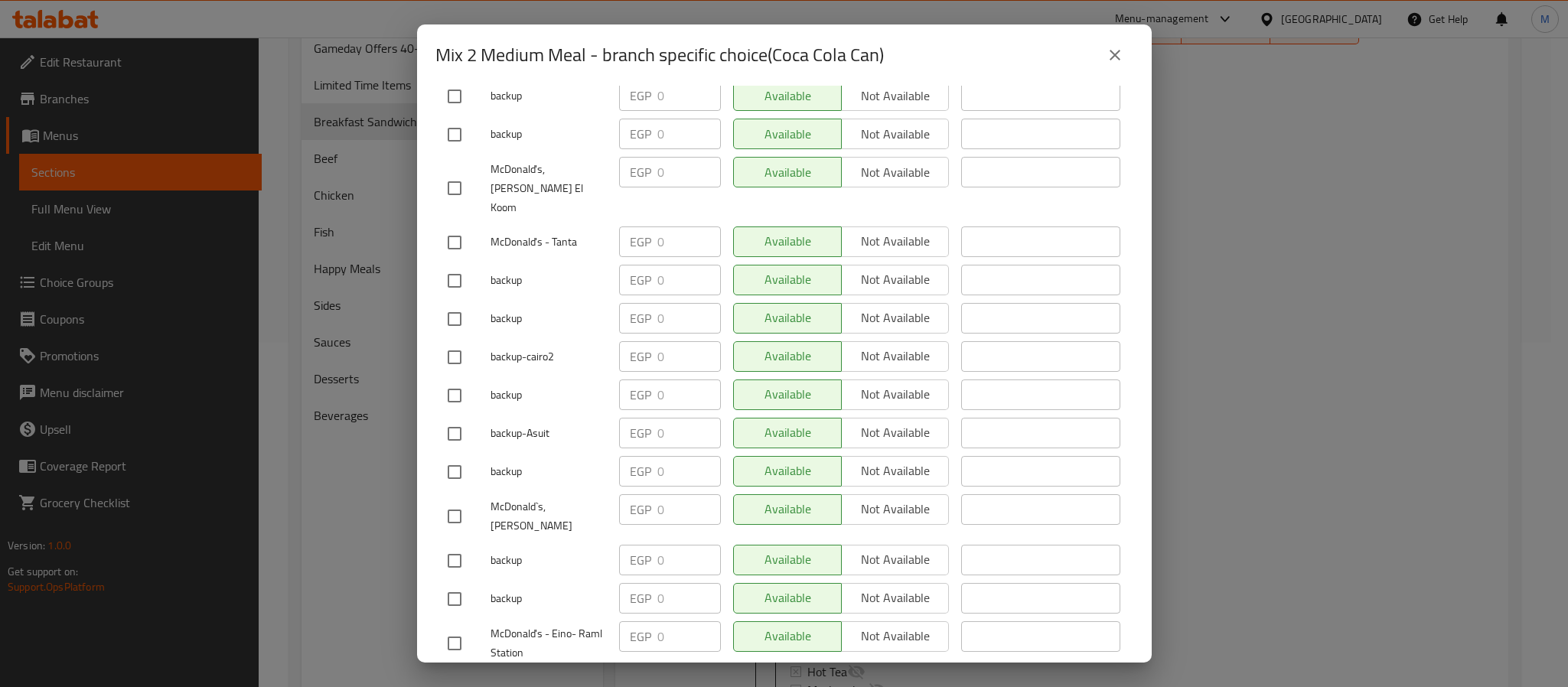
click at [1109, 61] on icon "close" at bounding box center [1115, 55] width 18 height 18
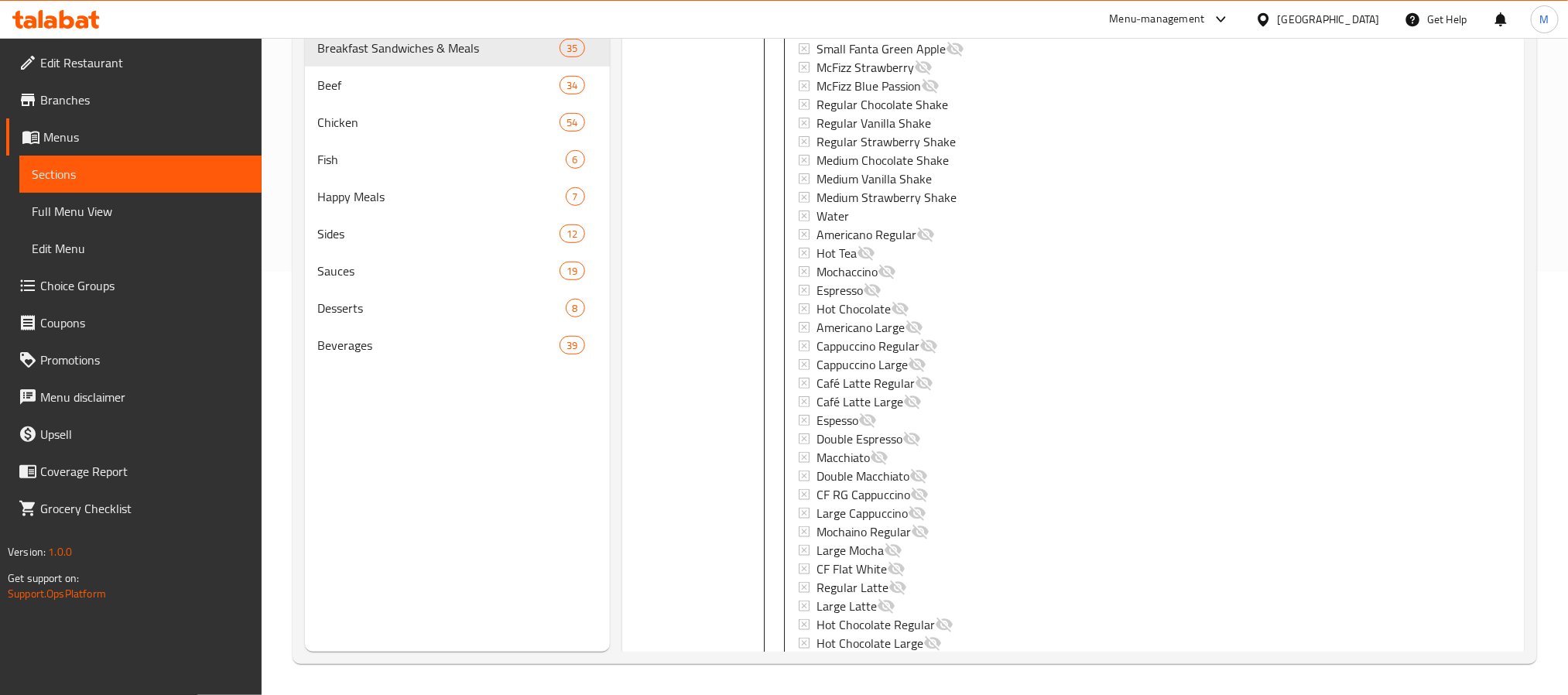
scroll to position [1974, 0]
click at [64, 213] on span "Full Menu View" at bounding box center [140, 211] width 217 height 19
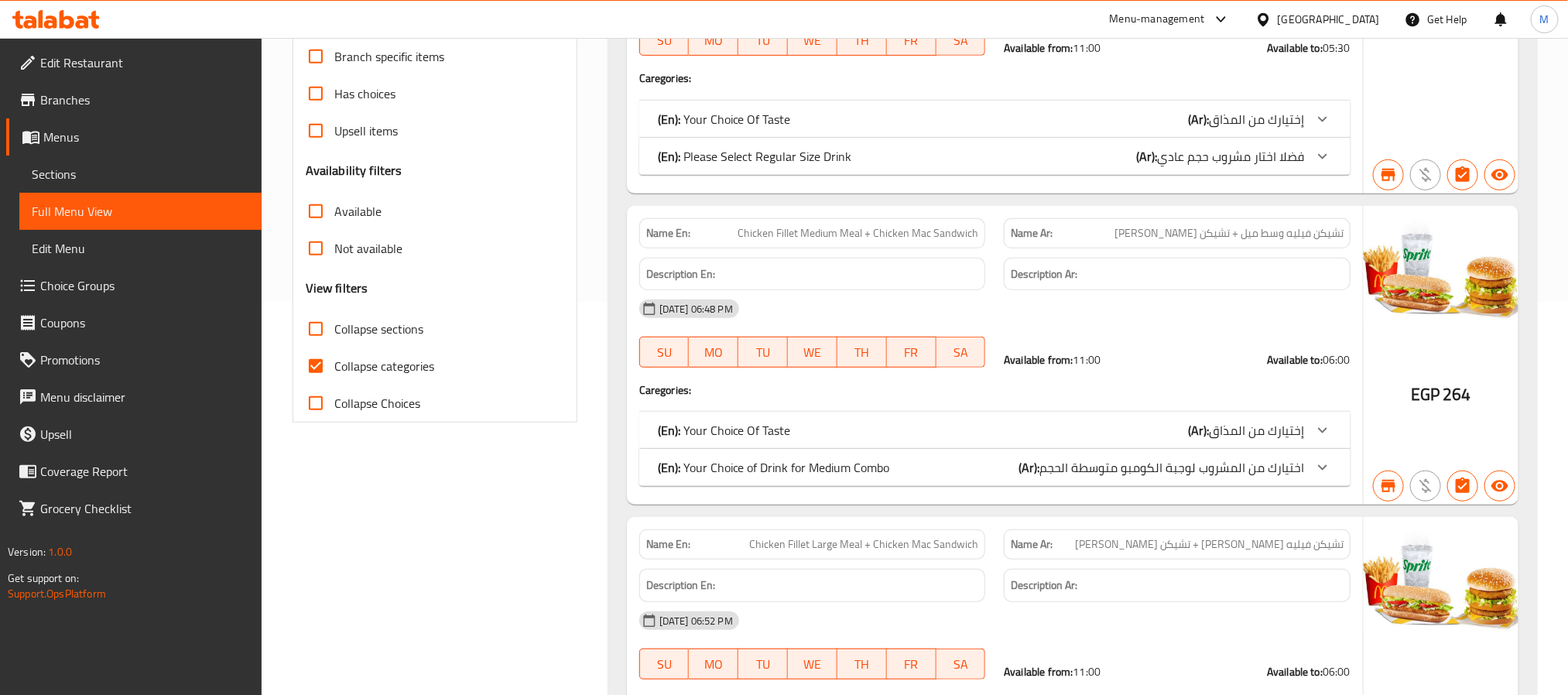
scroll to position [191, 0]
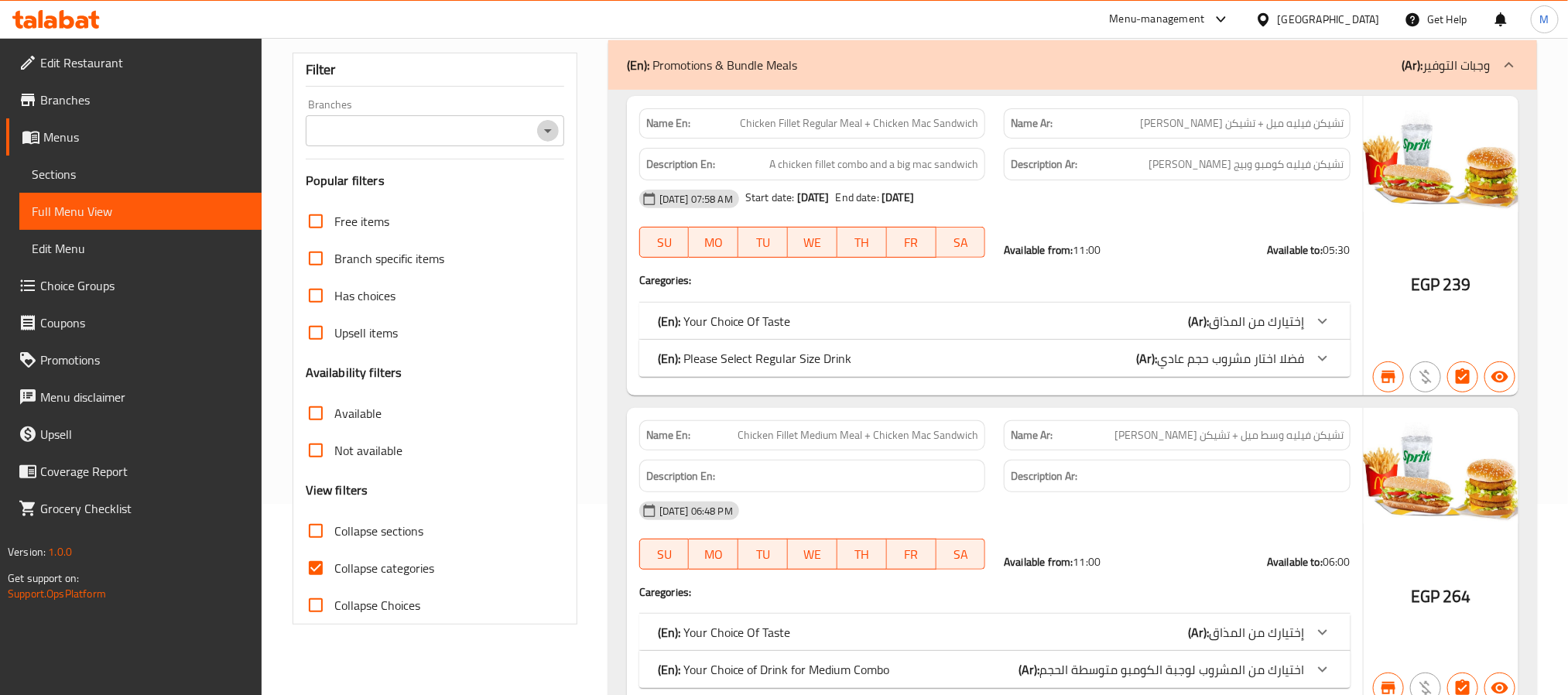
click at [548, 137] on icon "Open" at bounding box center [548, 130] width 19 height 19
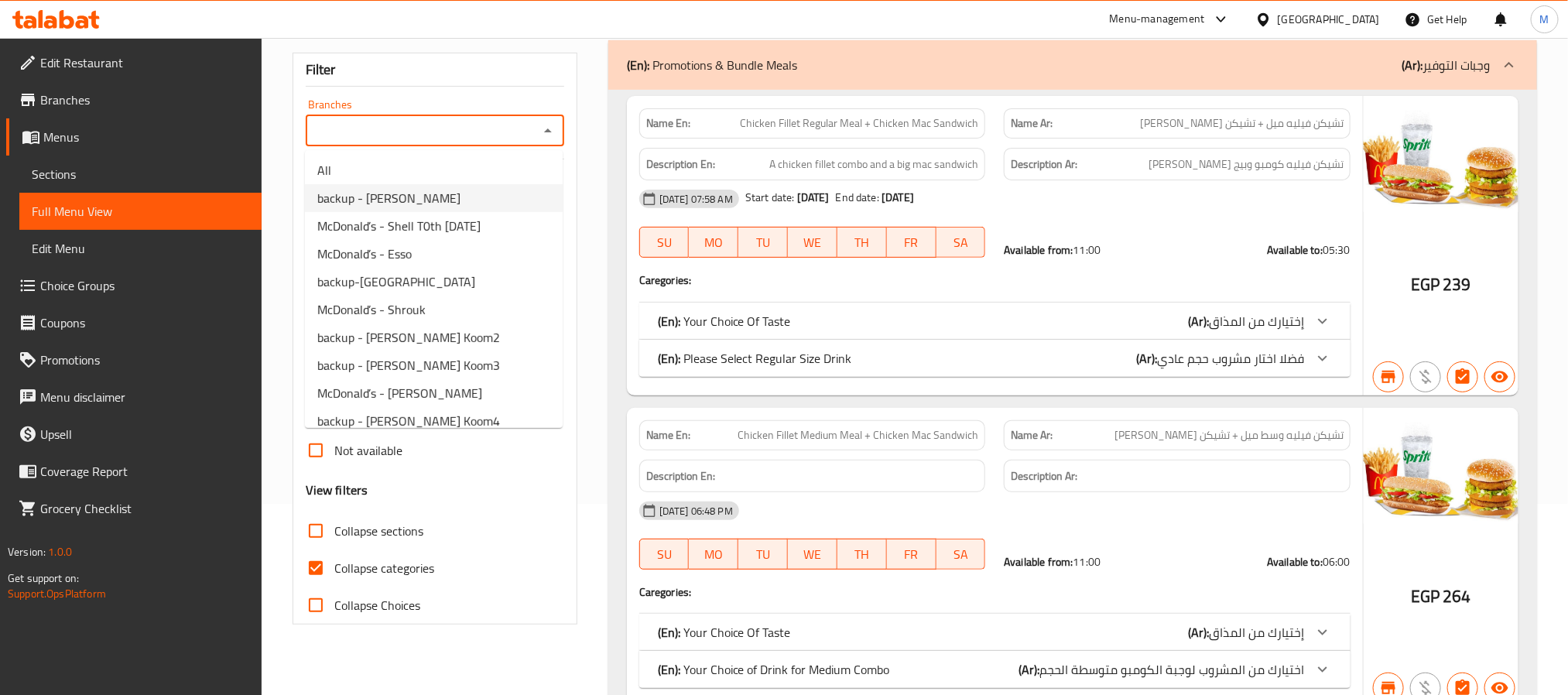
click at [442, 200] on span "backup - Shebeen El Koom" at bounding box center [389, 197] width 143 height 19
type input "backup - Shebeen El Koom"
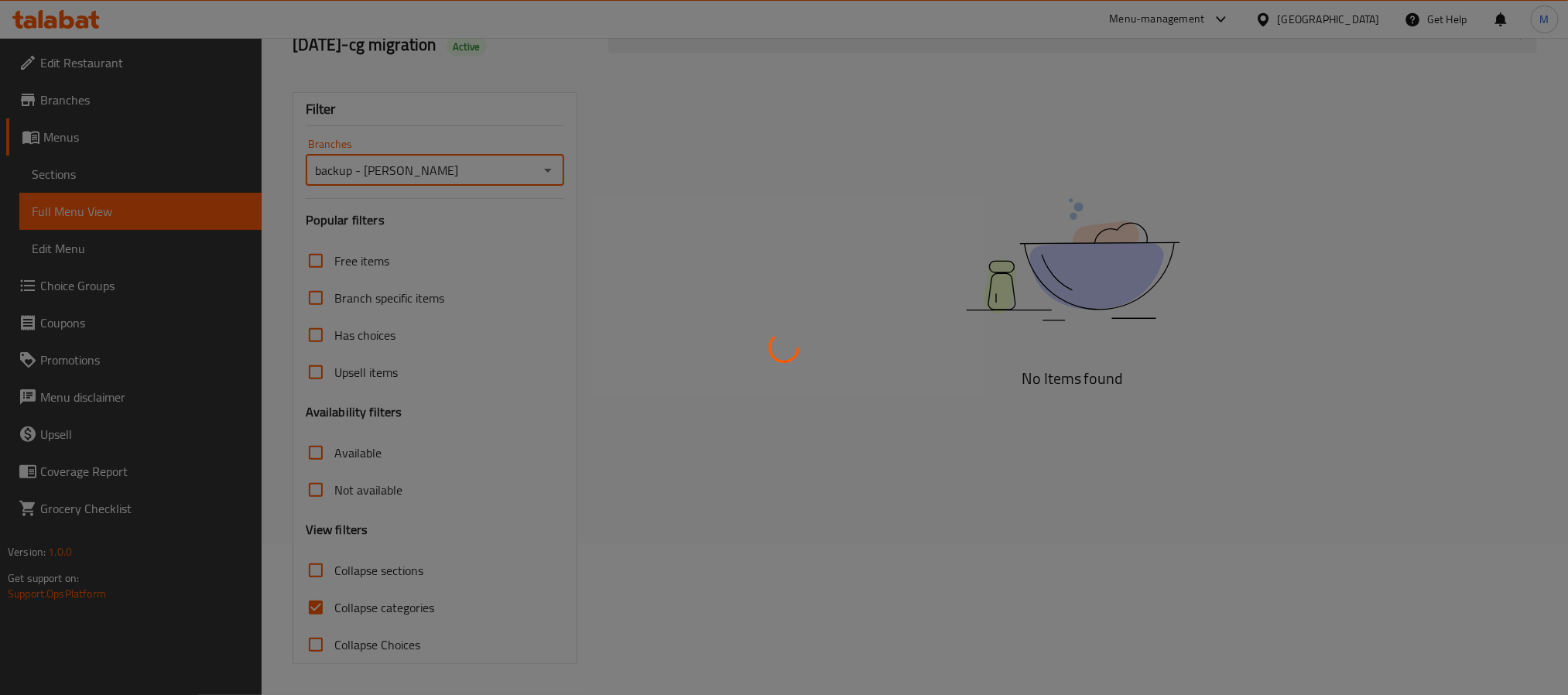
scroll to position [153, 0]
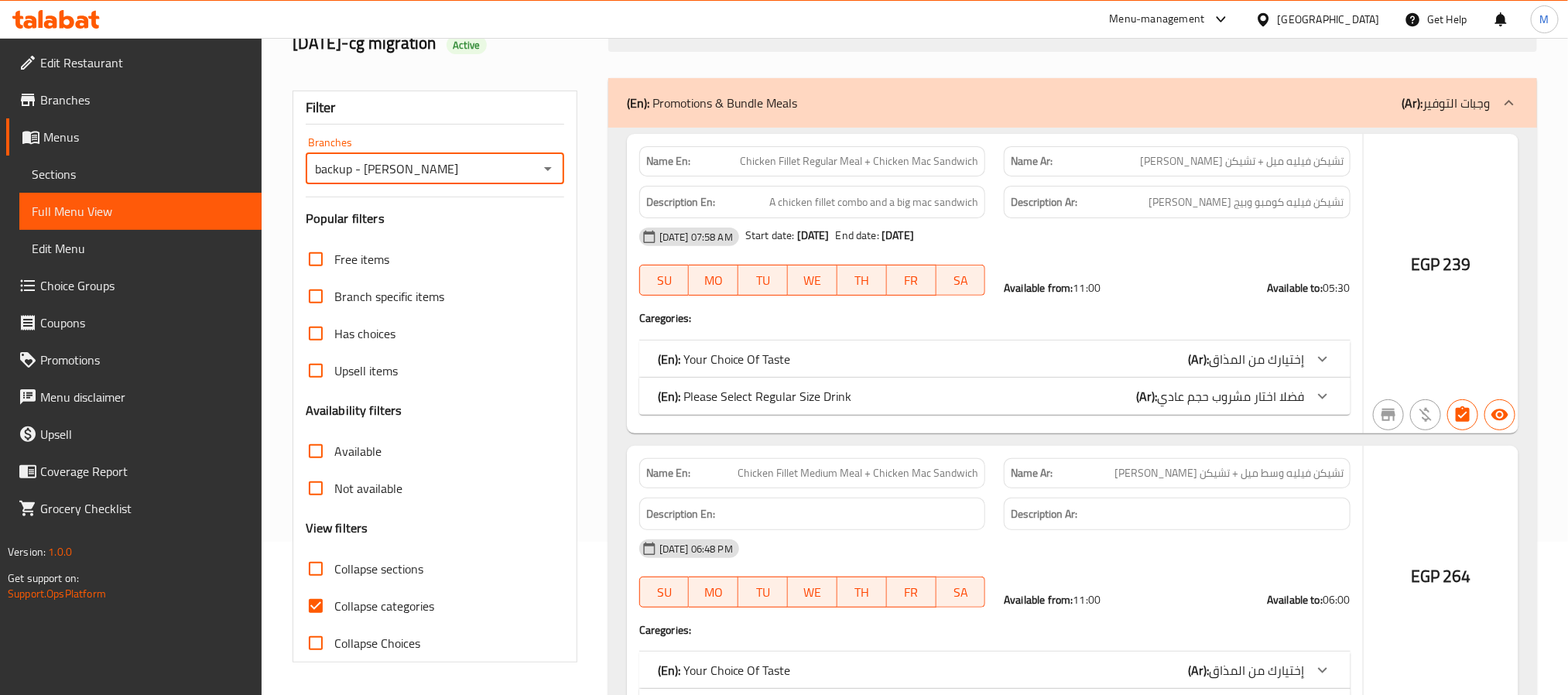
click at [511, 128] on div at bounding box center [784, 347] width 1568 height 695
click at [544, 126] on div at bounding box center [784, 347] width 1568 height 695
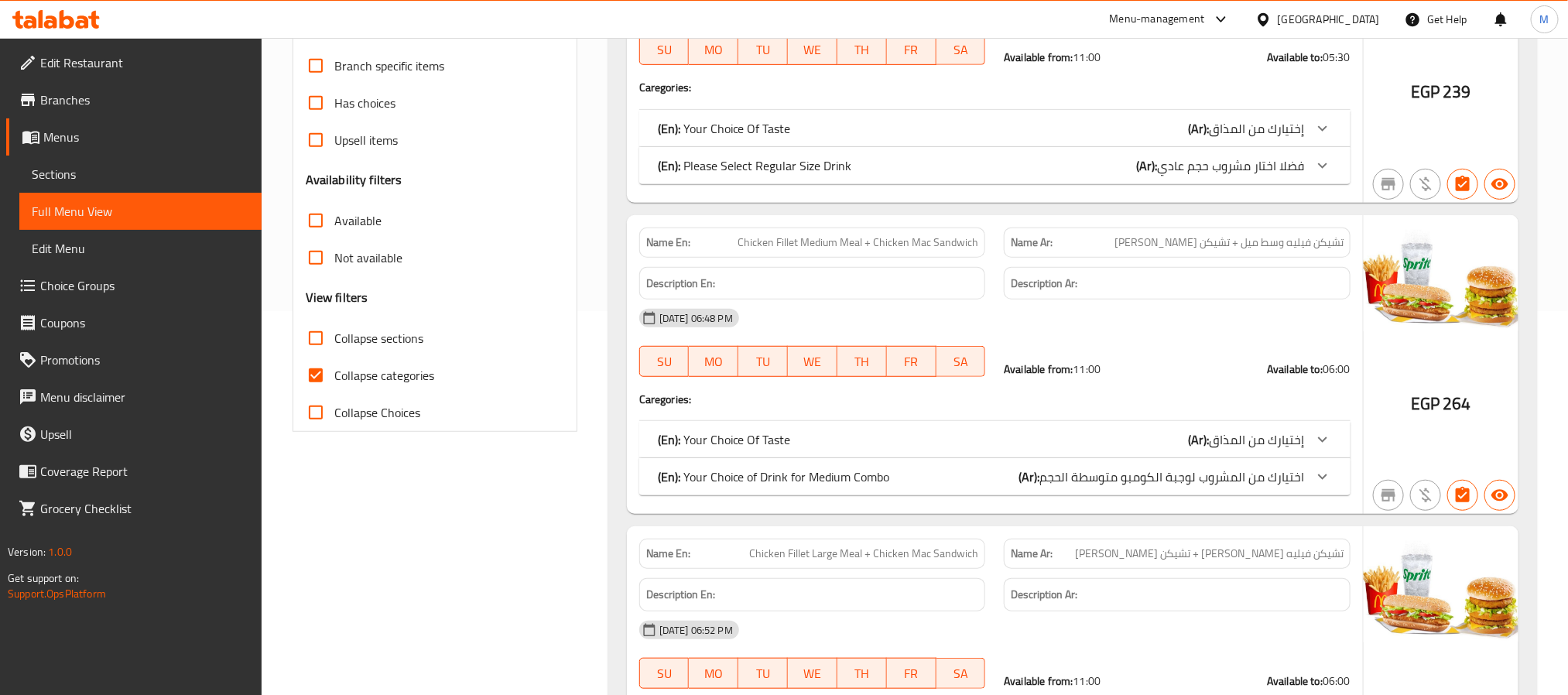
scroll to position [424, 0]
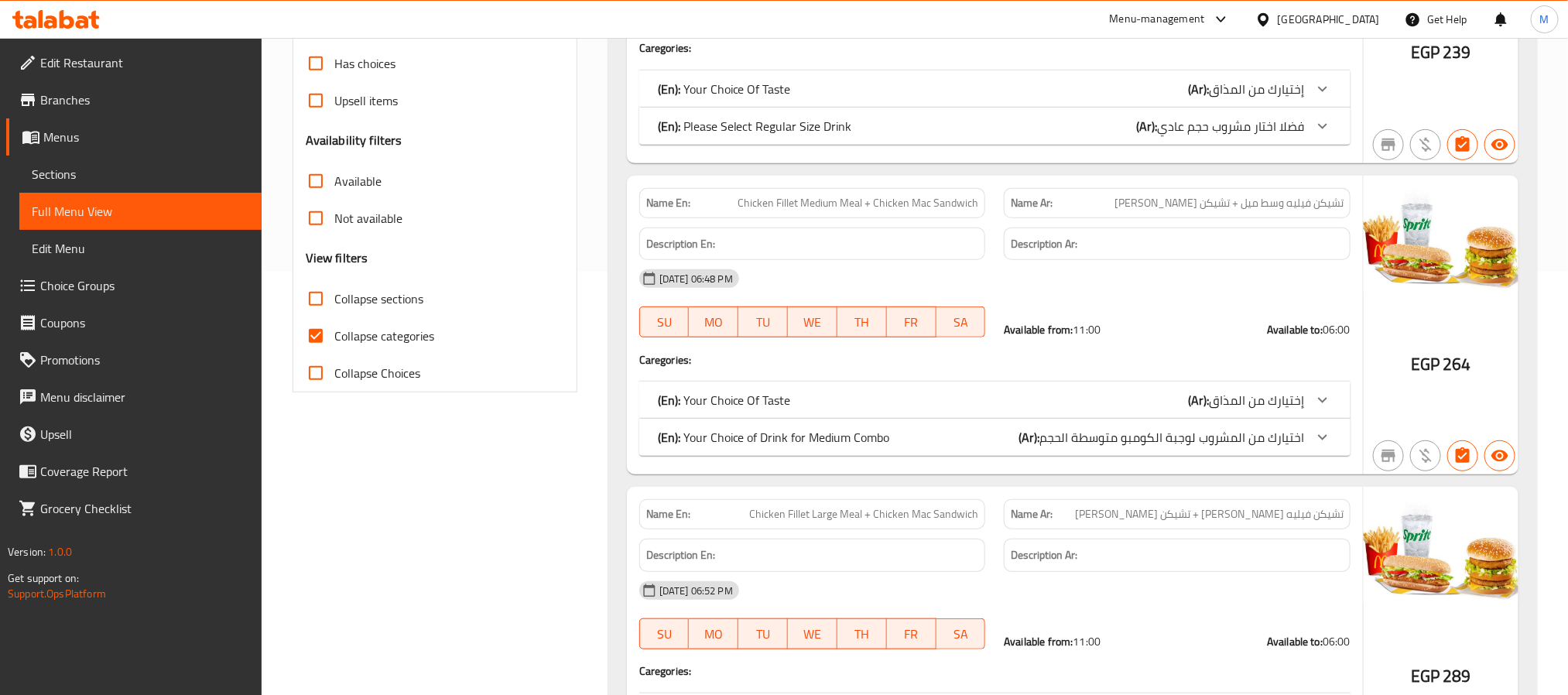
click at [318, 340] on input "Collapse categories" at bounding box center [316, 336] width 37 height 37
checkbox input "false"
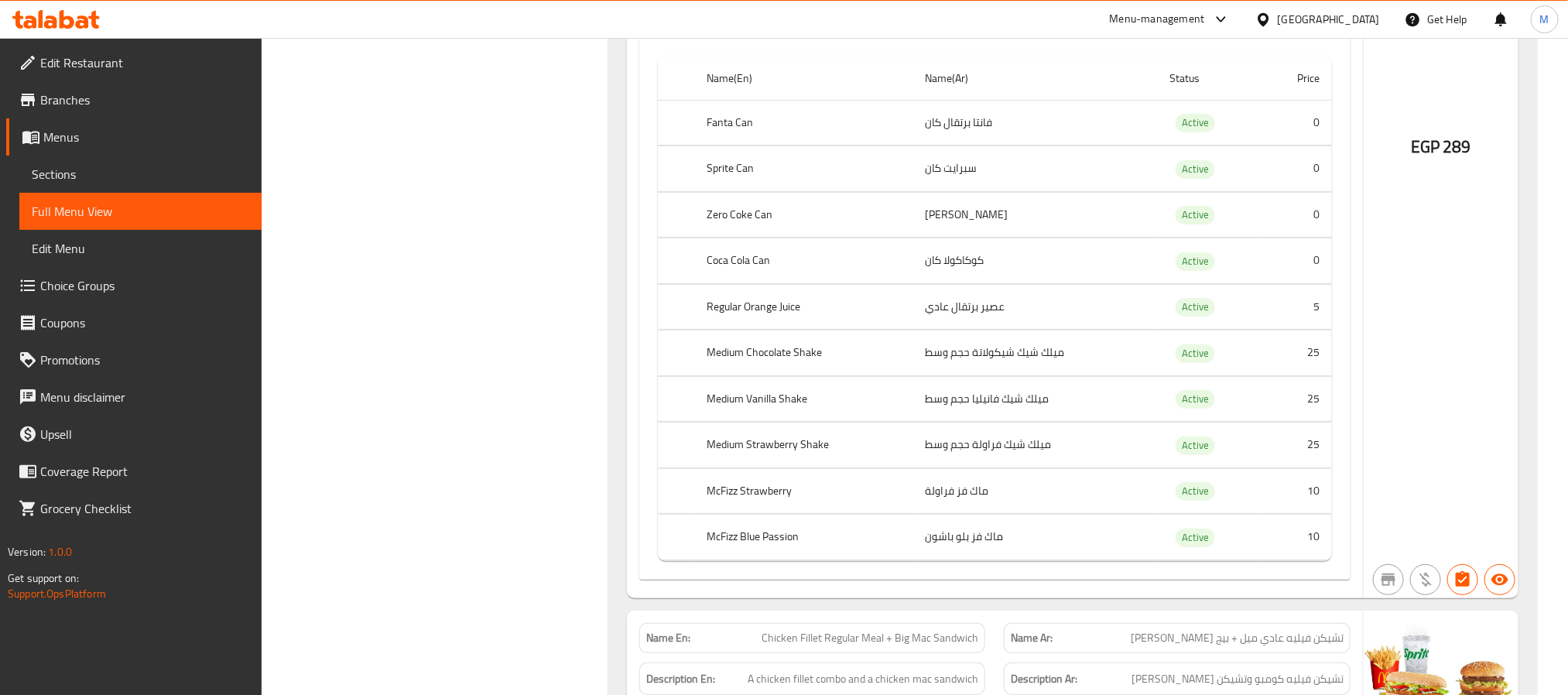
scroll to position [3210, 0]
drag, startPoint x: 710, startPoint y: 330, endPoint x: 800, endPoint y: 335, distance: 90.1
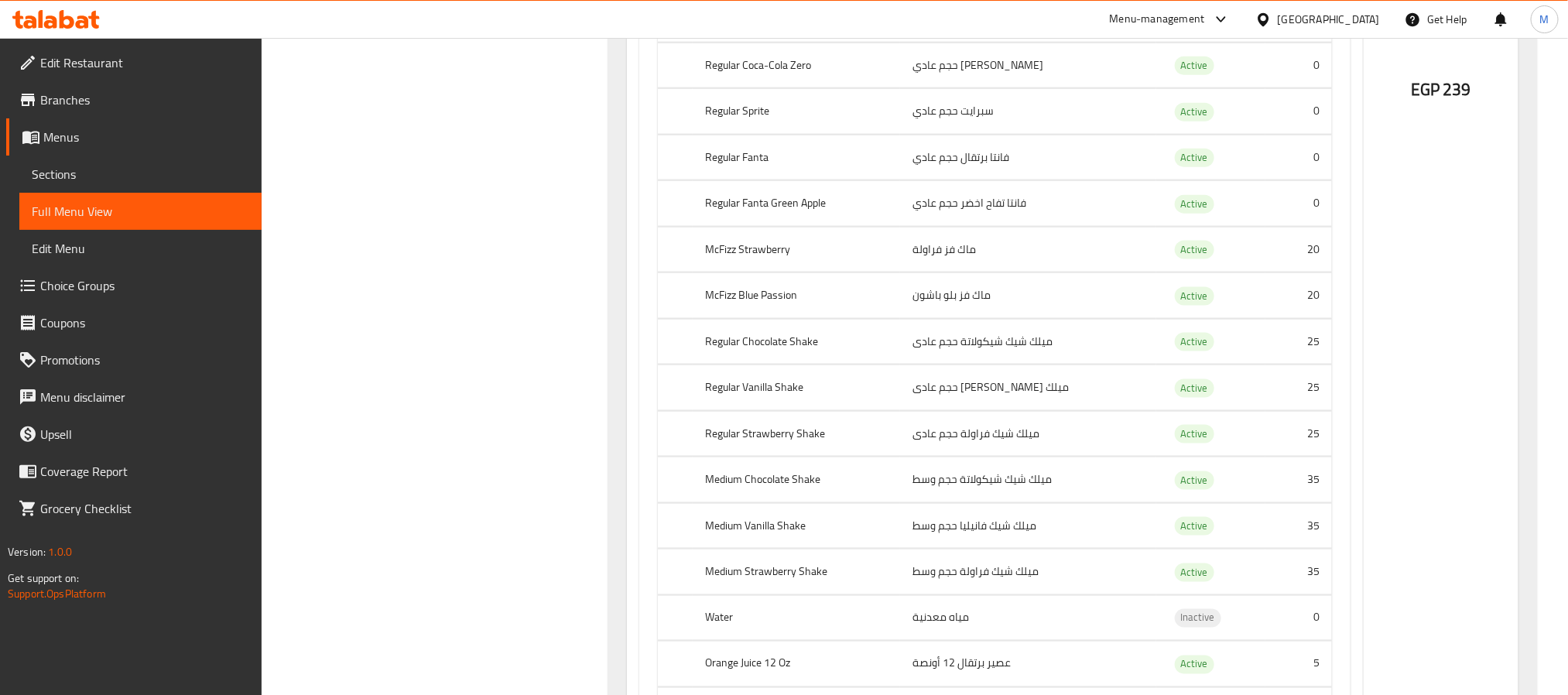
scroll to position [1189, 0]
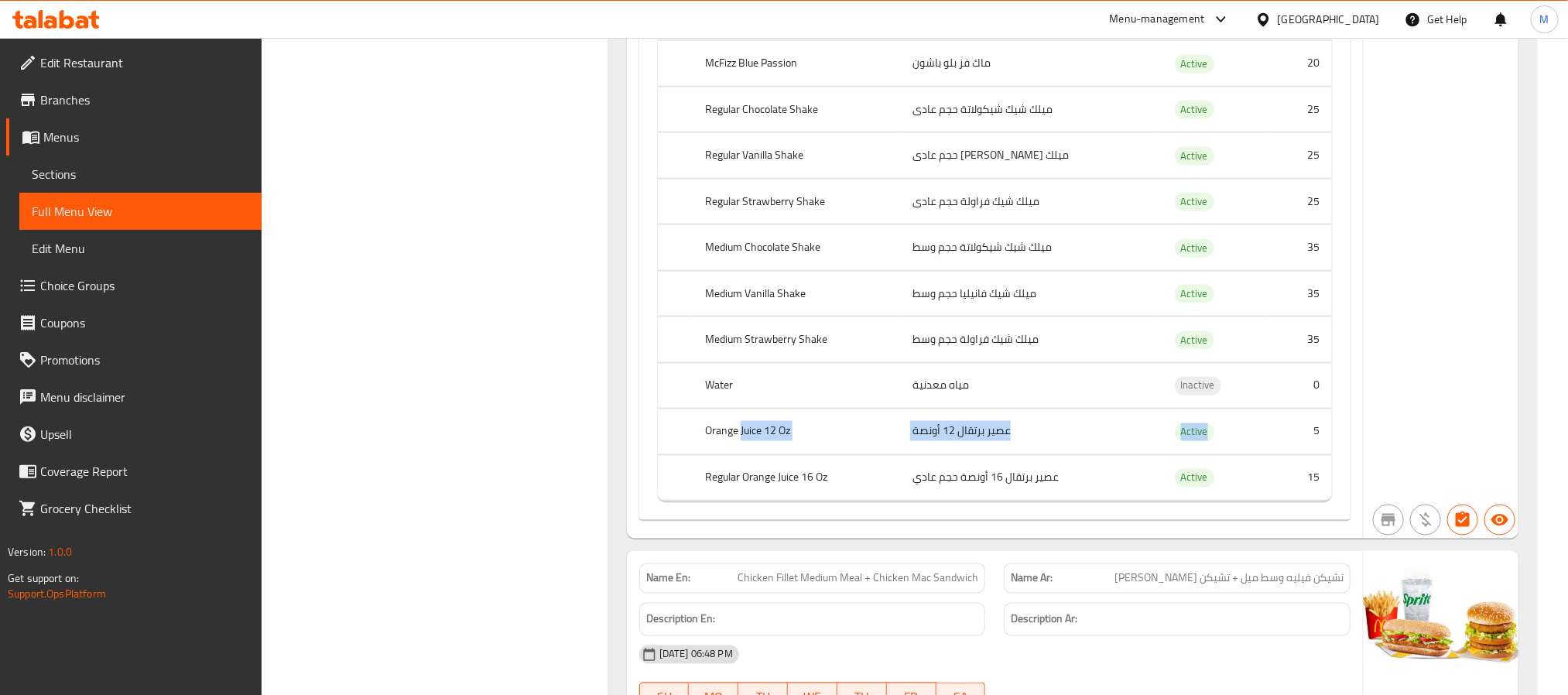
drag, startPoint x: 752, startPoint y: 441, endPoint x: 1313, endPoint y: 437, distance: 561.0
click at [1313, 437] on tr "Orange Juice 12 Oz عصير برتقال 12 أونصة Active 5" at bounding box center [995, 432] width 674 height 46
click at [1319, 486] on td "15" at bounding box center [1298, 478] width 67 height 46
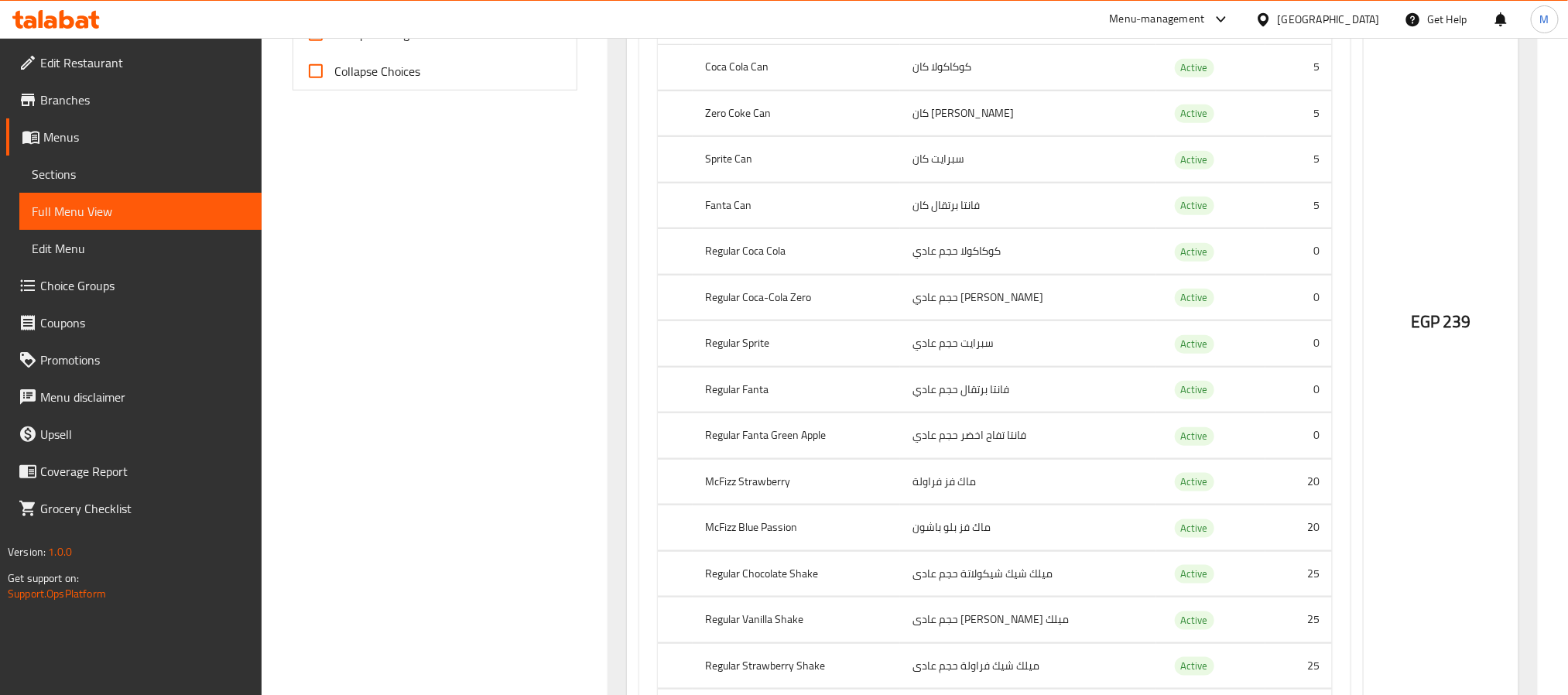
scroll to position [842, 0]
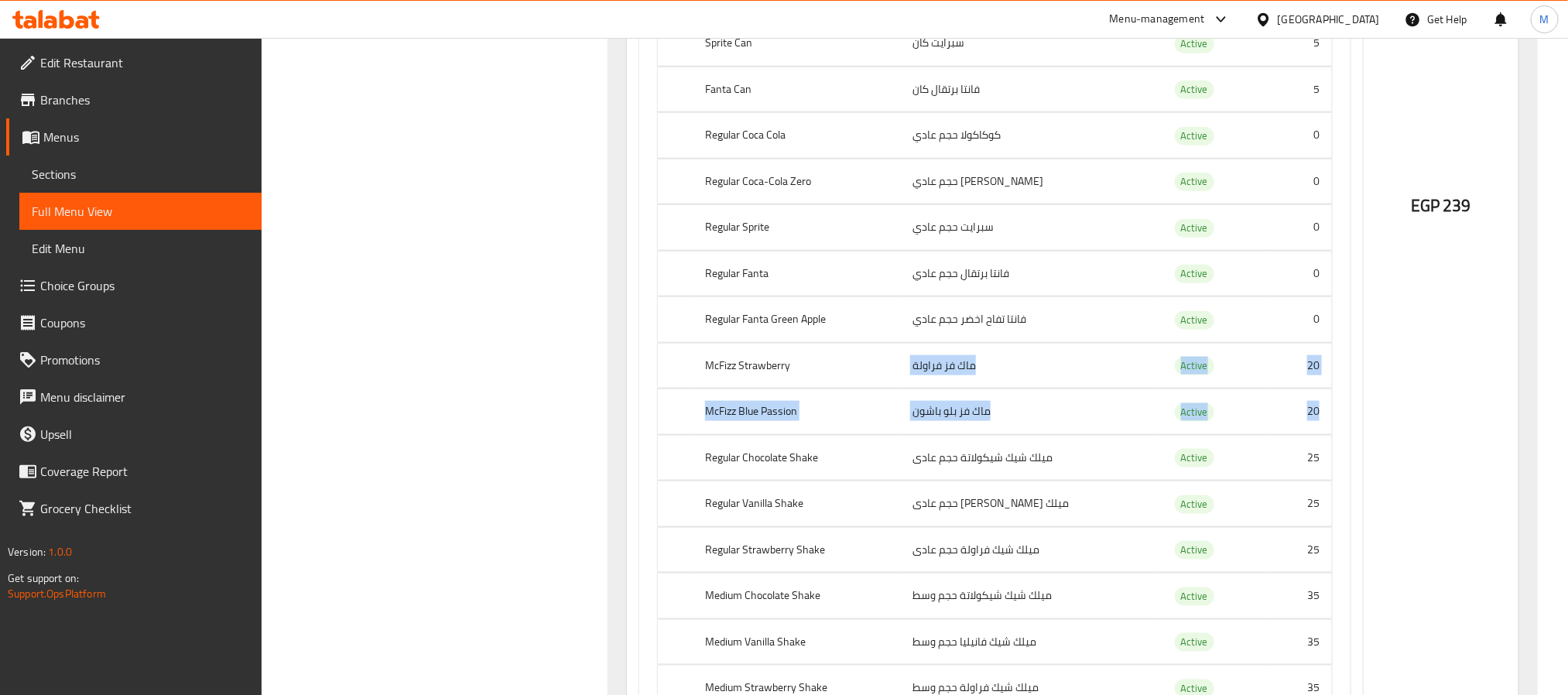
drag, startPoint x: 927, startPoint y: 371, endPoint x: 1322, endPoint y: 413, distance: 397.2
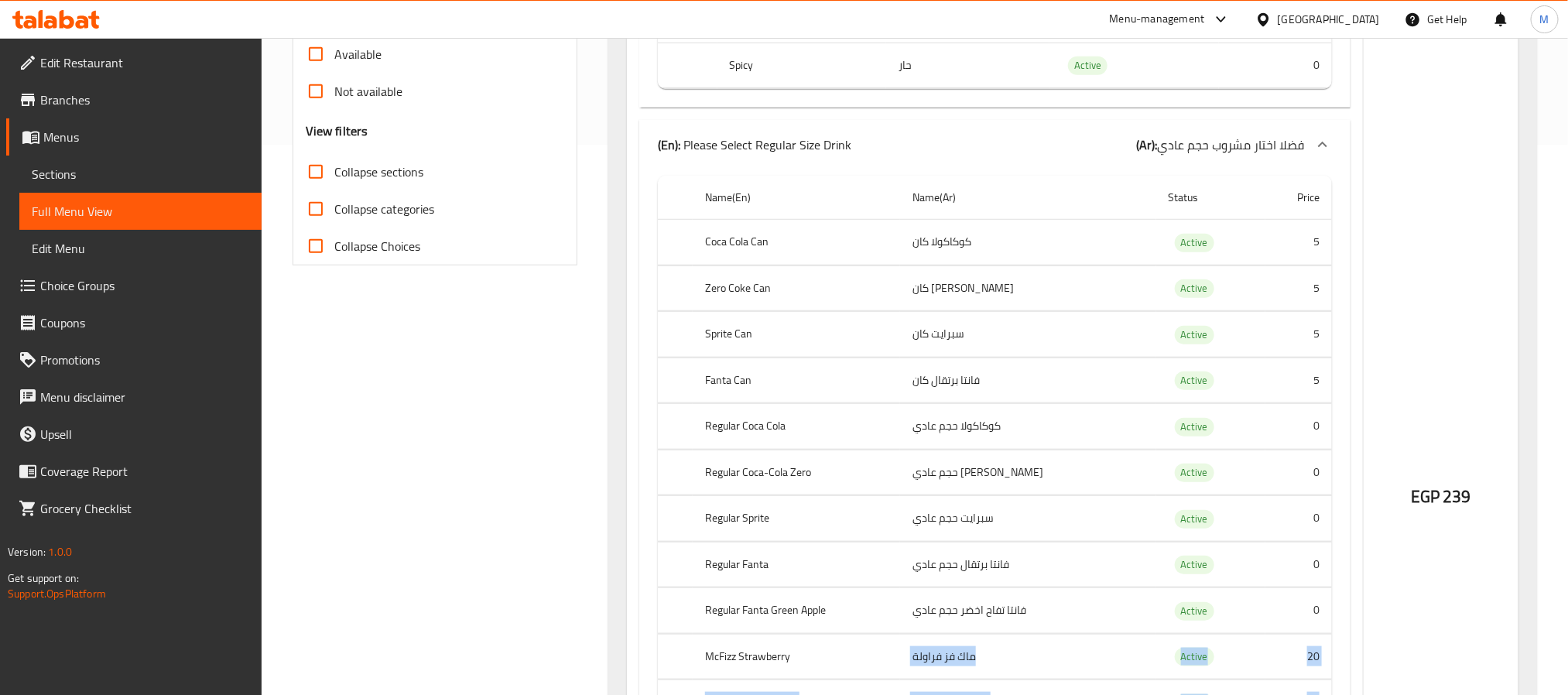
scroll to position [493, 0]
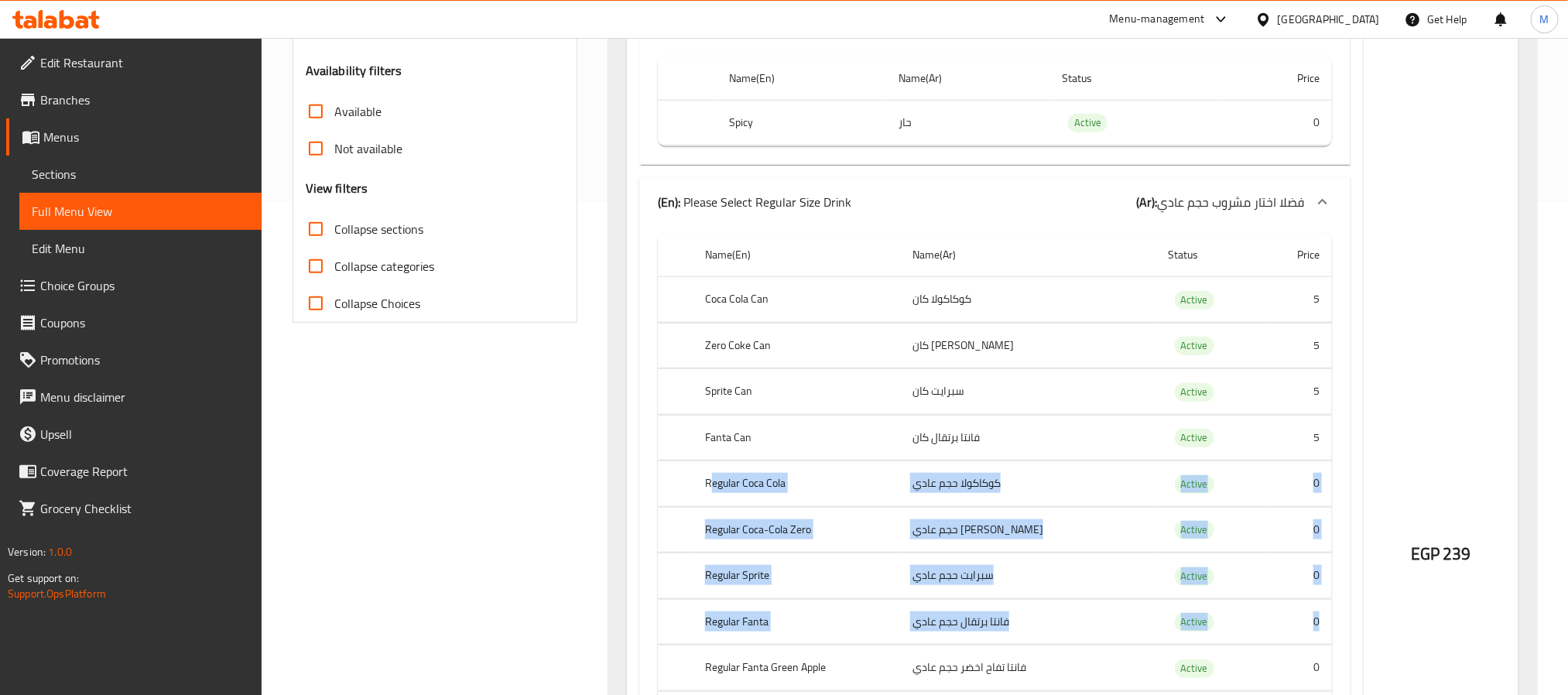
drag, startPoint x: 711, startPoint y: 492, endPoint x: 1320, endPoint y: 631, distance: 624.7
click at [1320, 147] on tbody "Coca Cola Can كوكاكولا كان Active 5 Zero Coke Can زيرو كوكا كان Active 5 Sprite…" at bounding box center [995, 123] width 674 height 47
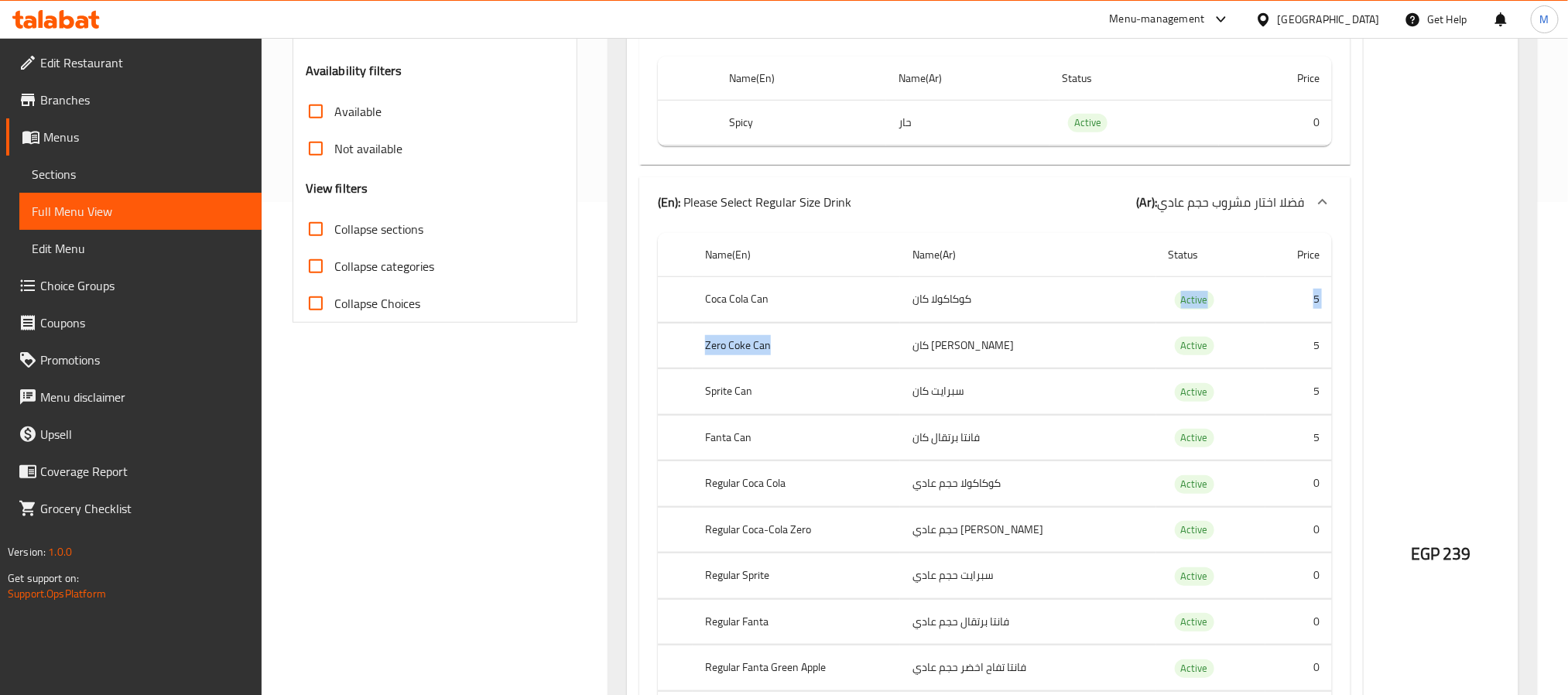
drag, startPoint x: 1165, startPoint y: 300, endPoint x: 899, endPoint y: 341, distance: 269.1
click at [899, 147] on tbody "Coca Cola Can كوكاكولا كان Active 5 Zero Coke Can زيرو كوكا كان Active 5 Sprite…" at bounding box center [995, 123] width 674 height 47
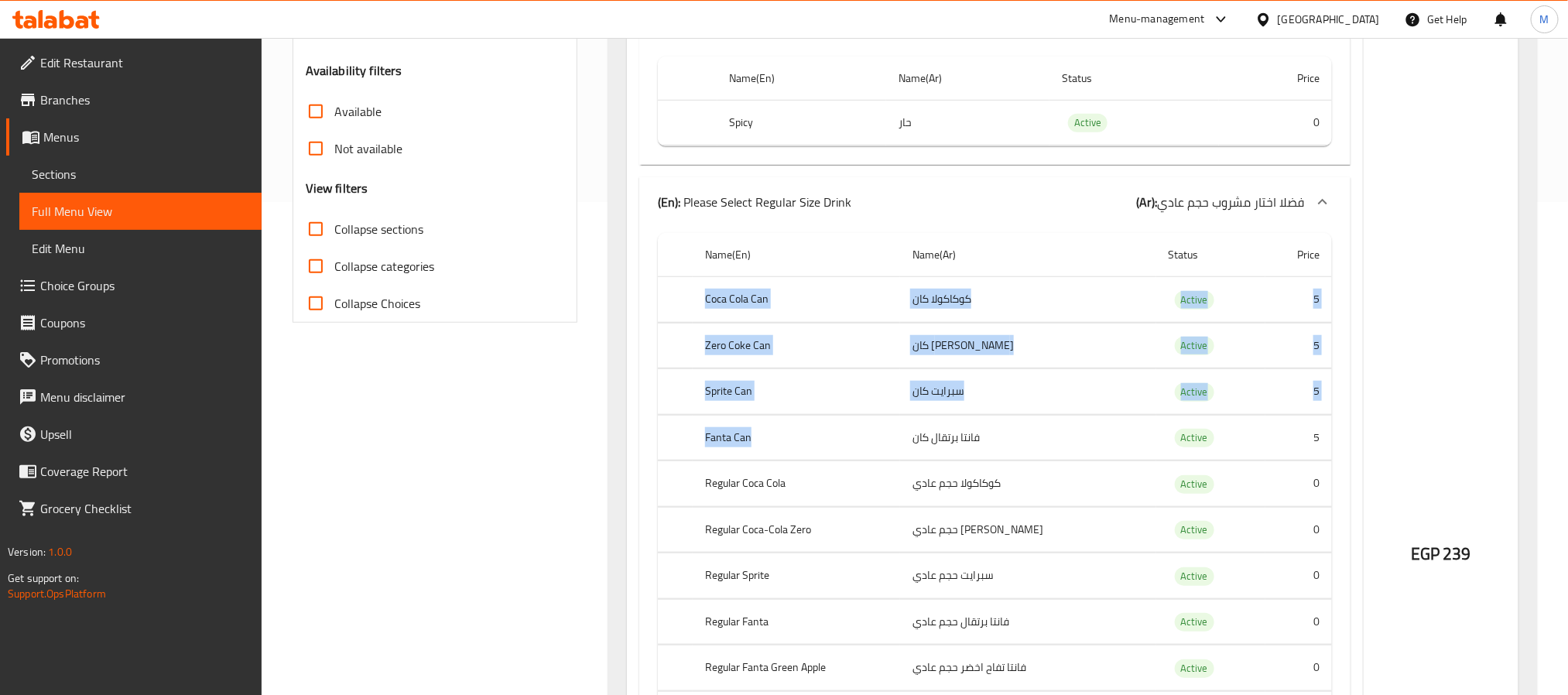
drag, startPoint x: 702, startPoint y: 303, endPoint x: 844, endPoint y: 453, distance: 206.6
click at [844, 147] on tbody "Coca Cola Can كوكاكولا كان Active 5 Zero Coke Can زيرو كوكا كان Active 5 Sprite…" at bounding box center [995, 123] width 674 height 47
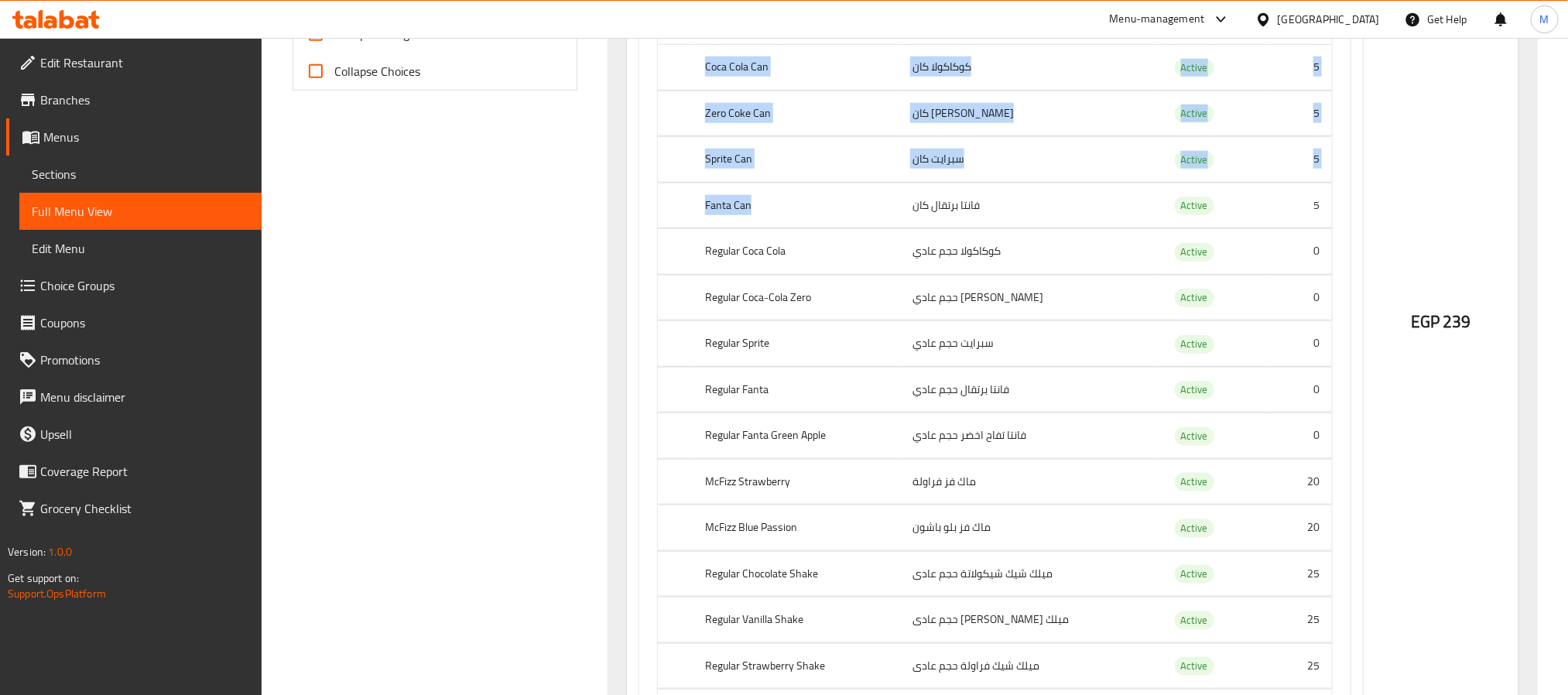
scroll to position [609, 0]
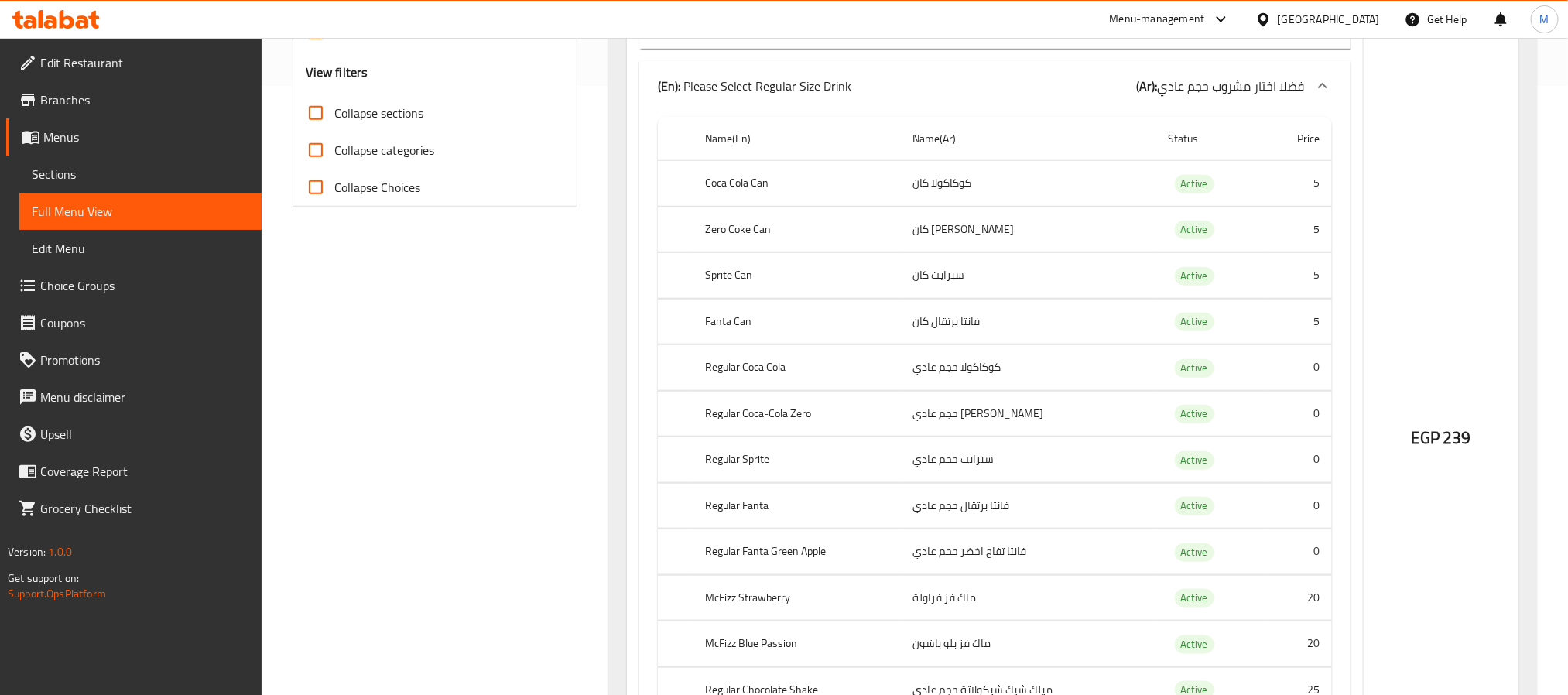
click at [964, 337] on td "فانتا برتقال كان" at bounding box center [1028, 321] width 255 height 46
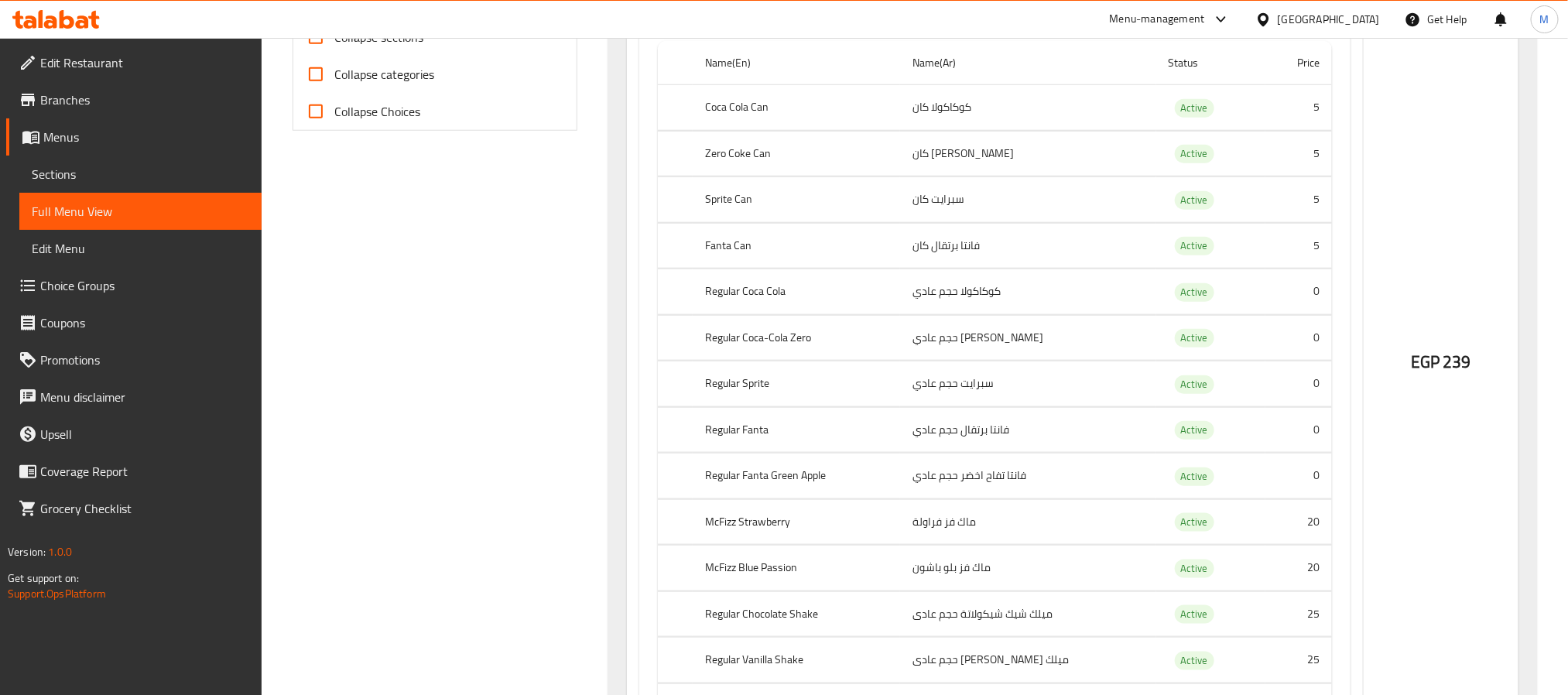
scroll to position [726, 0]
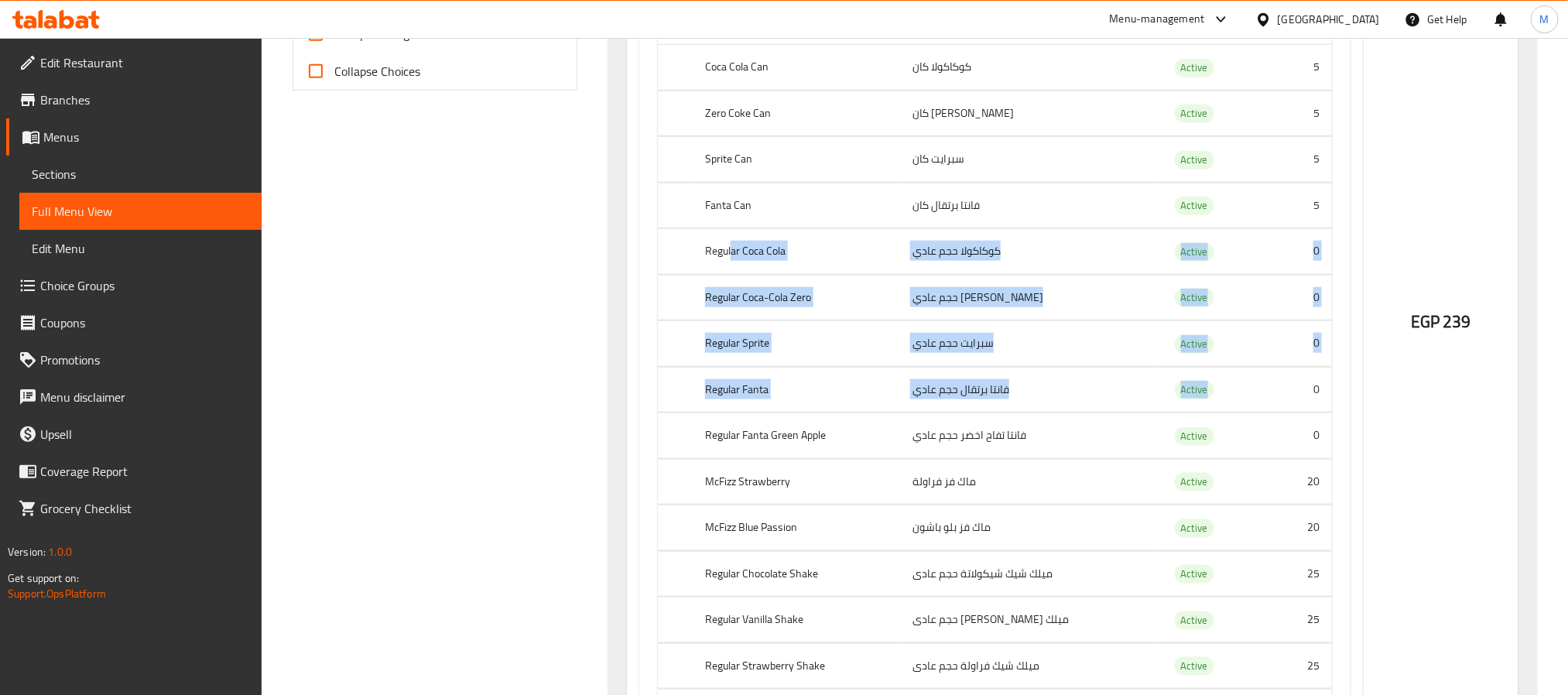
drag, startPoint x: 731, startPoint y: 250, endPoint x: 1317, endPoint y: 397, distance: 604.2
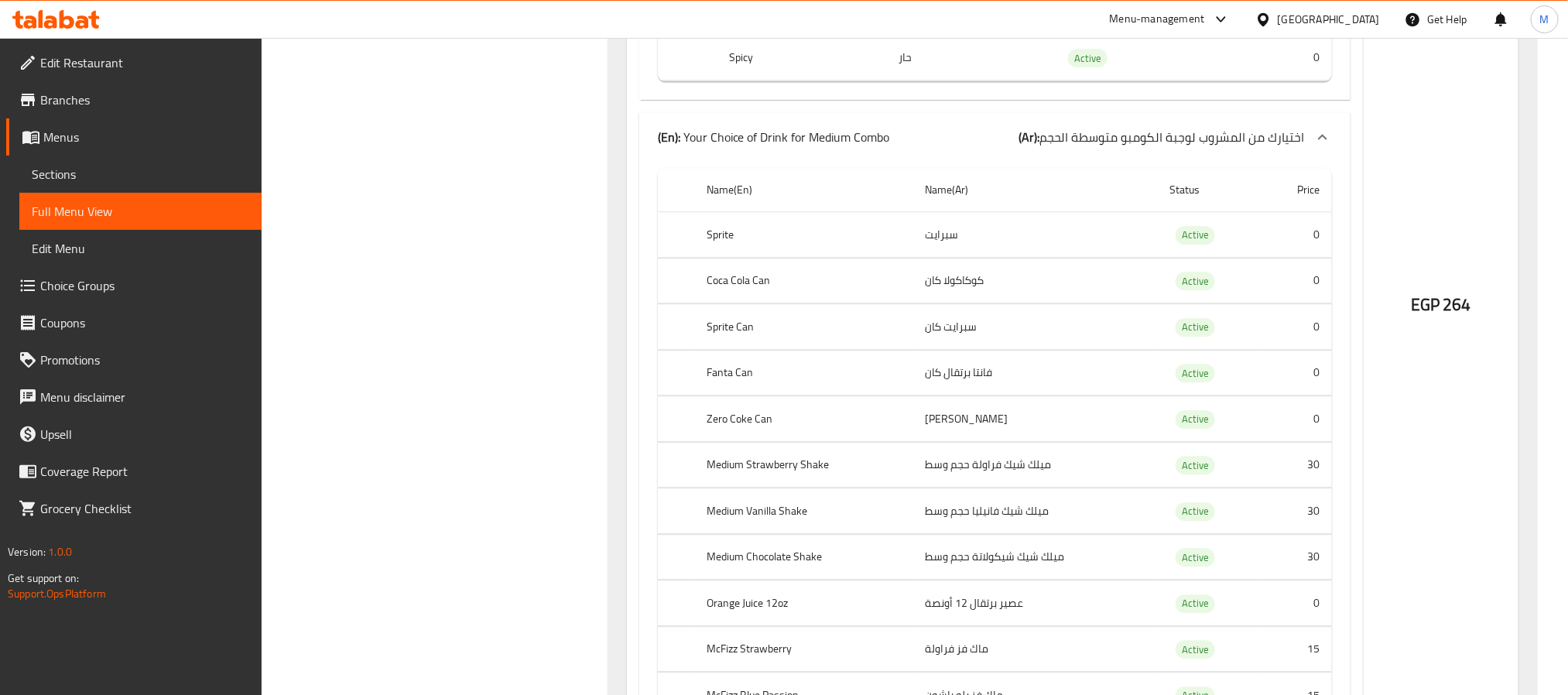
scroll to position [2002, 0]
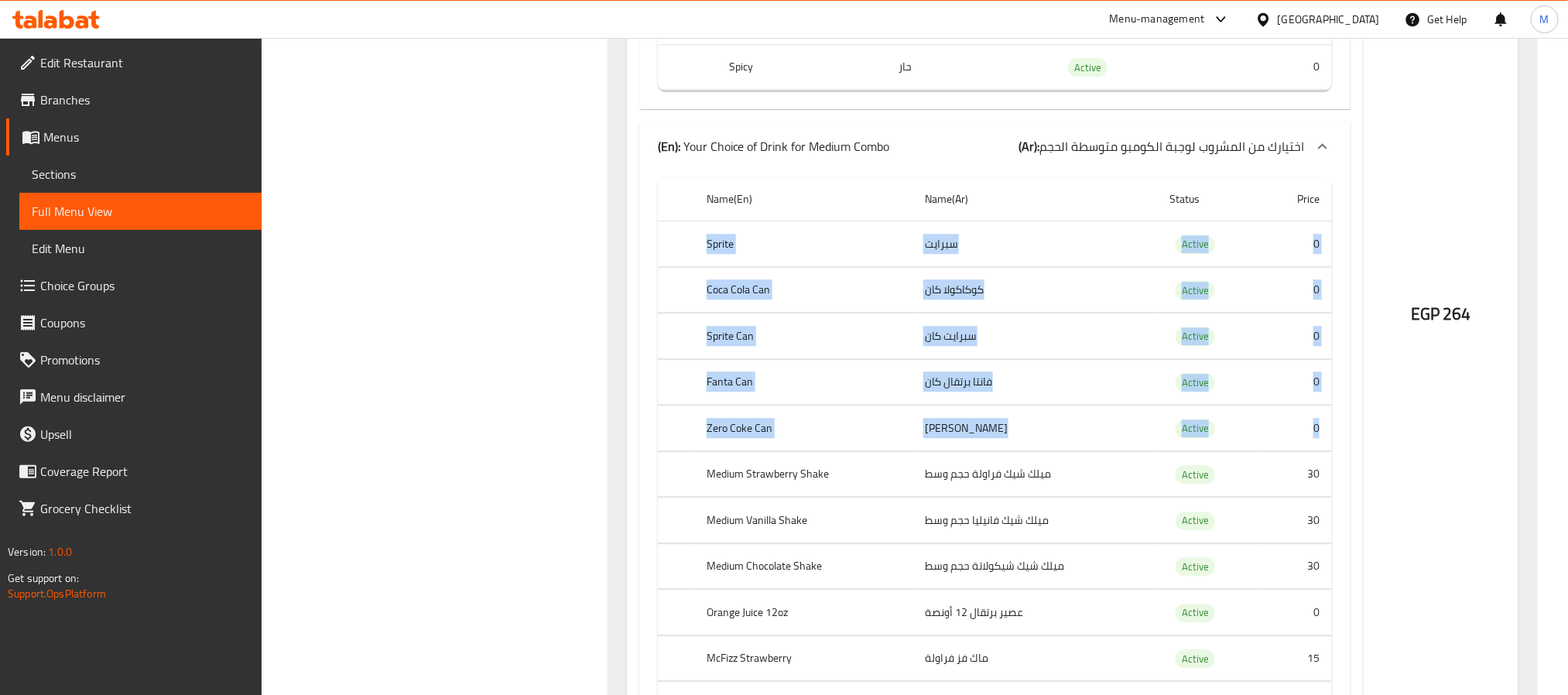
drag, startPoint x: 708, startPoint y: 254, endPoint x: 1328, endPoint y: 440, distance: 647.3
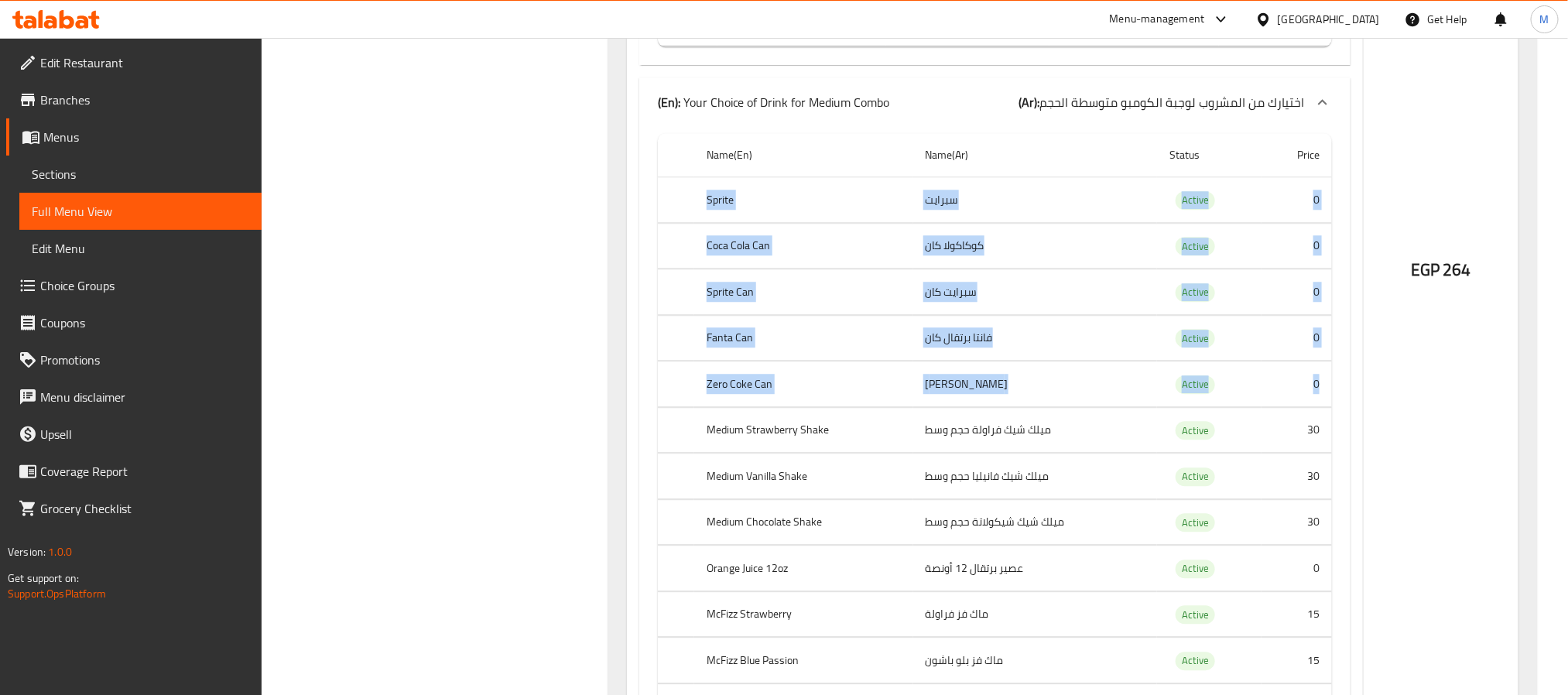
scroll to position [2118, 0]
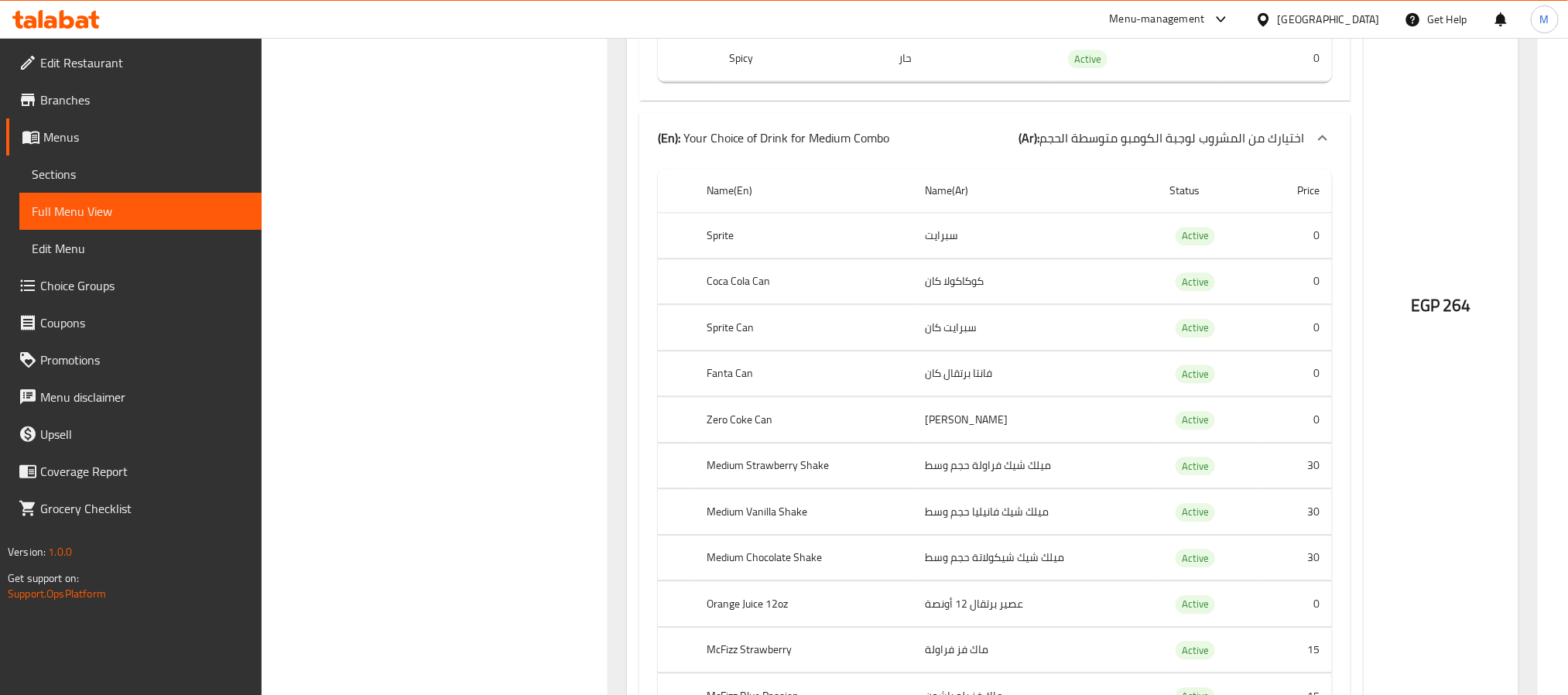
scroll to position [2002, 0]
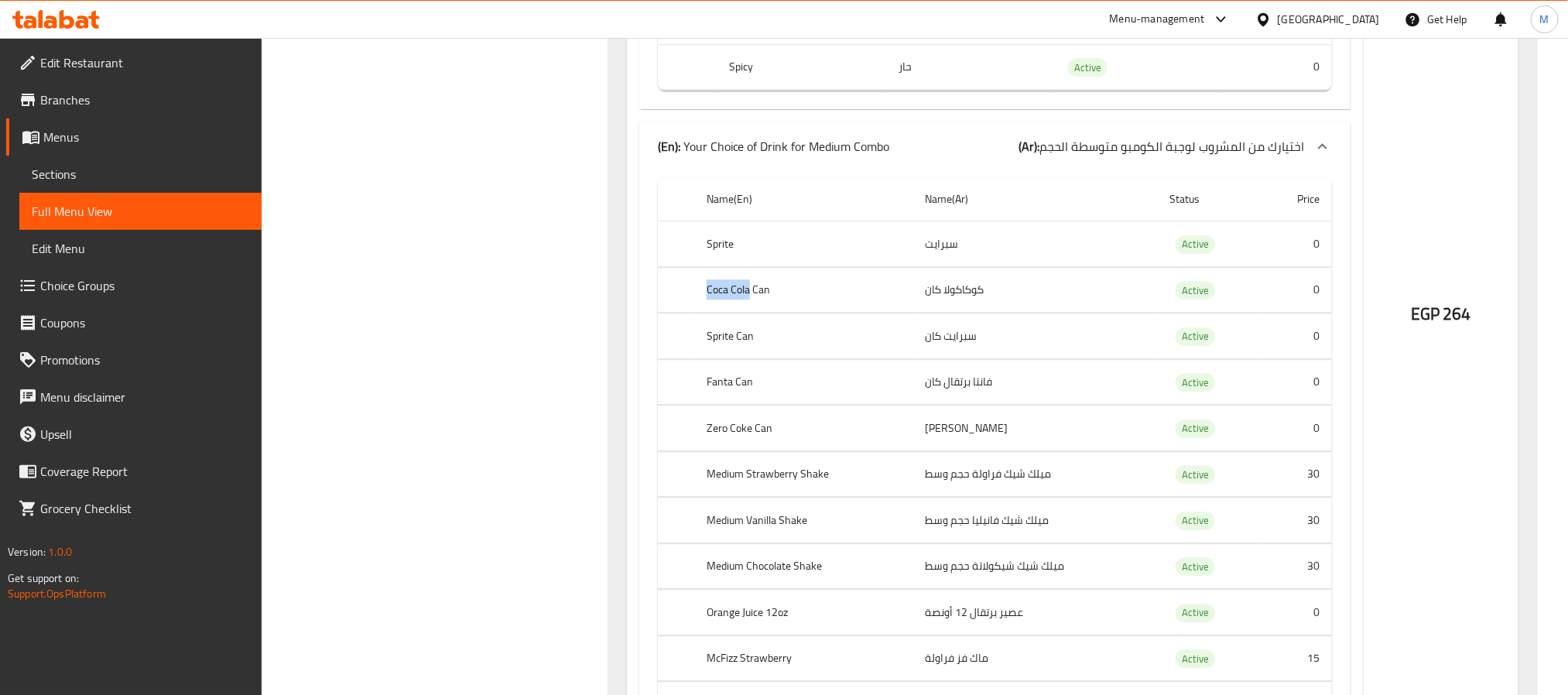
drag, startPoint x: 704, startPoint y: 304, endPoint x: 750, endPoint y: 304, distance: 46.0
copy th "Coca Cola"
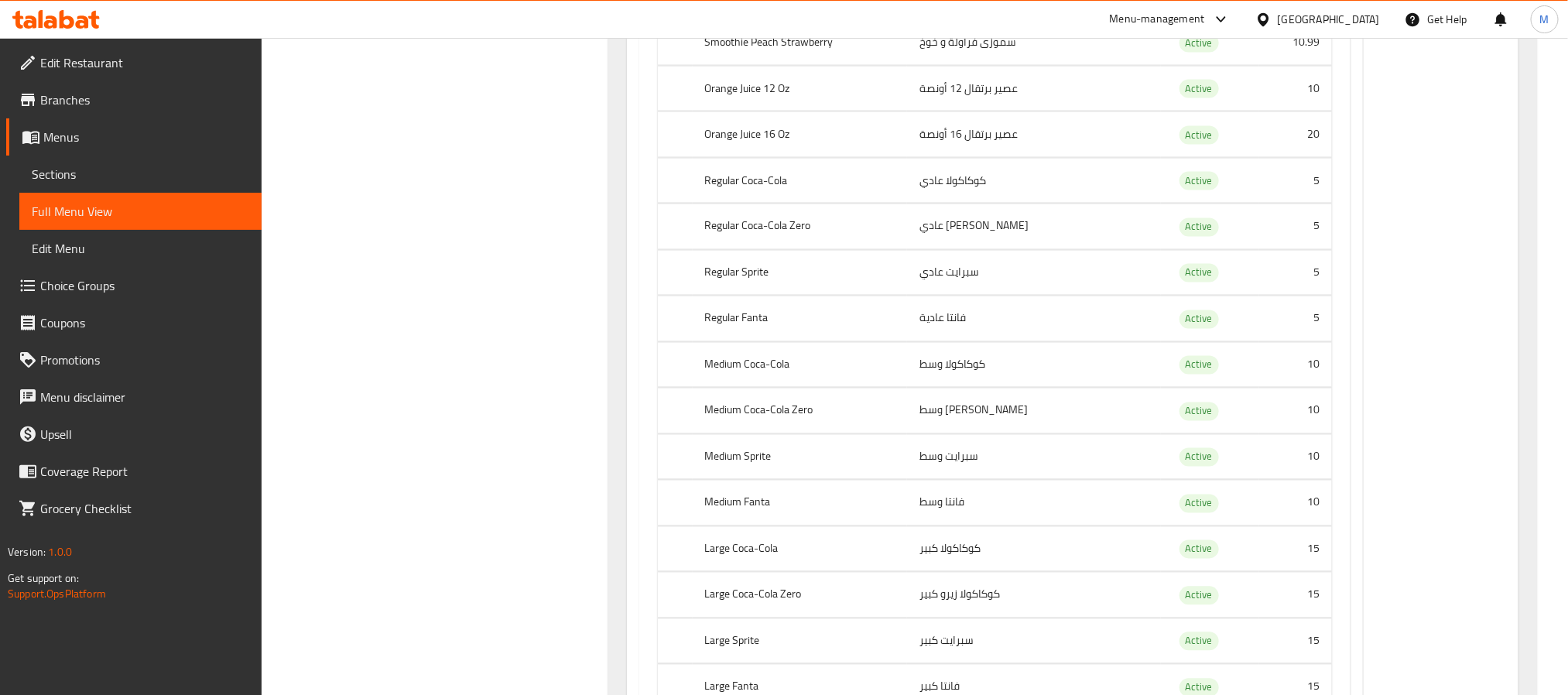
scroll to position [10977, 0]
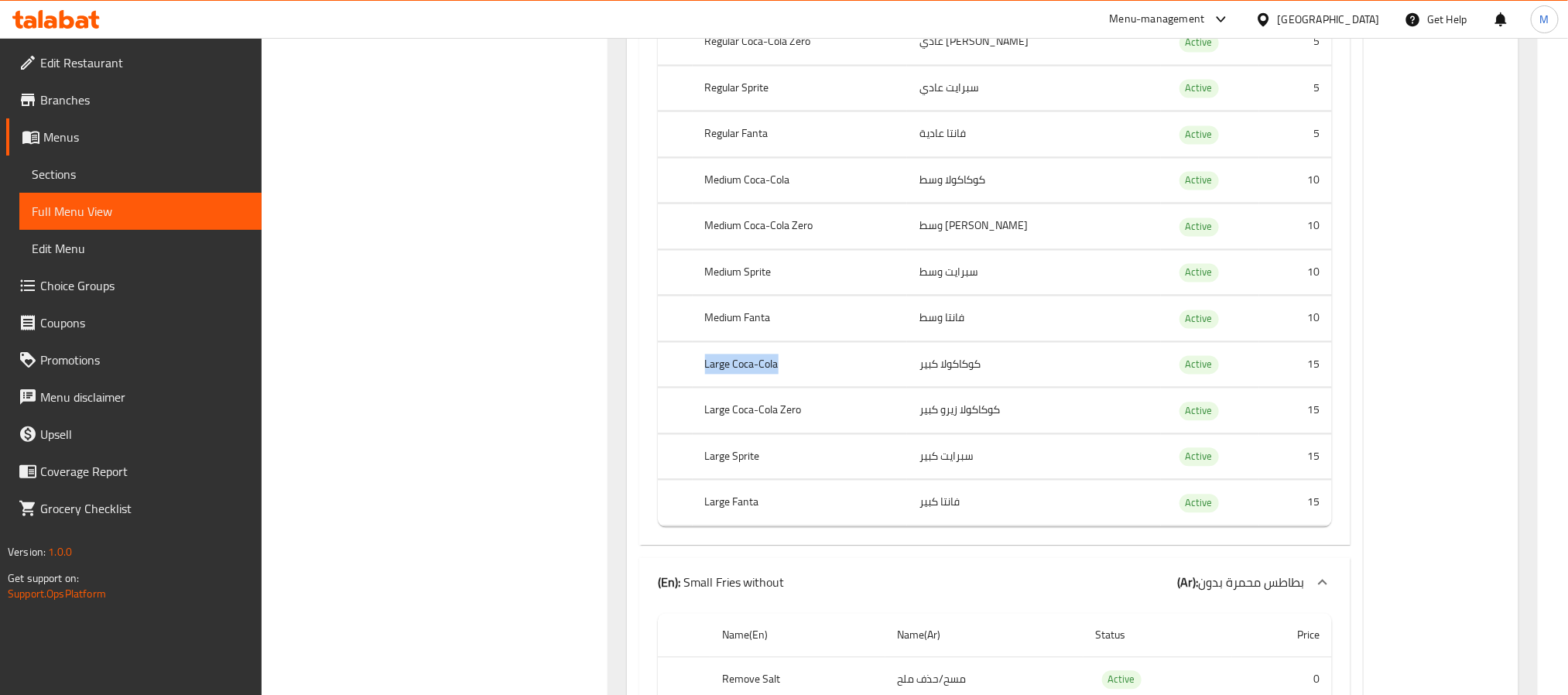
drag, startPoint x: 704, startPoint y: 440, endPoint x: 795, endPoint y: 442, distance: 91.0
click at [795, 387] on th "Large Coca-Cola" at bounding box center [800, 365] width 214 height 46
copy th "Large Coca-Cola"
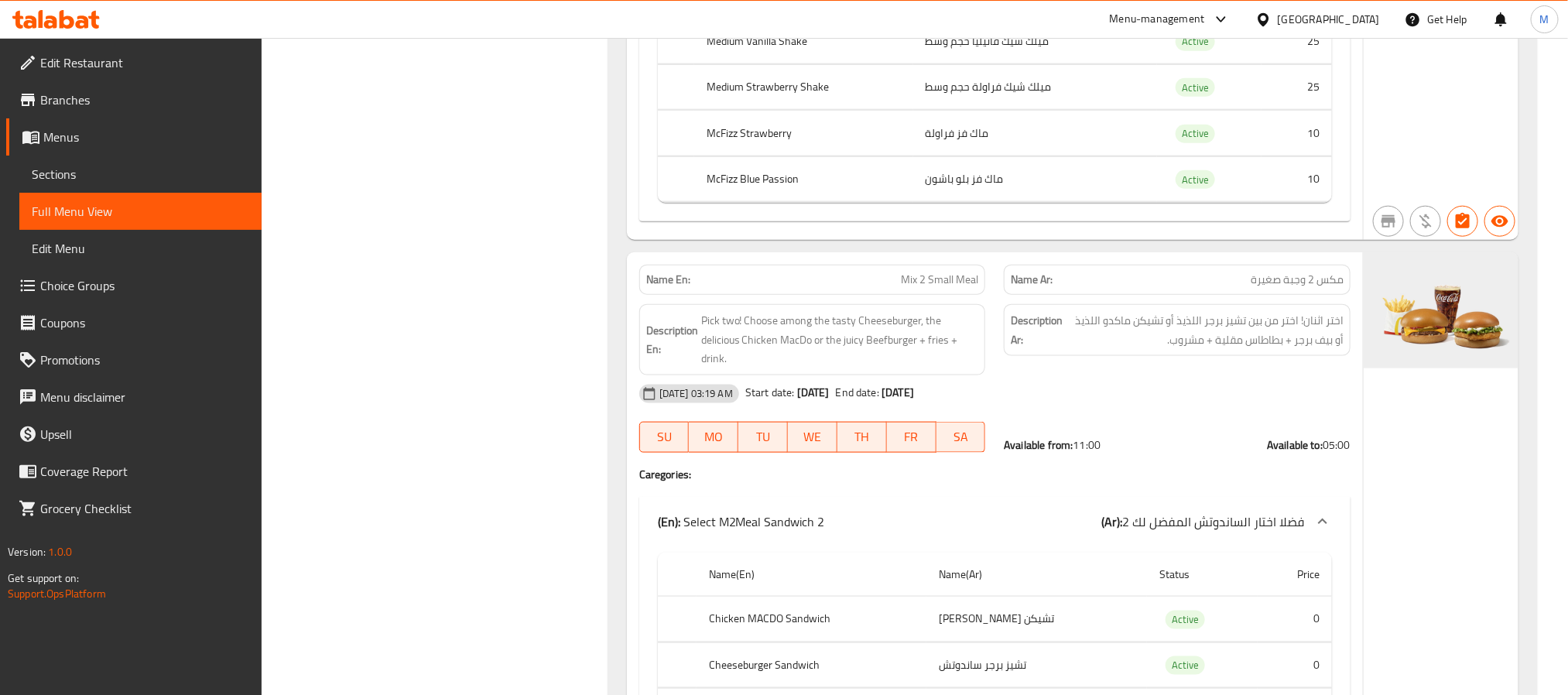
scroll to position [7029, 0]
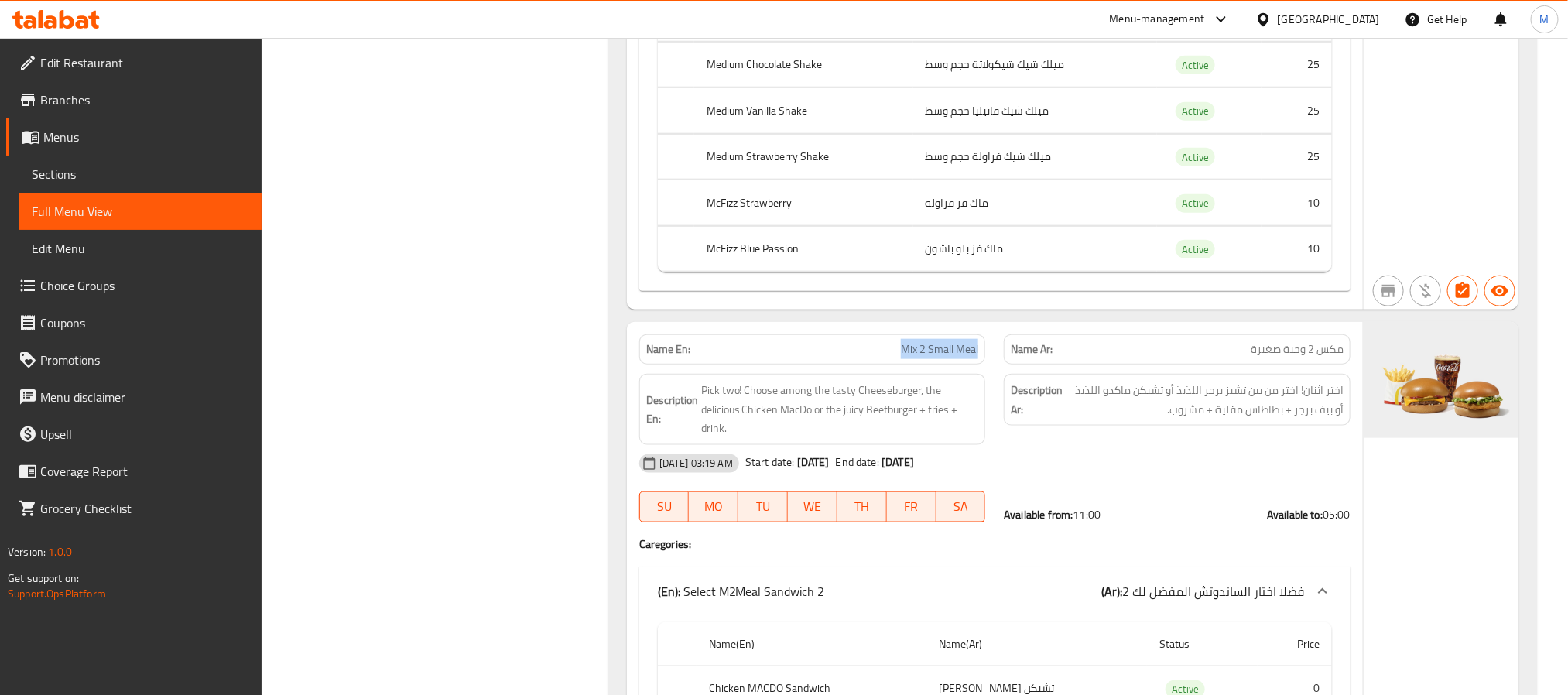
drag, startPoint x: 883, startPoint y: 397, endPoint x: 981, endPoint y: 400, distance: 98.0
click at [981, 365] on div "Name En: Mix 2 Small Meal" at bounding box center [813, 349] width 347 height 30
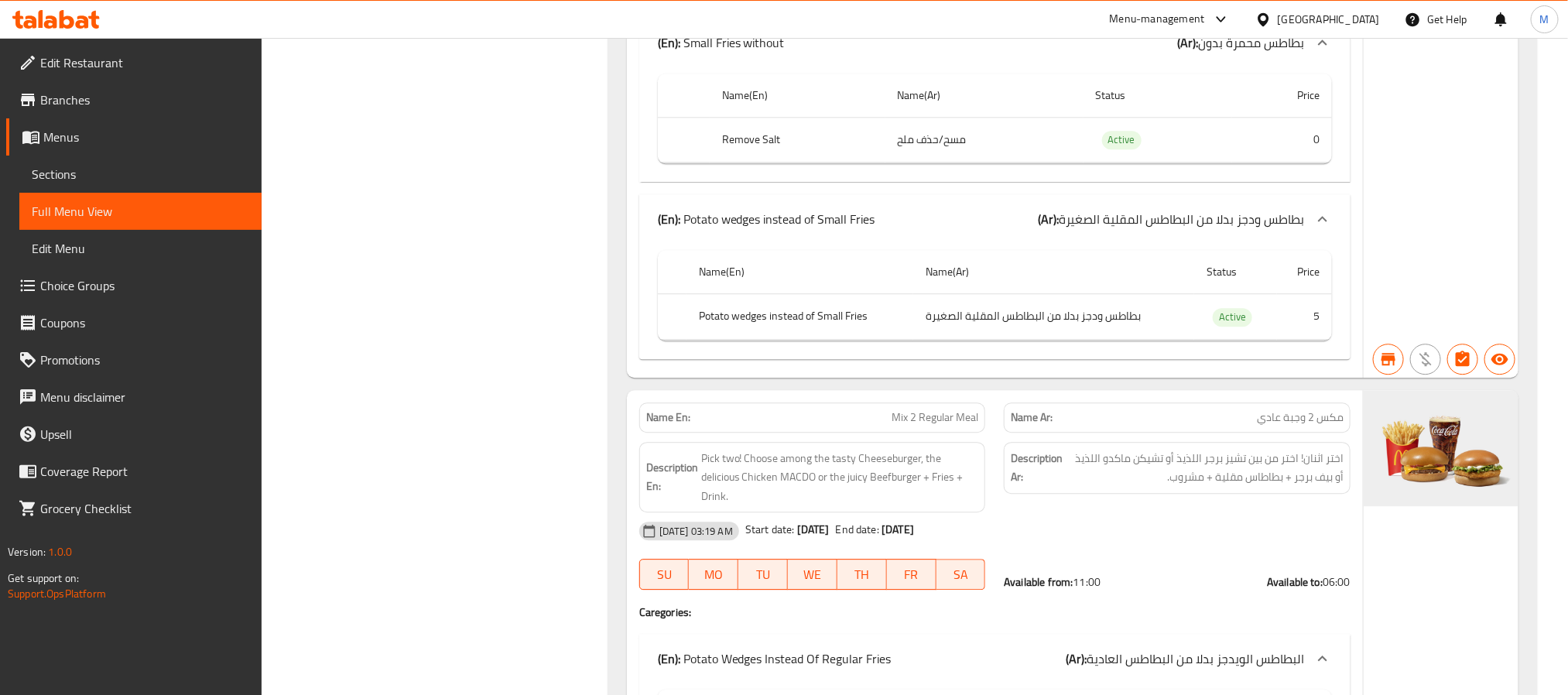
scroll to position [11209, 0]
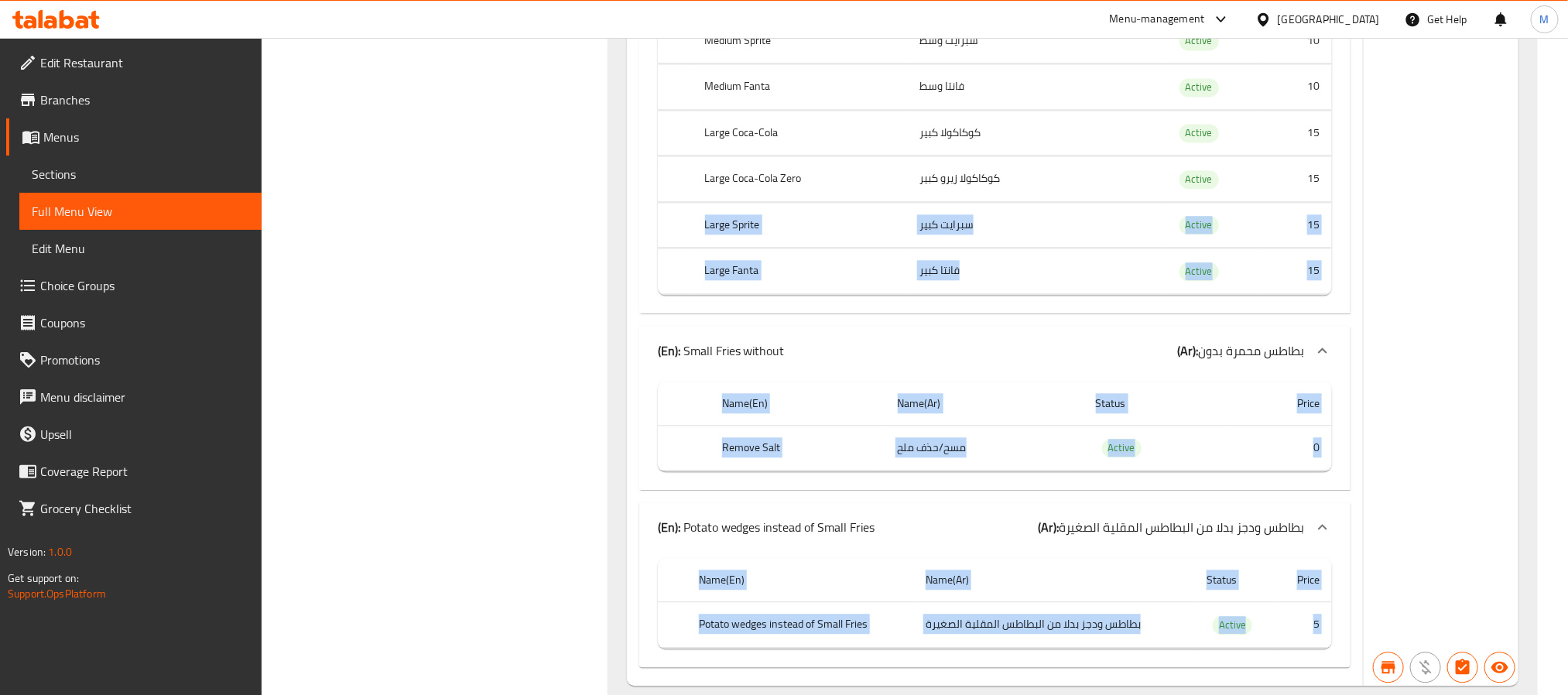
drag, startPoint x: 820, startPoint y: 304, endPoint x: 1363, endPoint y: 347, distance: 544.7
click at [1238, 248] on td "Active" at bounding box center [1210, 225] width 98 height 46
drag, startPoint x: 1152, startPoint y: 244, endPoint x: 1440, endPoint y: 187, distance: 293.6
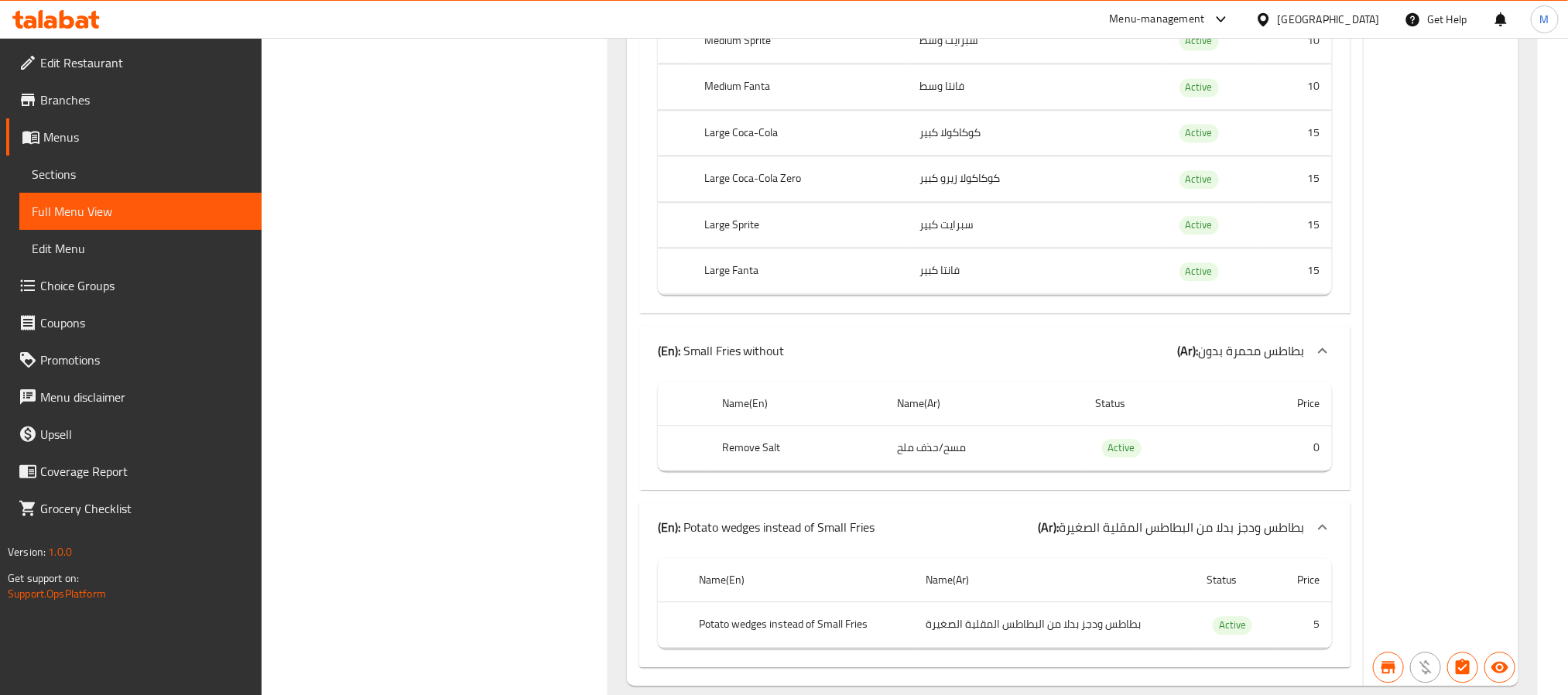
drag, startPoint x: 1324, startPoint y: 223, endPoint x: 1293, endPoint y: 195, distance: 41.8
click at [1322, 155] on td "15" at bounding box center [1296, 132] width 72 height 46
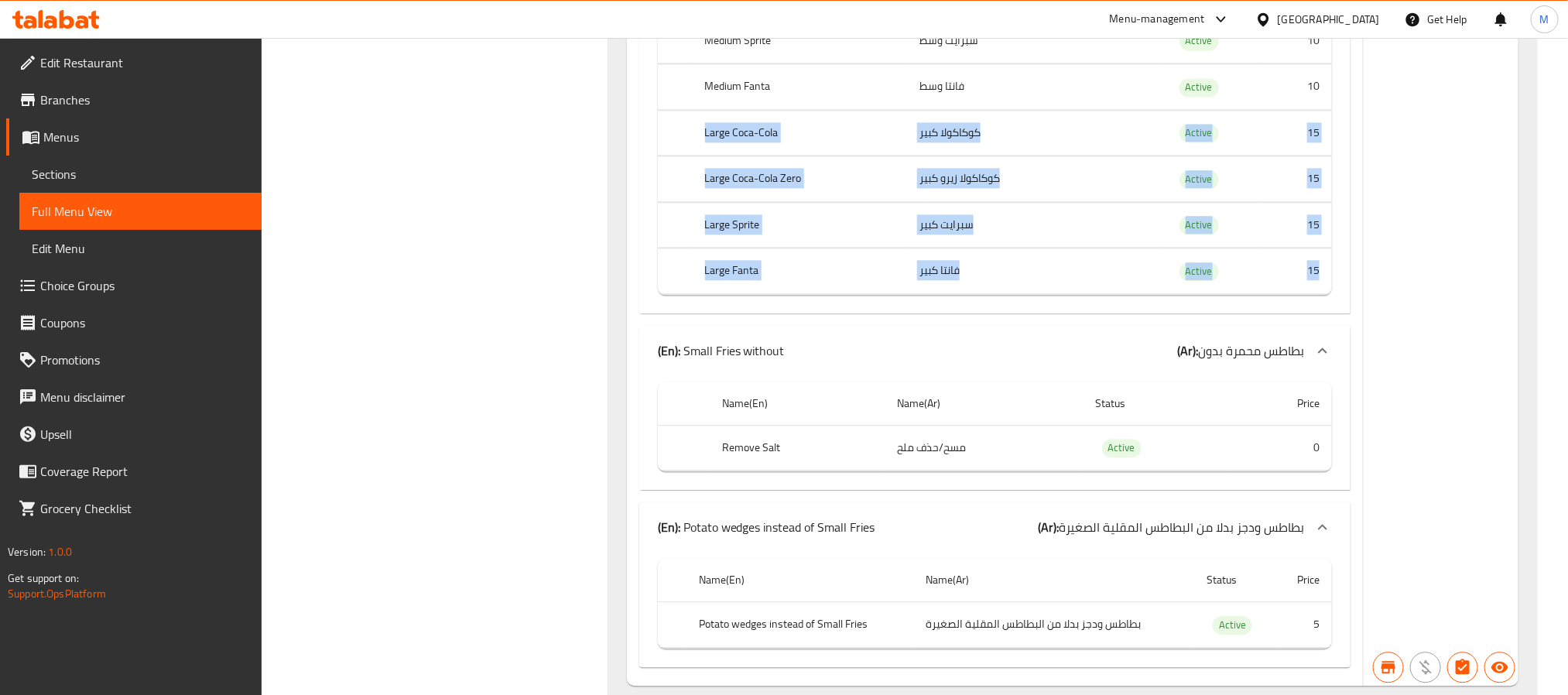
drag, startPoint x: 697, startPoint y: 197, endPoint x: 1323, endPoint y: 348, distance: 644.0
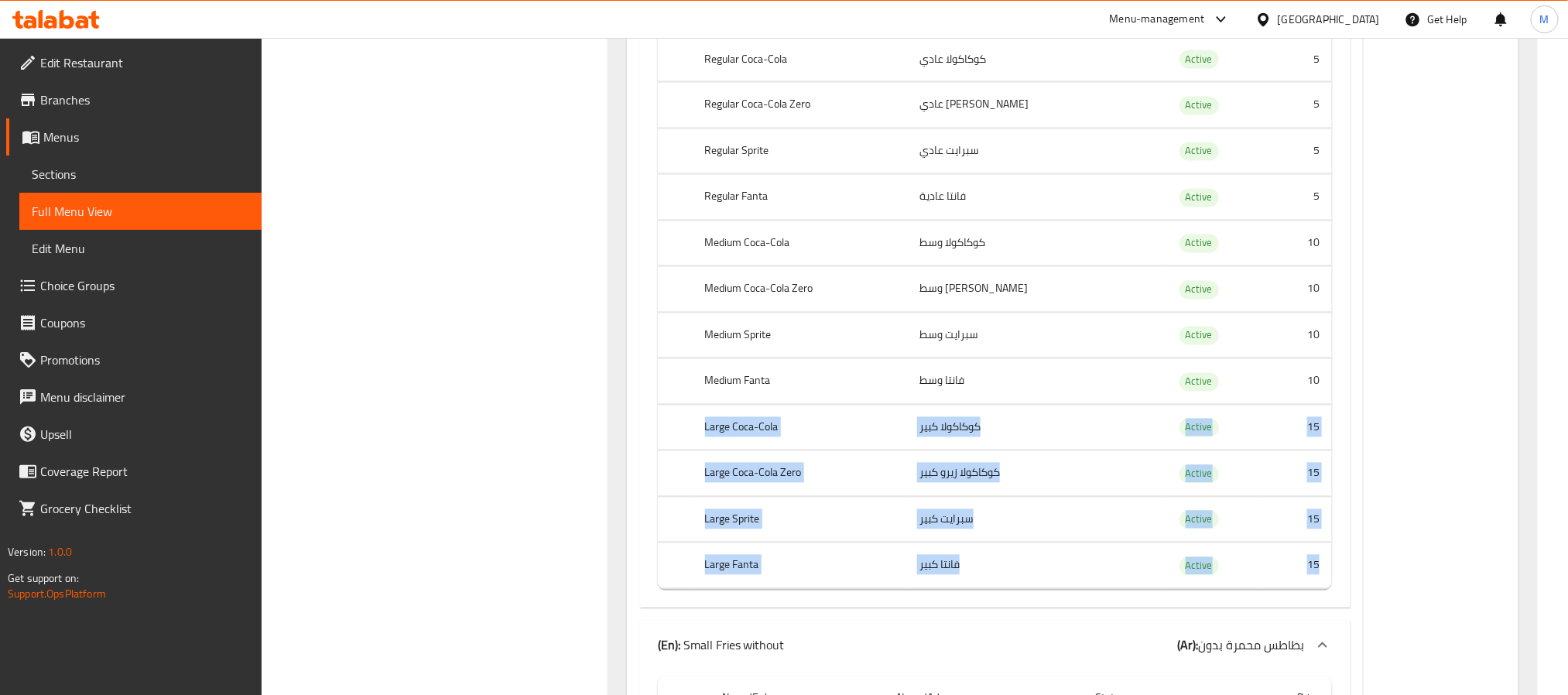
scroll to position [10744, 0]
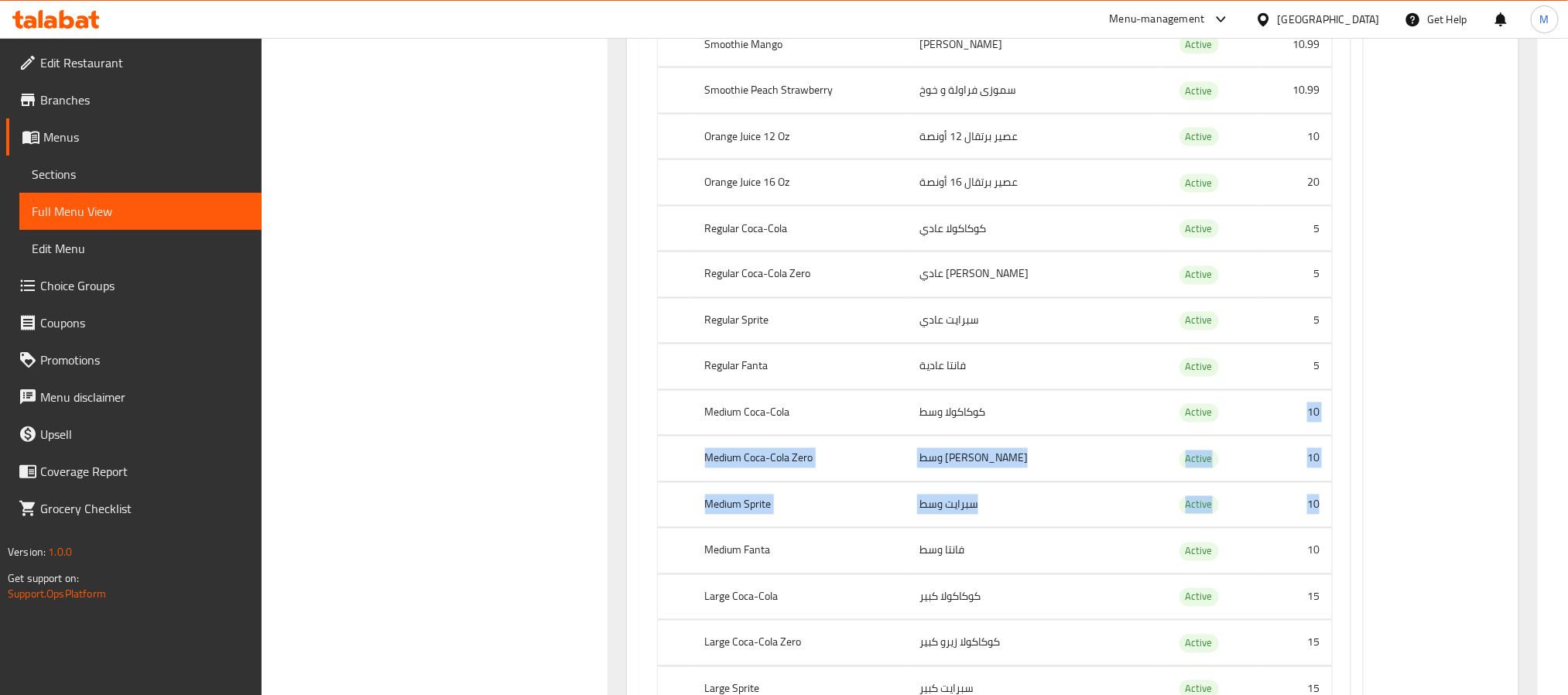
drag, startPoint x: 1354, startPoint y: 481, endPoint x: 1331, endPoint y: 573, distance: 94.8
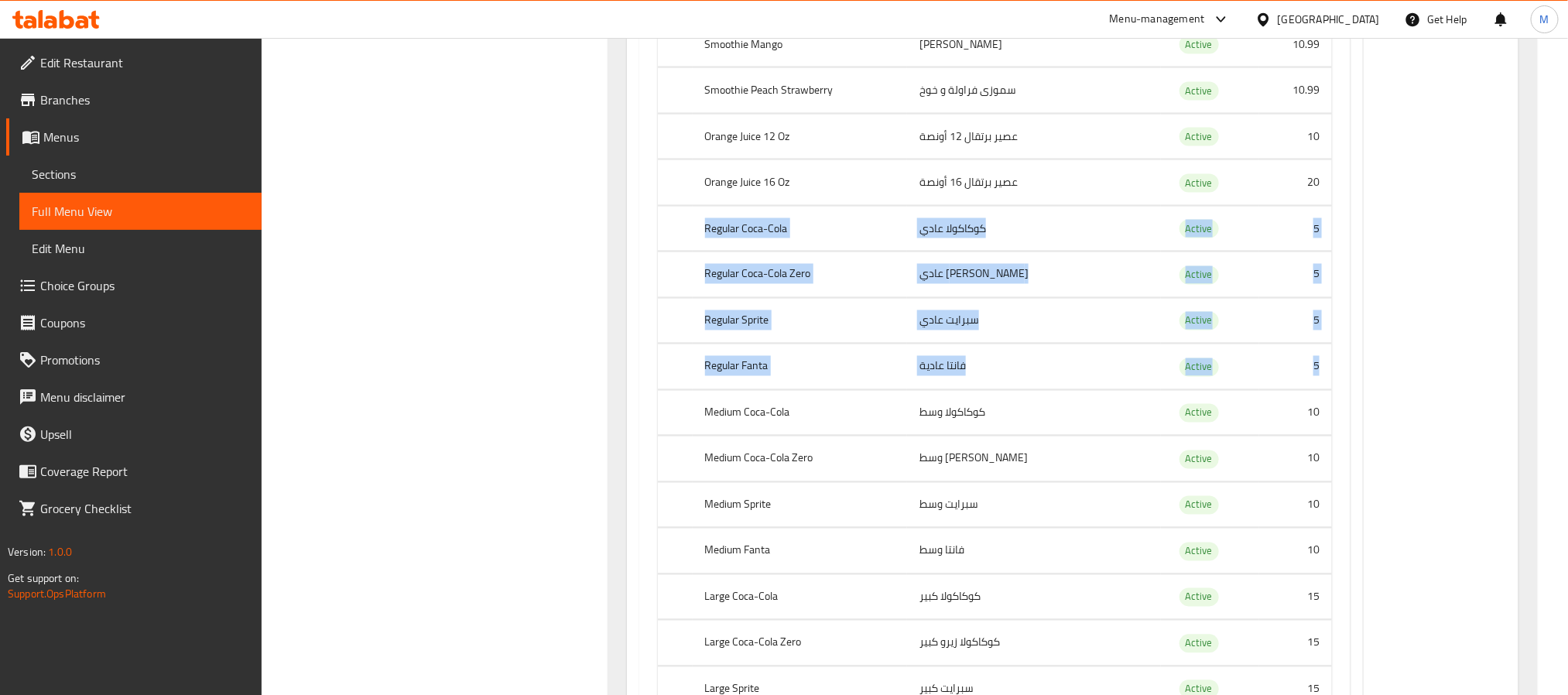
drag, startPoint x: 689, startPoint y: 295, endPoint x: 1331, endPoint y: 447, distance: 659.7
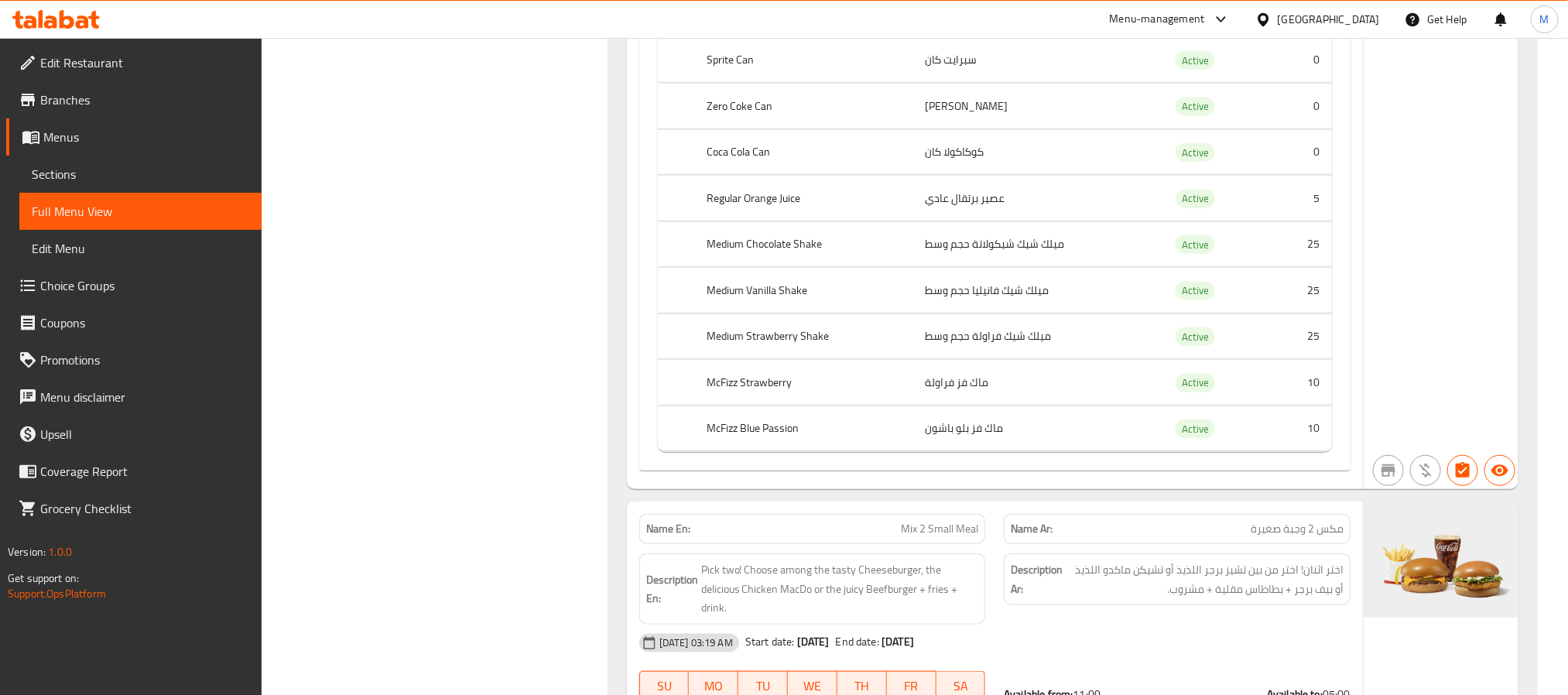
scroll to position [6797, 0]
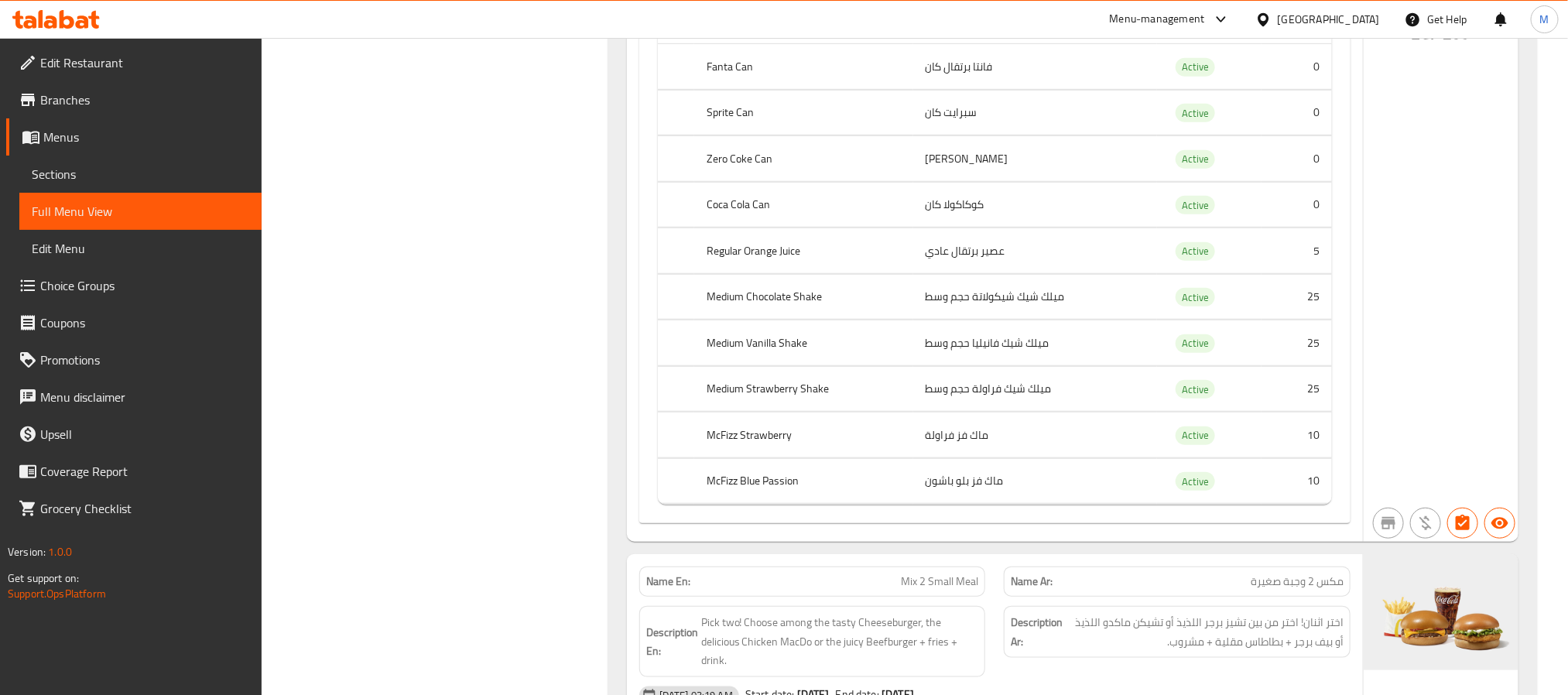
click at [933, 590] on span "Mix 2 Small Meal" at bounding box center [940, 581] width 77 height 16
click at [932, 590] on span "Mix 2 Small Meal" at bounding box center [940, 581] width 77 height 16
copy span "Mix 2 Small Meal"
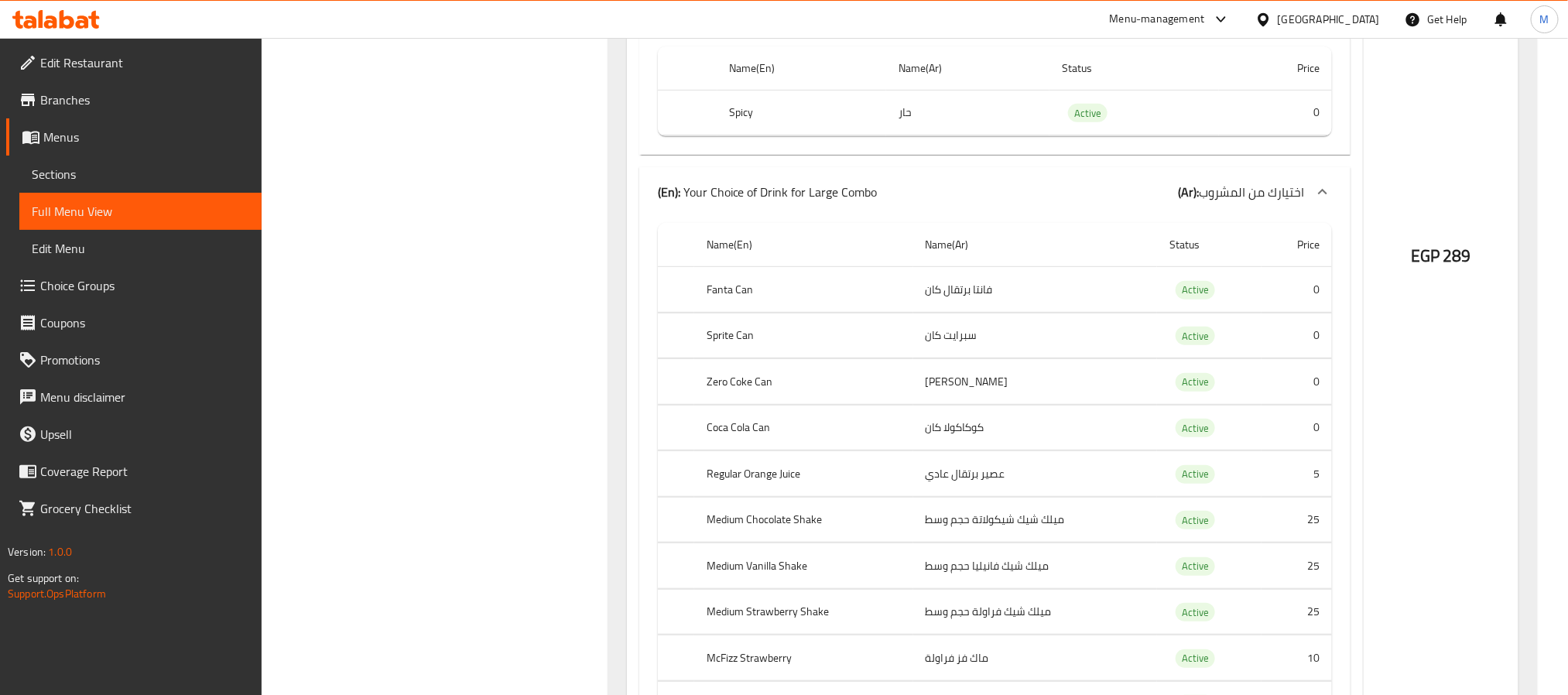
scroll to position [6565, 0]
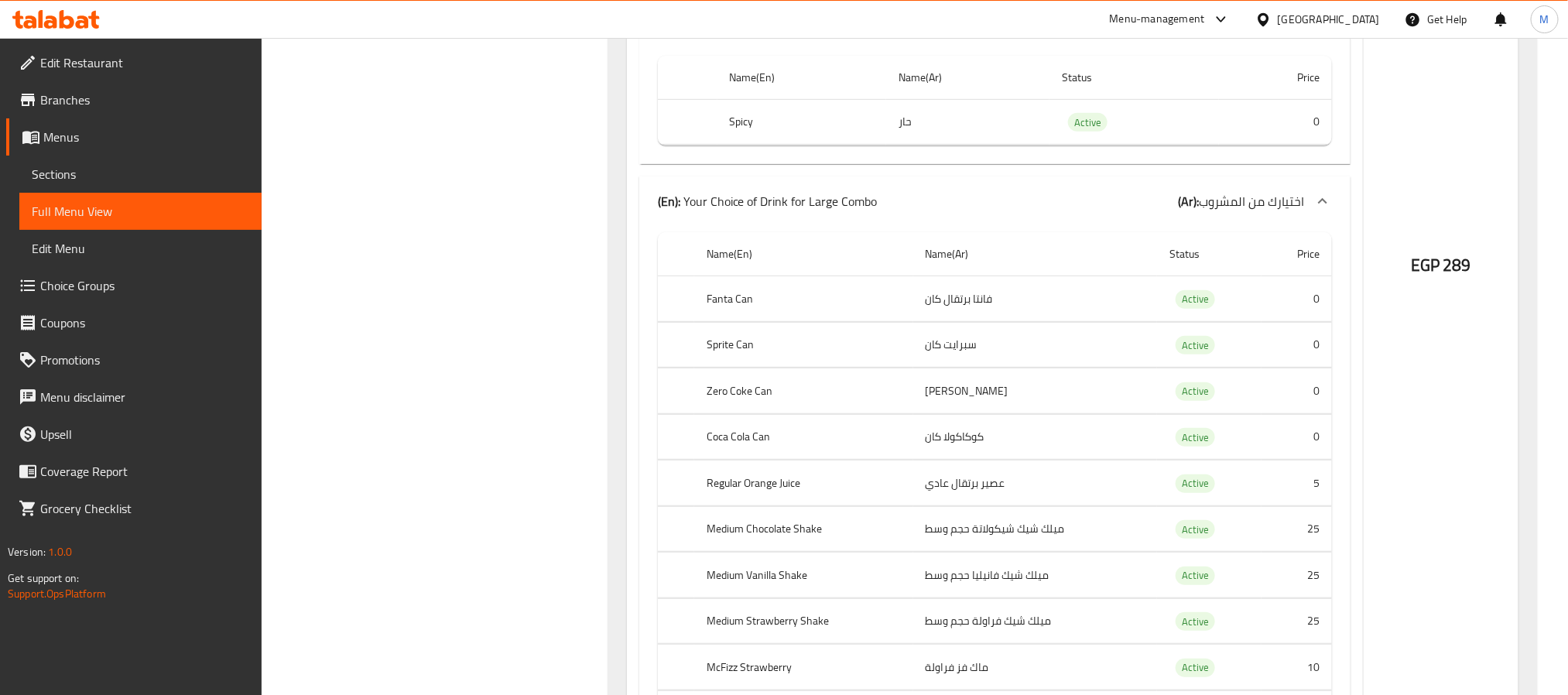
click at [81, 180] on span "Sections" at bounding box center [140, 174] width 217 height 19
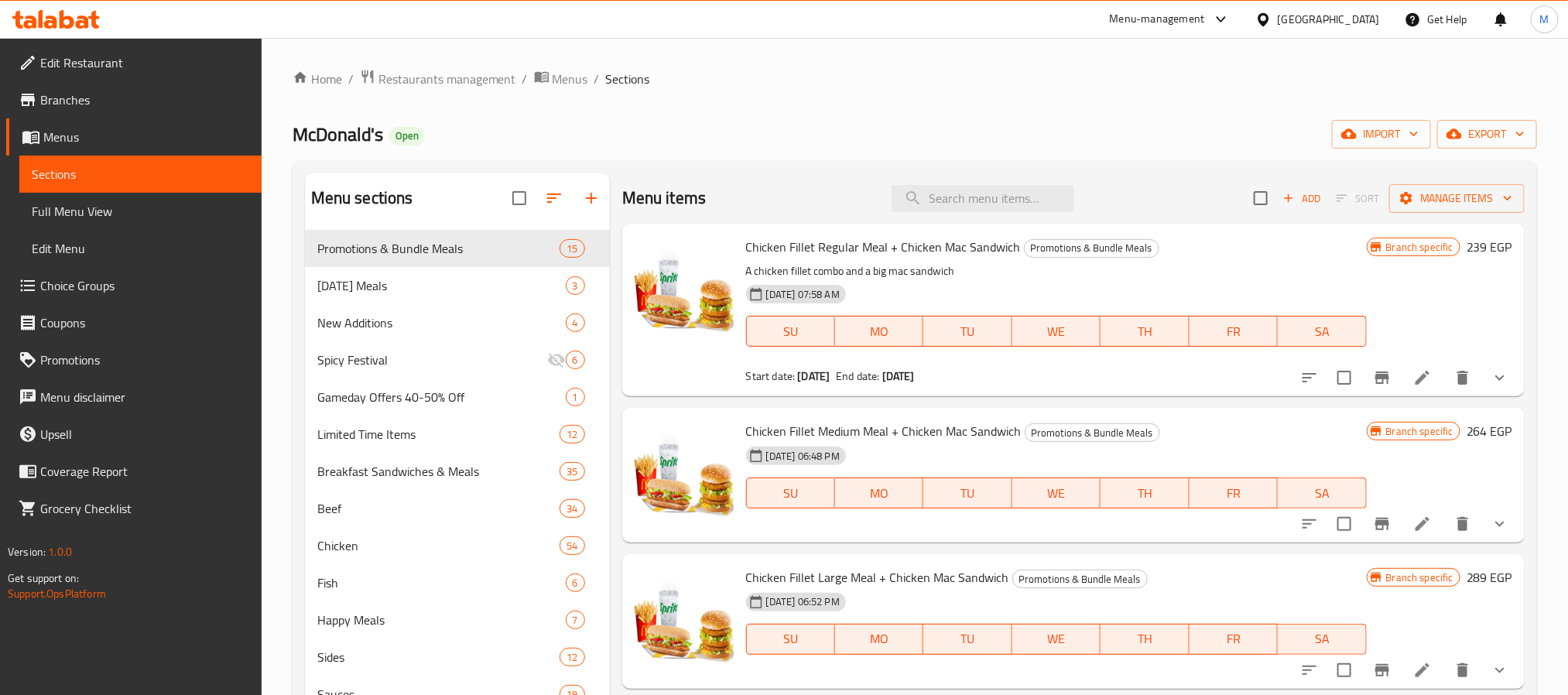
click at [948, 182] on div "Menu items Add Sort Manage items" at bounding box center [1074, 198] width 903 height 50
click at [958, 214] on div "Menu items Add Sort Manage items" at bounding box center [1074, 198] width 903 height 50
click at [964, 205] on input "search" at bounding box center [983, 199] width 183 height 27
paste input "Mix 2 Small Meal"
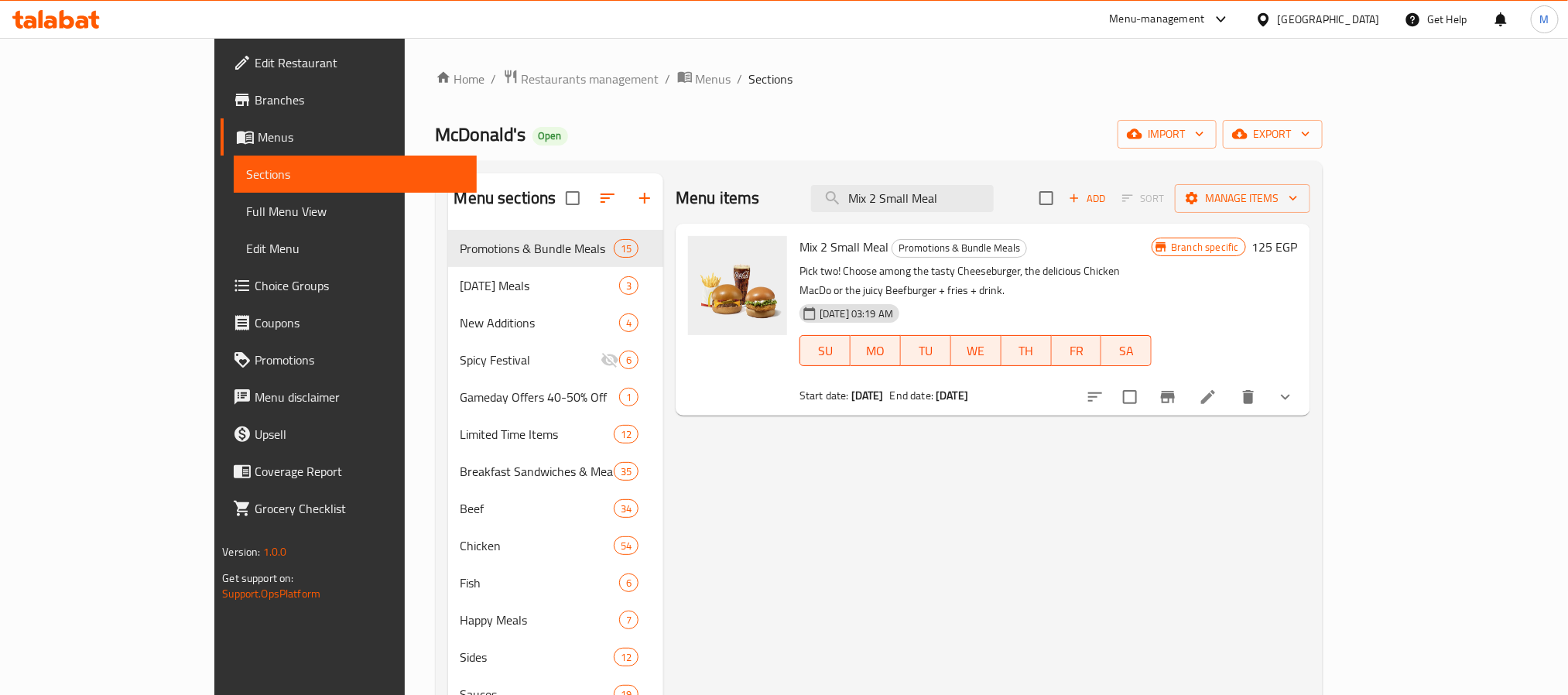
type input "Mix 2 Small Meal"
click at [1215, 390] on icon at bounding box center [1208, 396] width 14 height 14
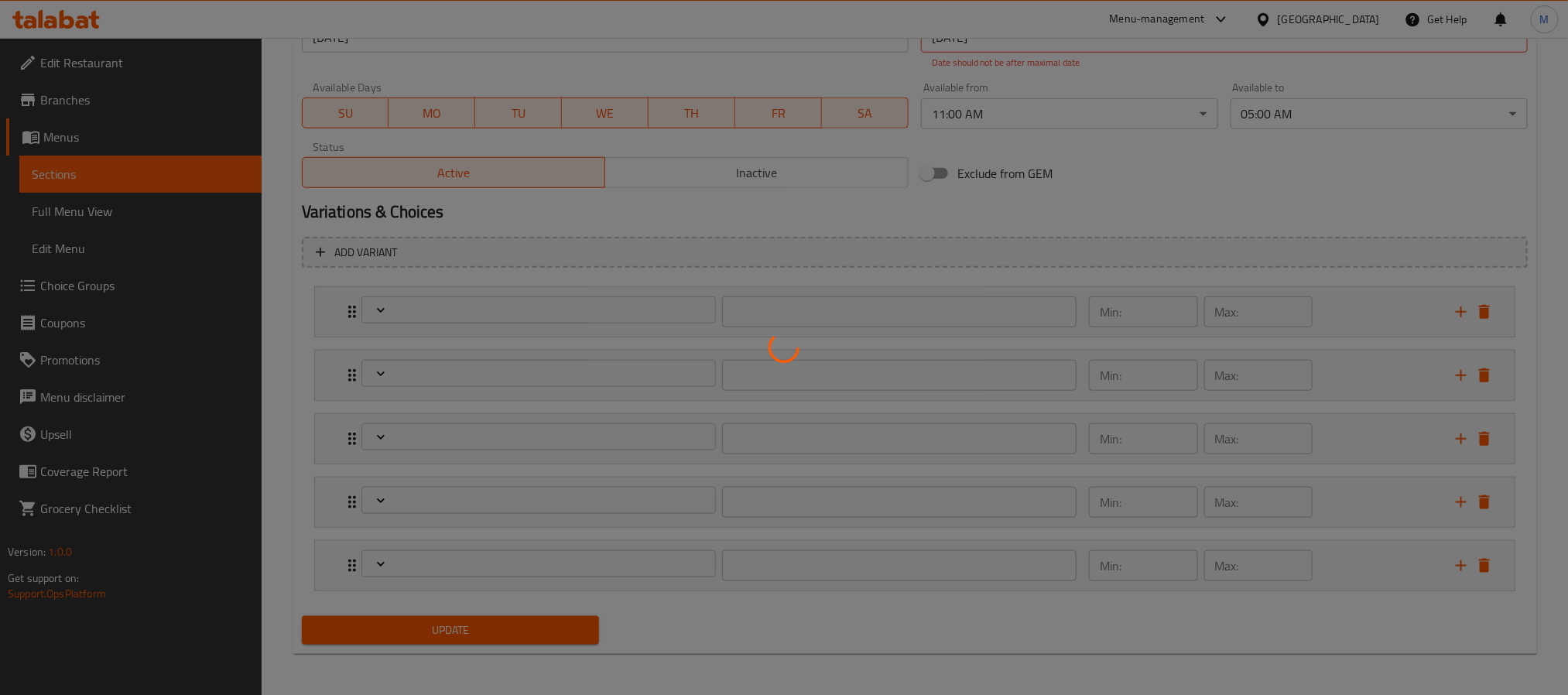
scroll to position [721, 0]
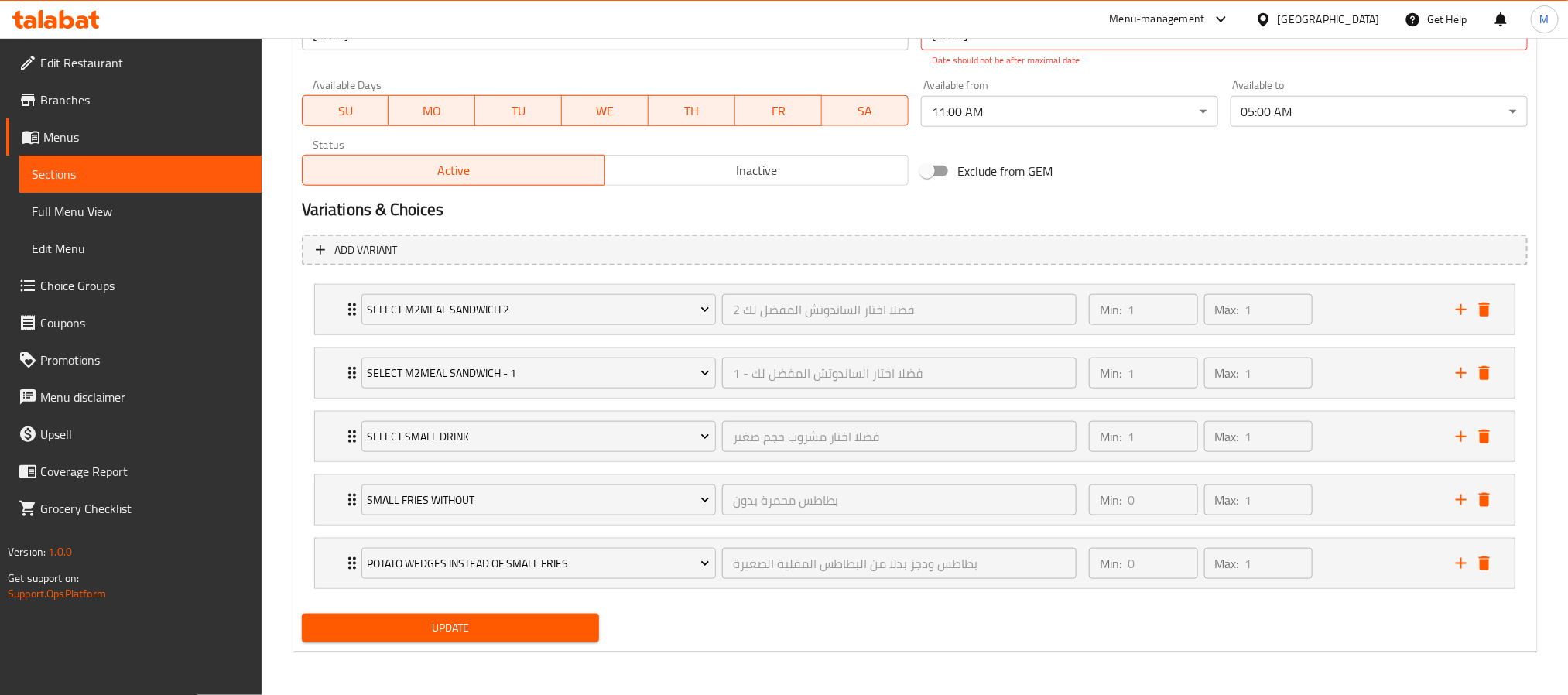
type input "فضلا اختار الساندوتش المفضل لك 2"
type input "1"
type input "فضلا اختار الساندوتش المفضل لك - 1"
type input "1"
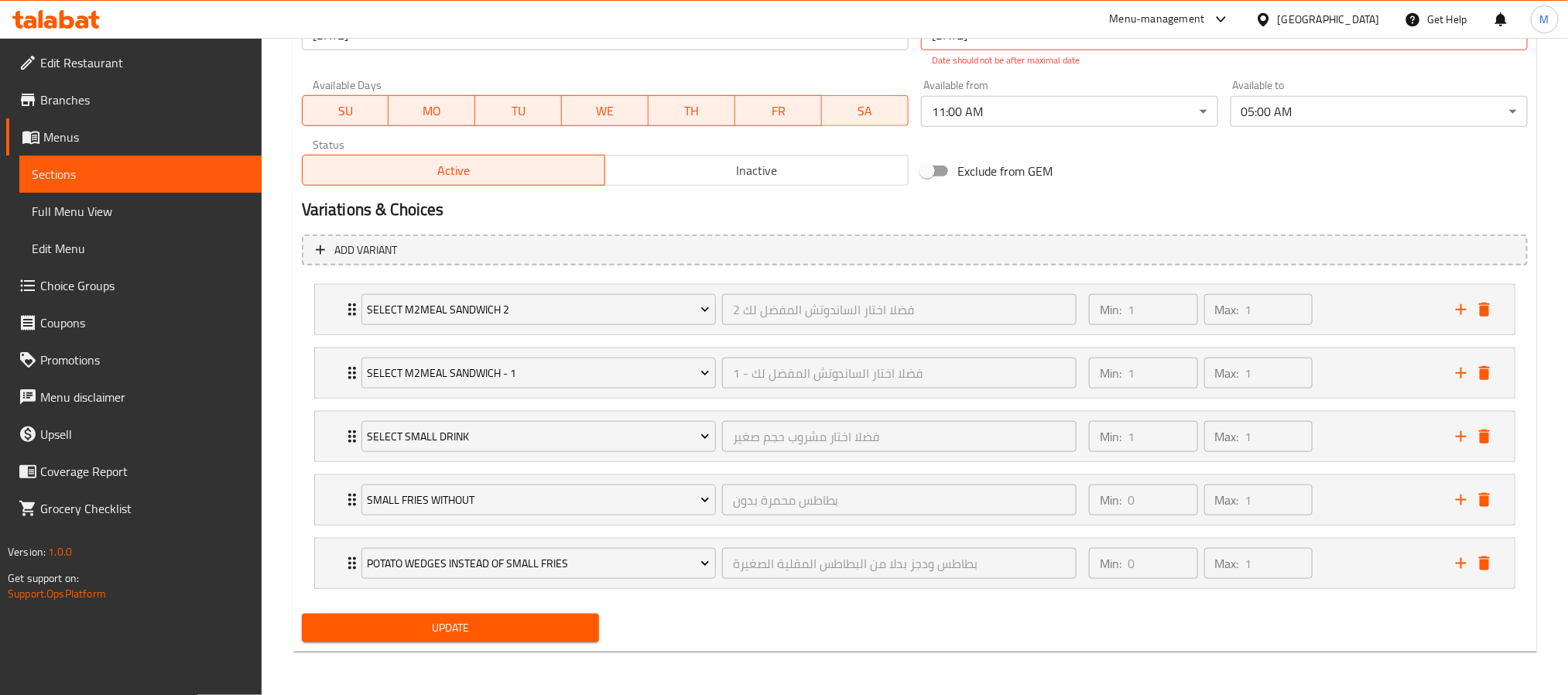
type input "1"
type input "فضلا اختار مشروب حجم صغير"
type input "1"
type input "بطاطس محمرة بدون"
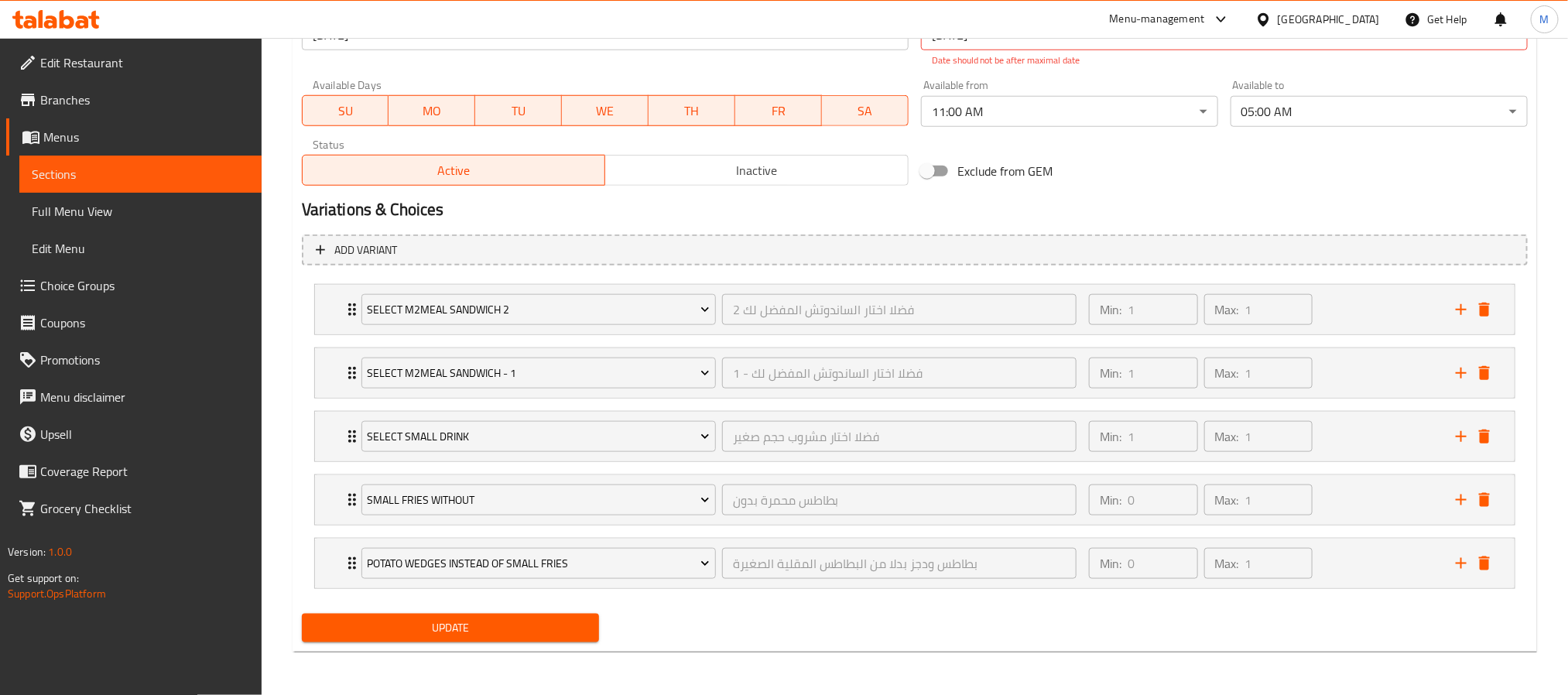
type input "0"
type input "1"
type input "بطاطس ودجز بدلا من البطاطس المقلية الصغيرة"
type input "0"
type input "1"
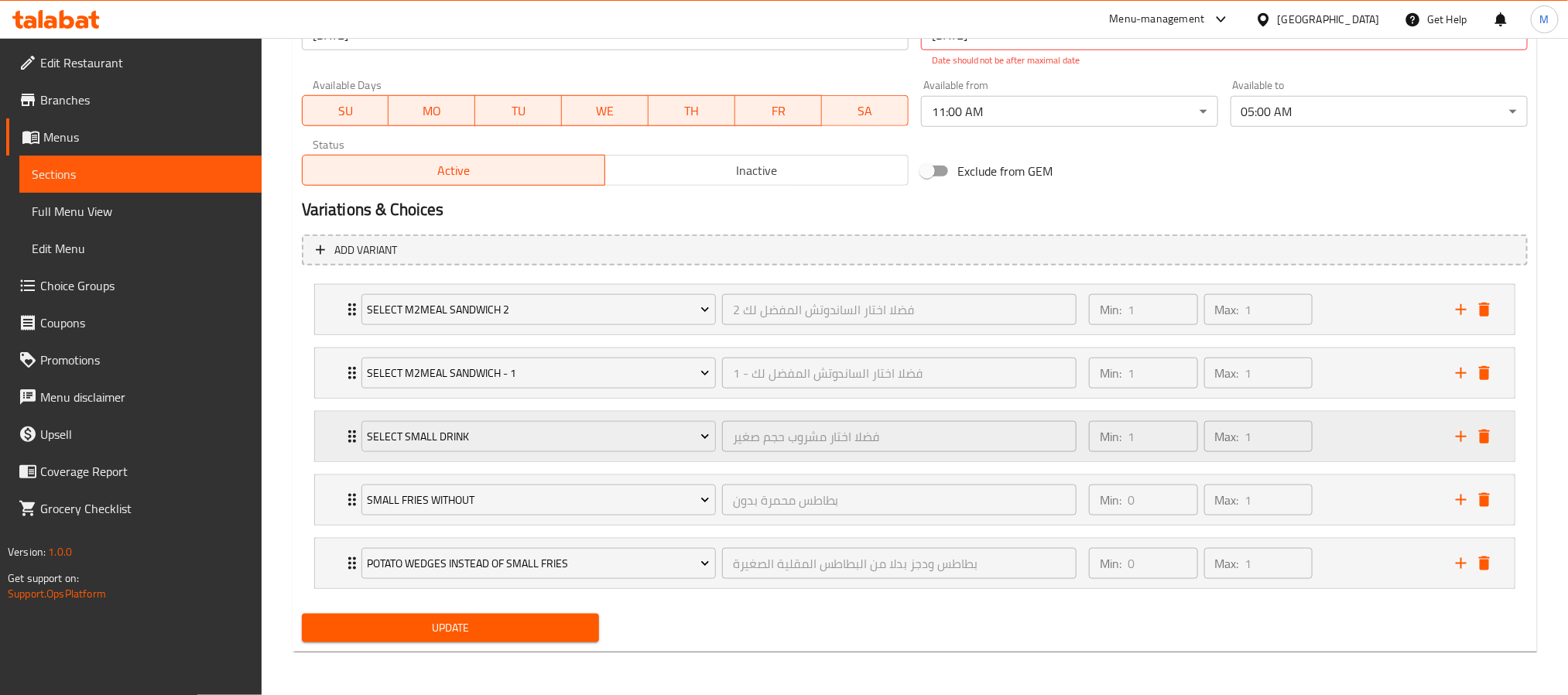
click at [329, 334] on div "Select Small Drink فضلا اختار مشروب حجم صغير ​ Min: 1 ​ Max: 1 ​" at bounding box center [915, 310] width 1200 height 50
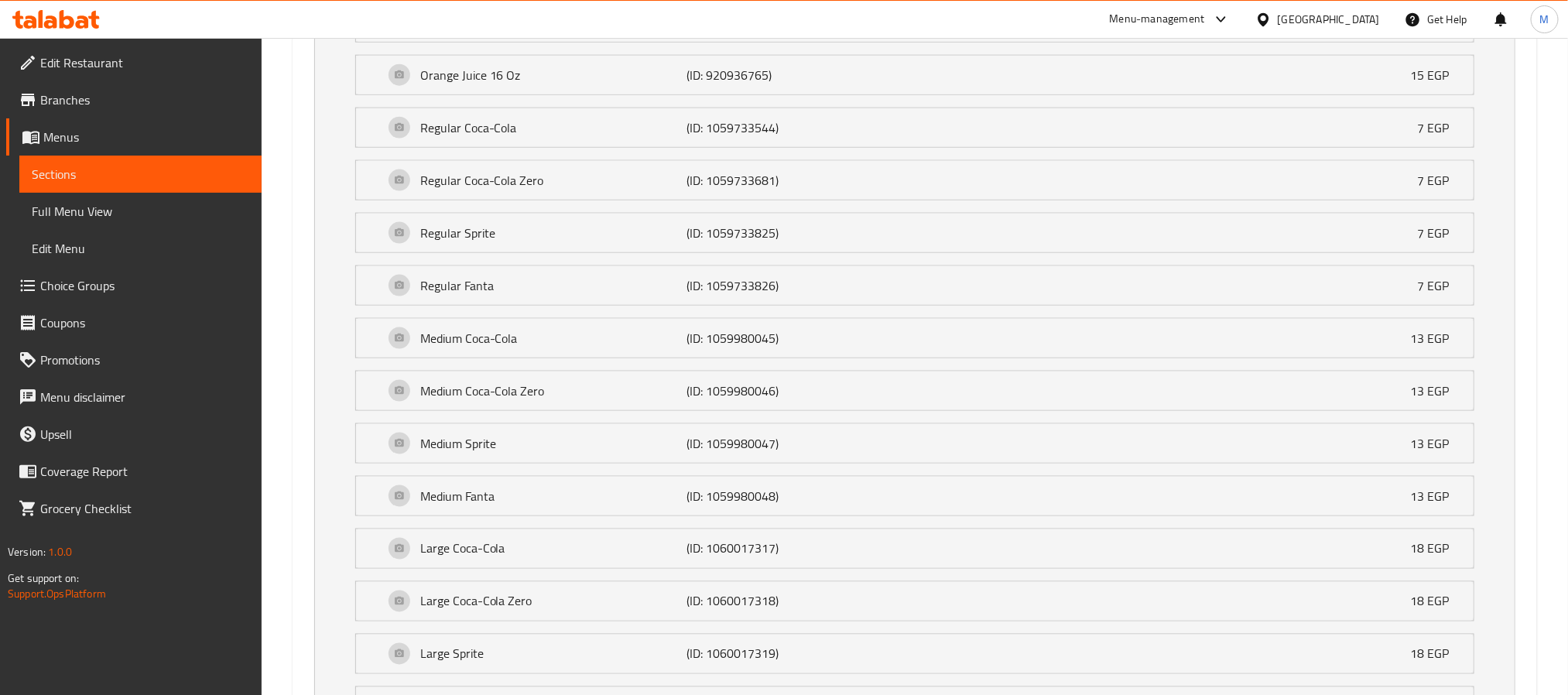
scroll to position [4428, 0]
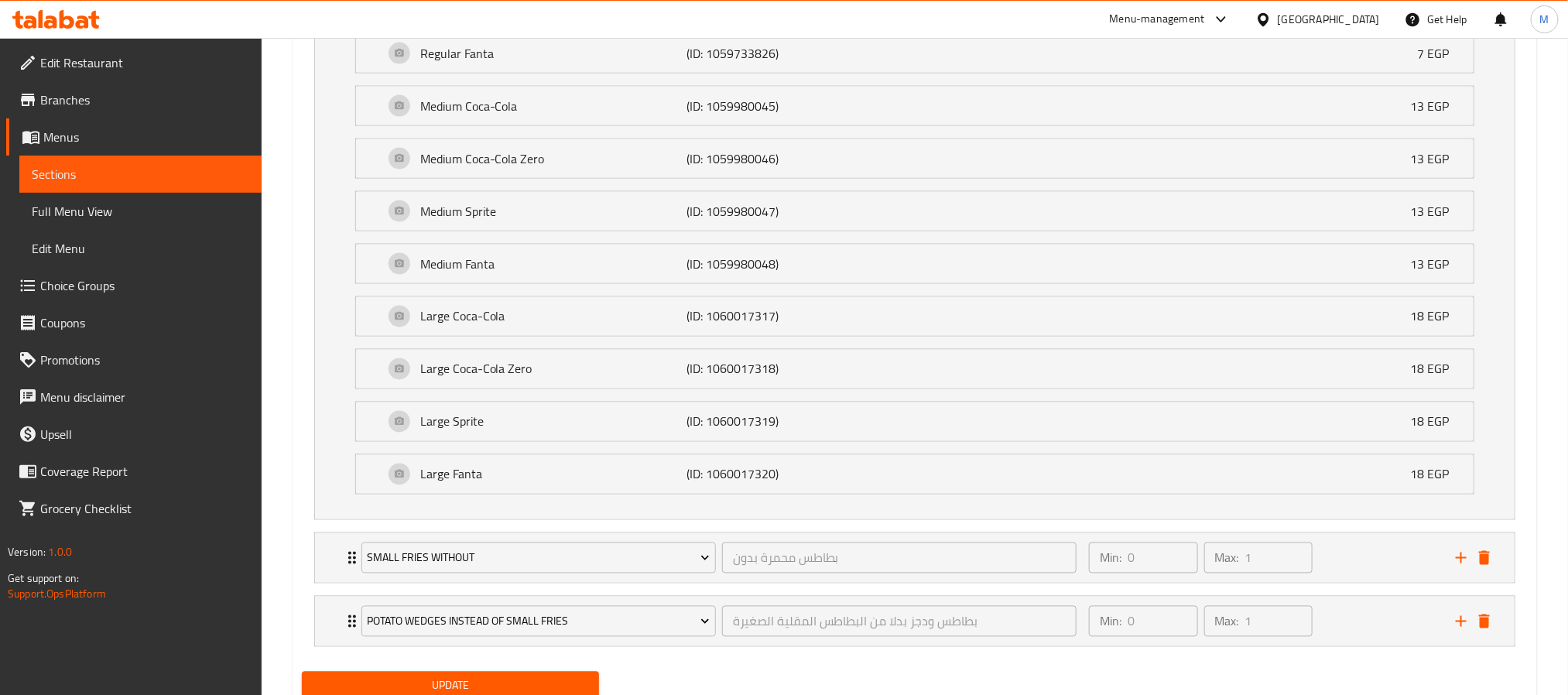
click at [68, 295] on span "Choice Groups" at bounding box center [144, 285] width 209 height 19
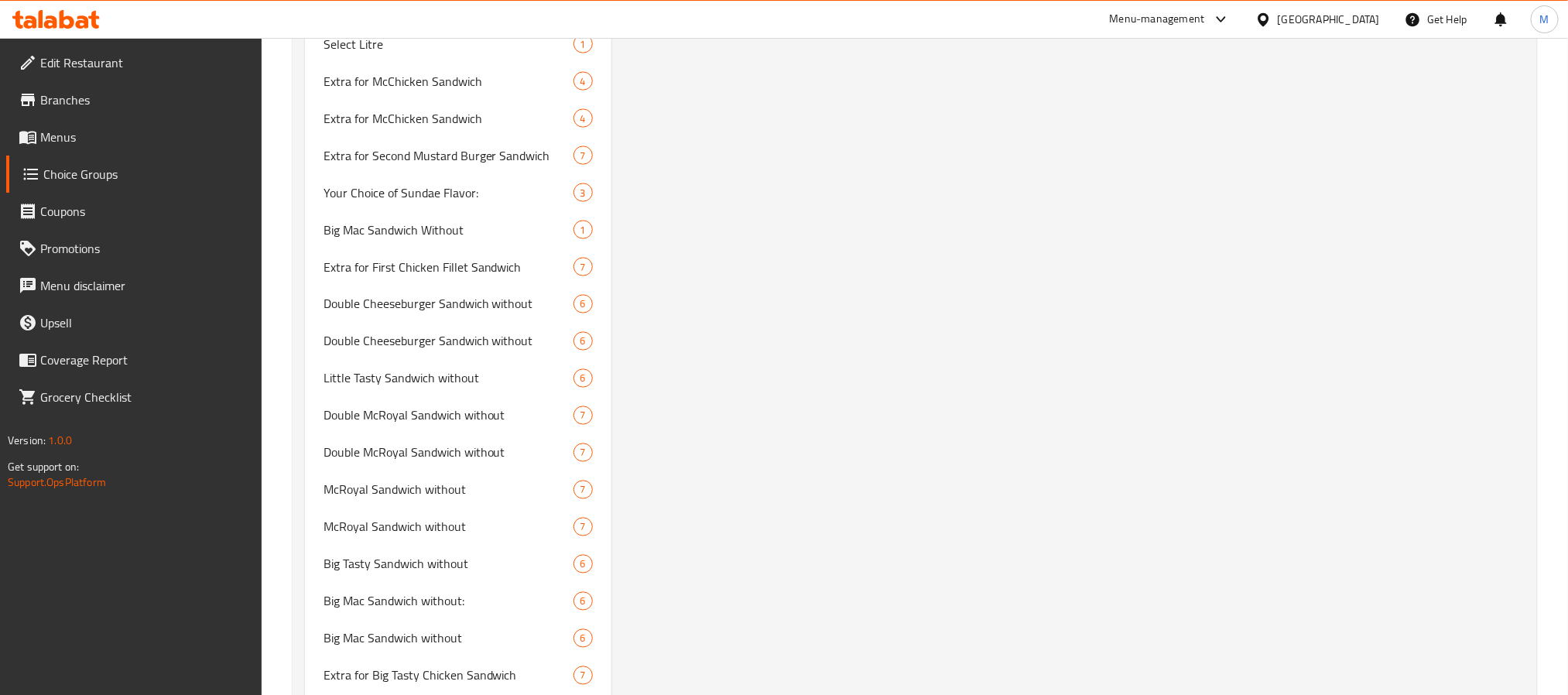
scroll to position [7198, 0]
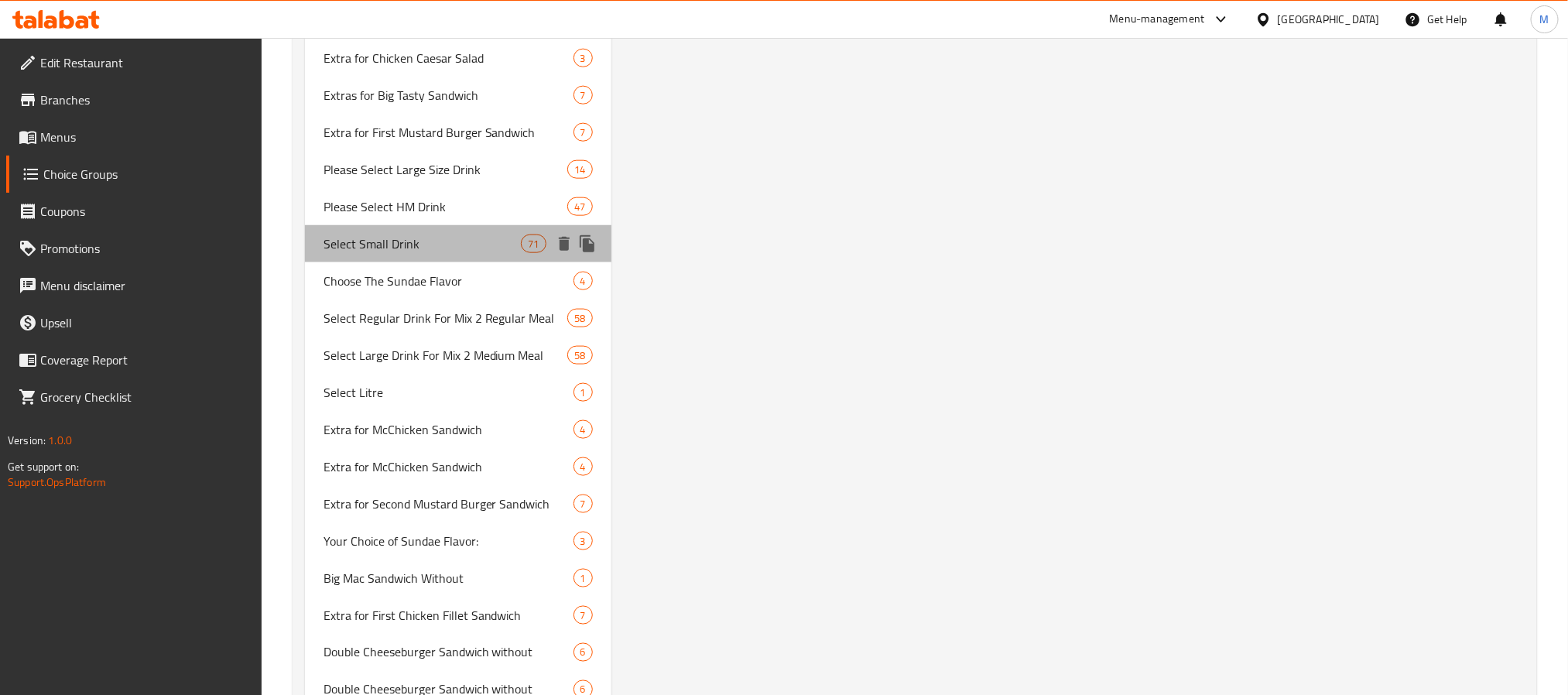
click at [397, 234] on span "Select Small Drink" at bounding box center [423, 243] width 198 height 19
type input "Select Small Drink"
type input "فضلا اختار مشروب حجم صغير"
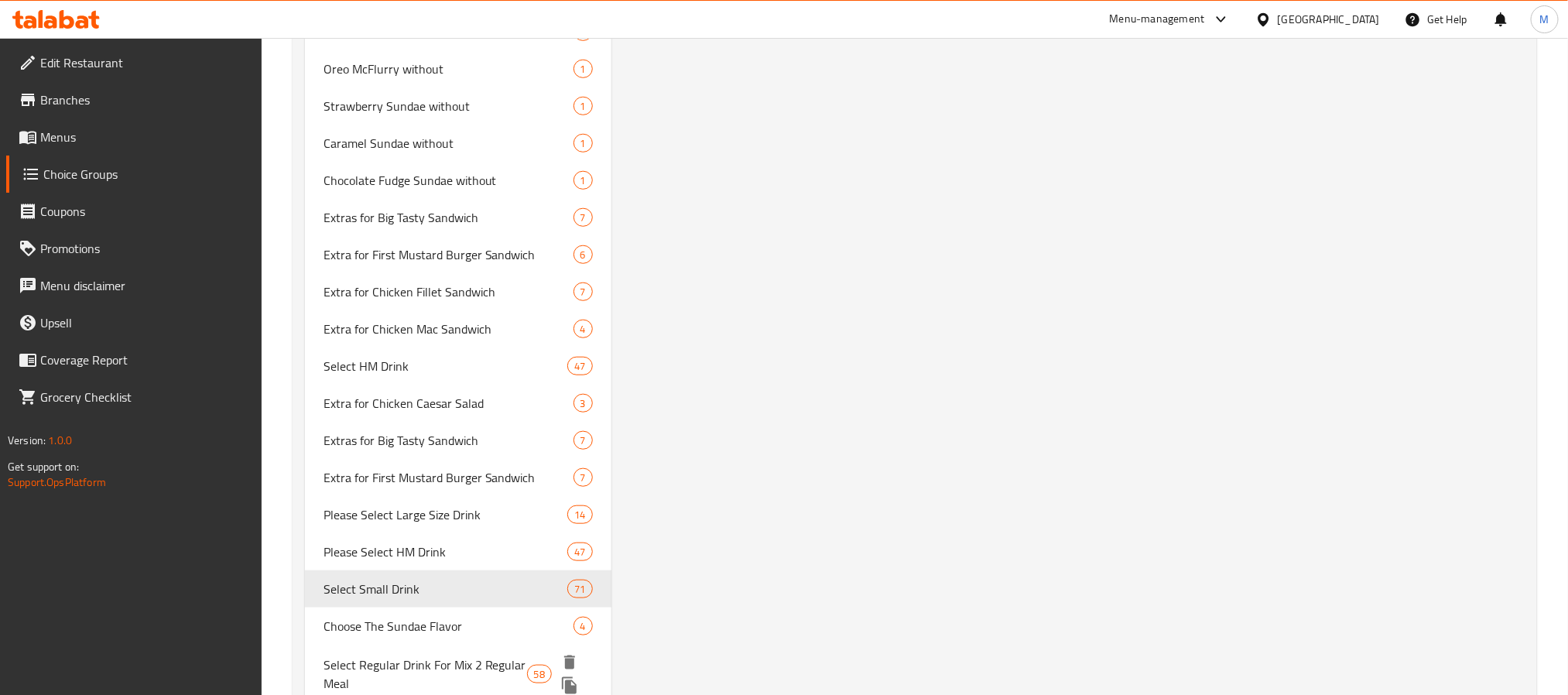
scroll to position [6966, 0]
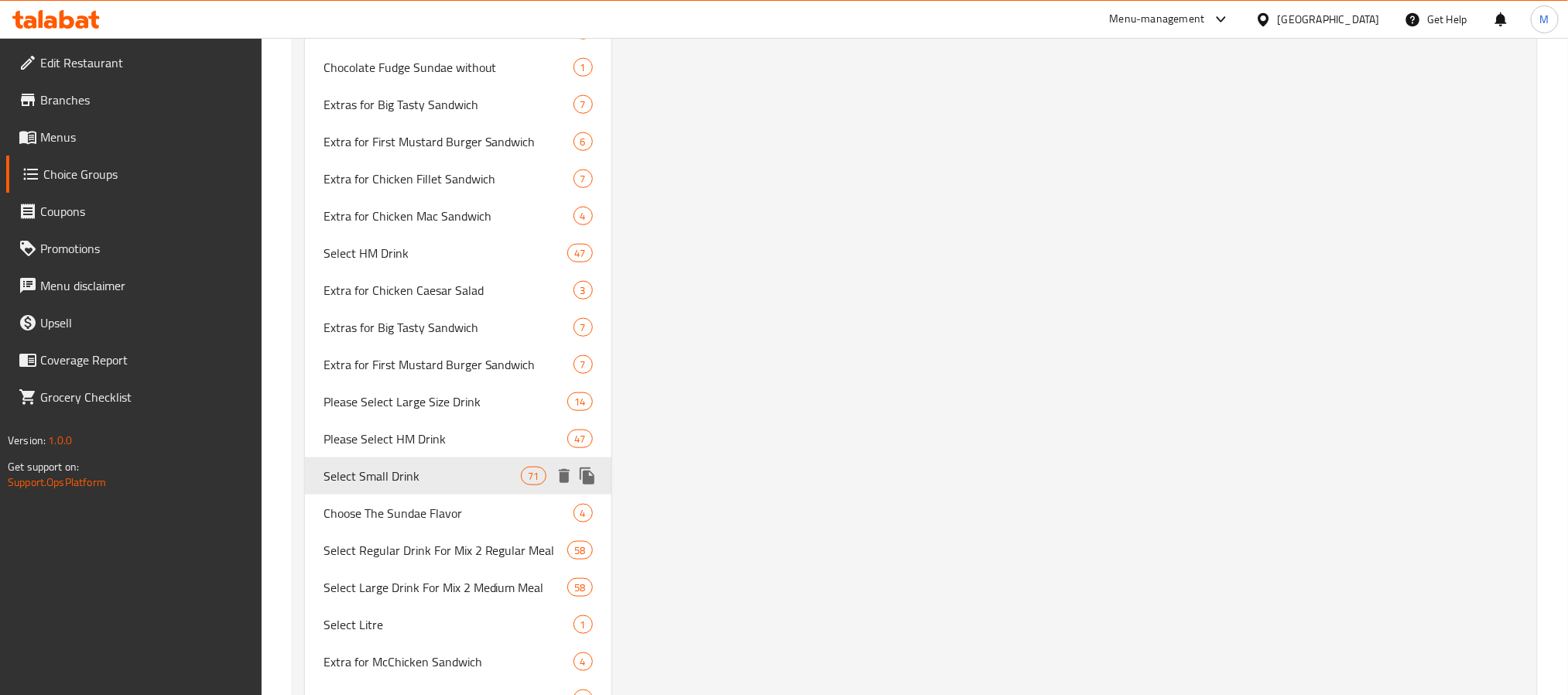
click at [392, 467] on span "Select Small Drink" at bounding box center [423, 476] width 198 height 19
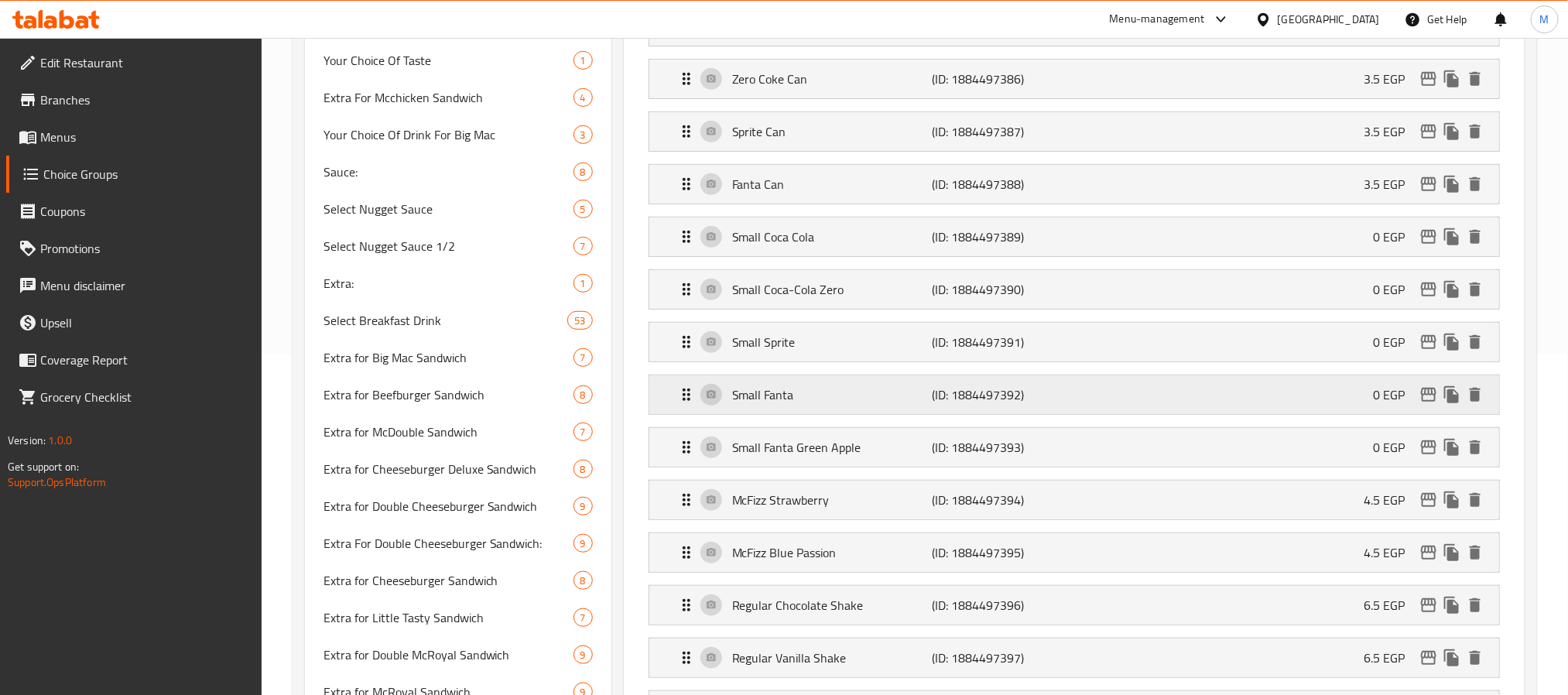
scroll to position [0, 0]
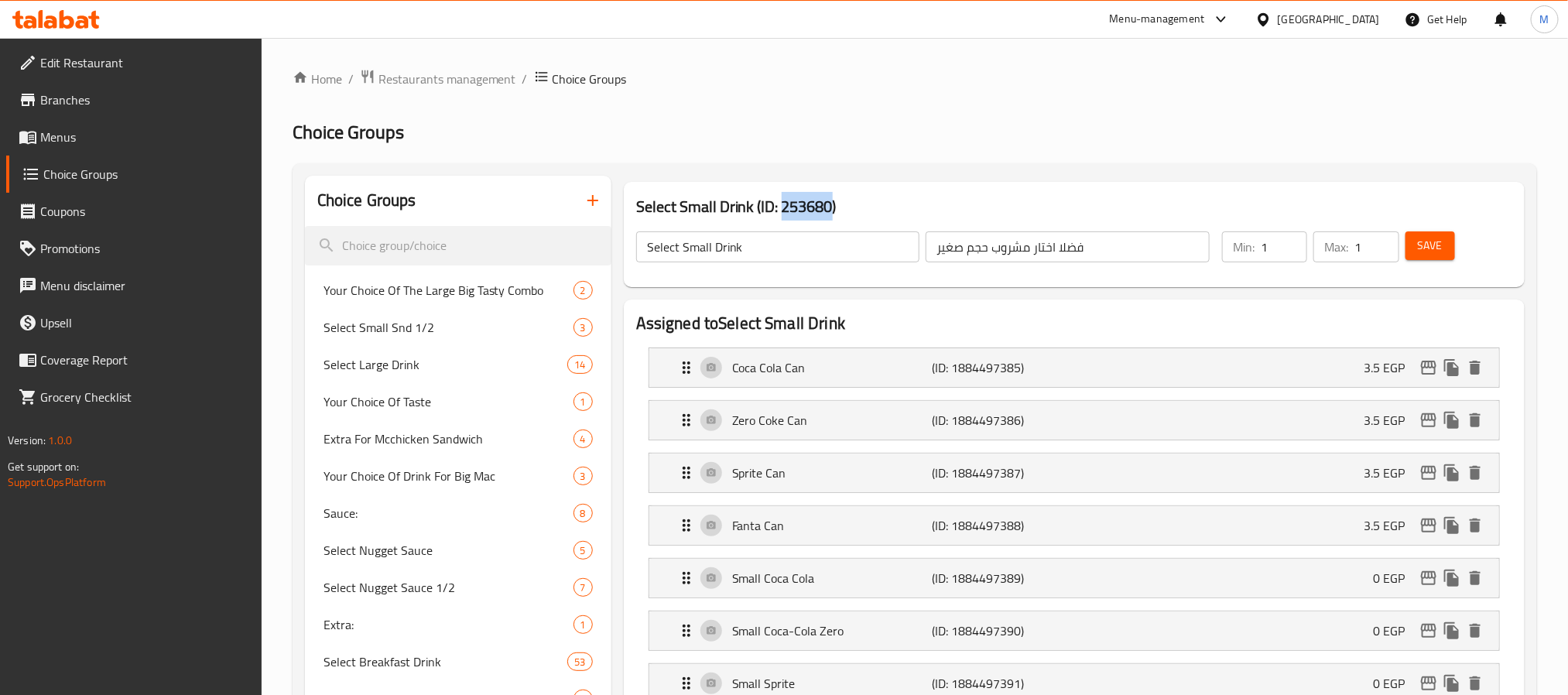
drag, startPoint x: 780, startPoint y: 205, endPoint x: 831, endPoint y: 208, distance: 51.1
click at [831, 208] on h3 "Select Small Drink (ID: 253680)" at bounding box center [1074, 206] width 876 height 25
copy h3 "253680"
click at [96, 145] on span "Menus" at bounding box center [144, 137] width 209 height 19
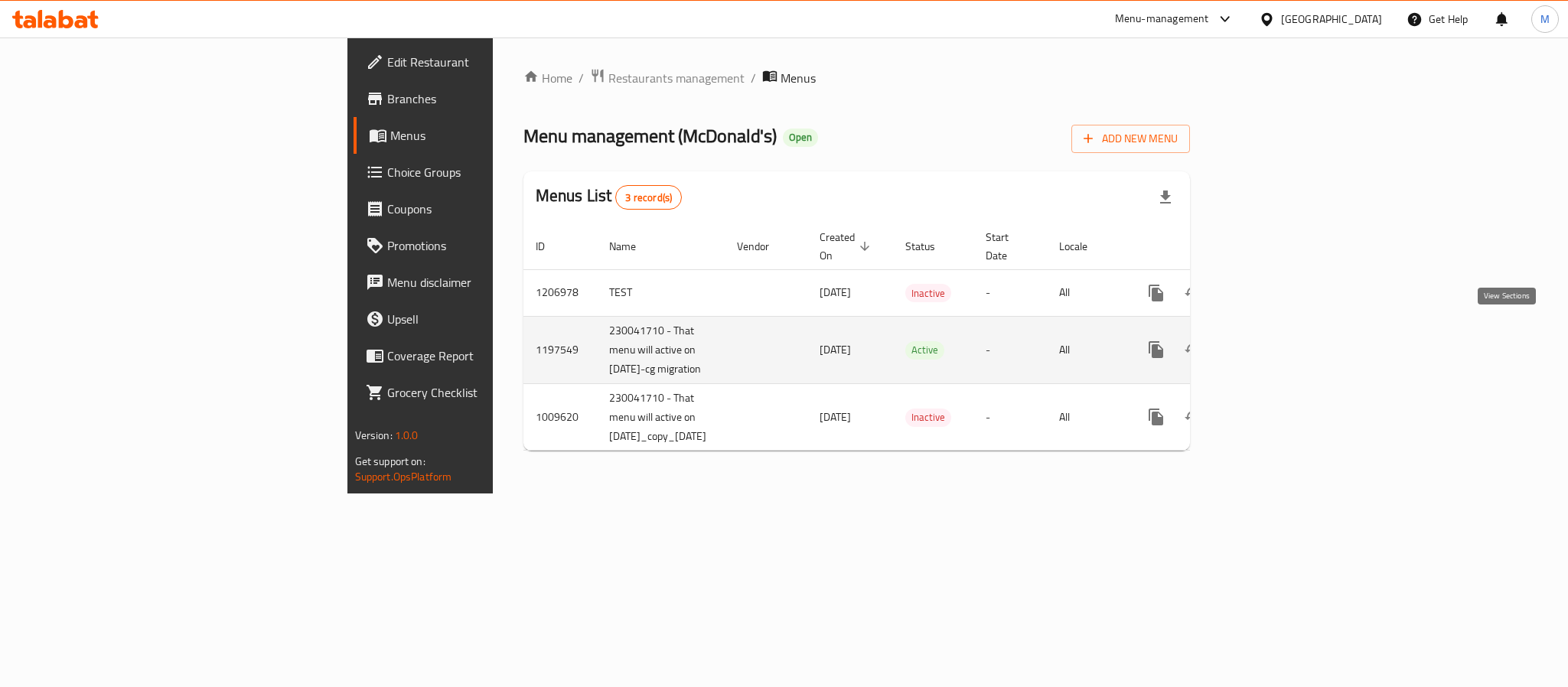
click at [1276, 341] on icon "enhanced table" at bounding box center [1266, 349] width 18 height 18
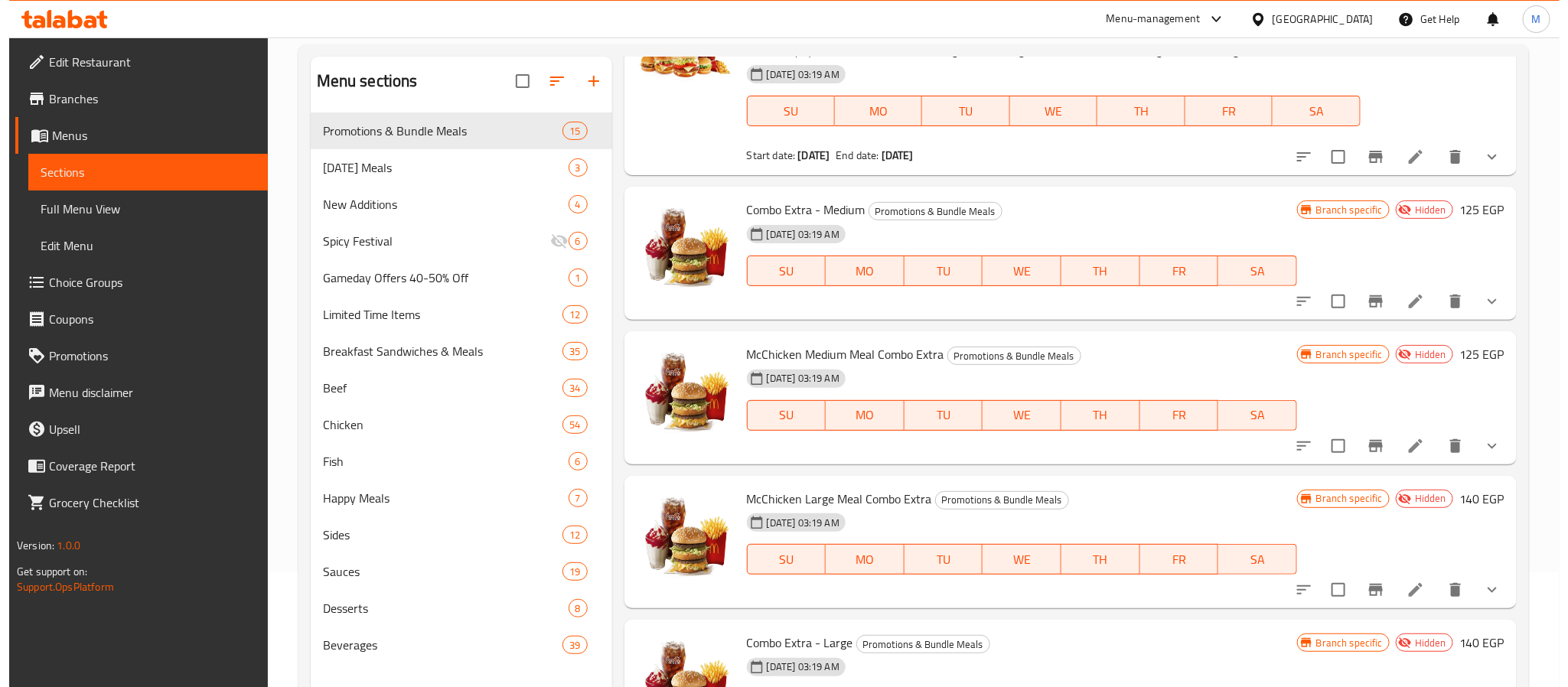
scroll to position [1864, 0]
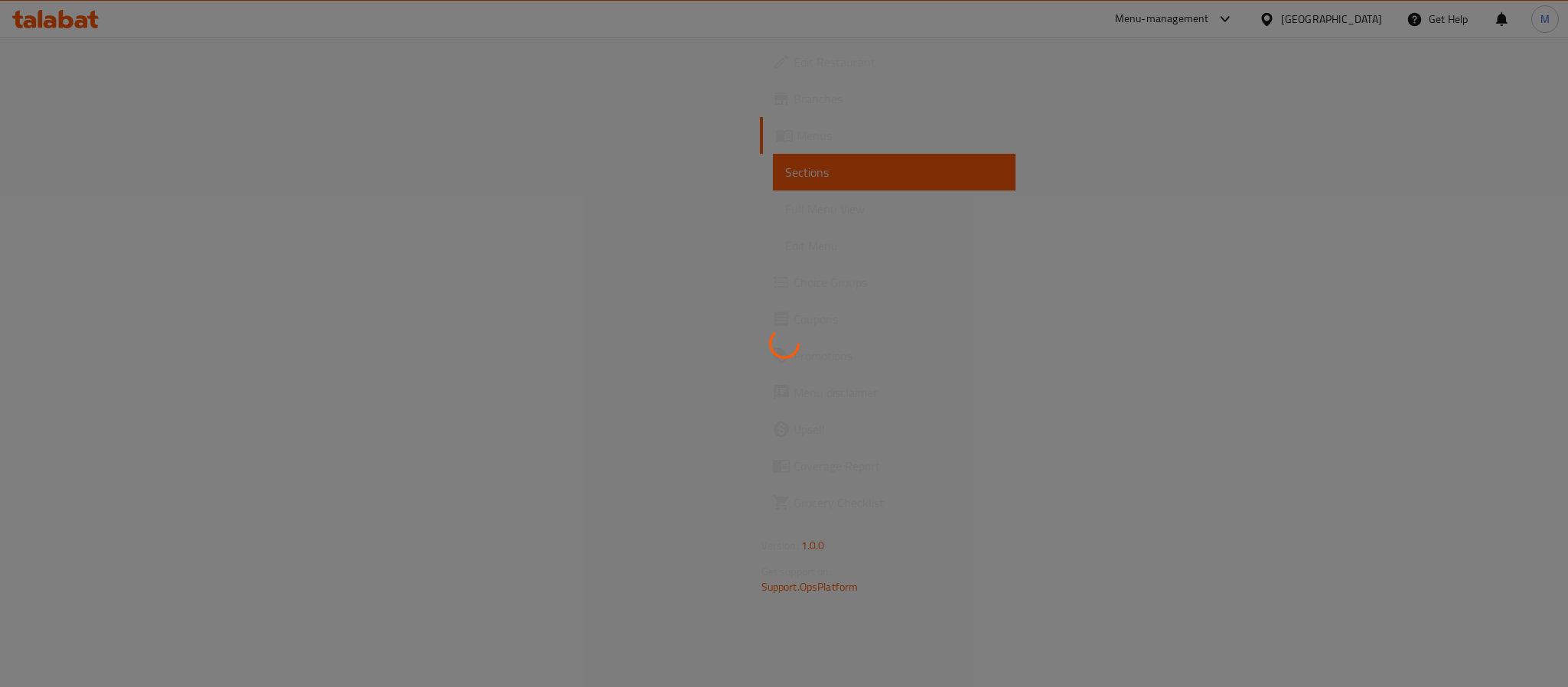
click at [1367, 23] on div at bounding box center [784, 343] width 1568 height 687
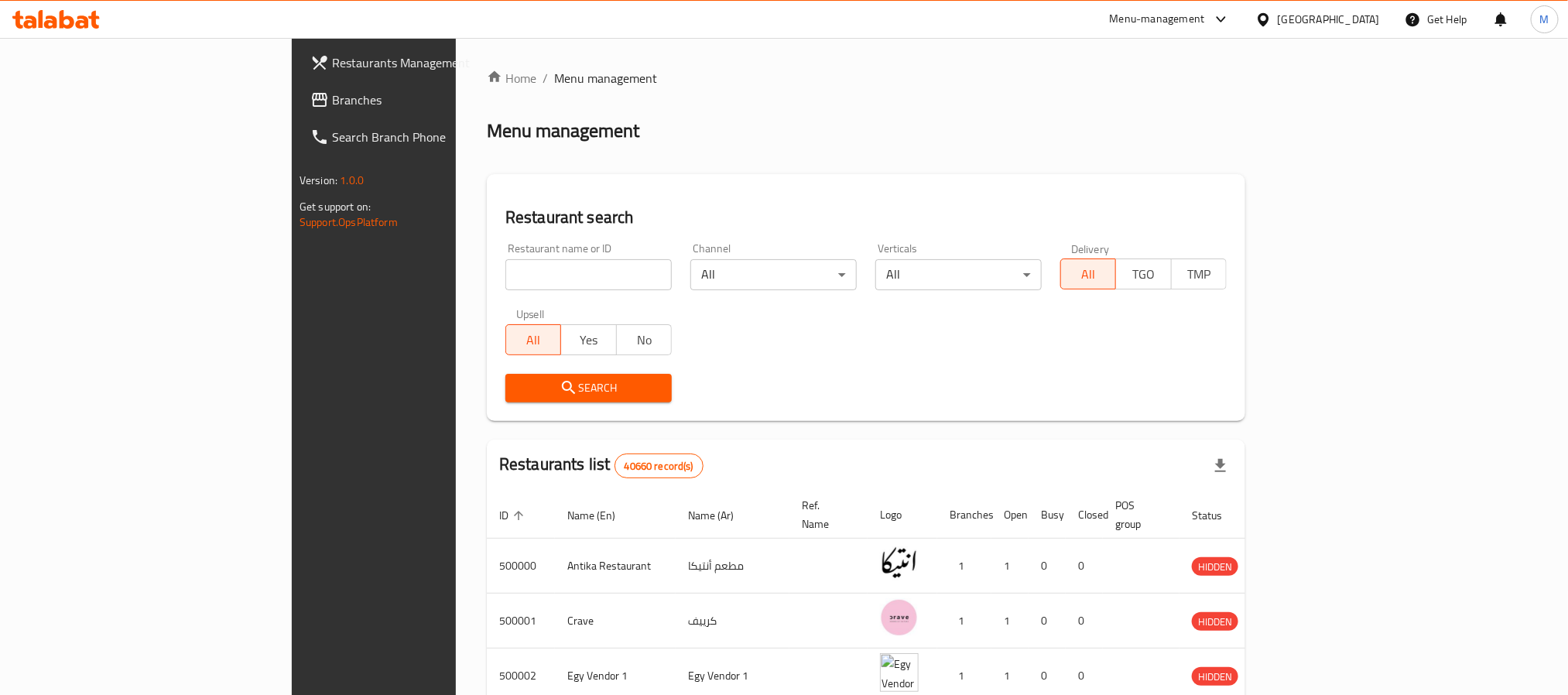
click at [1389, 16] on div "[GEOGRAPHIC_DATA]" at bounding box center [1317, 19] width 149 height 37
click at [1272, 24] on icon at bounding box center [1264, 19] width 16 height 16
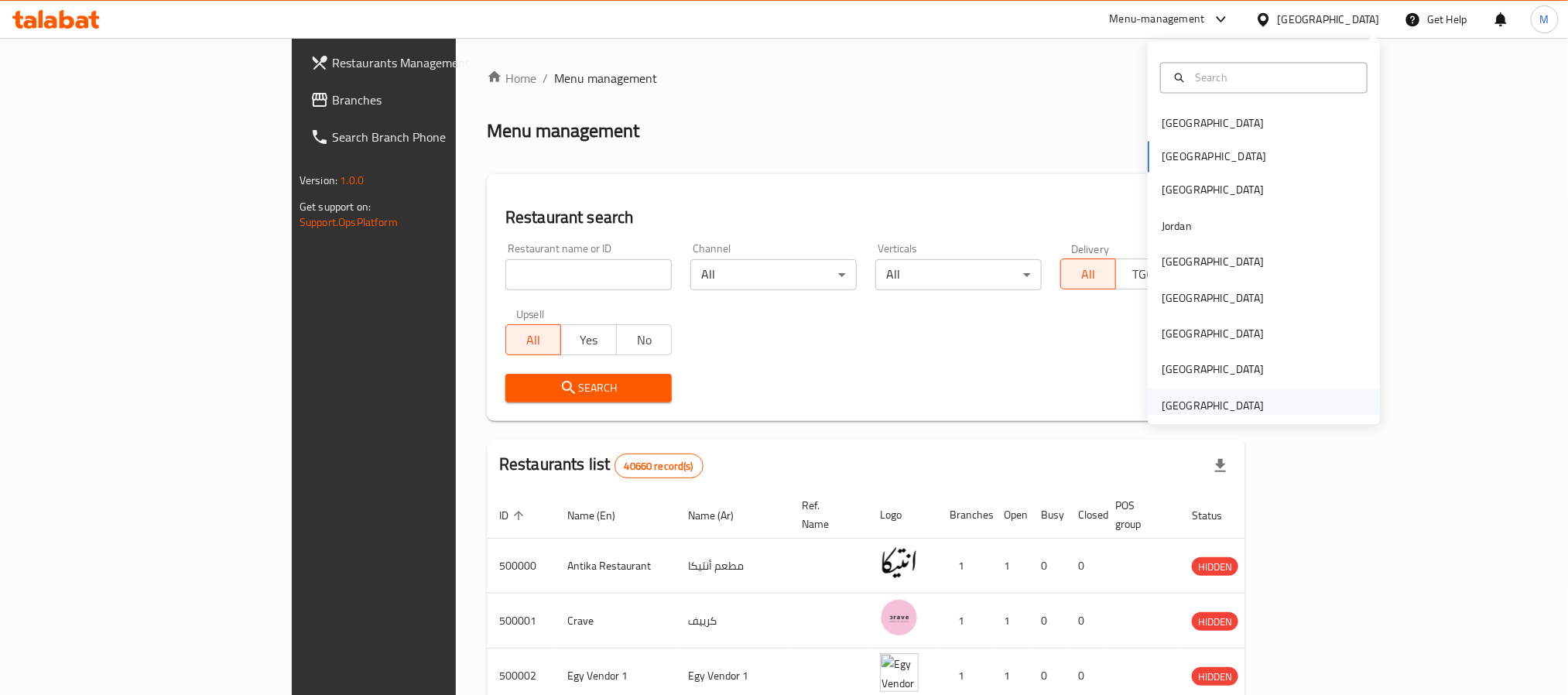
click at [1222, 408] on div "[GEOGRAPHIC_DATA]" at bounding box center [1213, 405] width 102 height 17
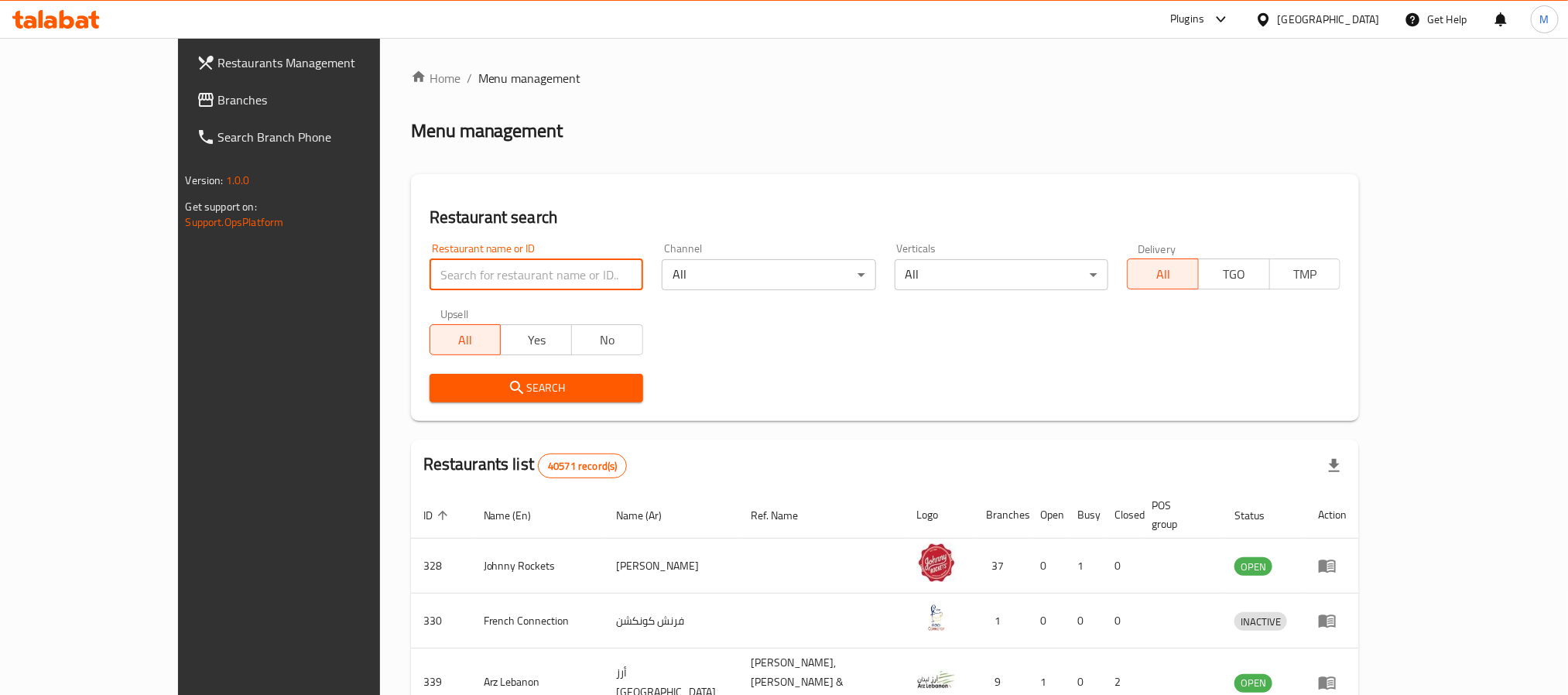
click at [429, 276] on input "search" at bounding box center [536, 275] width 213 height 31
paste input "Ever Stories Cupcakes"
type input "Ever Stories Cupcakes"
click button "Search" at bounding box center [536, 388] width 213 height 29
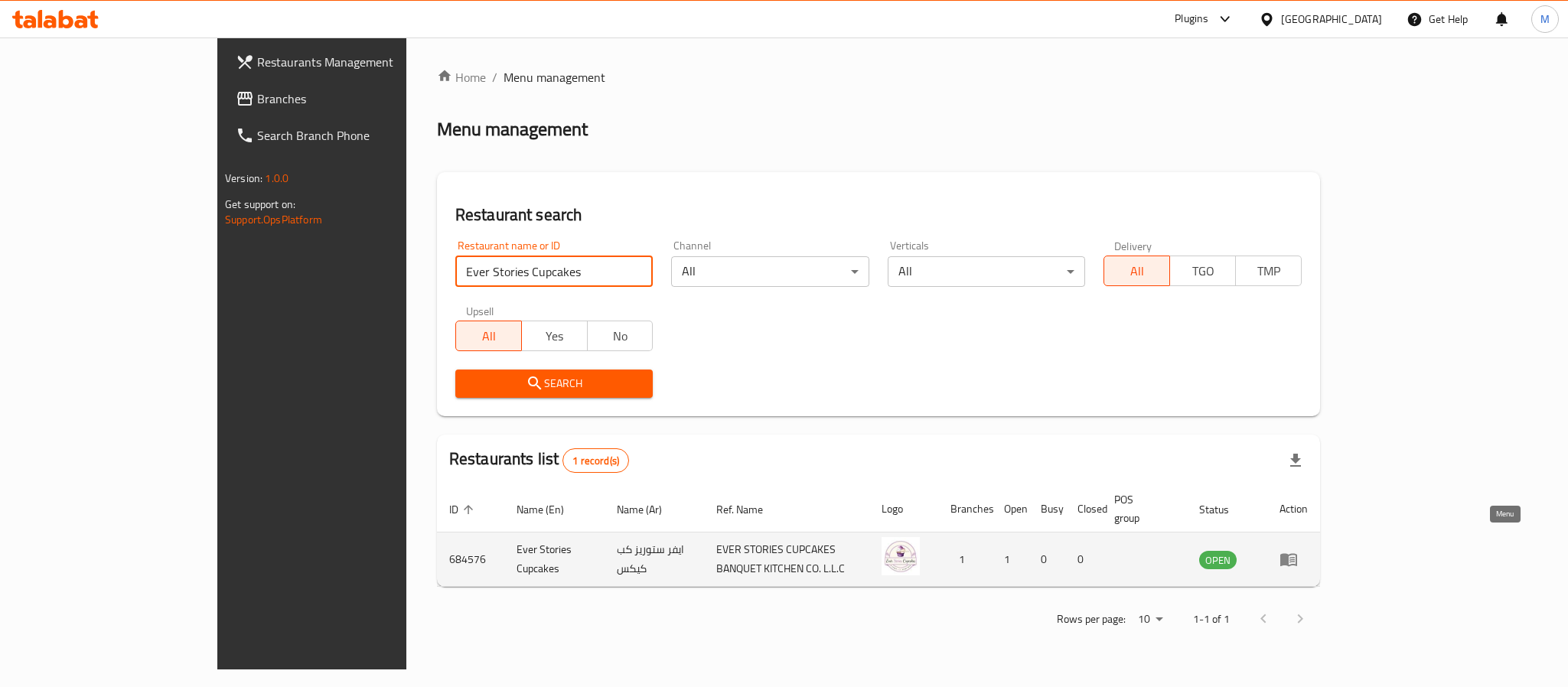
click at [1297, 554] on icon "enhanced table" at bounding box center [1288, 560] width 17 height 13
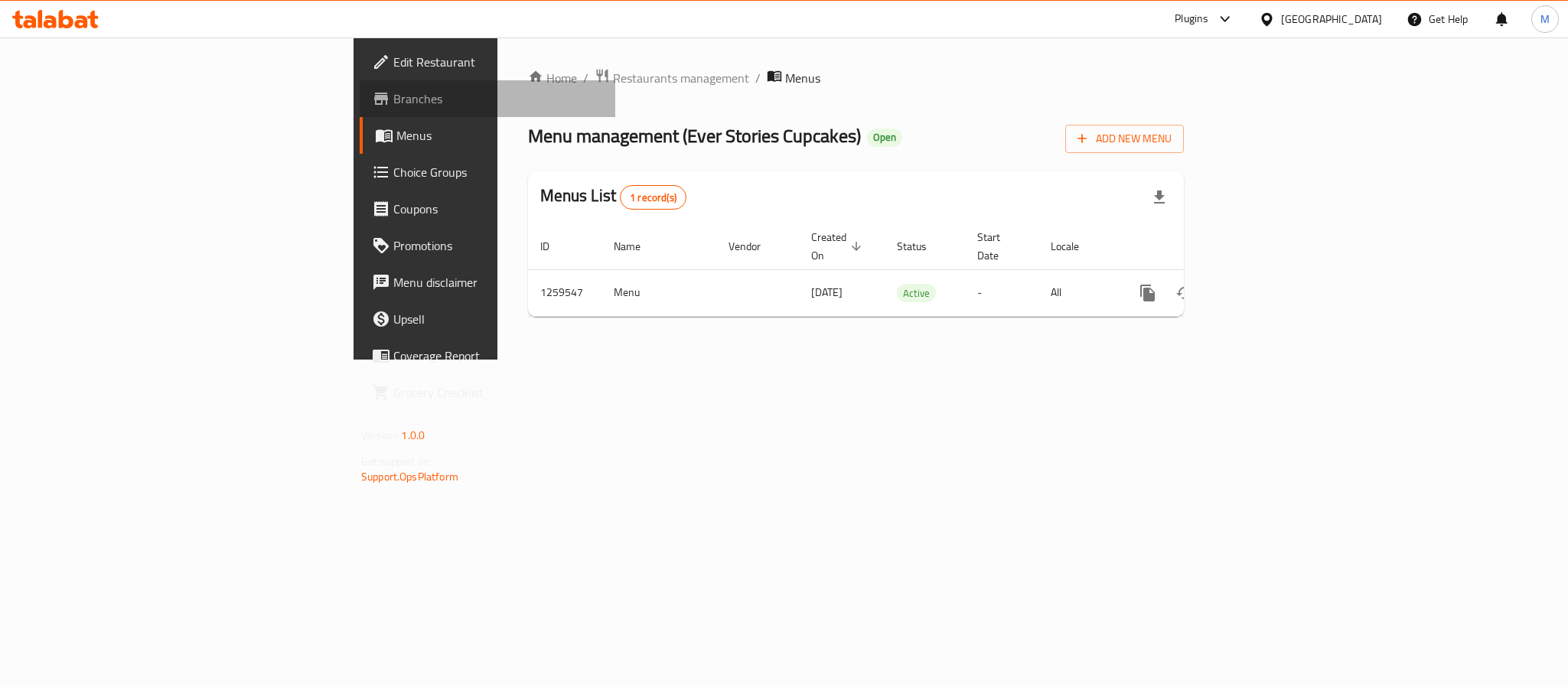
click at [360, 111] on link "Branches" at bounding box center [487, 99] width 256 height 37
